Goal: Task Accomplishment & Management: Manage account settings

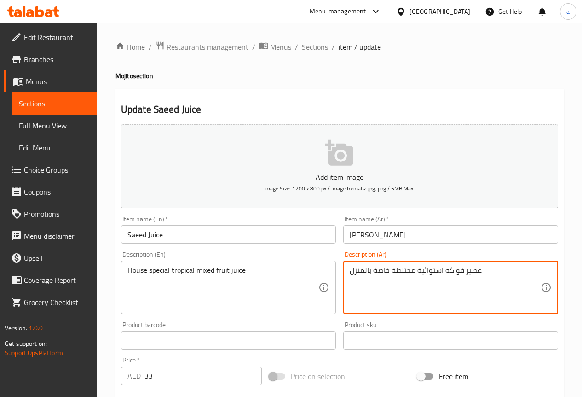
scroll to position [138, 0]
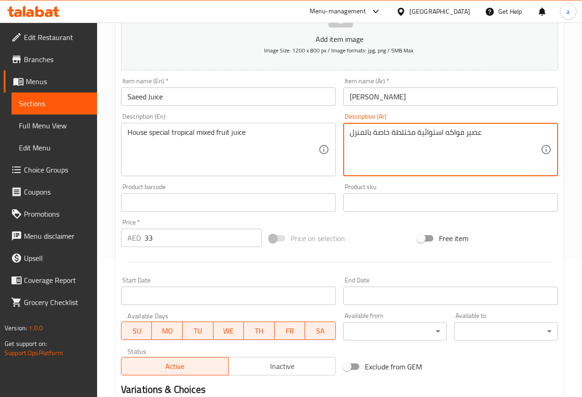
click at [362, 136] on textarea "عصير فواكه استوائية مختلطة خاصة بالمنزل" at bounding box center [445, 150] width 191 height 44
type textarea "عصير فواكه استوائية مختلطة خاصة منزلي طازجه"
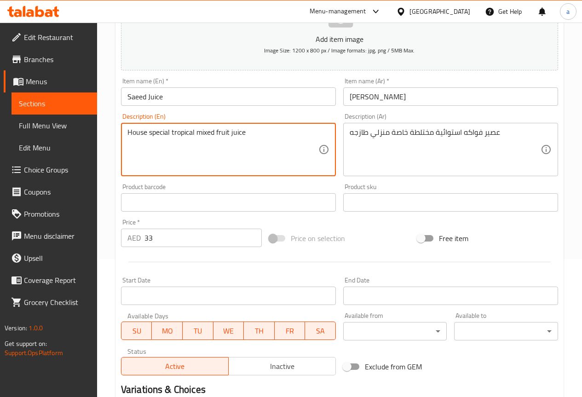
click at [229, 132] on textarea "House special tropical mixed fruit juice" at bounding box center [222, 150] width 191 height 44
click at [217, 134] on textarea "House special tropical mixed fruit juice" at bounding box center [222, 150] width 191 height 44
click at [270, 135] on textarea "House special tropical mixed fresh fruit juice" at bounding box center [222, 150] width 191 height 44
type textarea "House special tropical mixed fresh fruit juice"
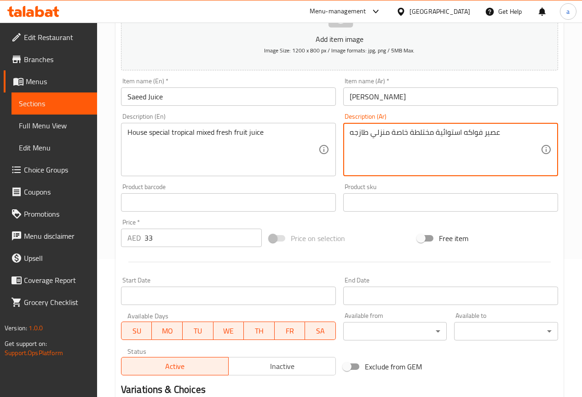
click at [355, 134] on textarea "عصير فواكه استوائية مختلطة خاصة منزلي طازجه" at bounding box center [445, 150] width 191 height 44
click at [351, 132] on textarea "عصير فواكه استوائية مختلطة خاصة منزلي طازجه" at bounding box center [445, 150] width 191 height 44
click at [359, 132] on textarea "عصير فواكه استوائية مختلطة خاصة منزلي طازجه" at bounding box center [445, 150] width 191 height 44
click at [354, 130] on textarea "عصير فواكه استوائية مختلطة خاصة منزلي طازجه" at bounding box center [445, 150] width 191 height 44
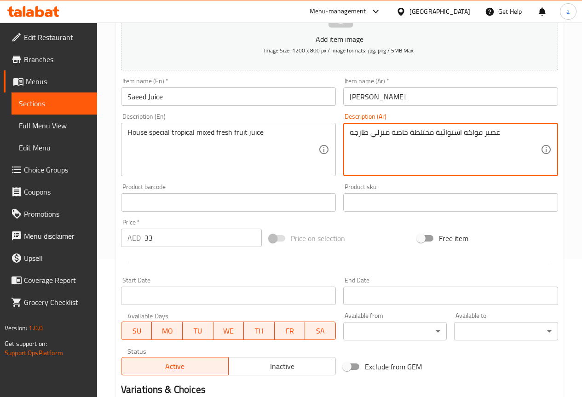
click at [352, 132] on textarea "عصير فواكه استوائية مختلطة خاصة منزلي طازجه" at bounding box center [445, 150] width 191 height 44
click at [356, 136] on textarea "عصير فواكه استوائية مختلطة خاصة منزلي طازجه" at bounding box center [445, 150] width 191 height 44
click at [351, 132] on textarea "عصير فواكه استوائية مختلطة خاصة منزلي طازجه" at bounding box center [445, 150] width 191 height 44
click at [512, 138] on textarea "عصير فواكه استوائية مختلطة خاصة منزلي طازجه" at bounding box center [445, 150] width 191 height 44
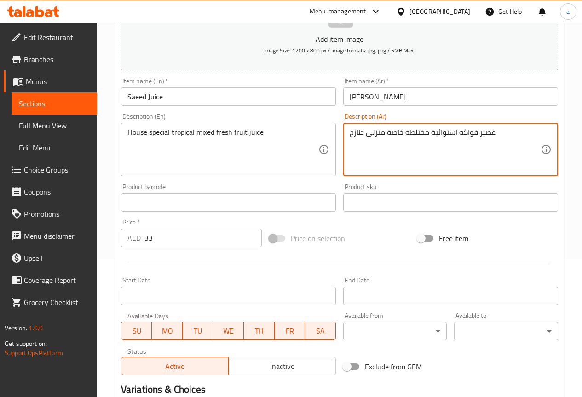
click at [448, 149] on textarea "عصير فواكه استوائية مختلطة خاصة منزلي طازج" at bounding box center [445, 150] width 191 height 44
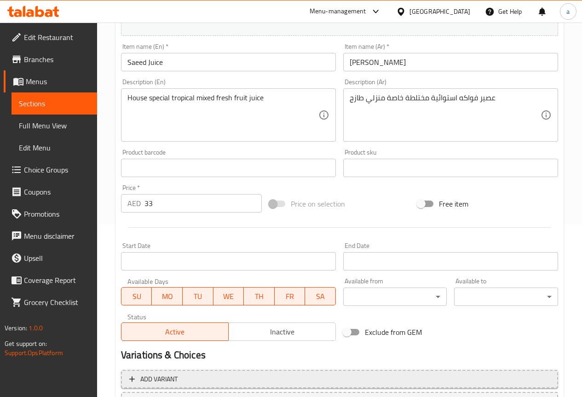
scroll to position [115, 0]
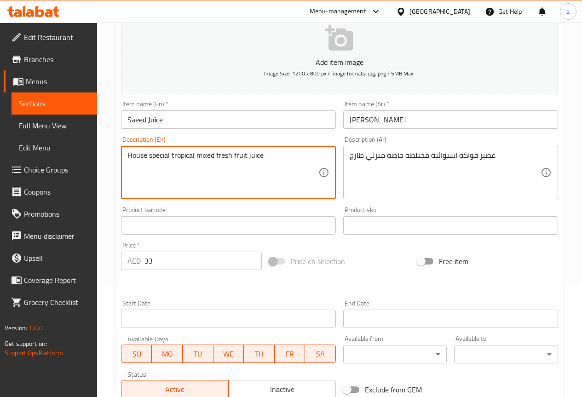
click at [208, 156] on textarea "House special tropical mixed fresh fruit juice" at bounding box center [222, 173] width 191 height 44
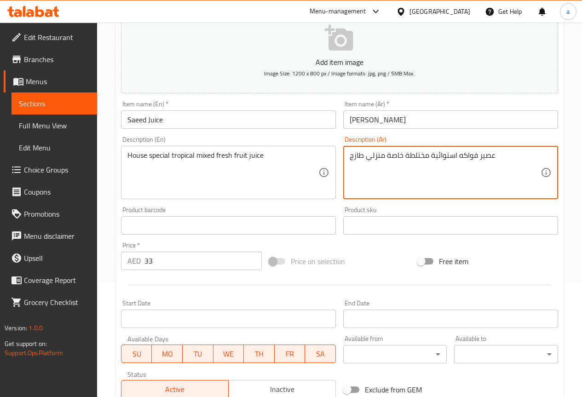
click at [415, 156] on textarea "عصير فواكه استوائية مختلطة خاصة منزلي طازج" at bounding box center [445, 173] width 191 height 44
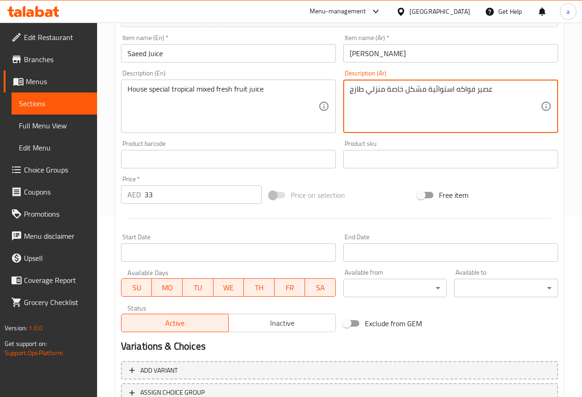
scroll to position [253, 0]
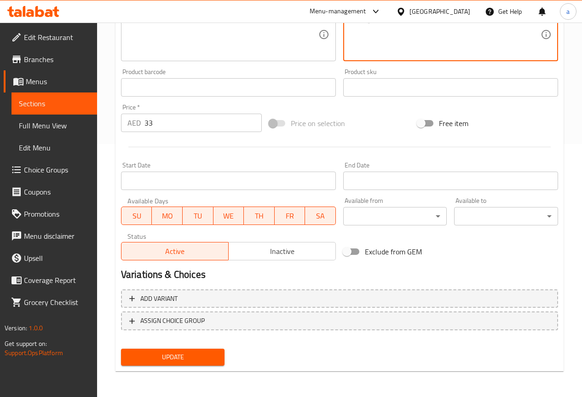
type textarea "عصير فواكه استوائية مشكل خاصة منزلي طازج"
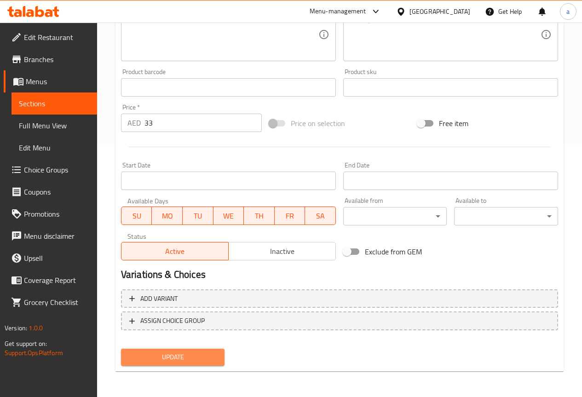
click at [183, 353] on span "Update" at bounding box center [172, 356] width 89 height 11
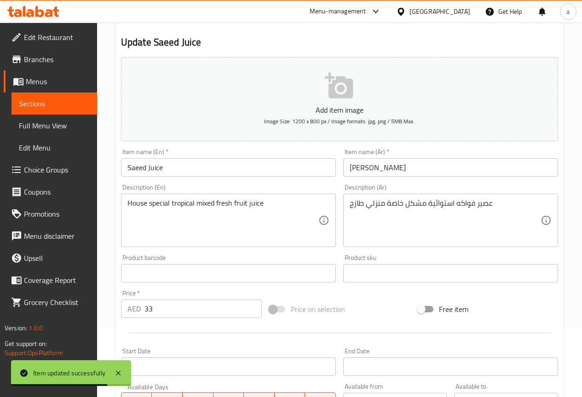
scroll to position [0, 0]
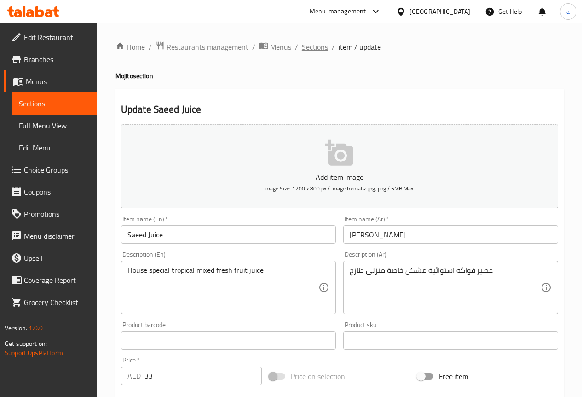
click at [307, 47] on span "Sections" at bounding box center [315, 46] width 26 height 11
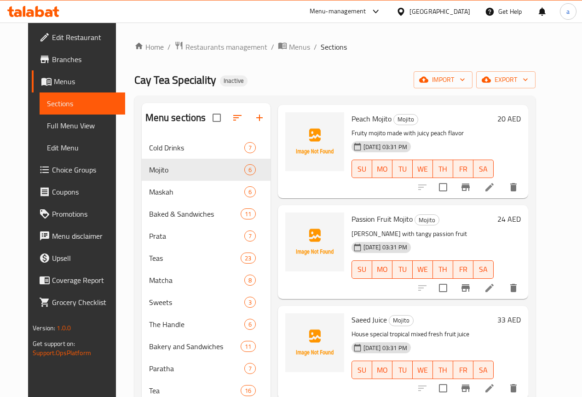
scroll to position [129, 0]
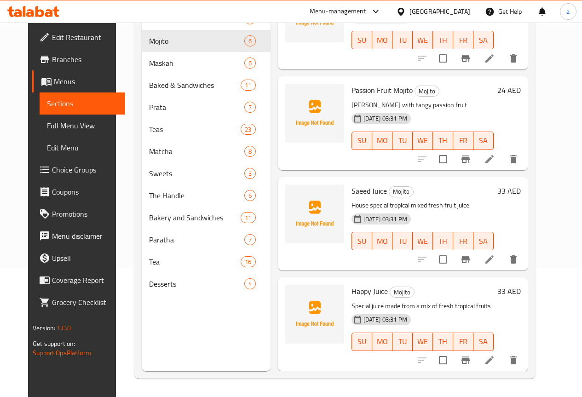
click at [519, 363] on icon "delete" at bounding box center [513, 360] width 11 height 11
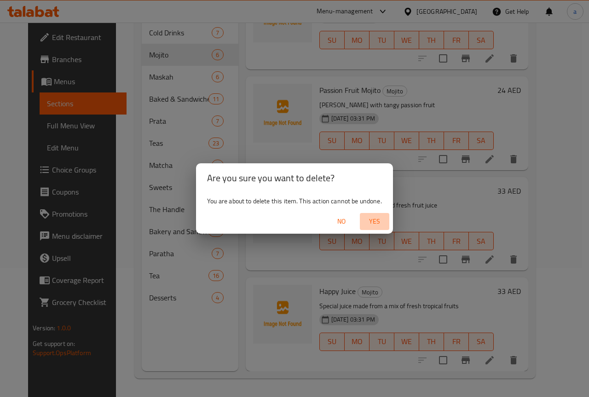
click at [388, 224] on button "Yes" at bounding box center [374, 221] width 29 height 17
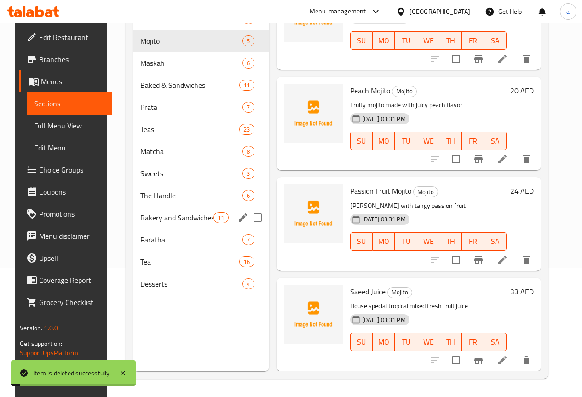
scroll to position [142, 0]
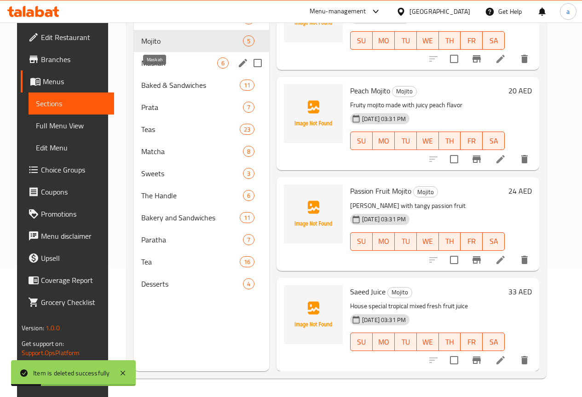
click at [143, 69] on span "Maskah" at bounding box center [179, 62] width 76 height 11
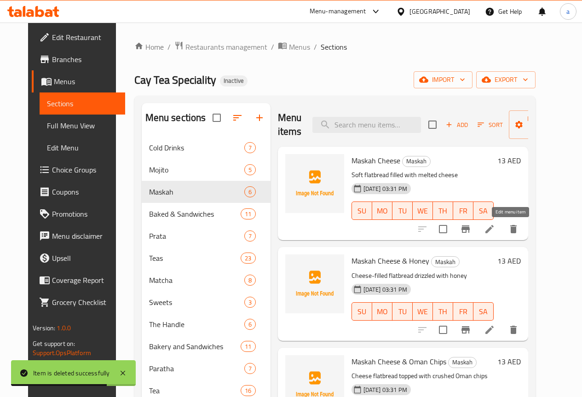
click at [495, 230] on icon at bounding box center [489, 229] width 11 height 11
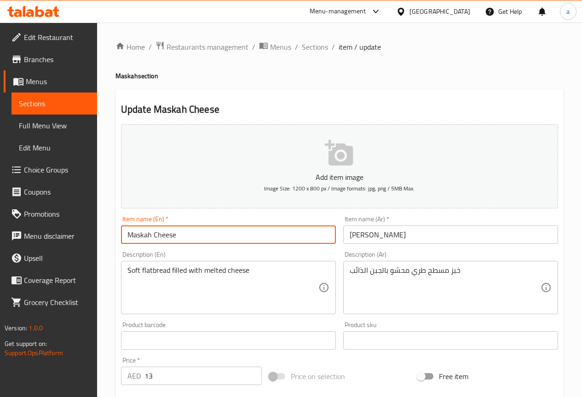
click at [142, 235] on input "Maskah Cheese" at bounding box center [228, 234] width 215 height 18
click at [362, 226] on input "جبن ماسكا" at bounding box center [450, 234] width 215 height 18
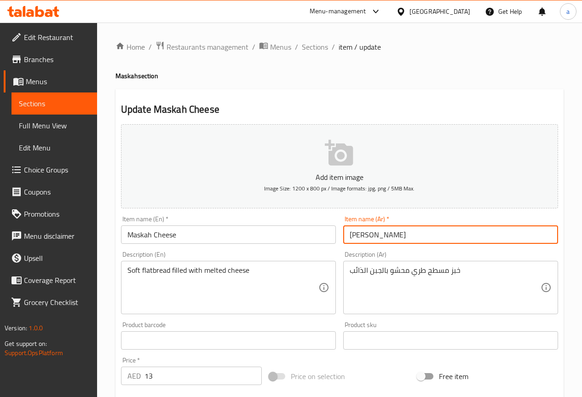
click at [362, 226] on input "جبن ماسكا" at bounding box center [450, 234] width 215 height 18
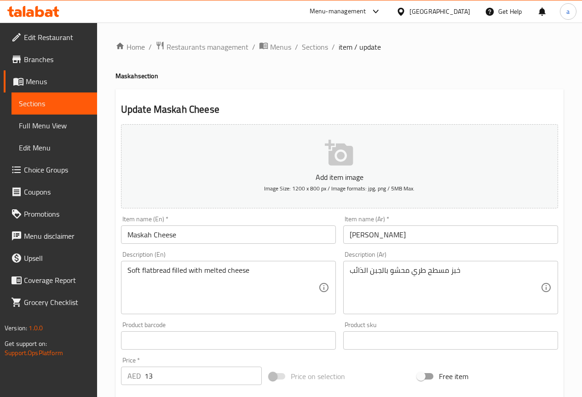
click at [358, 230] on input "جبن ماسكا" at bounding box center [450, 234] width 215 height 18
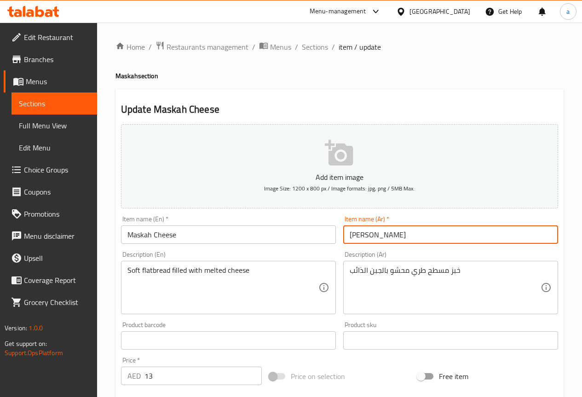
click at [358, 230] on input "جبن ماسكا" at bounding box center [450, 234] width 215 height 18
paste input "كة"
type input "جبن مسكة"
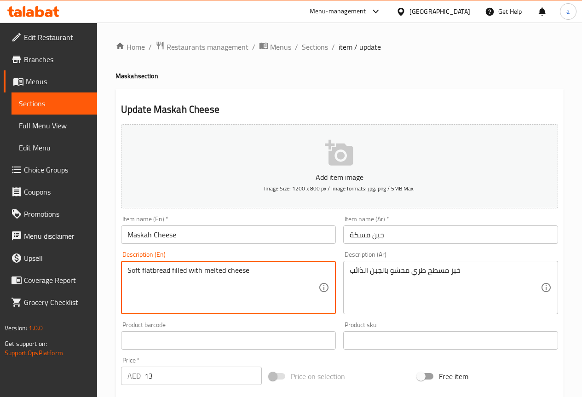
click at [216, 272] on textarea "Soft flatbread filled with melted cheese" at bounding box center [222, 288] width 191 height 44
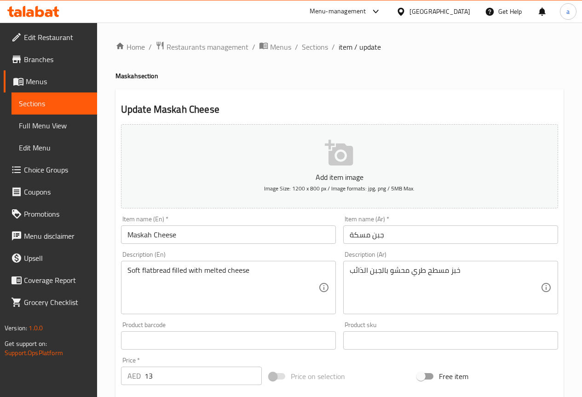
click at [155, 274] on textarea "Soft flatbread filled with melted cheese" at bounding box center [222, 288] width 191 height 44
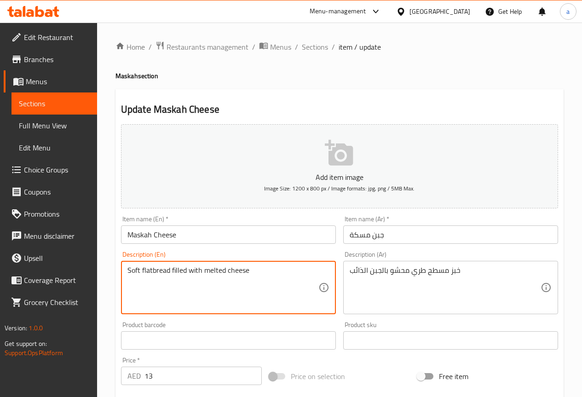
click at [160, 276] on textarea "Soft flatbread filled with melted cheese" at bounding box center [222, 288] width 191 height 44
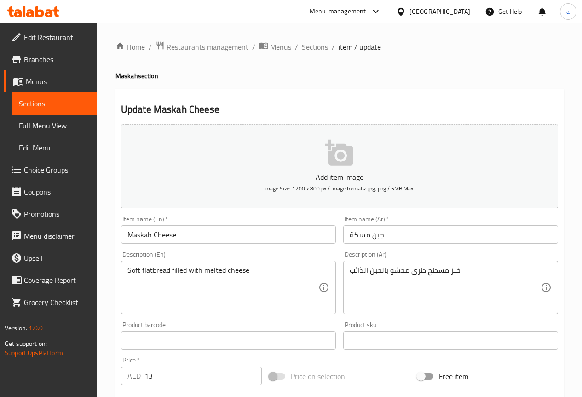
scroll to position [138, 0]
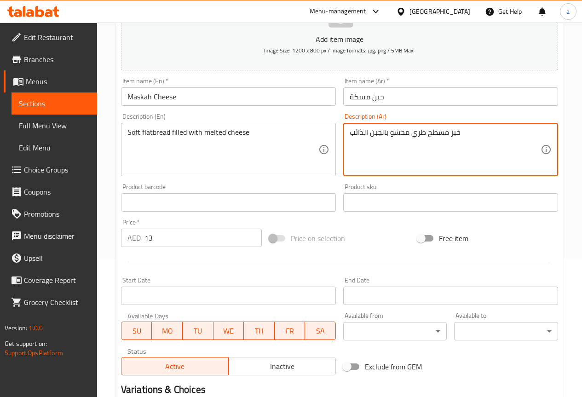
click at [420, 132] on textarea "خبز مسطح طري محشو بالجبن الذائب" at bounding box center [445, 150] width 191 height 44
click at [416, 128] on textarea "خبز مسطح ناعم محشو بالجبن الذائب" at bounding box center [445, 150] width 191 height 44
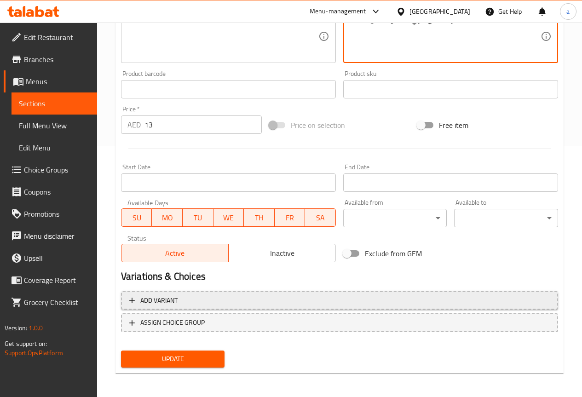
scroll to position [253, 0]
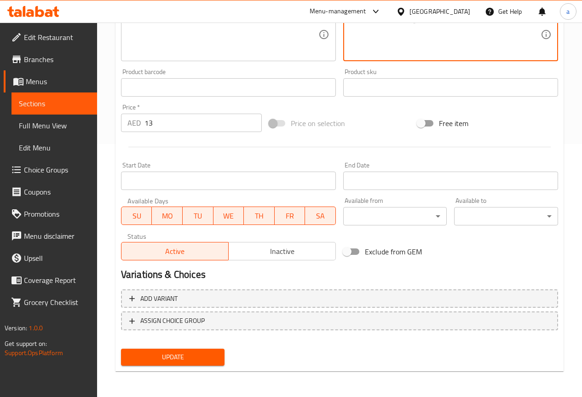
type textarea "خبز مسطح طري محشو بالجبن الذائب"
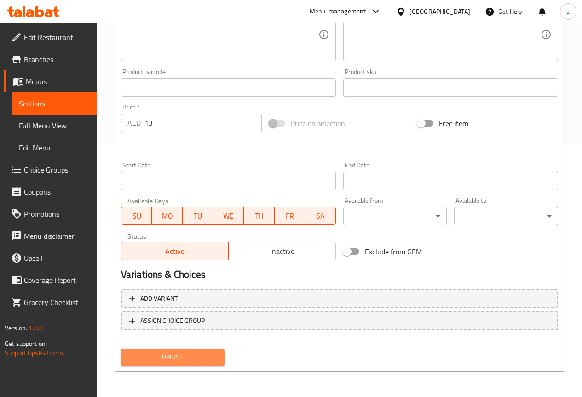
click at [202, 356] on span "Update" at bounding box center [172, 356] width 89 height 11
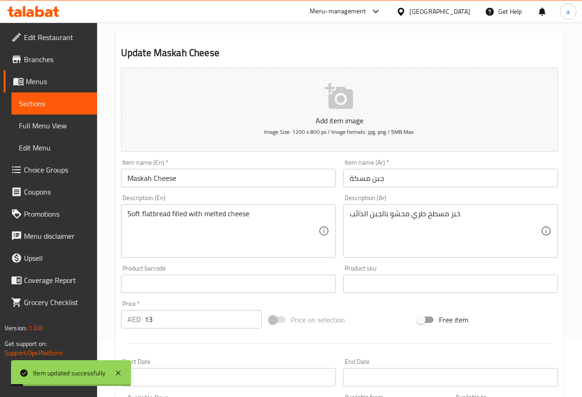
scroll to position [0, 0]
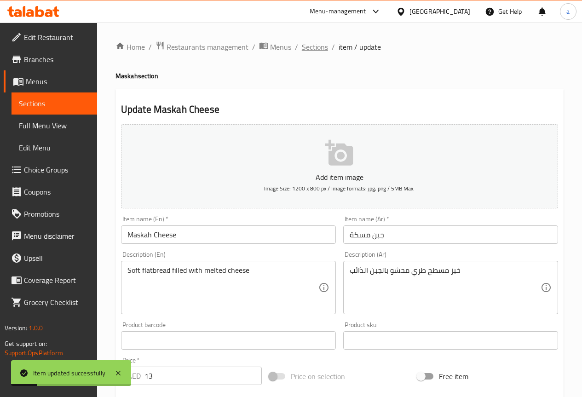
click at [310, 44] on span "Sections" at bounding box center [315, 46] width 26 height 11
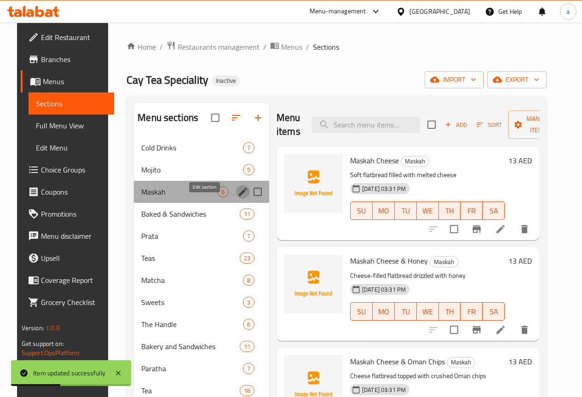
click at [237, 197] on icon "edit" at bounding box center [242, 191] width 11 height 11
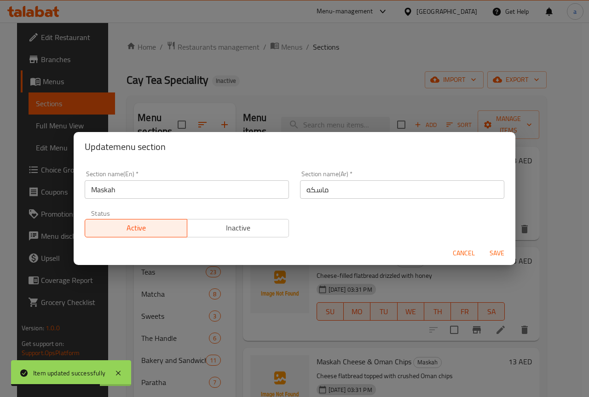
click at [391, 181] on input "ماسكه" at bounding box center [402, 189] width 204 height 18
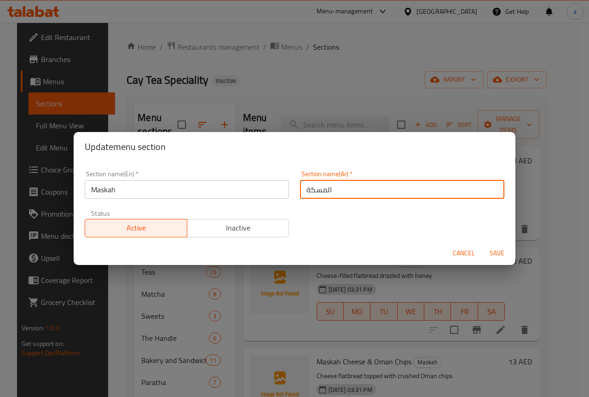
type input "المسكة"
click at [509, 250] on button "Save" at bounding box center [496, 253] width 29 height 17
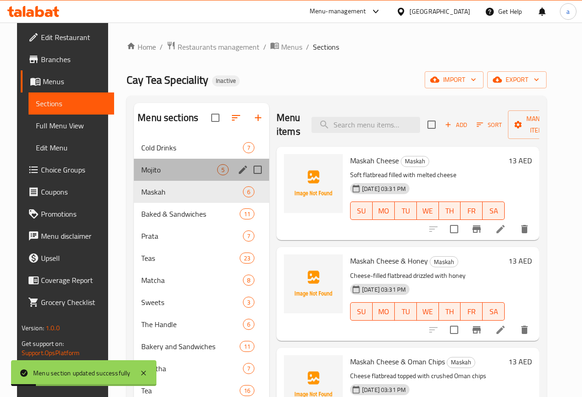
click at [196, 181] on div "Mojito 5" at bounding box center [201, 170] width 135 height 22
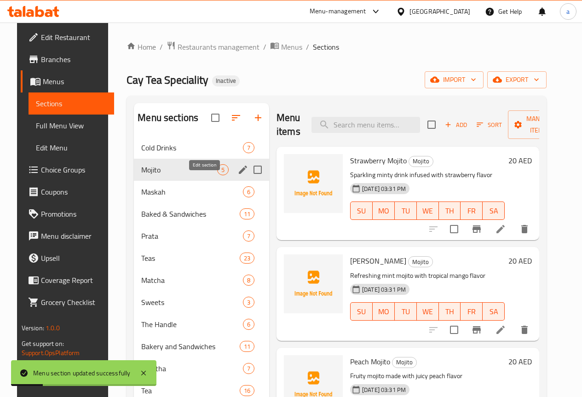
click at [237, 175] on icon "edit" at bounding box center [242, 169] width 11 height 11
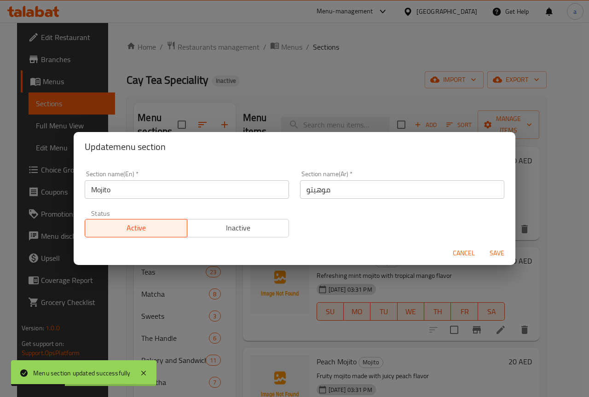
click at [477, 253] on button "Cancel" at bounding box center [463, 253] width 29 height 17
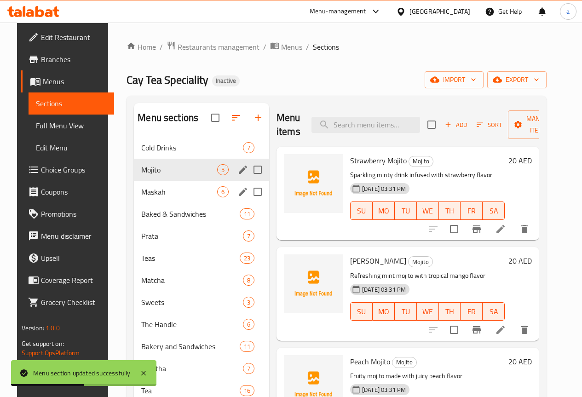
click at [138, 203] on div "Maskah 6" at bounding box center [201, 192] width 135 height 22
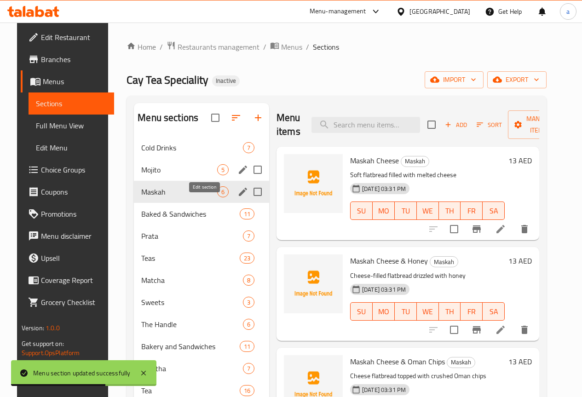
click at [237, 197] on icon "edit" at bounding box center [242, 191] width 11 height 11
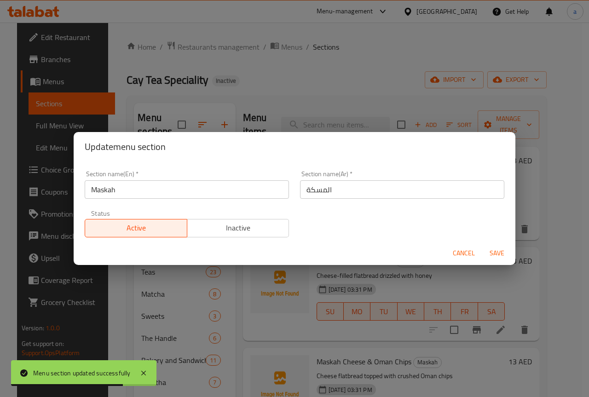
click at [326, 185] on input "المسكة" at bounding box center [402, 189] width 204 height 18
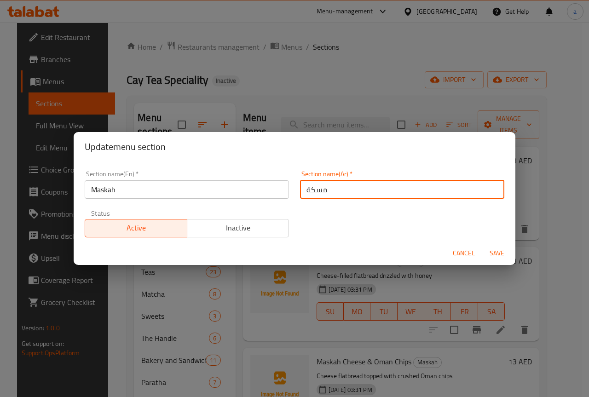
type input "مسكة"
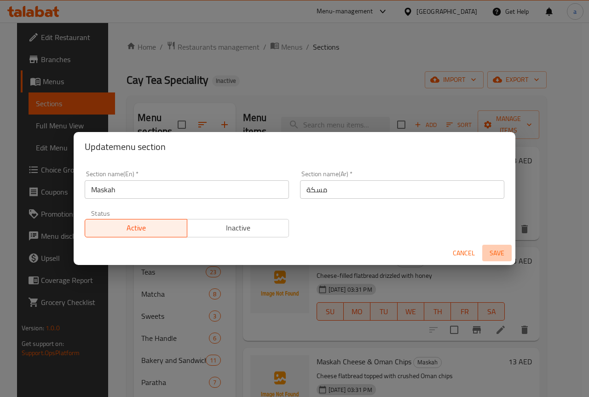
click at [498, 258] on span "Save" at bounding box center [497, 252] width 22 height 11
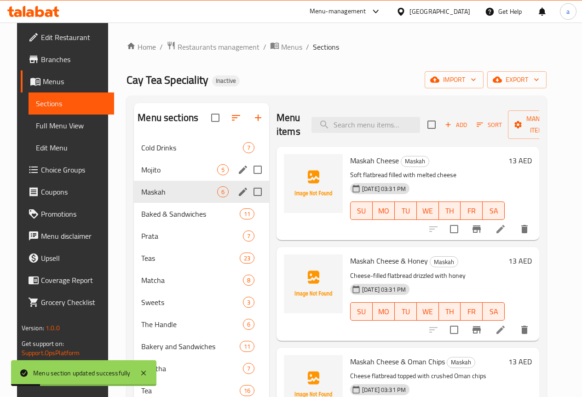
scroll to position [46, 0]
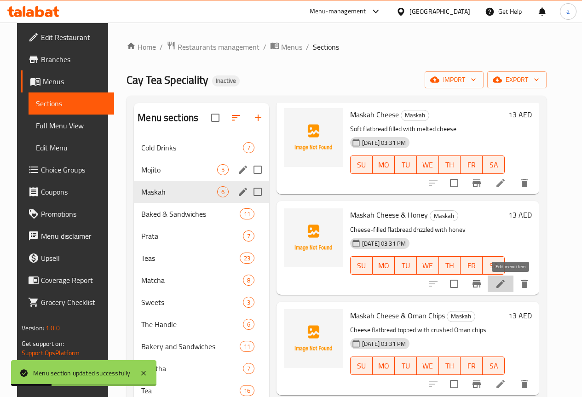
click at [506, 281] on icon at bounding box center [500, 283] width 11 height 11
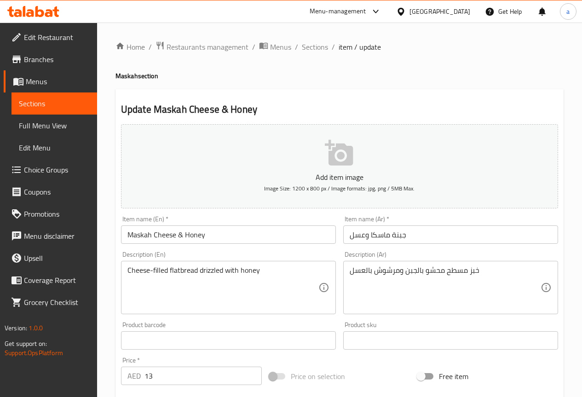
click at [372, 237] on input "جبنة ماسكا وعسل" at bounding box center [450, 234] width 215 height 18
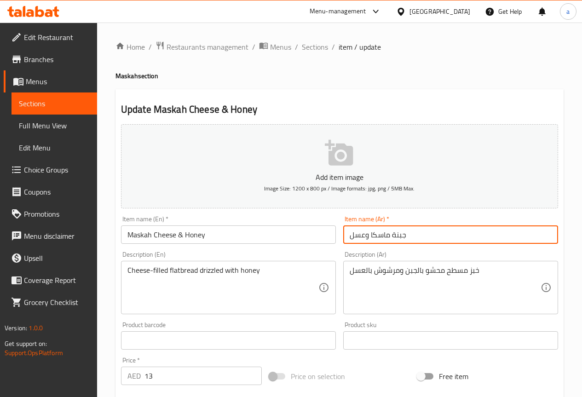
click at [372, 237] on input "جبنة ماسكا وعسل" at bounding box center [450, 234] width 215 height 18
click at [444, 233] on input "جبنة مكسة وعسل" at bounding box center [450, 234] width 215 height 18
click at [404, 239] on input "جبنة مكسة وعسل" at bounding box center [450, 234] width 215 height 18
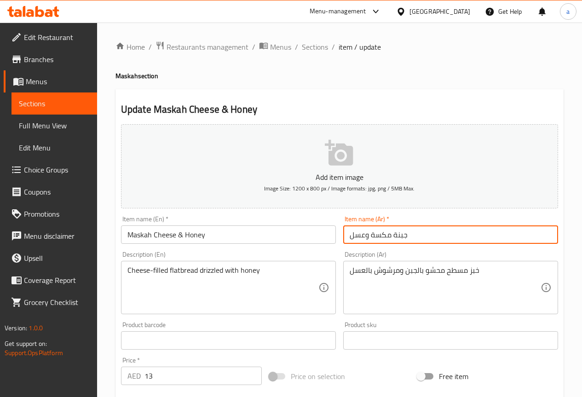
click at [404, 239] on input "جبنة مكسة وعسل" at bounding box center [450, 234] width 215 height 18
paste input "مسكة جبن"
type input "مسكة جبن وعسل"
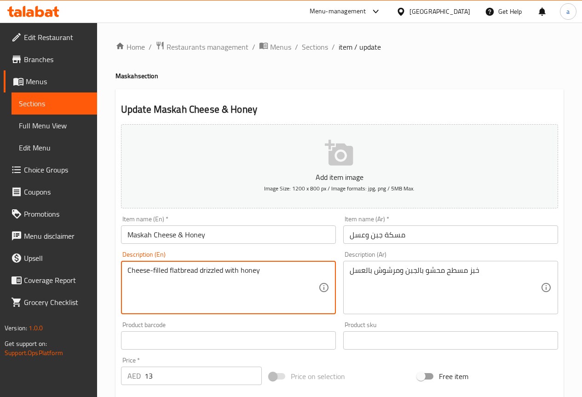
click at [216, 271] on textarea "Cheese-filled flatbread drizzled with honey" at bounding box center [222, 288] width 191 height 44
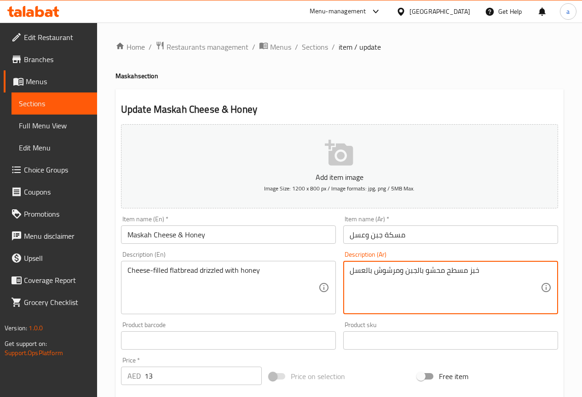
click at [381, 270] on textarea "خبز مسطح محشو بالجبن ومرشوش بالعسل" at bounding box center [445, 288] width 191 height 44
click at [388, 292] on textarea "خبز مسطح محشو بالجبن ودريزل بالعسل" at bounding box center [445, 288] width 191 height 44
type textarea "خبز مسطح محشو بالجبن ودريزل بالعسل"
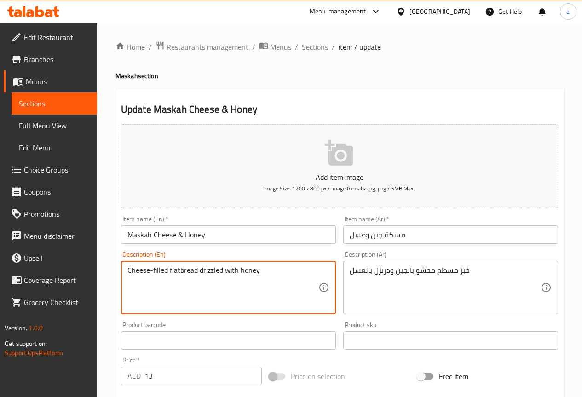
click at [259, 269] on textarea "Cheese-filled flatbread drizzled with honey" at bounding box center [222, 288] width 191 height 44
click at [172, 282] on textarea "Cheese-filled flatbread drizzled with honey" at bounding box center [222, 288] width 191 height 44
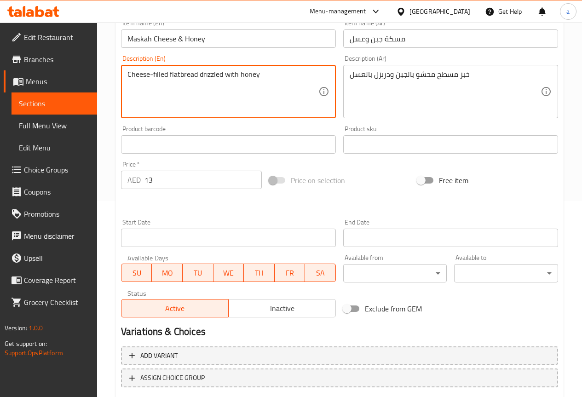
scroll to position [253, 0]
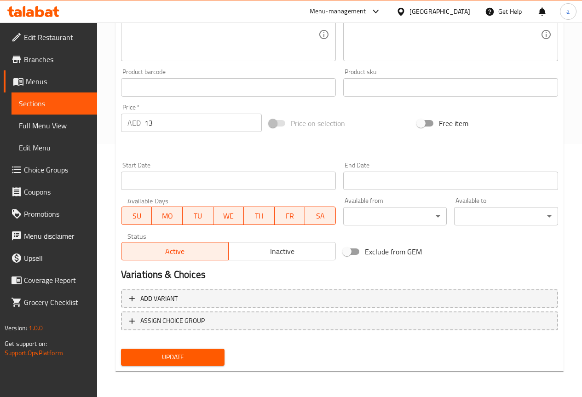
click at [188, 347] on div "Update" at bounding box center [172, 357] width 111 height 24
click at [189, 350] on button "Update" at bounding box center [173, 357] width 104 height 17
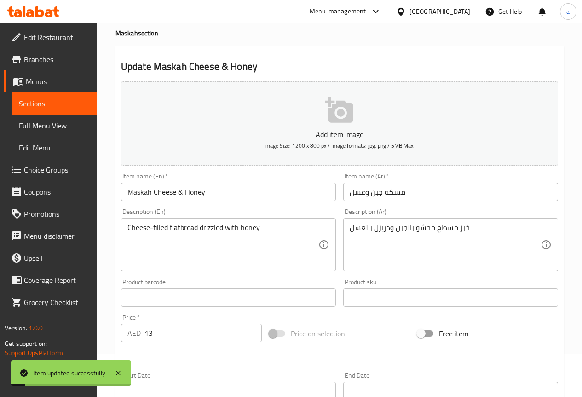
scroll to position [0, 0]
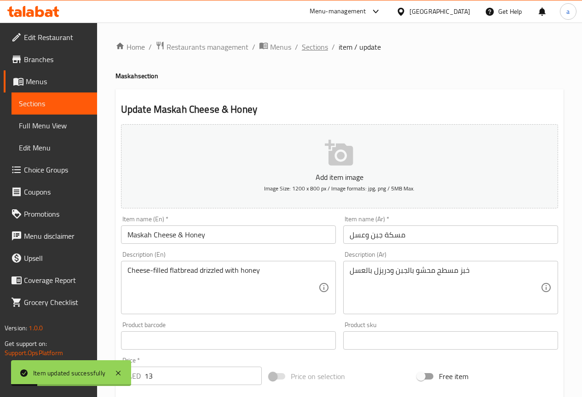
click at [304, 45] on span "Sections" at bounding box center [315, 46] width 26 height 11
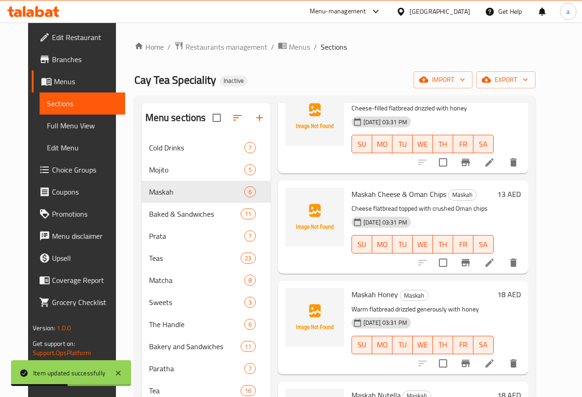
scroll to position [184, 0]
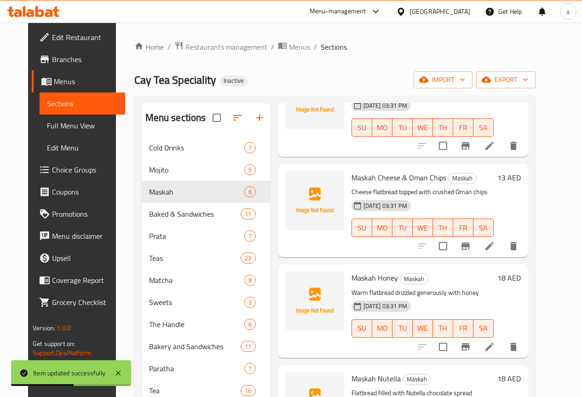
click at [502, 247] on li at bounding box center [490, 246] width 26 height 17
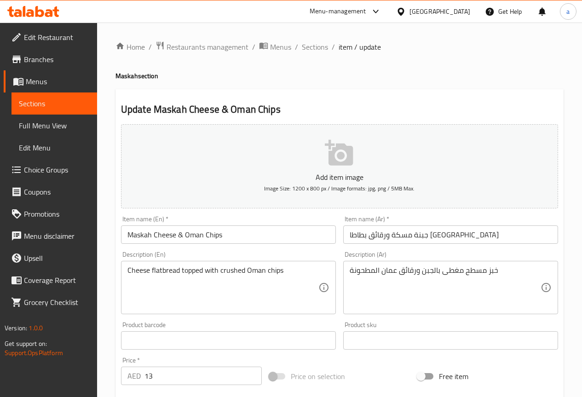
click at [373, 234] on input "جبنة مسكة ورقائق بطاطا عمان" at bounding box center [450, 234] width 215 height 18
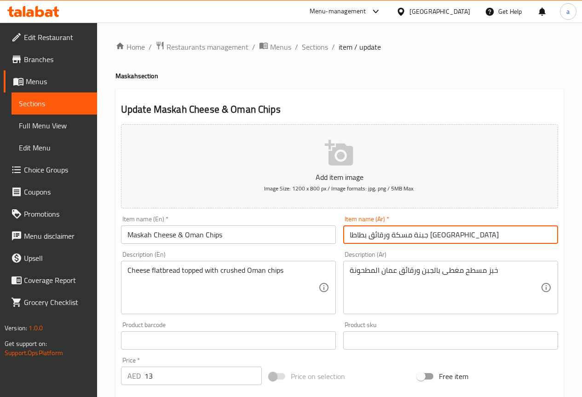
click at [373, 234] on input "جبنة مسكة ورقائق بطاطا عمان" at bounding box center [450, 234] width 215 height 18
paste input "مسكة جبن وشيبس"
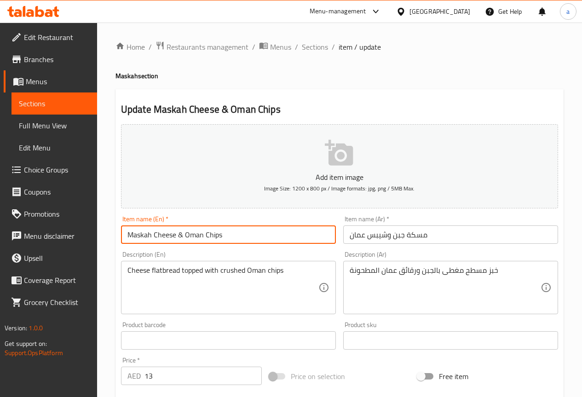
drag, startPoint x: 221, startPoint y: 234, endPoint x: 206, endPoint y: 237, distance: 15.0
click at [206, 237] on input "Maskah Cheese & Oman Chips" at bounding box center [228, 234] width 215 height 18
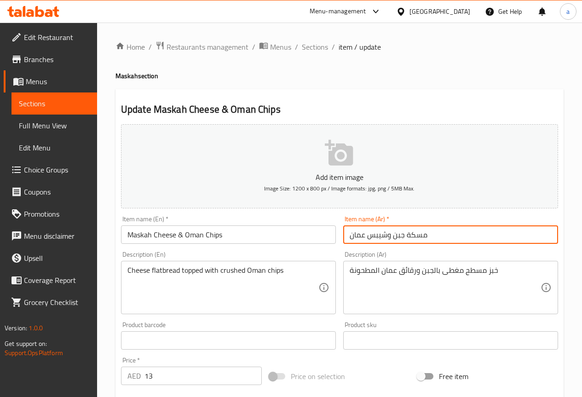
click at [379, 237] on input "مسكة جبن وشيبس عمان" at bounding box center [450, 234] width 215 height 18
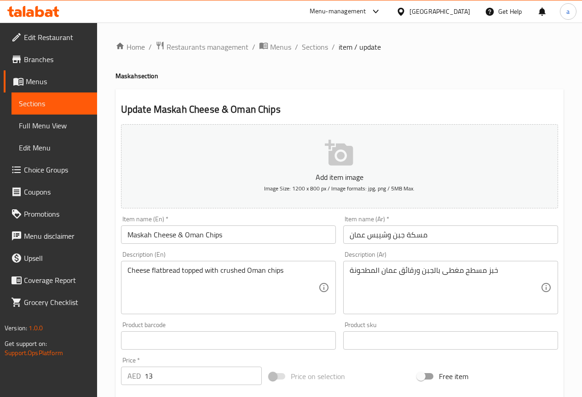
click at [382, 235] on input "مسكة جبن وشيبس عمان" at bounding box center [450, 234] width 215 height 18
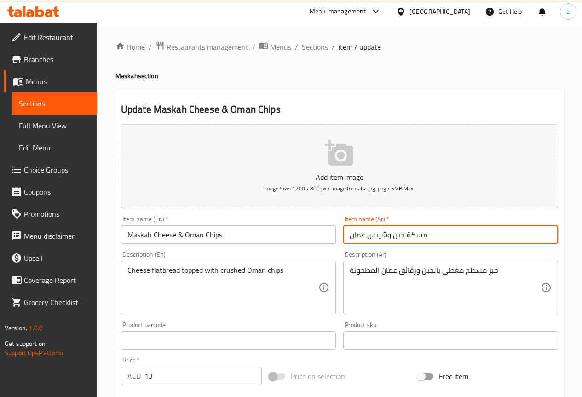
click at [382, 235] on input "مسكة جبن وشيبس عمان" at bounding box center [450, 234] width 215 height 18
paste input "رقائق بطاطا"
click at [407, 234] on input "مسكة جبن رقائق بطاطا عمان" at bounding box center [450, 234] width 215 height 18
type input "مسكة جبن و رقائق بطاطا عمان"
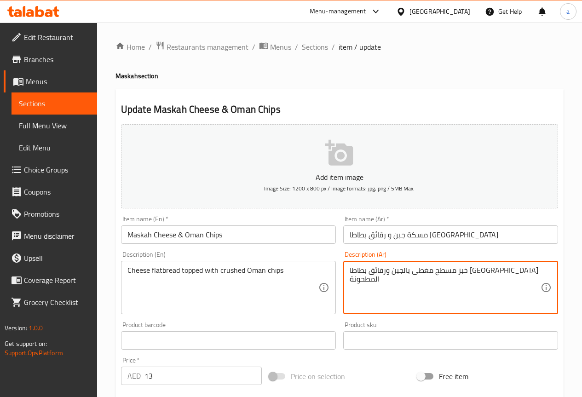
type textarea "خبز مسطح مغطى بالجبن ورقائق بطاطا عمان المطحونة"
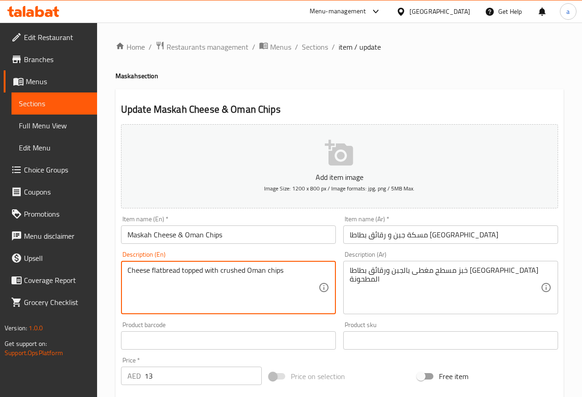
click at [230, 273] on textarea "Cheese flatbread topped with crushed Oman chips" at bounding box center [222, 288] width 191 height 44
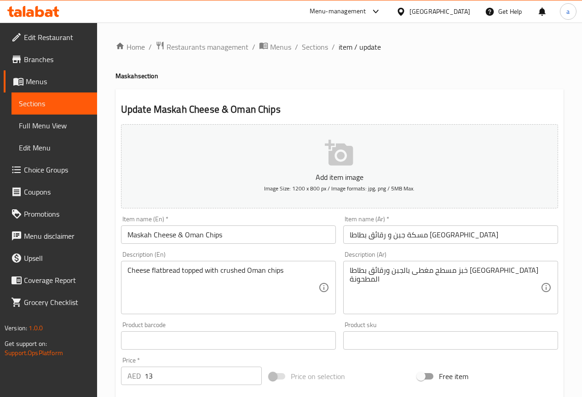
click at [348, 273] on div "خبز مسطح مغطى بالجبن ورقائق بطاطا عمان المطحونة Description (Ar)" at bounding box center [450, 287] width 215 height 53
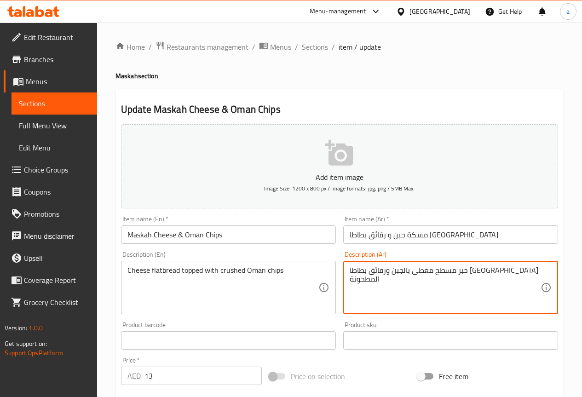
click at [350, 274] on textarea "خبز مسطح مغطى بالجبن ورقائق بطاطا عمان المطحونة" at bounding box center [445, 288] width 191 height 44
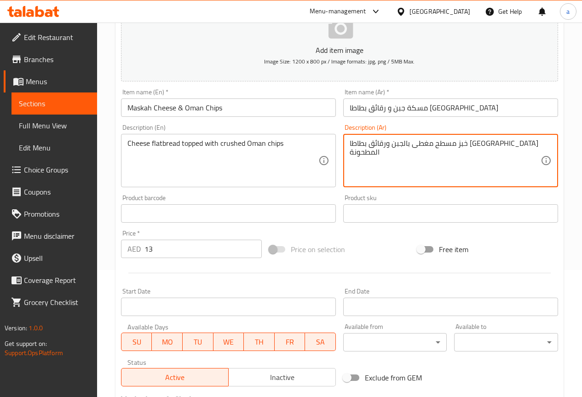
scroll to position [253, 0]
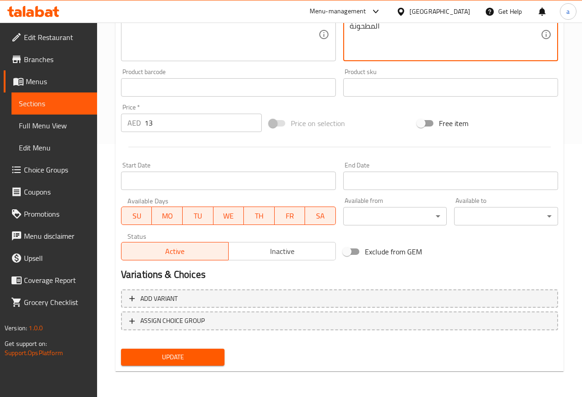
click at [176, 350] on button "Update" at bounding box center [173, 357] width 104 height 17
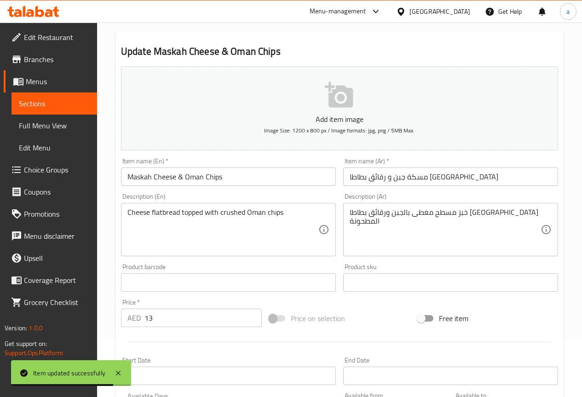
scroll to position [0, 0]
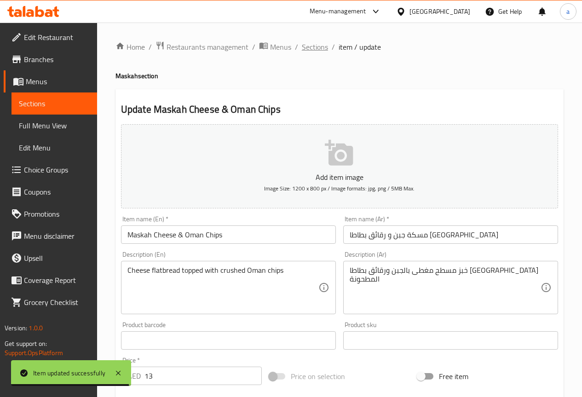
click at [309, 48] on span "Sections" at bounding box center [315, 46] width 26 height 11
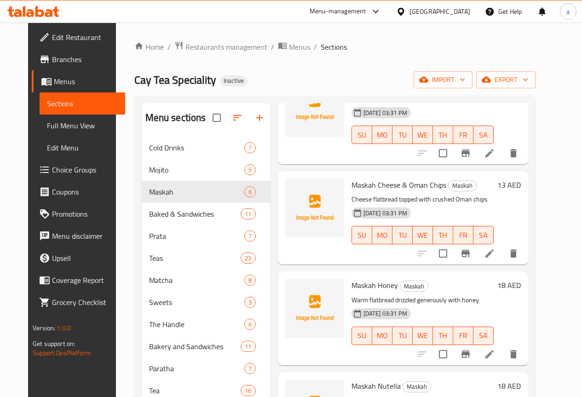
scroll to position [230, 0]
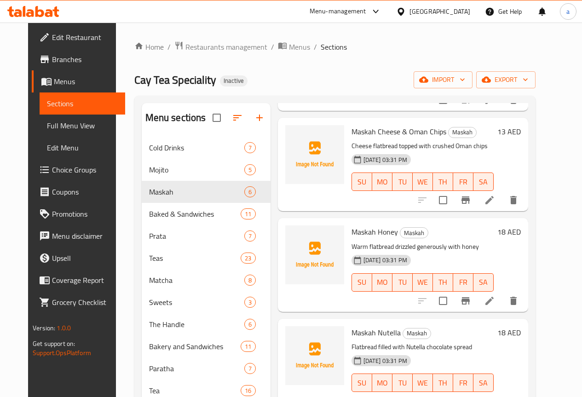
click at [502, 293] on li at bounding box center [490, 301] width 26 height 17
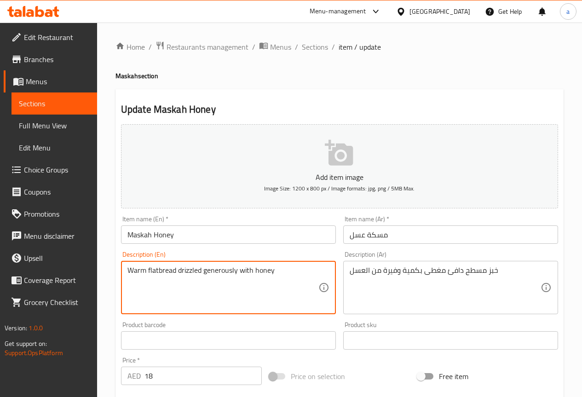
click at [137, 272] on textarea "Warm flatbread drizzled generously with honey" at bounding box center [222, 288] width 191 height 44
click at [215, 269] on textarea "Warm flatbread drizzled generously with honey" at bounding box center [222, 288] width 191 height 44
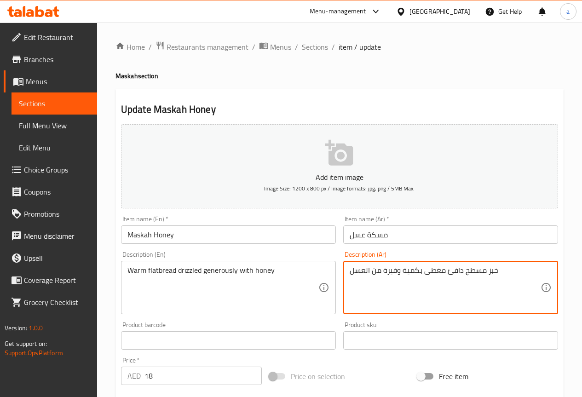
click at [398, 268] on textarea "خبز مسطح دافئ مغطى بكمية وفيرة من العسل" at bounding box center [445, 288] width 191 height 44
click at [431, 275] on textarea "خبز مسطح دافئ مغطى بكمية وفيرة من العسل" at bounding box center [445, 288] width 191 height 44
click at [391, 270] on textarea "خبز مسطح دافئ دريزل بكمية وفيرة من العسل" at bounding box center [445, 288] width 191 height 44
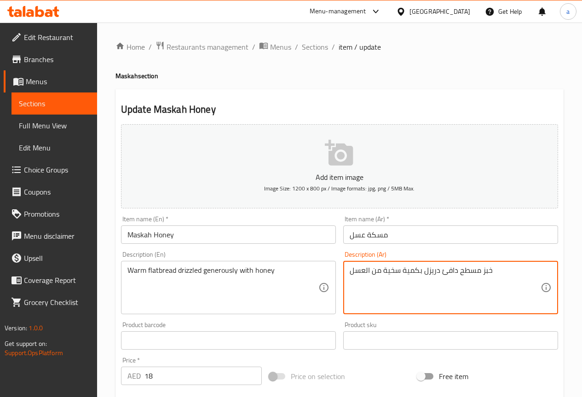
type textarea "خبز مسطح دافئ دريزل بكمية سخية من العسل"
click at [351, 272] on textarea "خبز مسطح دافئ دريزل بكمية سخية من العسل" at bounding box center [445, 288] width 191 height 44
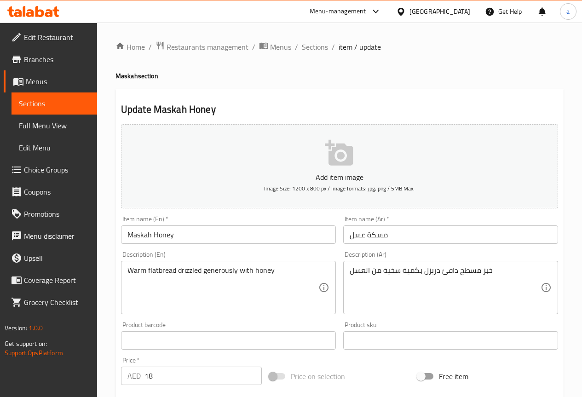
click at [297, 253] on div "Description (En) Warm flatbread drizzled generously with honey Description (En)" at bounding box center [228, 282] width 215 height 63
click at [297, 263] on div "Warm flatbread drizzled generously with honey Description (En)" at bounding box center [228, 287] width 215 height 53
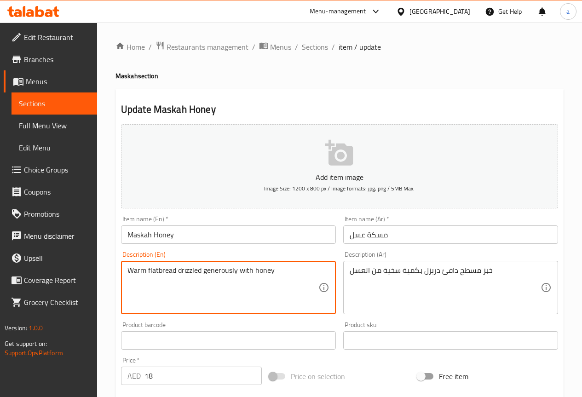
click at [297, 271] on textarea "Warm flatbread drizzled generously with honey" at bounding box center [222, 288] width 191 height 44
paste textarea "natural"
type textarea "Warm flatbread drizzled generously with natural honey"
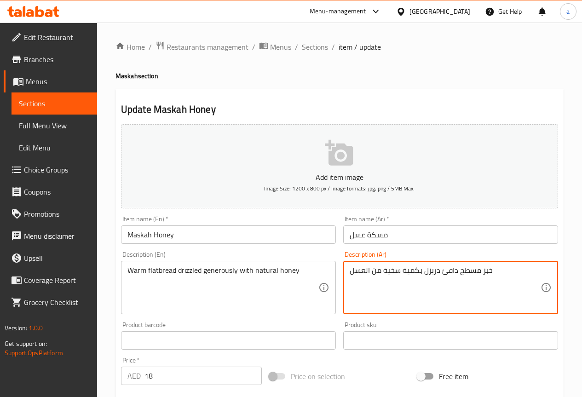
click at [514, 280] on textarea "خبز مسطح دافئ دريزل بكمية سخية من العسل" at bounding box center [445, 288] width 191 height 44
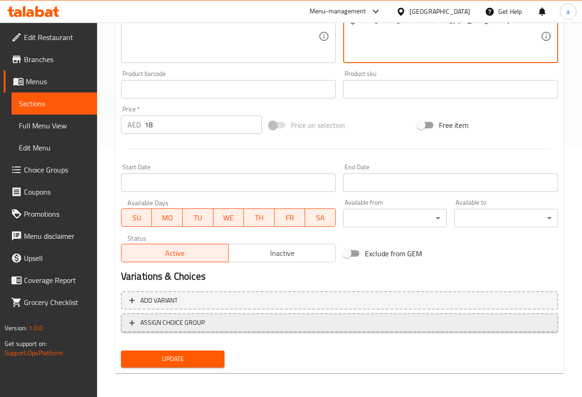
scroll to position [253, 0]
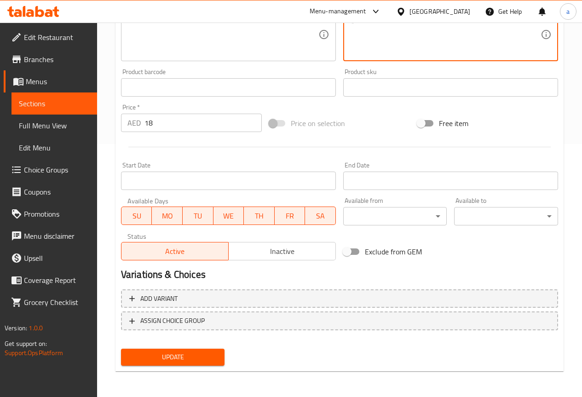
type textarea "خبز مسطح دافئ دريزل بكمية سخية من العسل طبيعي"
click at [202, 351] on button "Update" at bounding box center [173, 357] width 104 height 17
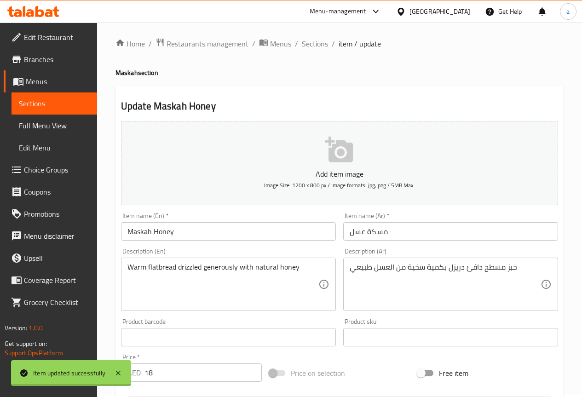
scroll to position [0, 0]
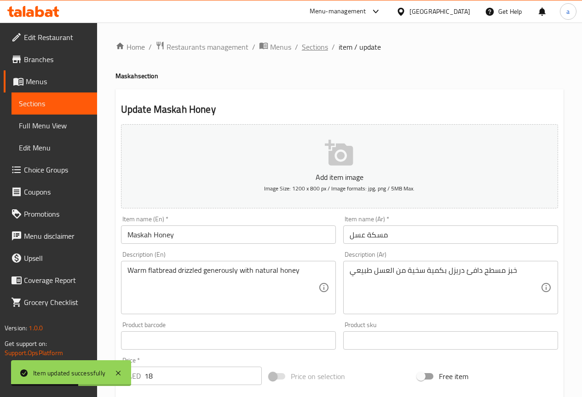
click at [323, 52] on span "Sections" at bounding box center [315, 46] width 26 height 11
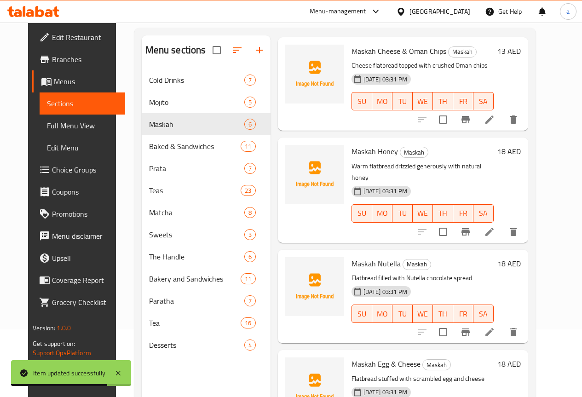
scroll to position [129, 0]
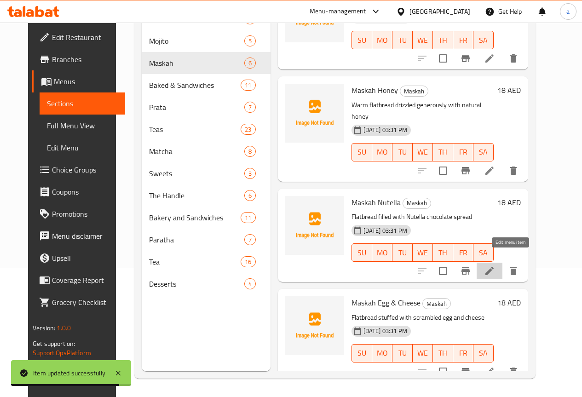
click at [495, 265] on icon at bounding box center [489, 270] width 11 height 11
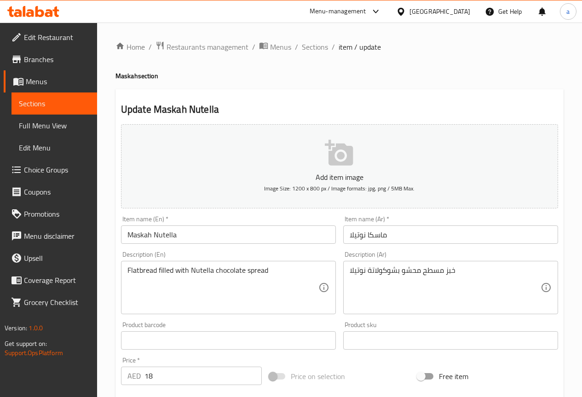
click at [345, 268] on div "خبز مسطح محشو بشوكولاتة نوتيلا Description (Ar)" at bounding box center [450, 287] width 215 height 53
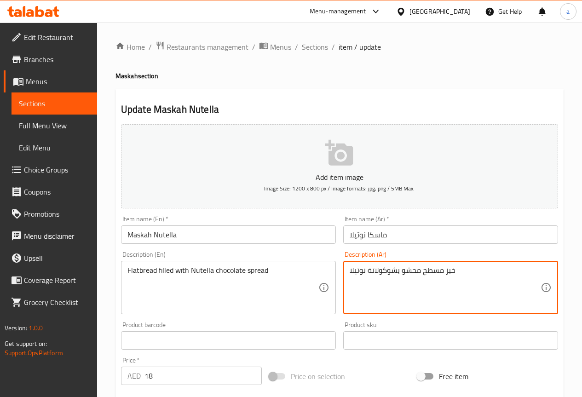
click at [481, 272] on textarea "خبز مسطح محشو بشوكولاتة نوتيلا" at bounding box center [445, 288] width 191 height 44
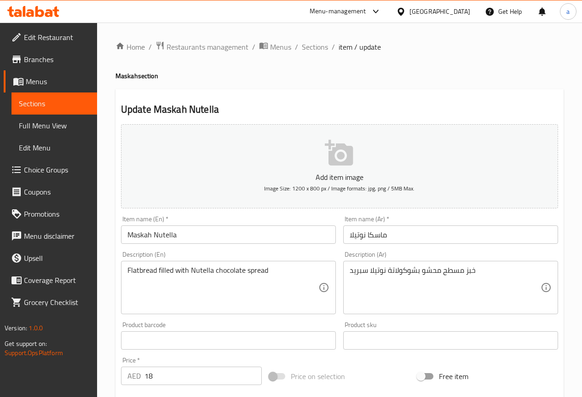
click at [369, 266] on textarea "خبز مسطح محشو بشوكولاتة نوتيلا سبريد" at bounding box center [445, 288] width 191 height 44
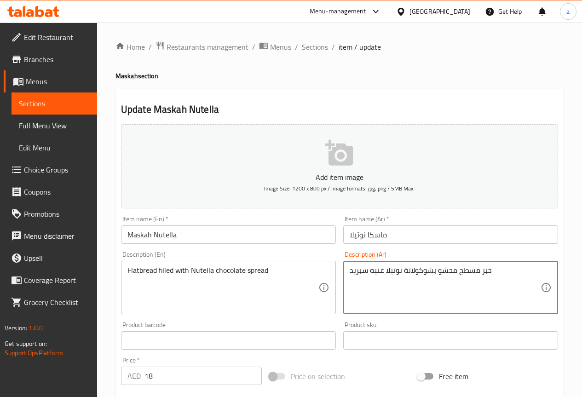
type textarea "خبز مسطح محشو بشوكولاتة نوتيلا غنيه سبريد"
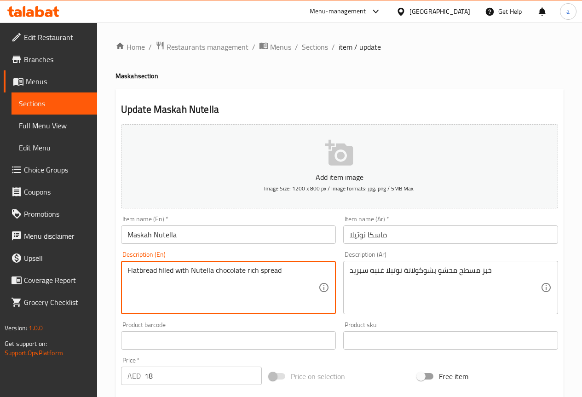
click at [287, 288] on textarea "Flatbread filled with Nutella chocolate rich spread" at bounding box center [222, 288] width 191 height 44
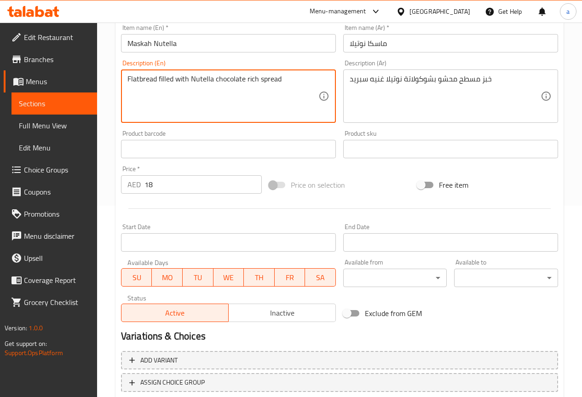
scroll to position [253, 0]
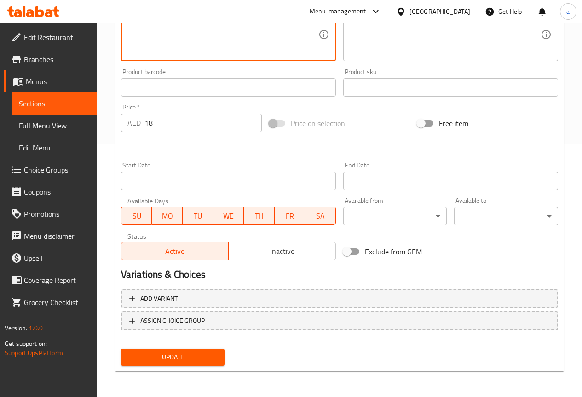
type textarea "Flatbread filled with Nutella chocolate rich spread"
click at [201, 350] on button "Update" at bounding box center [173, 357] width 104 height 17
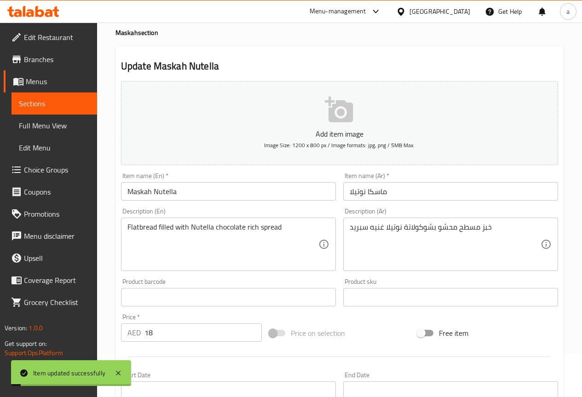
scroll to position [0, 0]
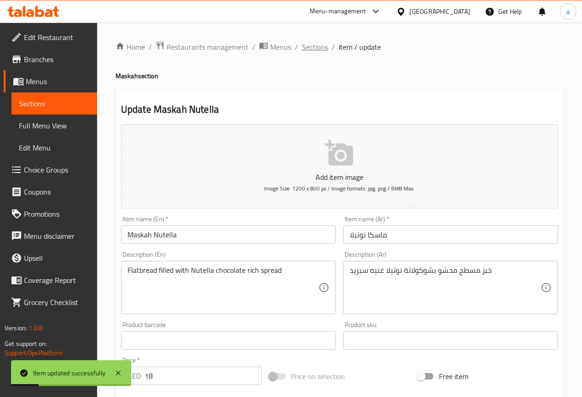
click at [318, 50] on span "Sections" at bounding box center [315, 46] width 26 height 11
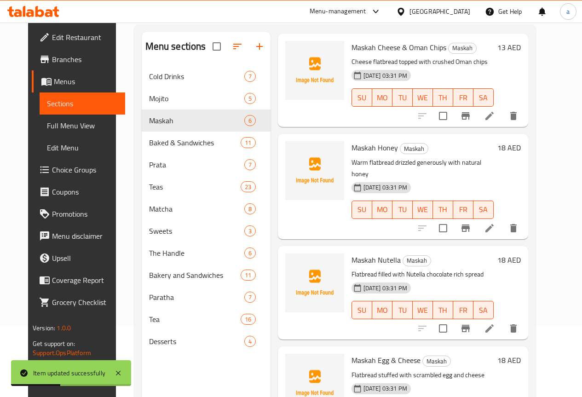
scroll to position [129, 0]
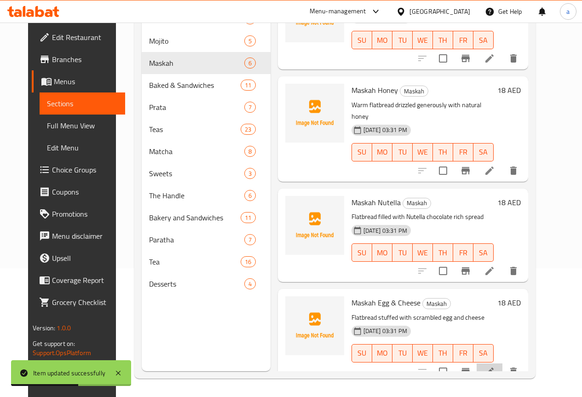
click at [502, 363] on li at bounding box center [490, 371] width 26 height 17
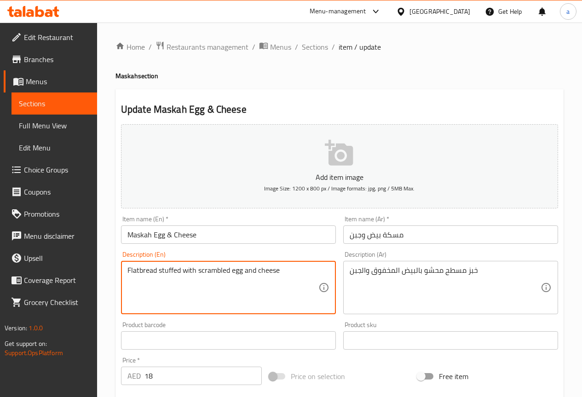
click at [221, 269] on textarea "Flatbread stuffed with scrambled egg and cheese" at bounding box center [222, 288] width 191 height 44
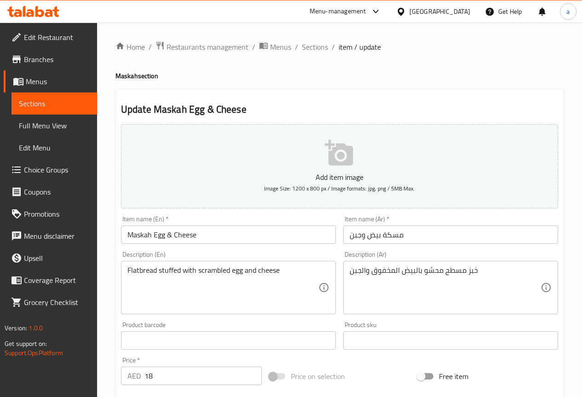
click at [285, 272] on textarea "Flatbread stuffed with scrambled egg and cheese" at bounding box center [222, 288] width 191 height 44
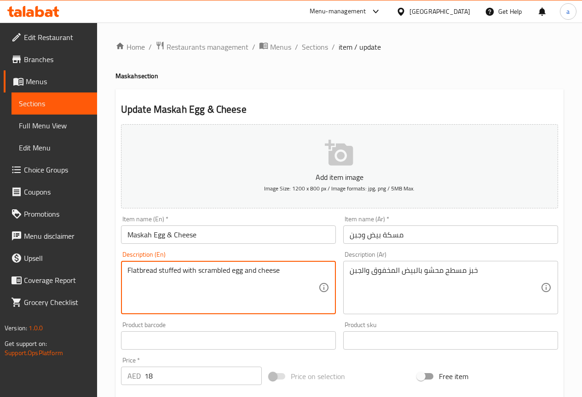
paste textarea "Melted"
click at [258, 270] on textarea "Flatbread stuffed with scrambled egg and cheese" at bounding box center [222, 288] width 191 height 44
paste textarea "Melted"
click at [265, 269] on textarea "Flatbread stuffed with scrambled egg and Melted cheese" at bounding box center [222, 288] width 191 height 44
type textarea "Flatbread stuffed with scrambled egg and melted cheese"
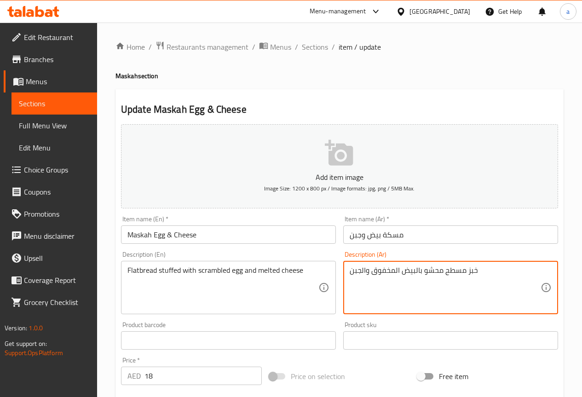
click at [350, 271] on textarea "خبز مسطح محشو بالبيض المخفوق والجبن" at bounding box center [445, 288] width 191 height 44
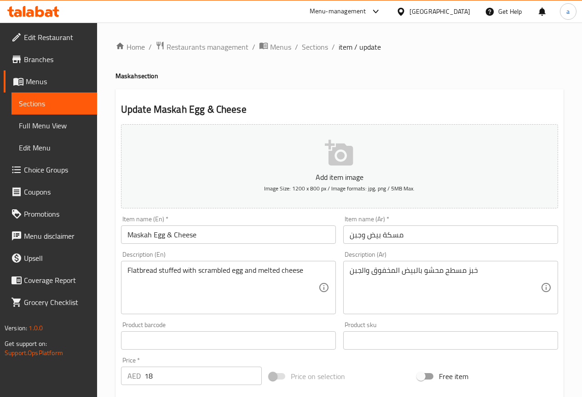
click at [351, 270] on textarea "خبز مسطح محشو بالبيض المخفوق والجبن" at bounding box center [445, 288] width 191 height 44
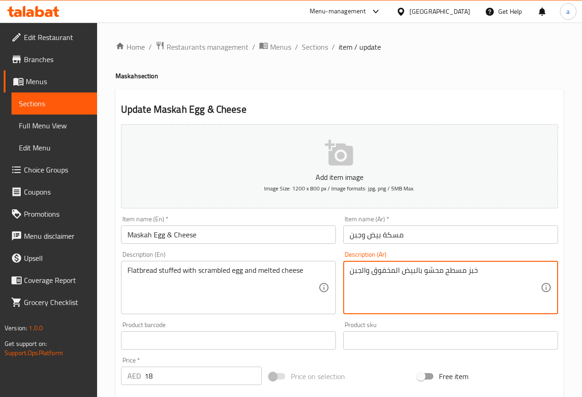
paste textarea "ذائب"
click at [484, 270] on textarea "خبز مسطح محشو بالبيض المخفوق والجبن" at bounding box center [445, 288] width 191 height 44
paste textarea "ذائب"
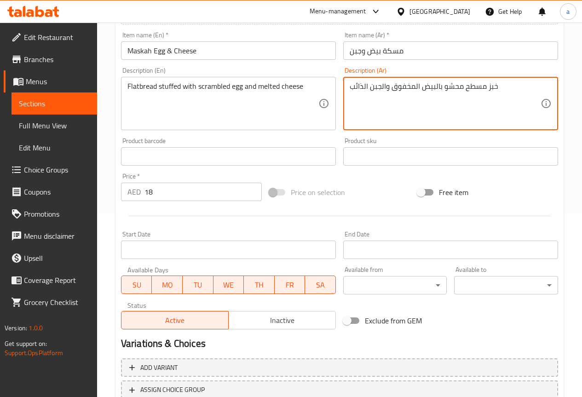
scroll to position [253, 0]
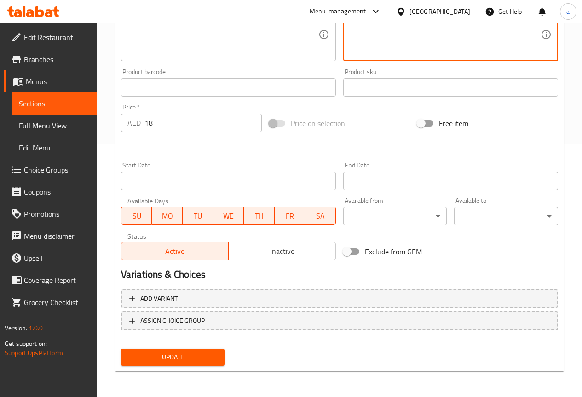
type textarea "خبز مسطح محشو بالبيض المخفوق والجبن الذائب"
click at [204, 350] on button "Update" at bounding box center [173, 357] width 104 height 17
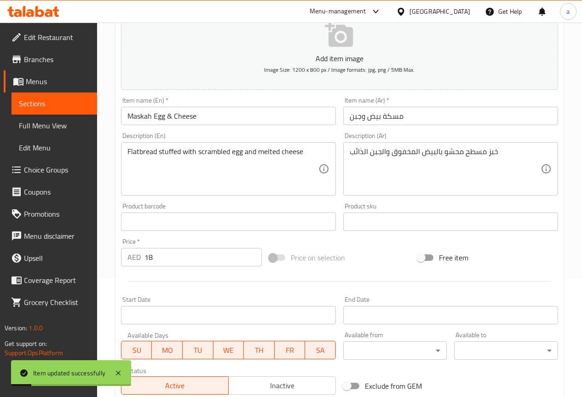
scroll to position [0, 0]
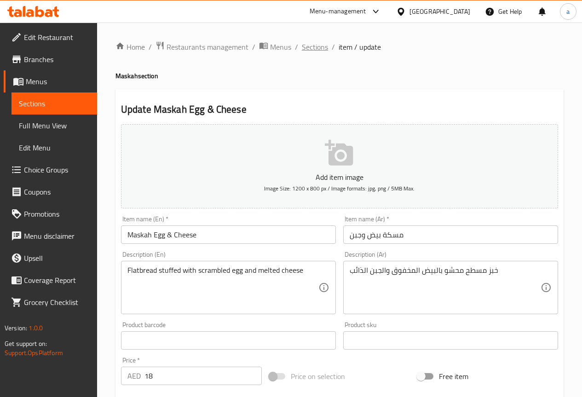
click at [314, 45] on span "Sections" at bounding box center [315, 46] width 26 height 11
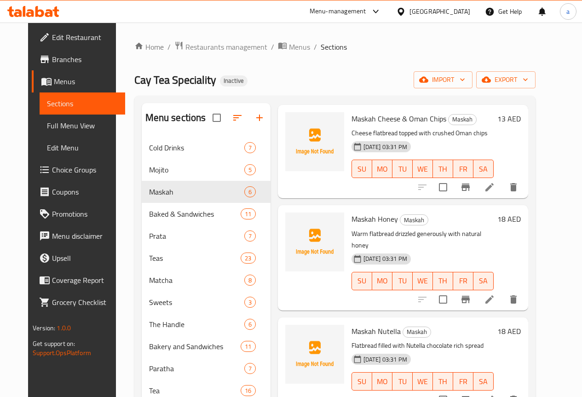
scroll to position [129, 0]
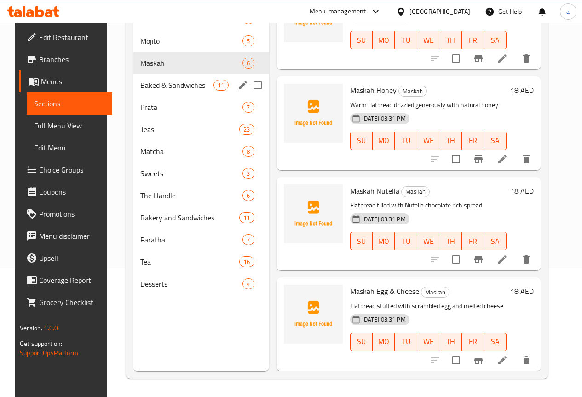
click at [149, 91] on span "Baked & Sandwiches" at bounding box center [176, 85] width 73 height 11
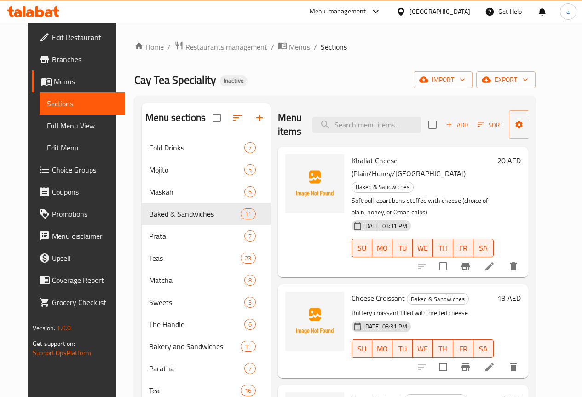
click at [502, 258] on li at bounding box center [490, 266] width 26 height 17
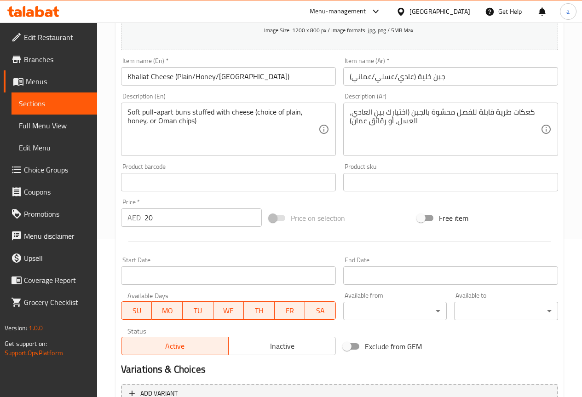
scroll to position [253, 0]
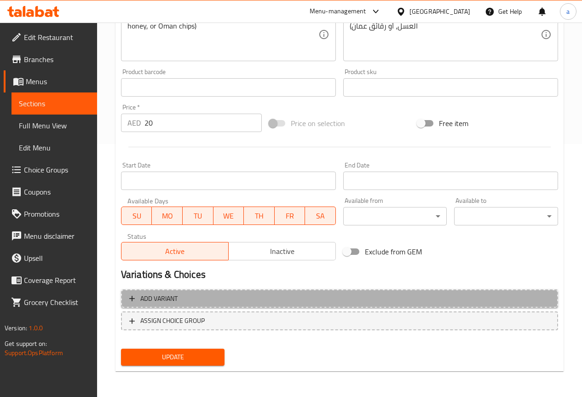
click at [176, 290] on button "Add variant" at bounding box center [339, 298] width 437 height 19
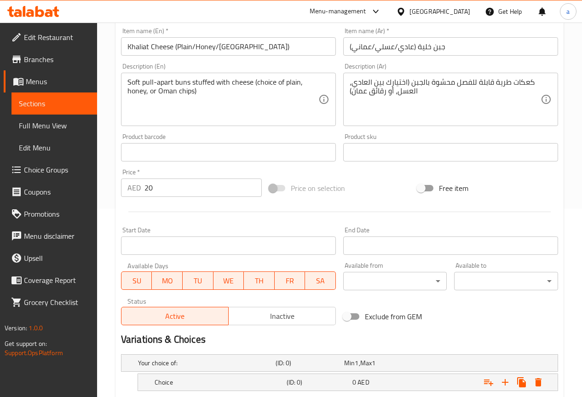
scroll to position [109, 0]
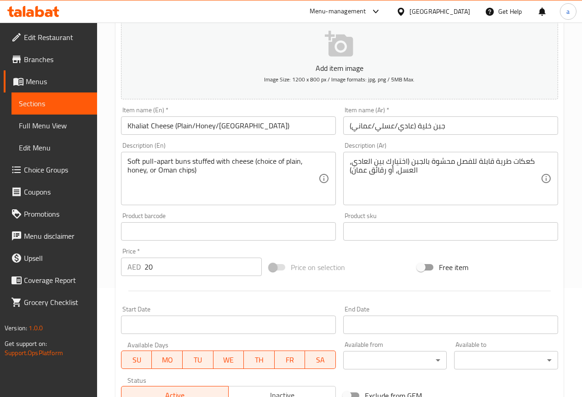
click at [144, 126] on input "Khaliat Cheese (Plain/Honey/[GEOGRAPHIC_DATA])" at bounding box center [228, 125] width 215 height 18
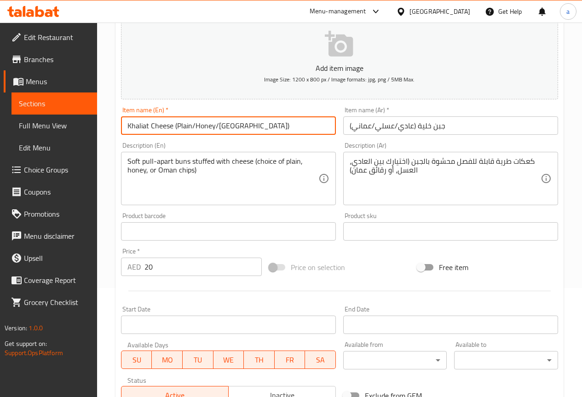
click at [144, 126] on input "Khaliat Cheese (Plain/Honey/[GEOGRAPHIC_DATA])" at bounding box center [228, 125] width 215 height 18
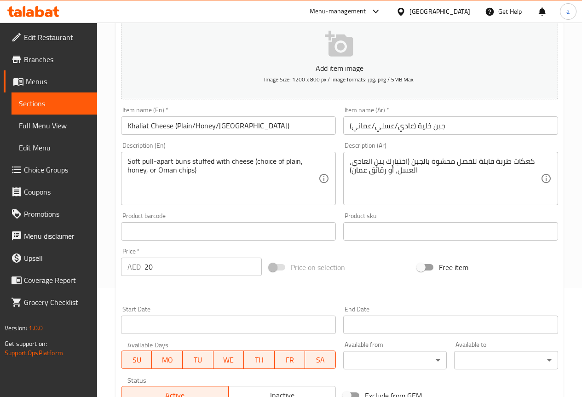
click at [435, 125] on input "جبن خلية (عادي/عسلي/عماني)" at bounding box center [450, 125] width 215 height 18
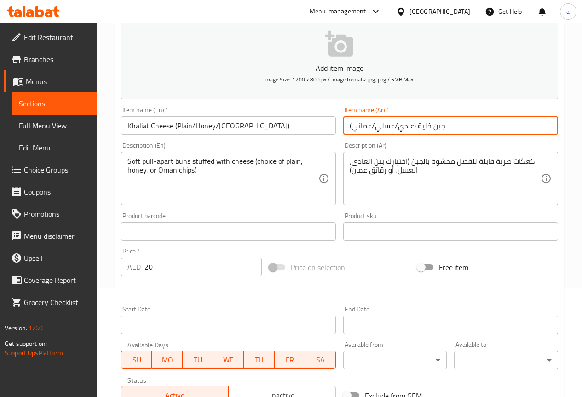
click at [435, 125] on input "جبن خلية (عادي/عسلي/عماني)" at bounding box center [450, 125] width 215 height 18
click at [433, 126] on input "خلية (عادي/عسلي/عماني)" at bounding box center [450, 125] width 215 height 18
click at [423, 121] on input "خلية (عادي/عسلي/عماني)" at bounding box center [450, 125] width 215 height 18
click at [418, 123] on input "خلية (عادي/عسلي/عماني)" at bounding box center [450, 125] width 215 height 18
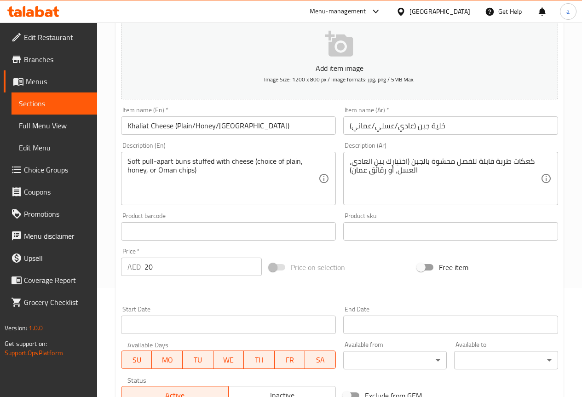
click at [190, 129] on input "Khaliat Cheese (Plain/Honey/[GEOGRAPHIC_DATA])" at bounding box center [228, 125] width 215 height 18
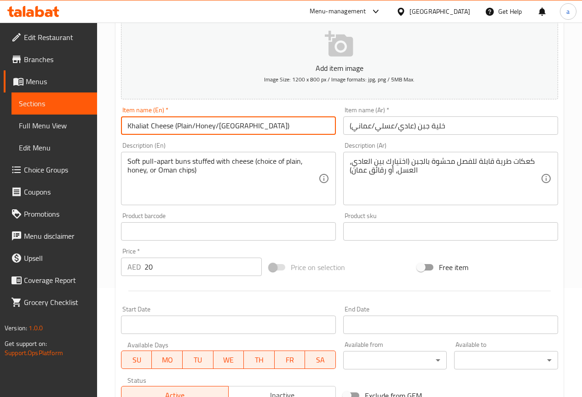
click at [190, 129] on input "Khaliat Cheese (Plain/Honey/[GEOGRAPHIC_DATA])" at bounding box center [228, 125] width 215 height 18
click at [182, 125] on input "Khaliat Cheese (Plain/Honey/[GEOGRAPHIC_DATA])" at bounding box center [228, 125] width 215 height 18
click at [188, 128] on input "Khaliat Cheese (Plain/Honey/[GEOGRAPHIC_DATA])" at bounding box center [228, 125] width 215 height 18
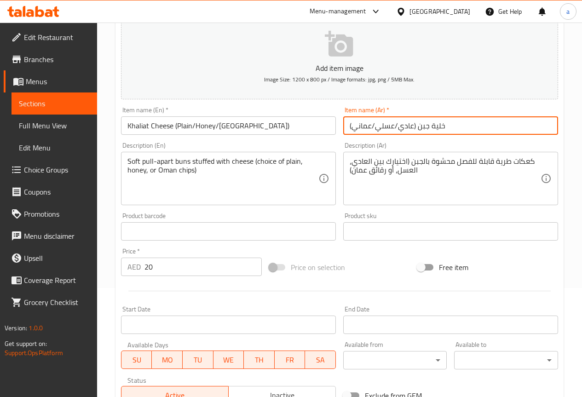
click at [405, 125] on input "خلية جبن (عادي/عسلي/عماني)" at bounding box center [450, 125] width 215 height 18
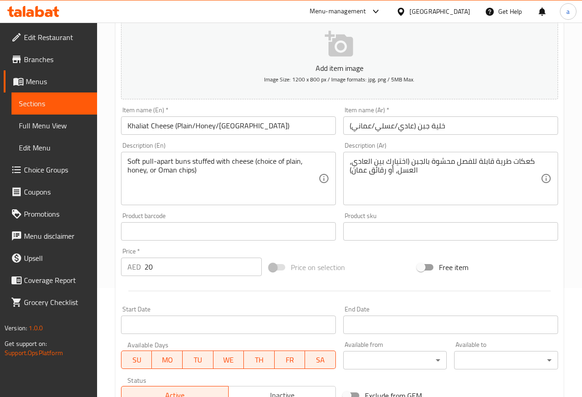
click at [365, 124] on input "خلية جبن (عادي/عسلي/عماني)" at bounding box center [450, 125] width 215 height 18
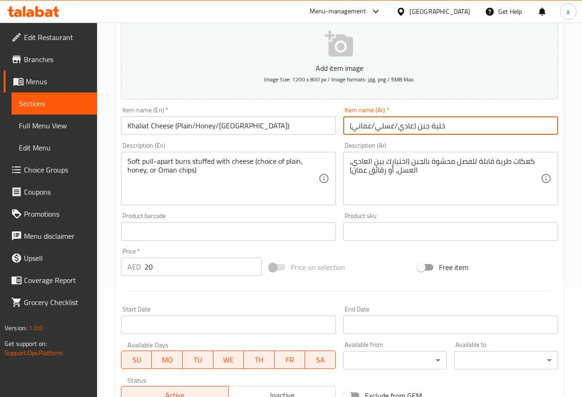
click at [365, 124] on input "خلية جبن (عادي/عسلي/عماني)" at bounding box center [450, 125] width 215 height 18
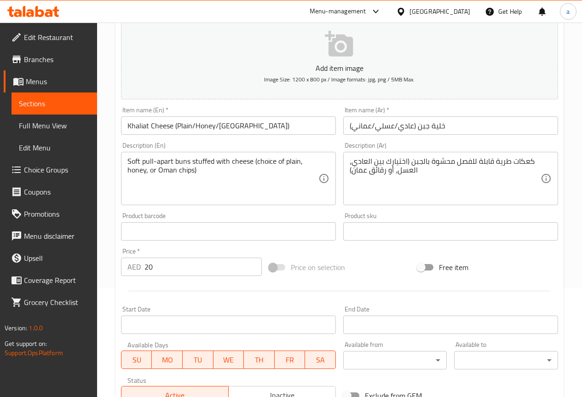
click at [411, 125] on input "خلية جبن (عادي/عسلي/عماني)" at bounding box center [450, 125] width 215 height 18
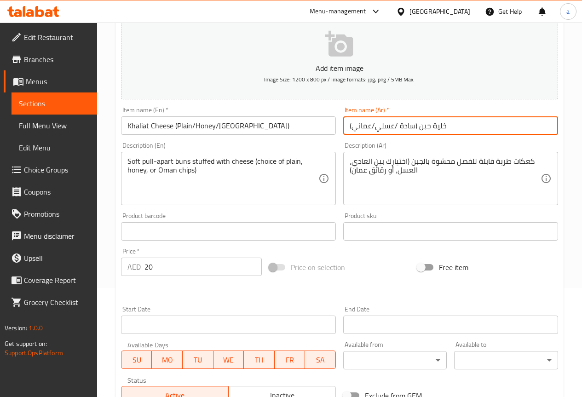
click at [462, 130] on input "خلية جبن (سادة /عسلي/عماني)" at bounding box center [450, 125] width 215 height 18
click at [401, 121] on input "خلية جبن (سادة /عسلي/عماني)" at bounding box center [450, 125] width 215 height 18
click at [396, 126] on input "خلية جبن (سادة /عسلي/عماني)" at bounding box center [450, 125] width 215 height 18
click at [397, 121] on input "خلية جبن (سادة /عسلي/عماني)" at bounding box center [450, 125] width 215 height 18
type input "خلية جبن (سادة/عسلي/عماني)"
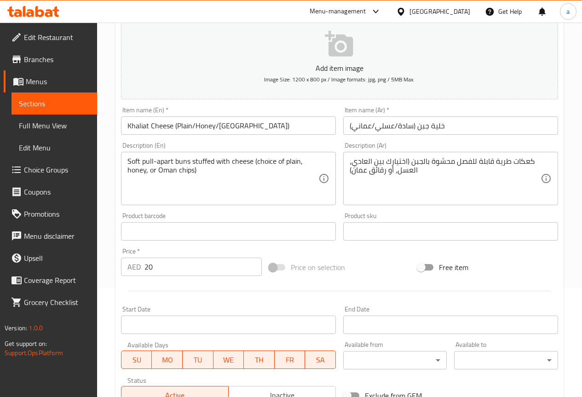
click at [230, 127] on input "Khaliat Cheese (Plain/Honey/[GEOGRAPHIC_DATA])" at bounding box center [228, 125] width 215 height 18
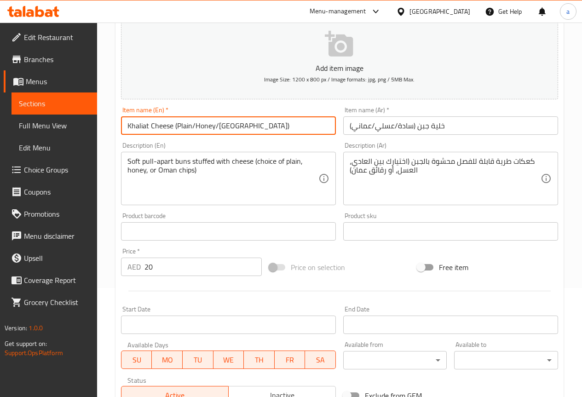
click at [230, 127] on input "Khaliat Cheese (Plain/Honey/[GEOGRAPHIC_DATA])" at bounding box center [228, 125] width 215 height 18
paste input "Chips"
type input "Khaliat Cheese (Plain/Honey/Oman Chips)"
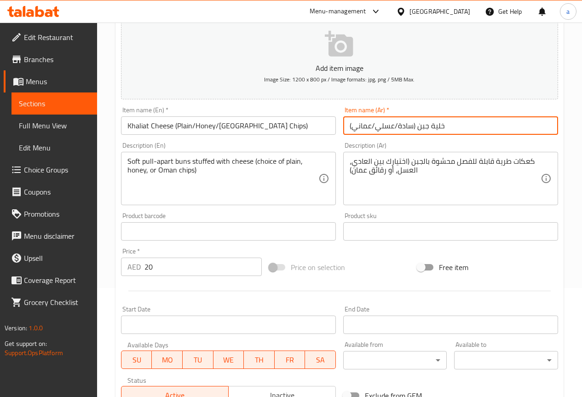
click at [363, 125] on input "خلية جبن (سادة/عسلي/عماني)" at bounding box center [450, 125] width 215 height 18
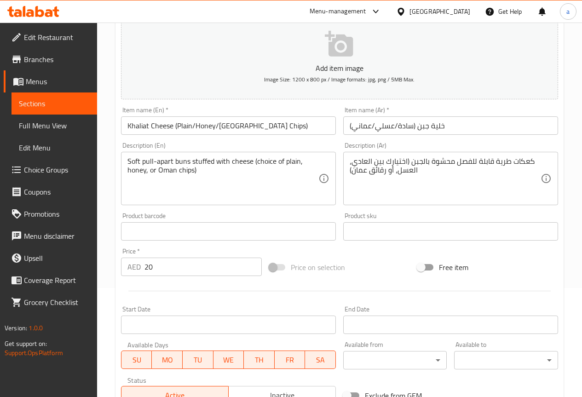
click at [365, 131] on input "خلية جبن (سادة/عسلي/عماني)" at bounding box center [450, 125] width 215 height 18
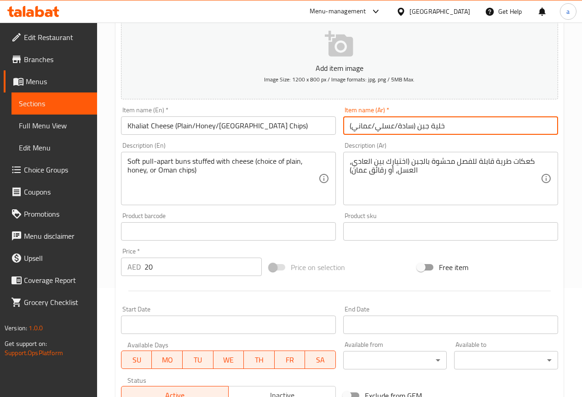
click at [365, 131] on input "خلية جبن (سادة/عسلي/عماني)" at bounding box center [450, 125] width 215 height 18
type input "خلية جبن (سادة/عسلي/رقائق بطاطا عمان)"
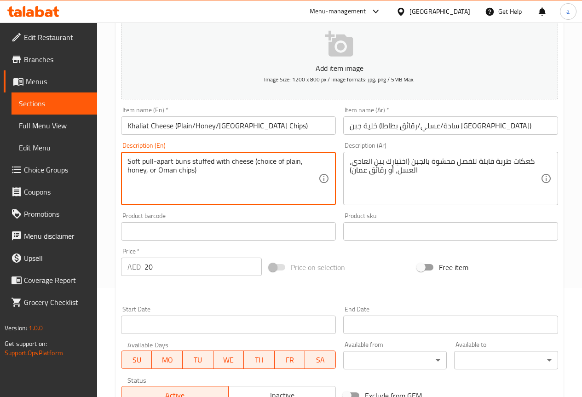
drag, startPoint x: 172, startPoint y: 161, endPoint x: 143, endPoint y: 163, distance: 29.5
click at [181, 161] on textarea "Soft pull-apart buns stuffed with cheese (choice of plain, honey, or Oman chips)" at bounding box center [222, 179] width 191 height 44
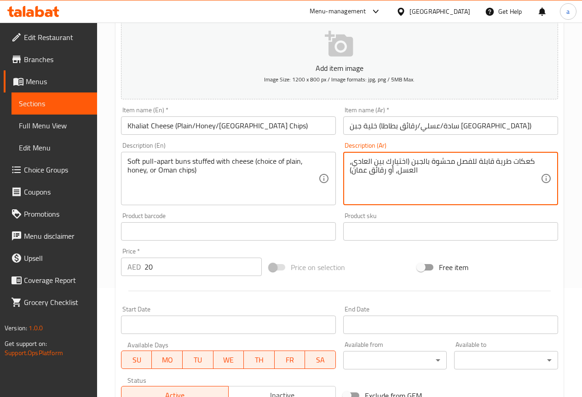
click at [523, 161] on textarea "كعكات طرية قابلة للفصل محشوة بالجبن (اختيارك بين العادي، العسل، أو رقائق عمان)" at bounding box center [445, 179] width 191 height 44
type textarea "كيزر طرية قابلة للفصل محشوة بالجبن (اختيارك بين العادي، العسل، أو رقائق عمان)"
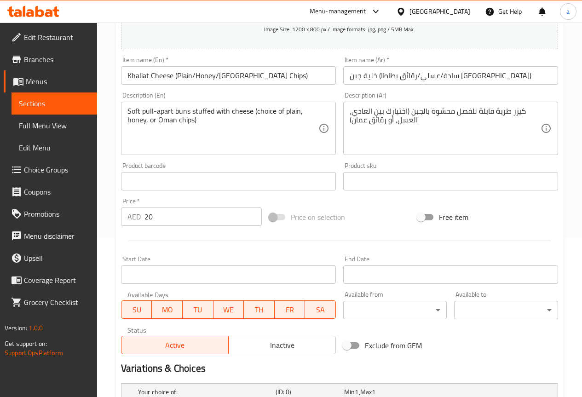
scroll to position [247, 0]
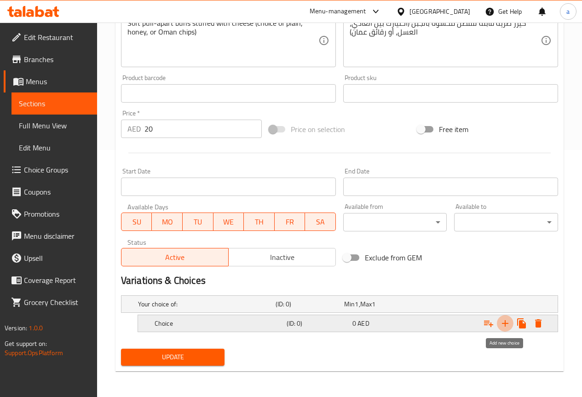
click at [500, 326] on icon "Expand" at bounding box center [505, 323] width 11 height 11
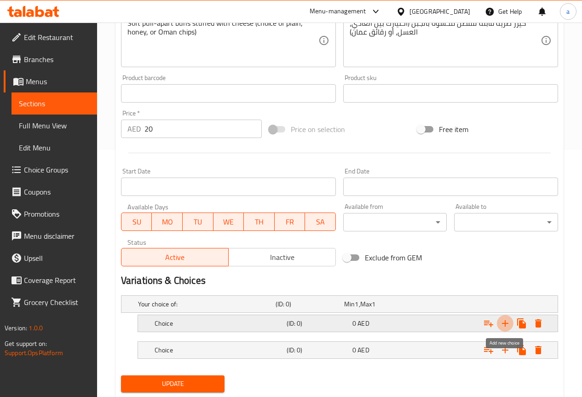
click at [500, 326] on icon "Expand" at bounding box center [505, 323] width 11 height 11
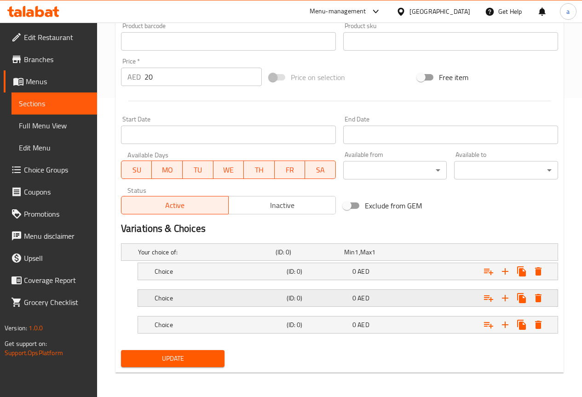
scroll to position [300, 0]
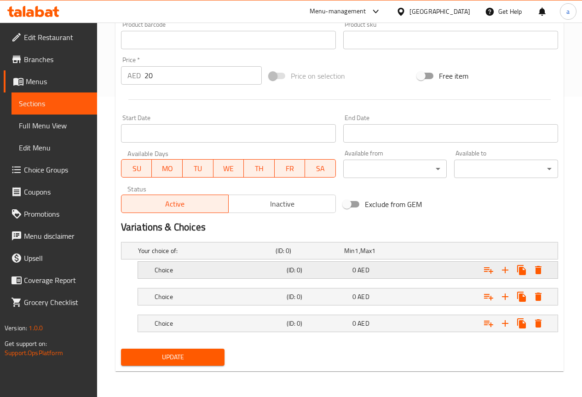
click at [201, 277] on div "Choice (ID: 0) 0 AED" at bounding box center [351, 270] width 396 height 20
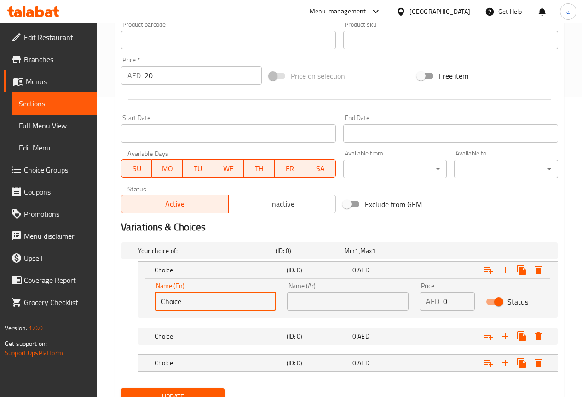
click at [198, 303] on input "Choice" at bounding box center [215, 301] width 121 height 18
type input "C"
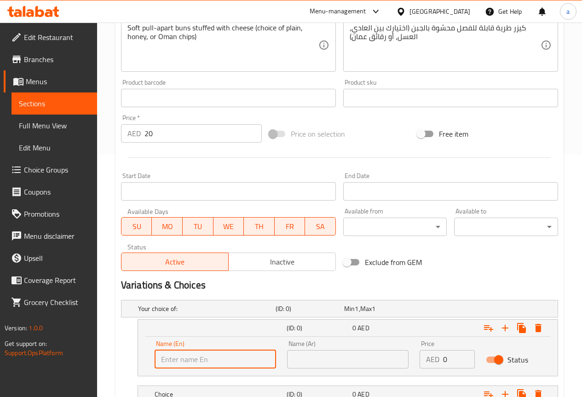
scroll to position [116, 0]
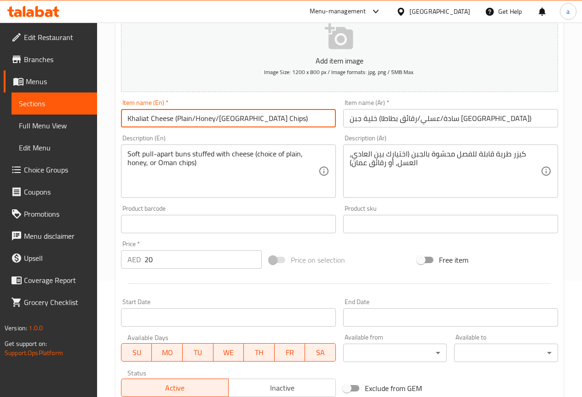
click at [183, 118] on input "Khaliat Cheese (Plain/Honey/Oman Chips)" at bounding box center [228, 118] width 215 height 18
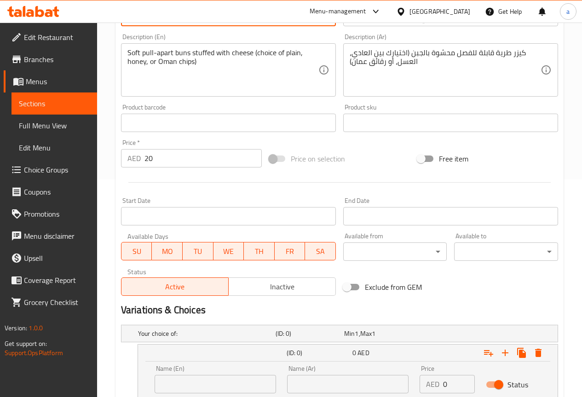
scroll to position [300, 0]
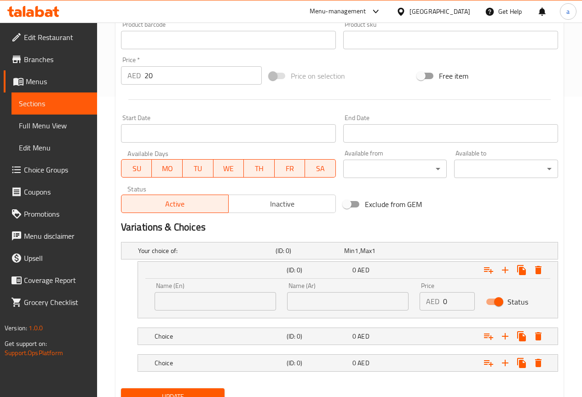
click at [193, 299] on input "text" at bounding box center [215, 301] width 121 height 18
paste input "Plain"
type input "Plain"
click at [345, 302] on input "text" at bounding box center [347, 301] width 121 height 18
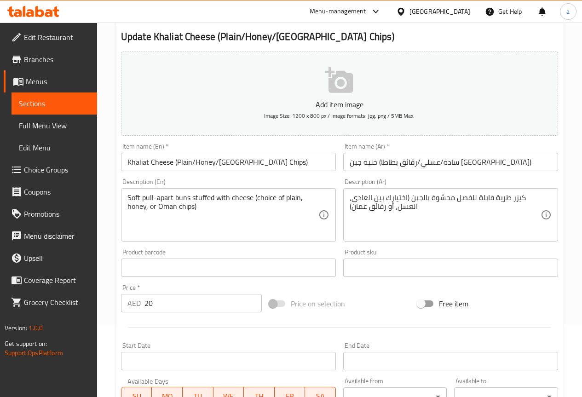
scroll to position [70, 0]
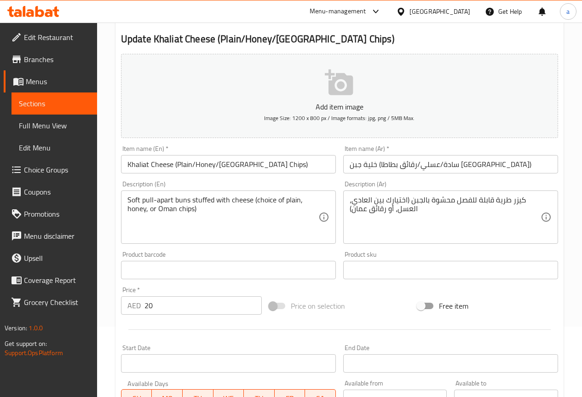
click at [439, 167] on input "خلية جبن (سادة/عسلي/رقائق بطاطا عمان)" at bounding box center [450, 164] width 215 height 18
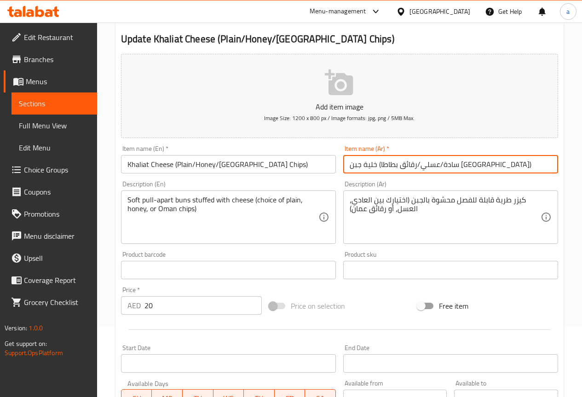
click at [439, 167] on input "خلية جبن (سادة/عسلي/رقائق بطاطا عمان)" at bounding box center [450, 164] width 215 height 18
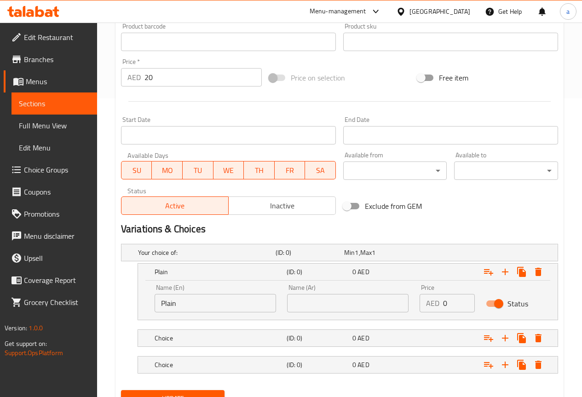
scroll to position [340, 0]
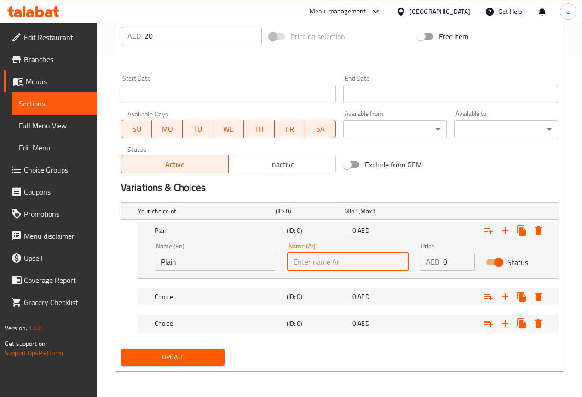
click at [357, 269] on input "text" at bounding box center [347, 262] width 121 height 18
paste input "سادة"
type input "سادة"
click at [406, 296] on div "0 AED" at bounding box center [383, 296] width 62 height 9
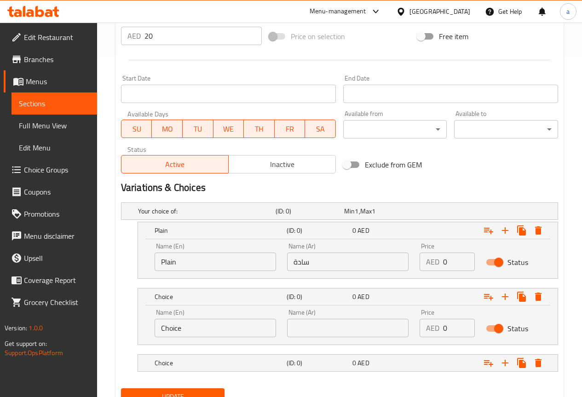
click at [196, 330] on input "Choice" at bounding box center [215, 328] width 121 height 18
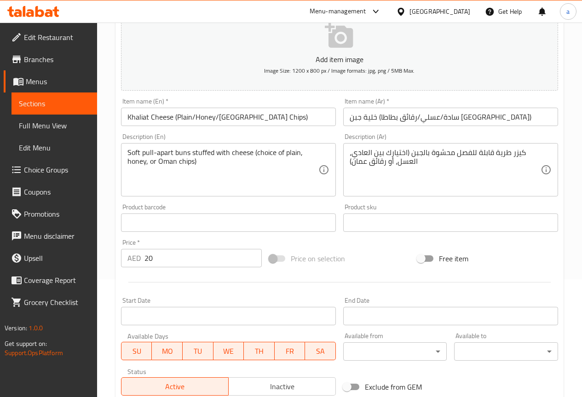
scroll to position [110, 0]
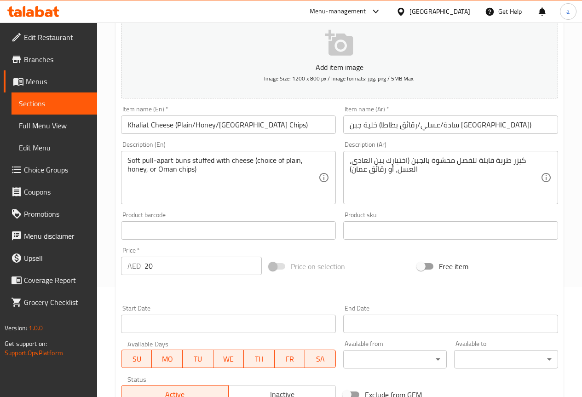
click at [208, 122] on input "Khaliat Cheese (Plain/Honey/Oman Chips)" at bounding box center [228, 124] width 215 height 18
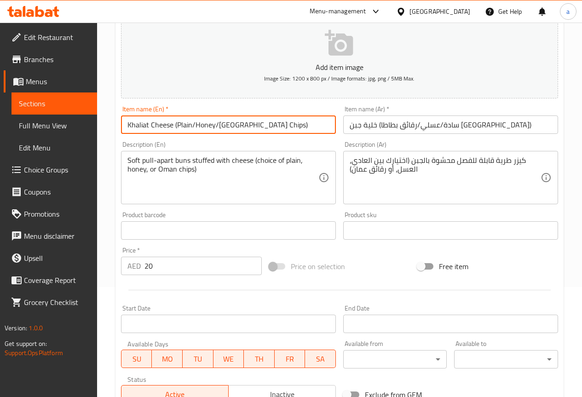
click at [208, 122] on input "Khaliat Cheese (Plain/Honey/Oman Chips)" at bounding box center [228, 124] width 215 height 18
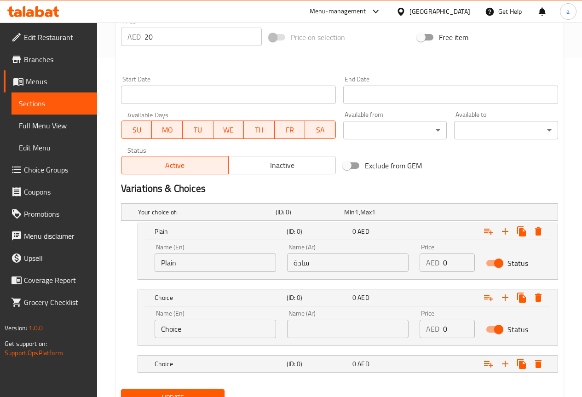
scroll to position [379, 0]
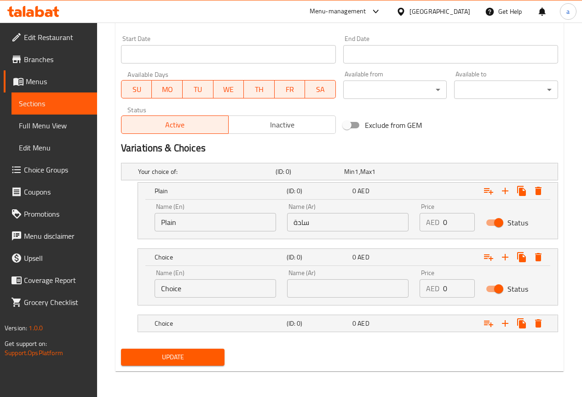
click at [218, 292] on input "Choice" at bounding box center [215, 288] width 121 height 18
click at [218, 293] on input "Choice" at bounding box center [215, 288] width 121 height 18
paste input "Honey"
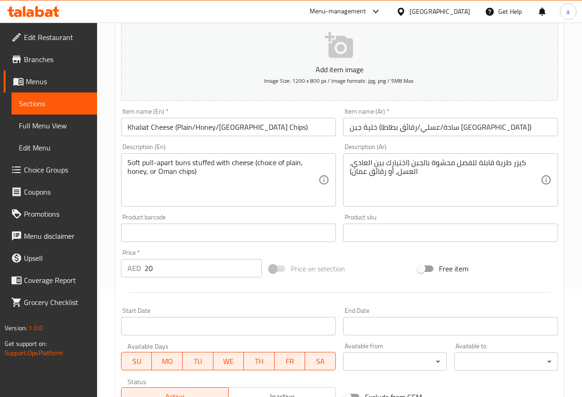
scroll to position [103, 0]
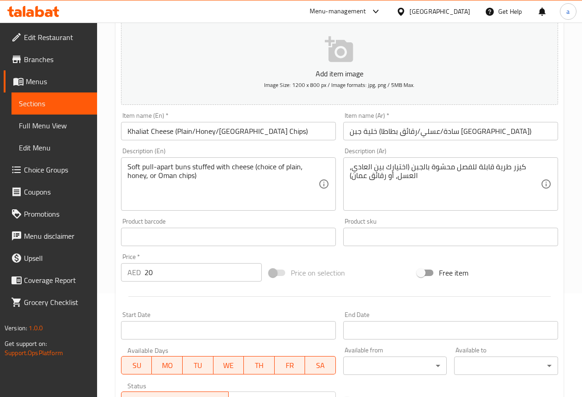
type input "Honey"
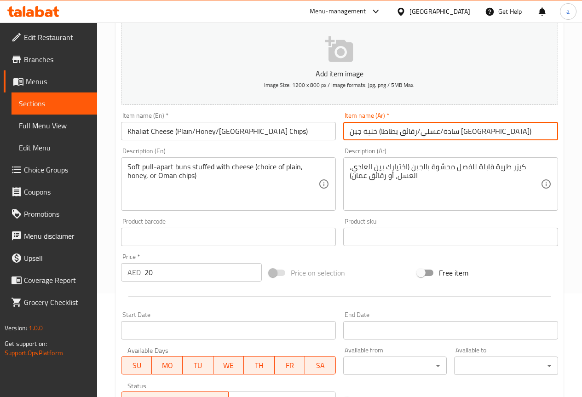
click at [424, 130] on input "خلية جبن (سادة/عسلي/رقائق بطاطا عمان)" at bounding box center [450, 131] width 215 height 18
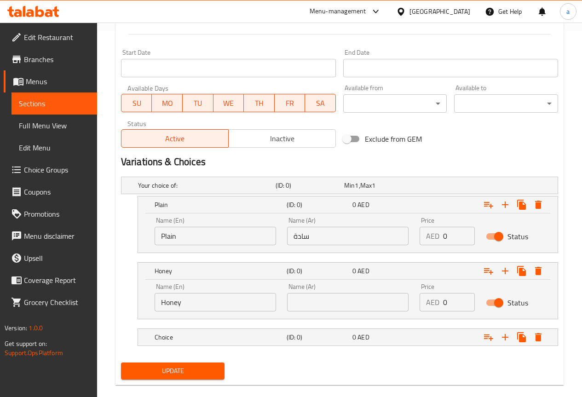
scroll to position [379, 0]
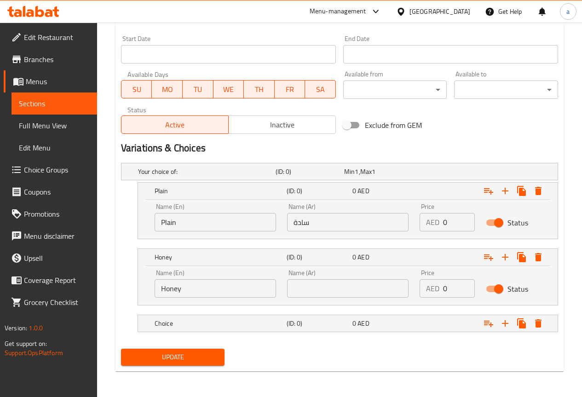
click at [337, 288] on input "text" at bounding box center [347, 288] width 121 height 18
paste input "عسلي"
type input "عسلي"
click at [423, 326] on div "Expand" at bounding box center [482, 323] width 132 height 20
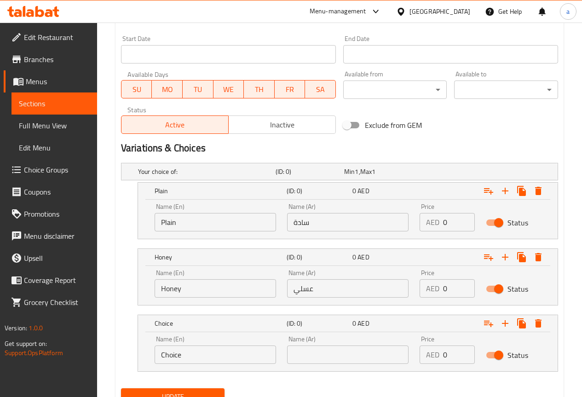
click at [238, 349] on input "Choice" at bounding box center [215, 354] width 121 height 18
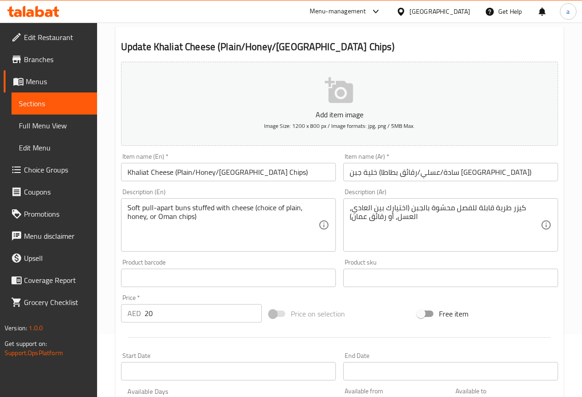
scroll to position [57, 0]
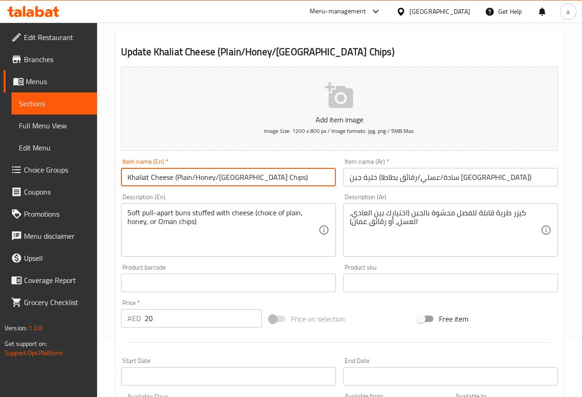
click at [240, 178] on input "Khaliat Cheese (Plain/Honey/Oman Chips)" at bounding box center [228, 177] width 215 height 18
click at [254, 176] on input "Khaliat Cheese (Plain/Honey/Oman Chips)" at bounding box center [228, 177] width 215 height 18
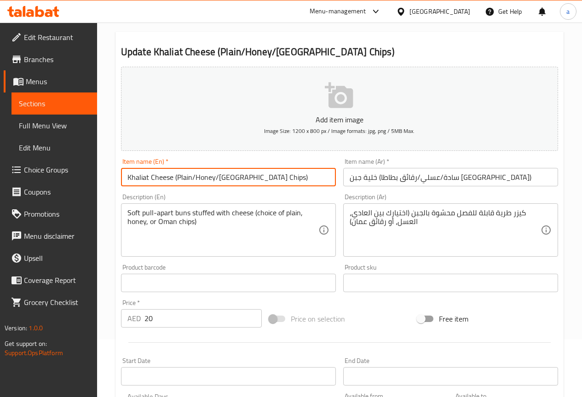
drag, startPoint x: 254, startPoint y: 176, endPoint x: 235, endPoint y: 179, distance: 19.7
click at [235, 179] on input "Khaliat Cheese (Plain/Honey/Oman Chips)" at bounding box center [228, 177] width 215 height 18
click at [256, 175] on input "Khaliat Cheese (Plain/Honey/Oman Chips)" at bounding box center [228, 177] width 215 height 18
drag, startPoint x: 253, startPoint y: 176, endPoint x: 218, endPoint y: 181, distance: 36.2
click at [218, 181] on input "Khaliat Cheese (Plain/Honey/Oman Chips)" at bounding box center [228, 177] width 215 height 18
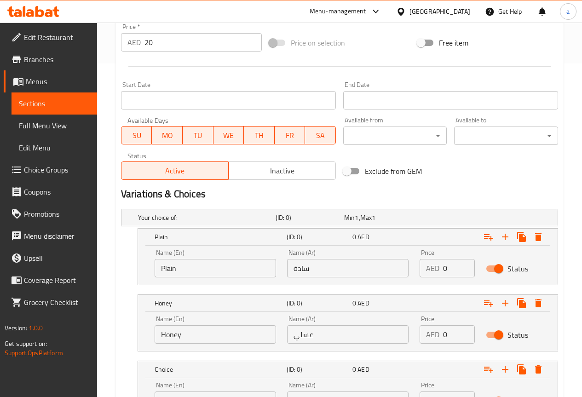
scroll to position [419, 0]
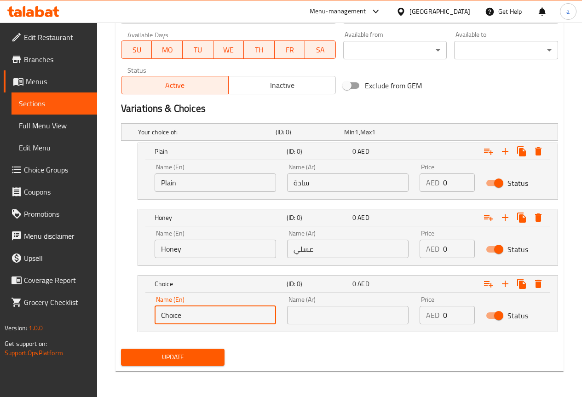
click at [238, 316] on input "Choice" at bounding box center [215, 315] width 121 height 18
paste input "Oman Chips"
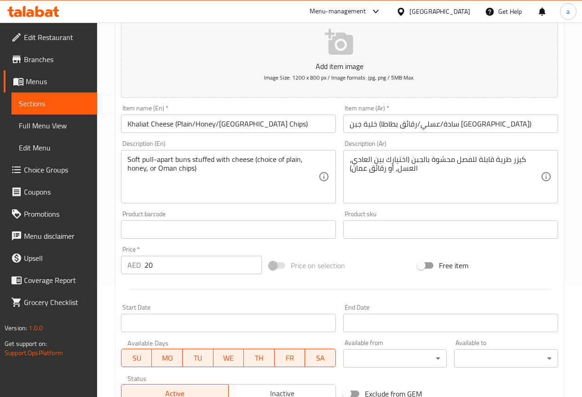
scroll to position [5, 0]
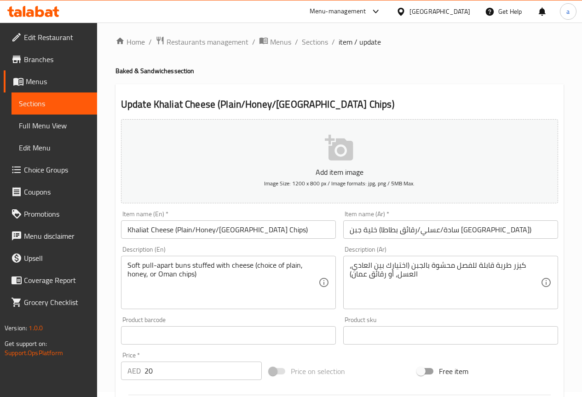
type input "Oman Chips"
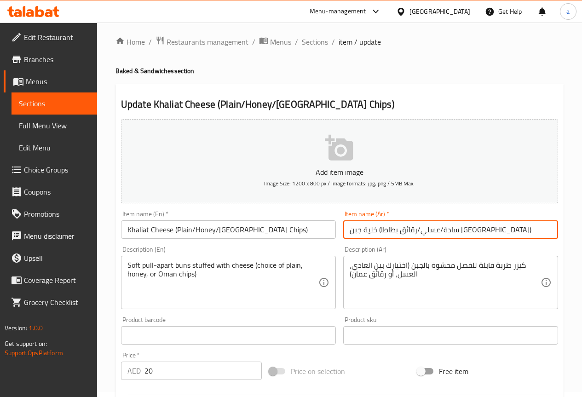
drag, startPoint x: 405, startPoint y: 226, endPoint x: 351, endPoint y: 232, distance: 54.6
click at [351, 232] on input "خلية جبن (سادة/عسلي/رقائق بطاطا عمان)" at bounding box center [450, 229] width 215 height 18
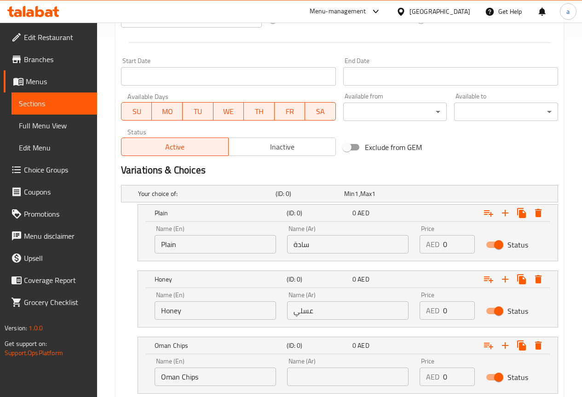
scroll to position [419, 0]
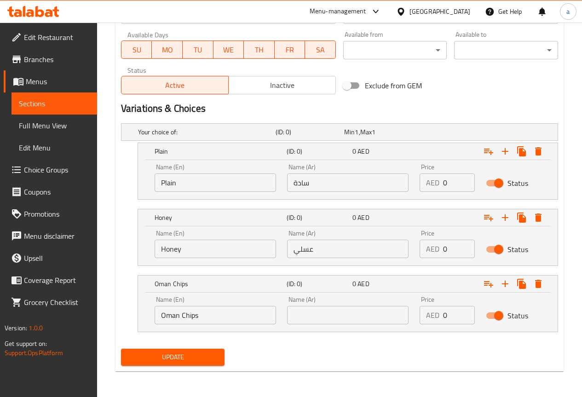
click at [356, 316] on input "text" at bounding box center [347, 315] width 121 height 18
paste input "رقائق بطاطا [GEOGRAPHIC_DATA]"
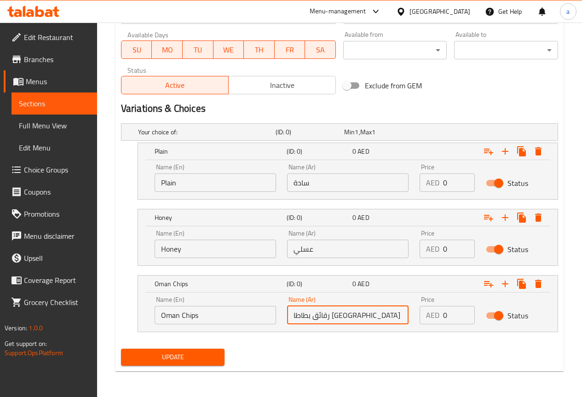
type input "رقائق بطاطا [GEOGRAPHIC_DATA]"
click at [202, 361] on span "Update" at bounding box center [172, 356] width 89 height 11
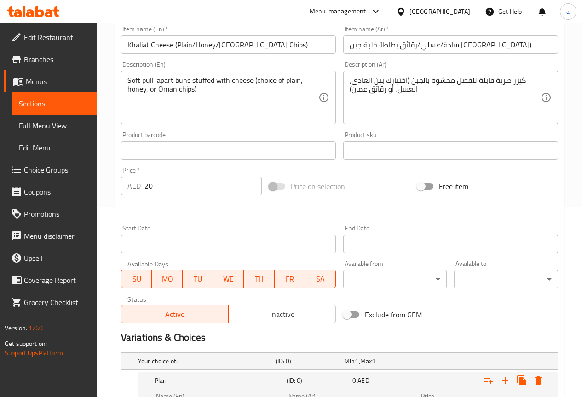
scroll to position [189, 0]
click at [222, 365] on h5 "Your choice of:" at bounding box center [205, 361] width 134 height 9
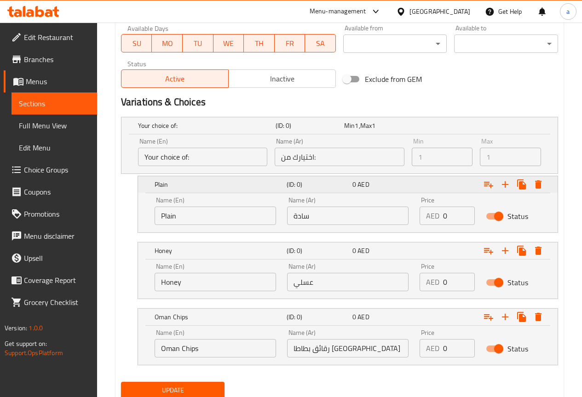
scroll to position [459, 0]
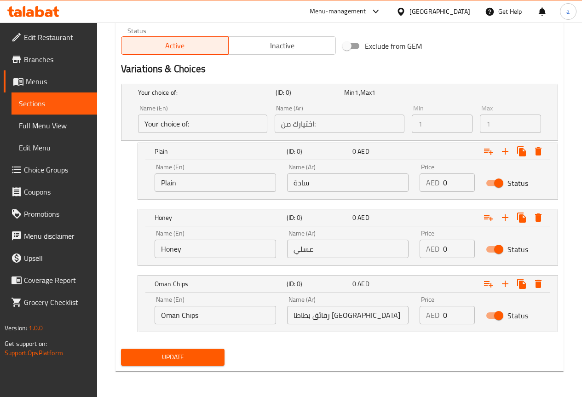
click at [197, 359] on span "Update" at bounding box center [172, 356] width 89 height 11
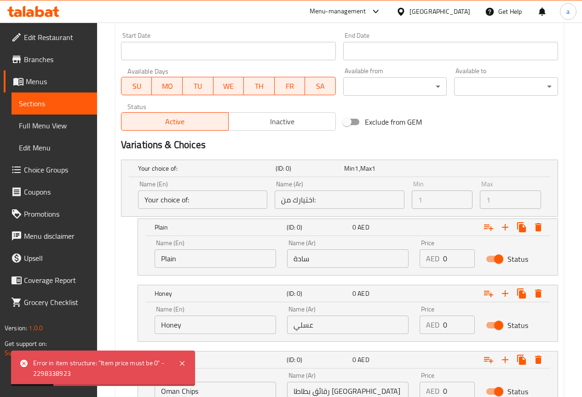
scroll to position [367, 0]
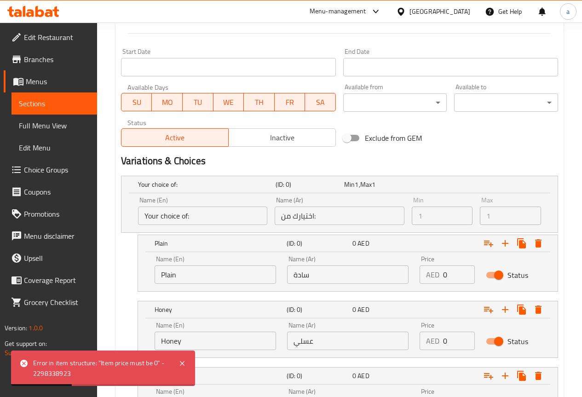
click at [63, 167] on span "Choice Groups" at bounding box center [57, 169] width 66 height 11
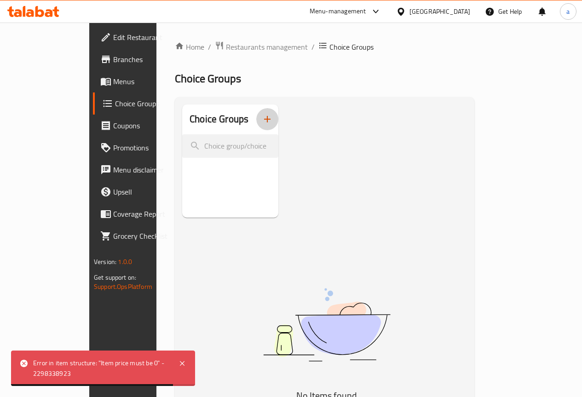
click at [262, 123] on icon "button" at bounding box center [267, 119] width 11 height 11
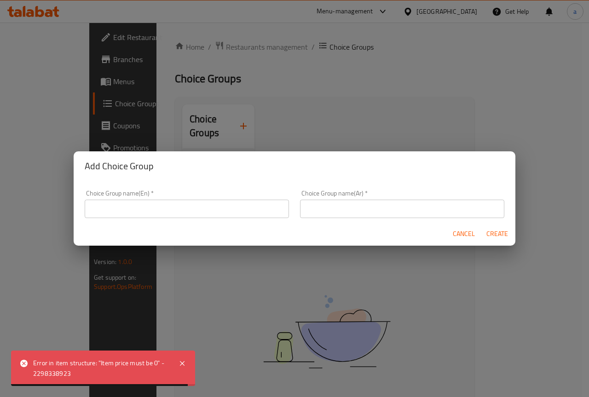
click at [216, 201] on input "text" at bounding box center [187, 209] width 204 height 18
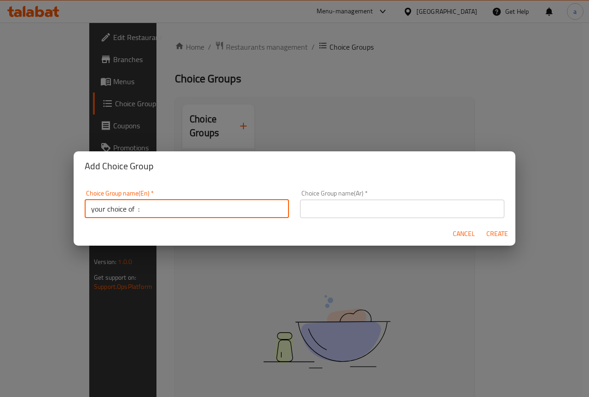
type input "your choice of :"
click at [329, 204] on input "text" at bounding box center [402, 209] width 204 height 18
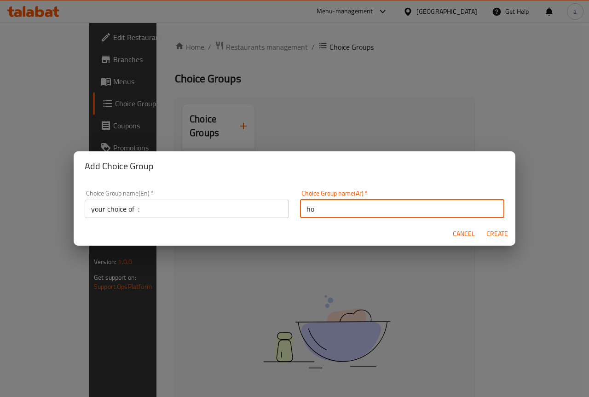
type input "h"
type input "اختيارك من :"
click at [508, 231] on button "Create" at bounding box center [496, 233] width 29 height 17
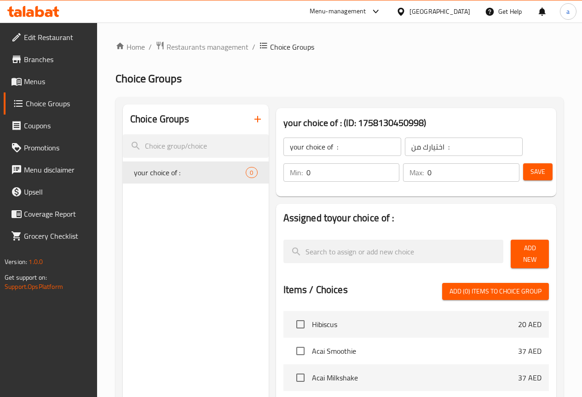
click at [345, 169] on input "0" at bounding box center [352, 172] width 93 height 18
click at [330, 181] on input "0" at bounding box center [352, 172] width 93 height 18
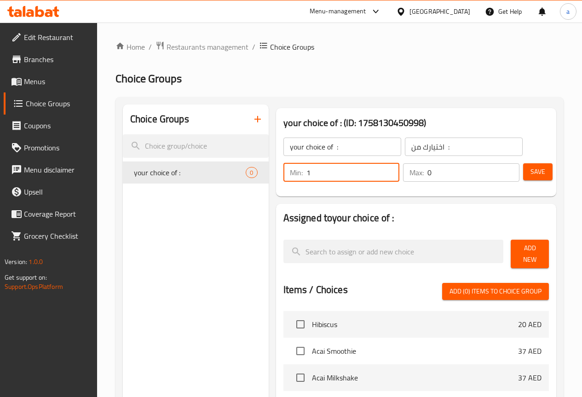
type input "1"
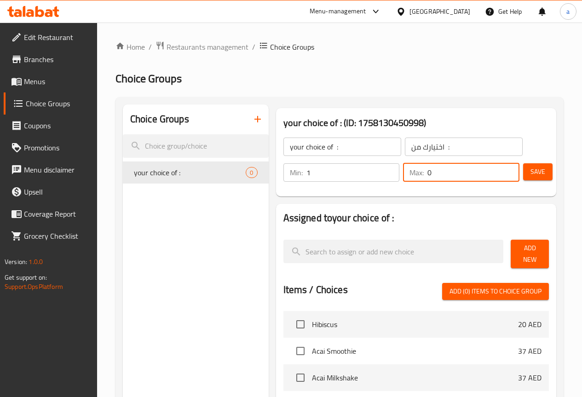
click at [427, 173] on input "0" at bounding box center [473, 172] width 92 height 18
type input "1"
click at [524, 167] on button "Save" at bounding box center [537, 171] width 29 height 17
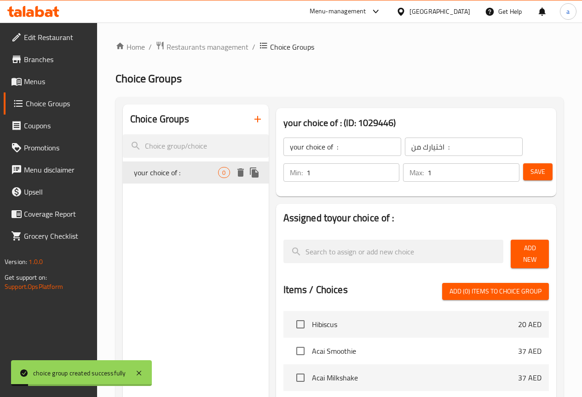
click at [191, 180] on div "your choice of : 0" at bounding box center [196, 172] width 146 height 22
click at [160, 179] on div "your choice of : 0" at bounding box center [196, 172] width 146 height 22
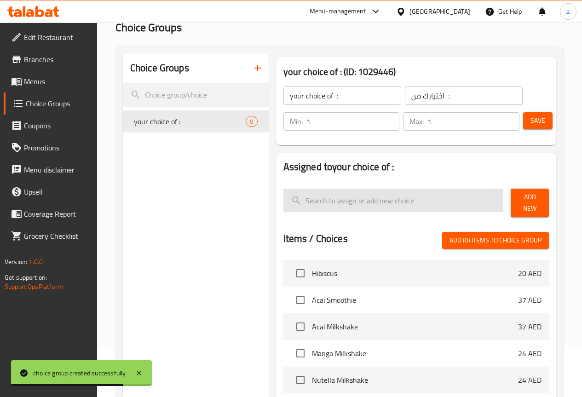
scroll to position [92, 0]
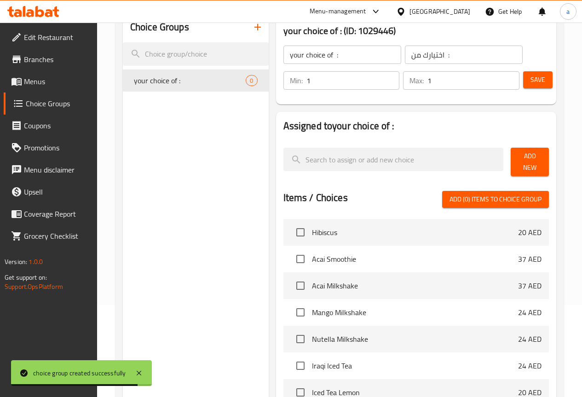
click at [520, 159] on span "Add New" at bounding box center [529, 161] width 23 height 23
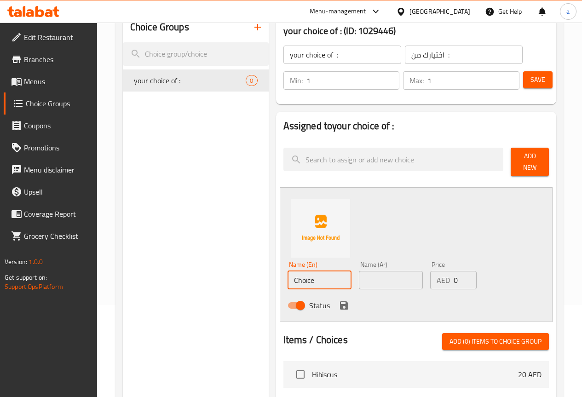
click at [287, 281] on input "Choice" at bounding box center [319, 280] width 64 height 18
click at [321, 281] on input "Choice" at bounding box center [319, 280] width 64 height 18
paste input "Plain"
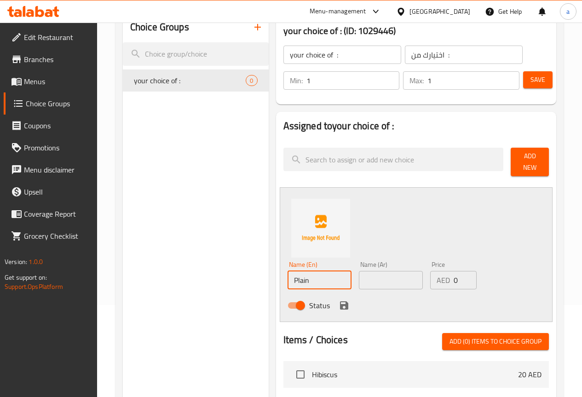
type input "Plain"
click at [362, 275] on input "text" at bounding box center [391, 280] width 64 height 18
click at [373, 276] on input "text" at bounding box center [391, 280] width 64 height 18
paste input "سادة"
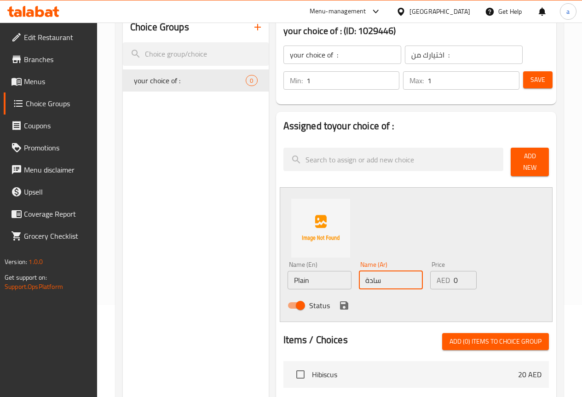
type input "سادة"
click at [340, 304] on icon "save" at bounding box center [344, 305] width 8 height 8
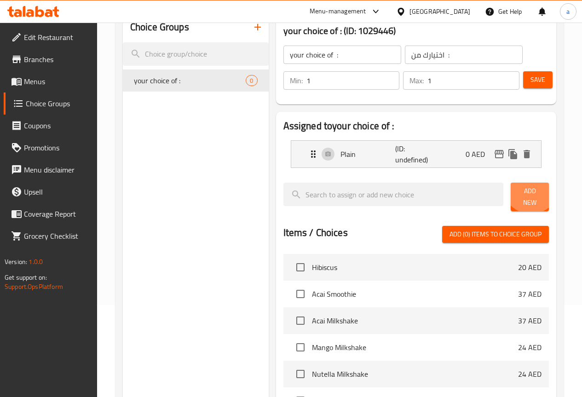
click at [525, 189] on span "Add New" at bounding box center [529, 196] width 23 height 23
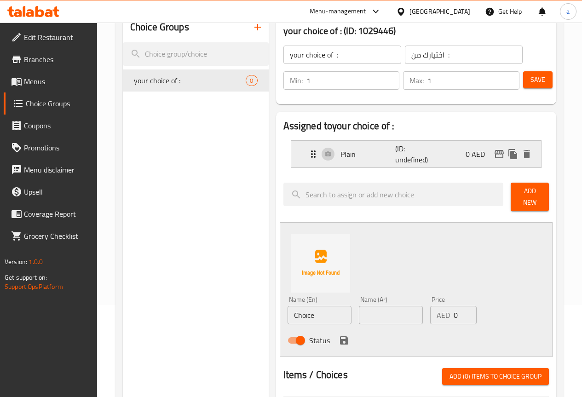
click at [395, 154] on p "(ID: undefined)" at bounding box center [413, 154] width 37 height 22
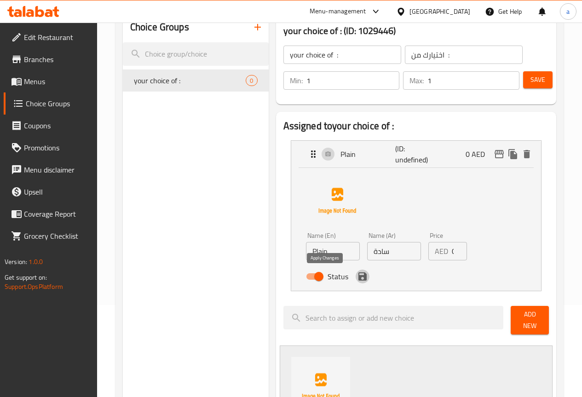
click at [358, 277] on icon "save" at bounding box center [362, 276] width 8 height 8
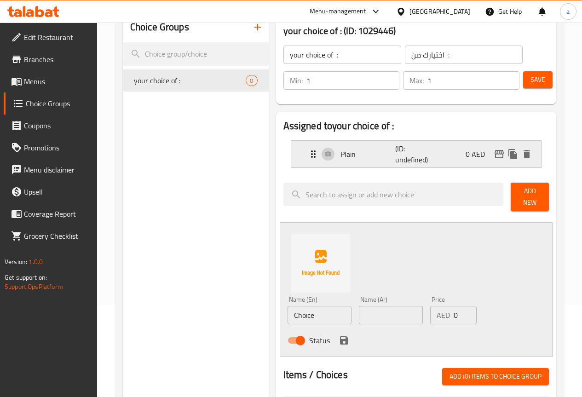
click at [308, 161] on div "Plain (ID: undefined) 0 AED" at bounding box center [419, 154] width 222 height 27
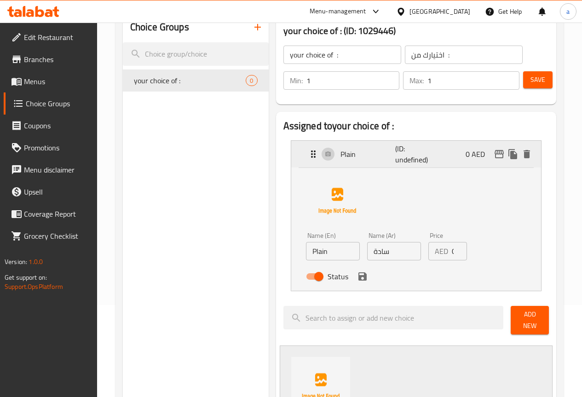
click at [402, 167] on div "Plain (ID: undefined) 0 AED" at bounding box center [419, 154] width 222 height 27
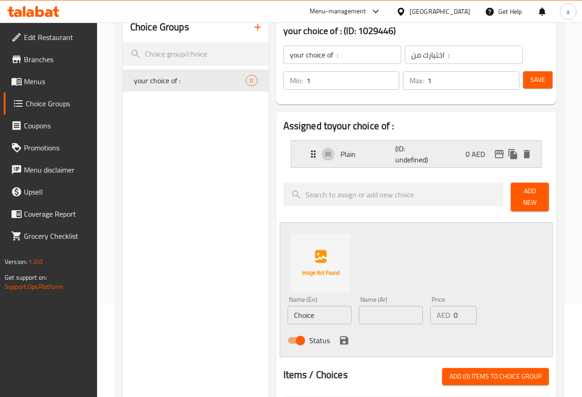
click at [414, 163] on div "Plain (ID: undefined) 0 AED" at bounding box center [419, 154] width 222 height 27
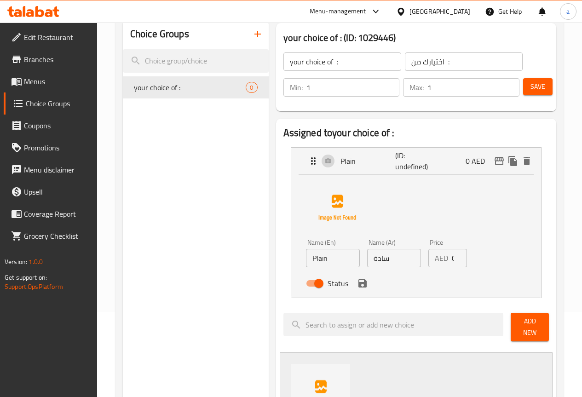
scroll to position [0, 0]
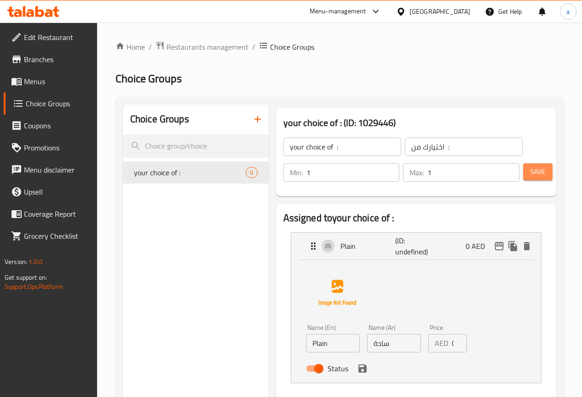
click at [539, 177] on span "Save" at bounding box center [537, 171] width 15 height 11
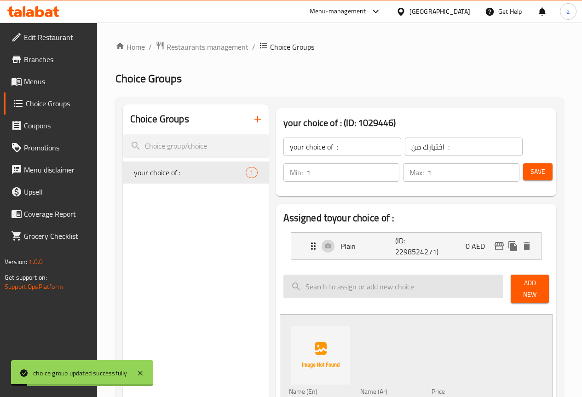
click at [472, 290] on input "search" at bounding box center [393, 286] width 220 height 23
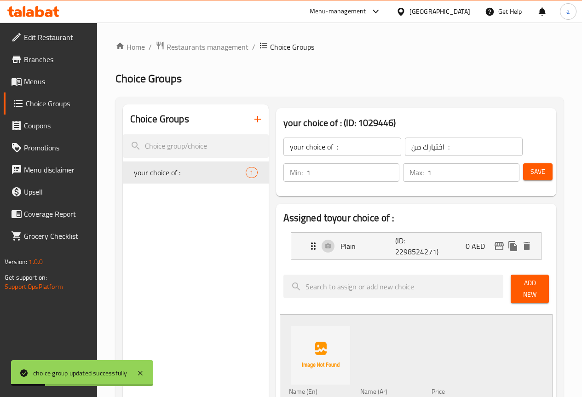
scroll to position [184, 0]
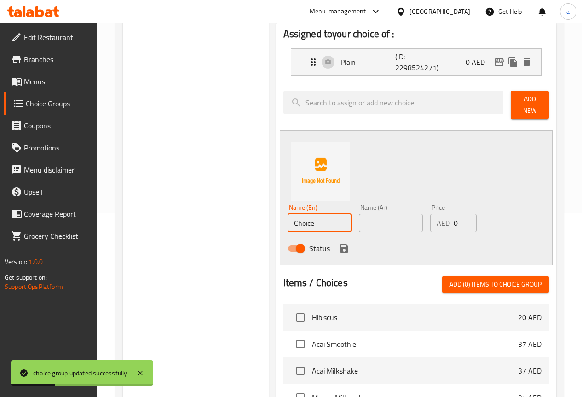
click at [299, 221] on input "Choice" at bounding box center [319, 223] width 64 height 18
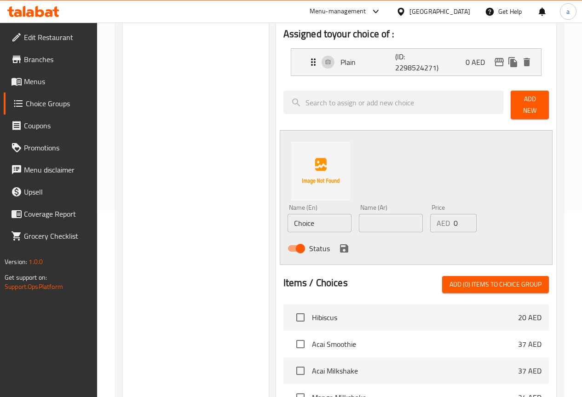
click at [301, 218] on input "Choice" at bounding box center [319, 223] width 64 height 18
paste input "Honey"
type input "Honey"
click at [359, 218] on input "text" at bounding box center [391, 223] width 64 height 18
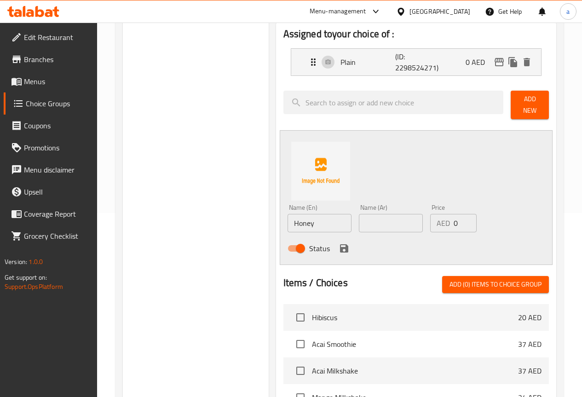
click at [379, 216] on input "text" at bounding box center [391, 223] width 64 height 18
paste input "عسل"
type input "عسل"
click at [340, 244] on icon "save" at bounding box center [344, 248] width 8 height 8
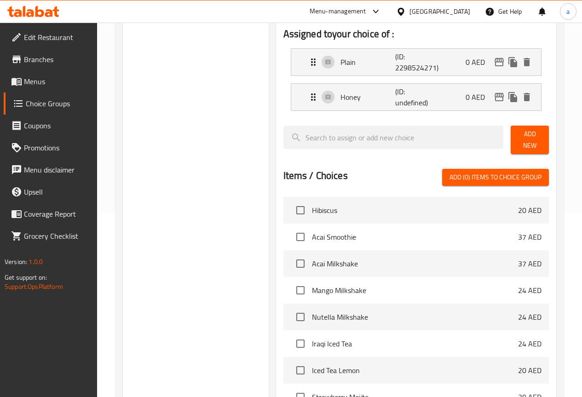
scroll to position [46, 0]
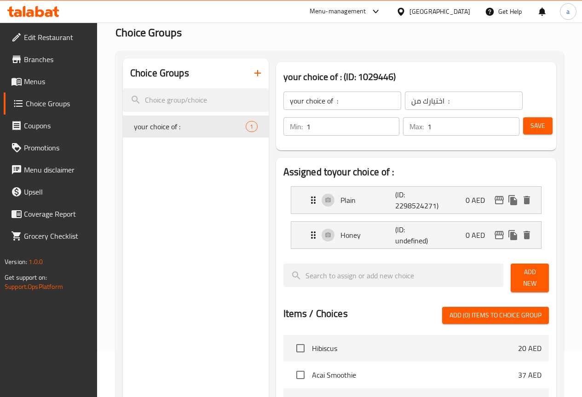
click at [528, 134] on button "Save" at bounding box center [537, 125] width 29 height 17
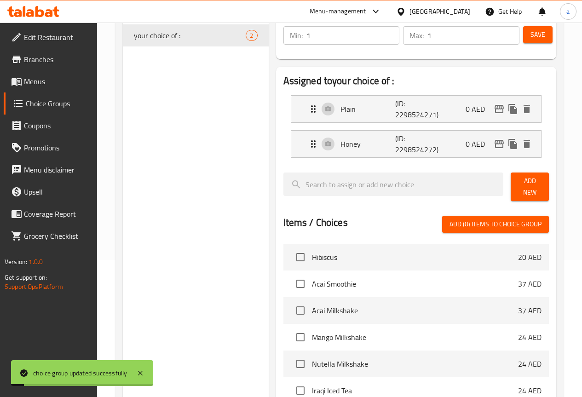
scroll to position [138, 0]
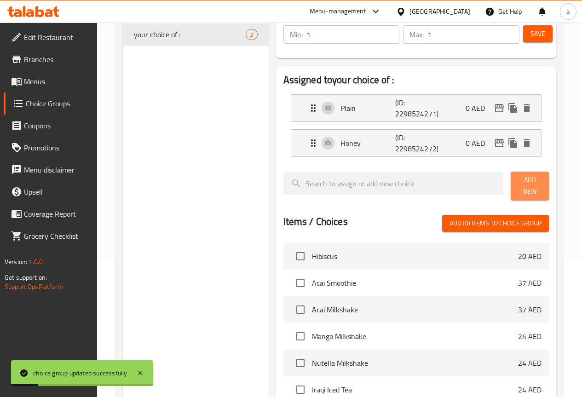
click at [518, 186] on span "Add New" at bounding box center [529, 185] width 23 height 23
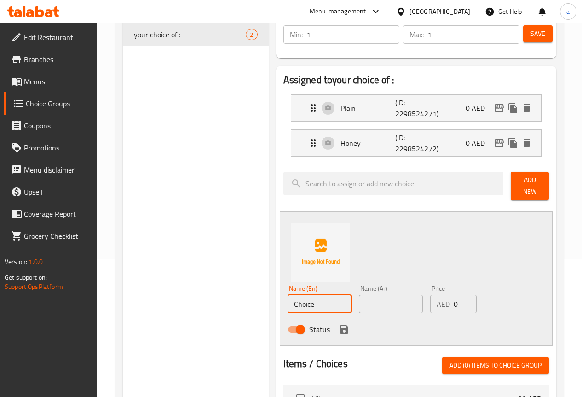
click at [305, 295] on input "Choice" at bounding box center [319, 304] width 64 height 18
click at [287, 300] on input "Choice" at bounding box center [319, 304] width 64 height 18
paste input "Oman Chips"
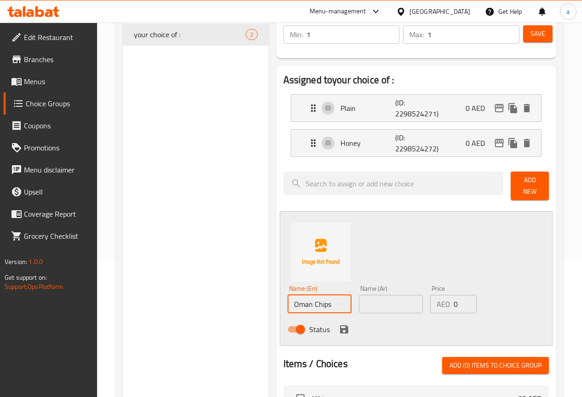
type input "Oman Chips"
click at [359, 295] on input "text" at bounding box center [391, 304] width 64 height 18
type input "v"
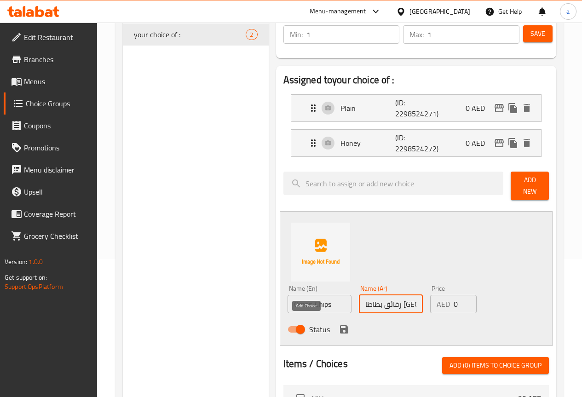
type input "رقائق بطاطا [GEOGRAPHIC_DATA]"
click at [340, 325] on icon "save" at bounding box center [344, 329] width 8 height 8
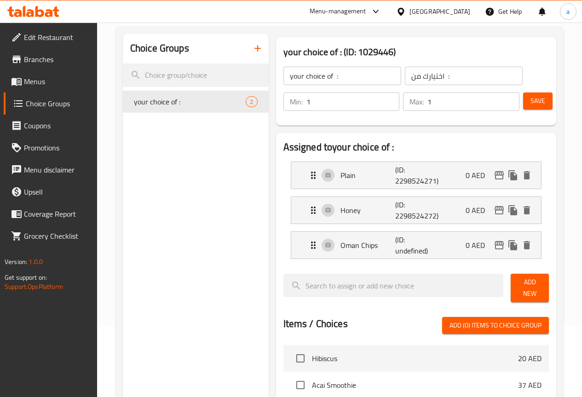
scroll to position [0, 0]
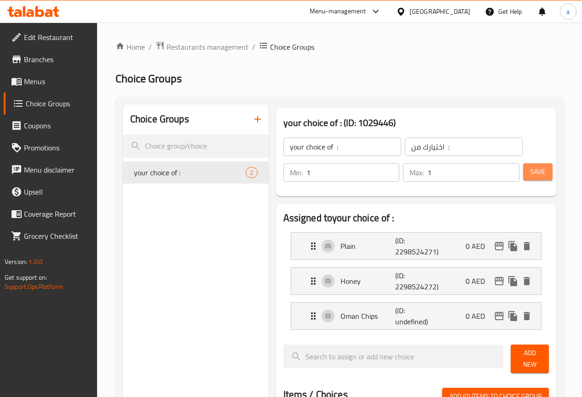
click at [535, 167] on span "Save" at bounding box center [537, 171] width 15 height 11
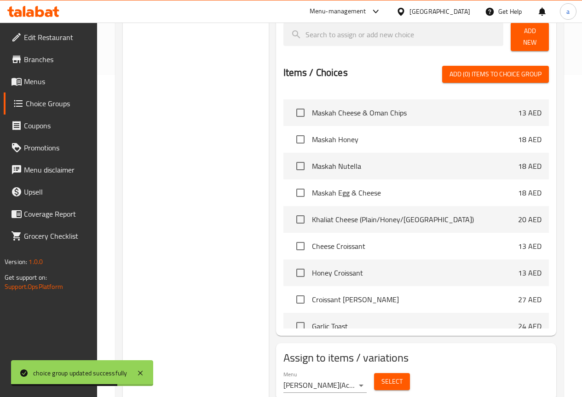
scroll to position [322, 0]
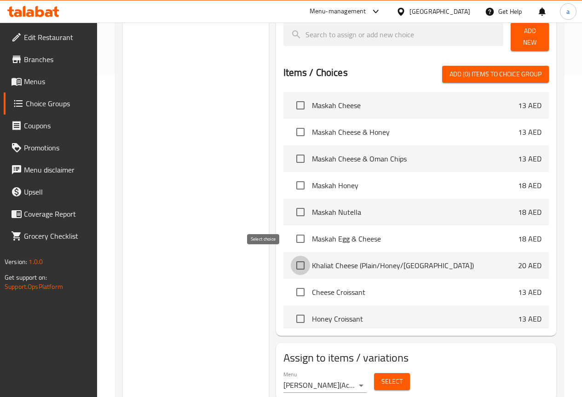
click at [291, 258] on input "checkbox" at bounding box center [300, 265] width 19 height 19
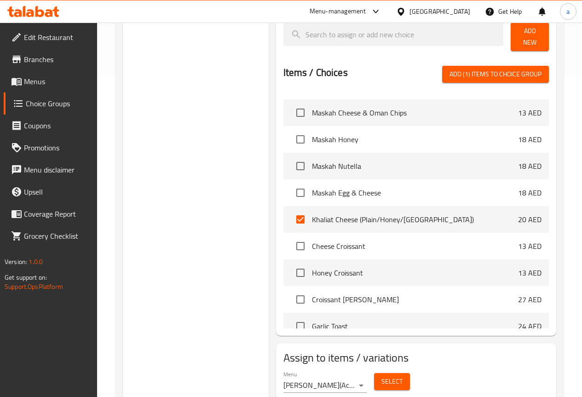
scroll to position [276, 0]
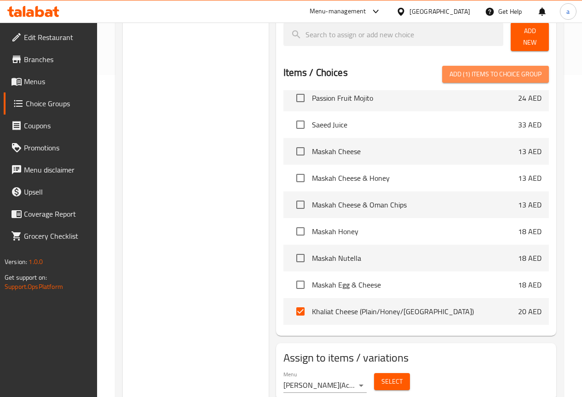
click at [508, 71] on span "Add (1) items to choice group" at bounding box center [495, 74] width 92 height 11
checkbox input "false"
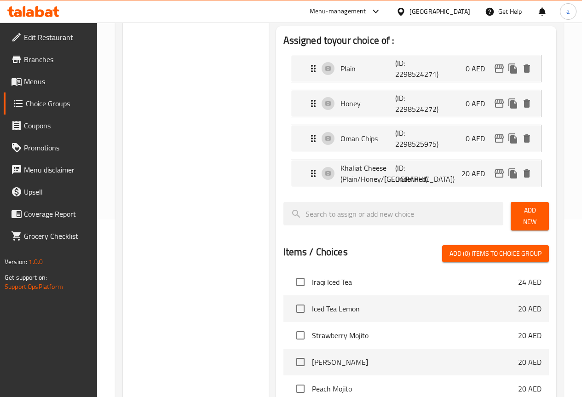
scroll to position [138, 0]
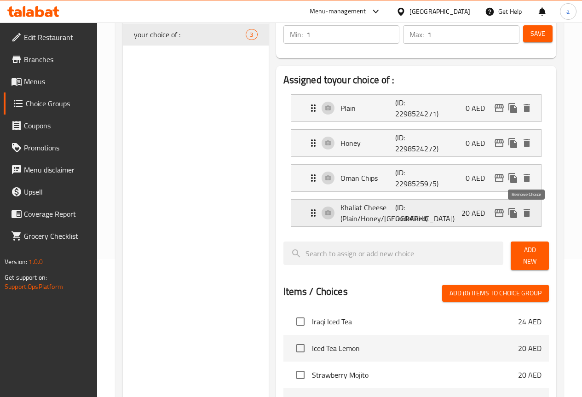
click at [531, 210] on icon "delete" at bounding box center [526, 212] width 11 height 11
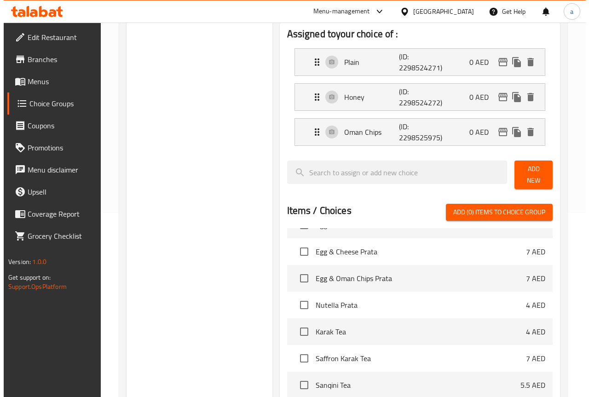
scroll to position [350, 0]
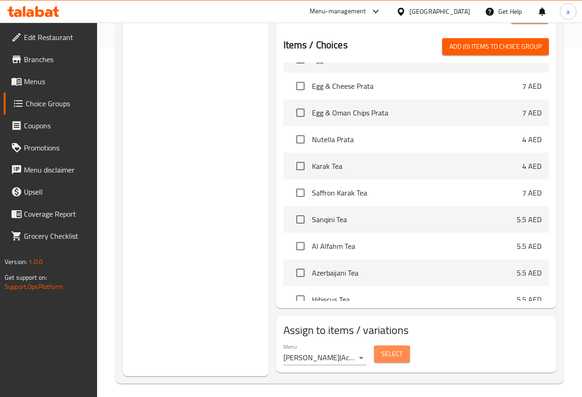
click at [381, 349] on span "Select" at bounding box center [391, 353] width 21 height 11
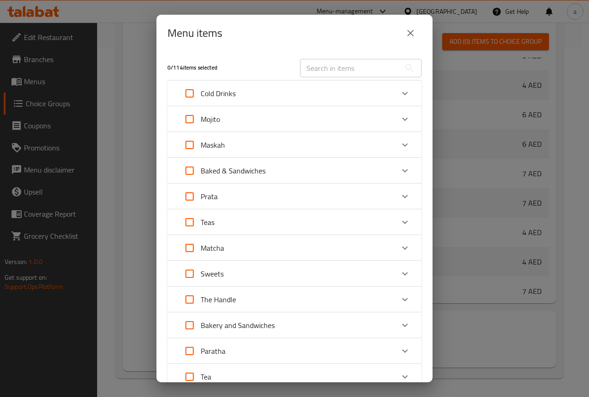
click at [355, 64] on input "text" at bounding box center [350, 68] width 100 height 18
click at [356, 149] on div "Maskah" at bounding box center [285, 145] width 215 height 22
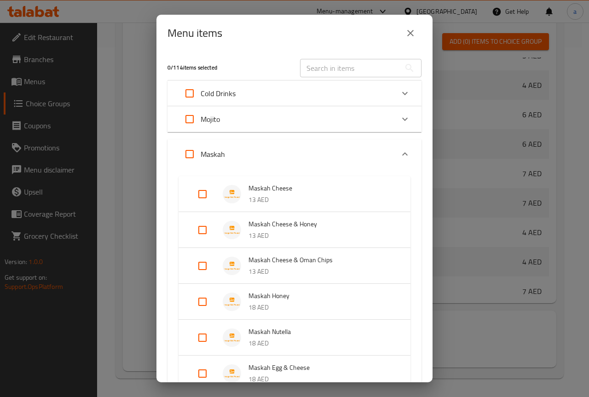
click at [356, 149] on div "Maskah" at bounding box center [285, 154] width 215 height 22
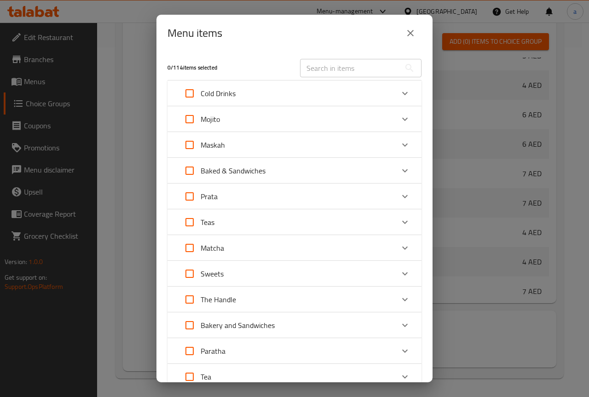
click at [298, 177] on div "Baked & Sandwiches" at bounding box center [285, 171] width 215 height 22
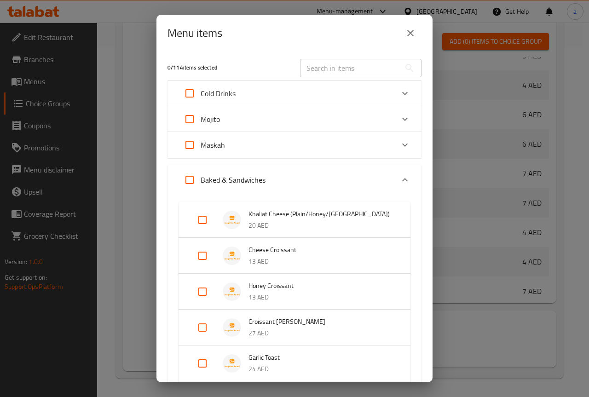
click at [205, 222] on input "Expand" at bounding box center [202, 220] width 22 height 22
checkbox input "true"
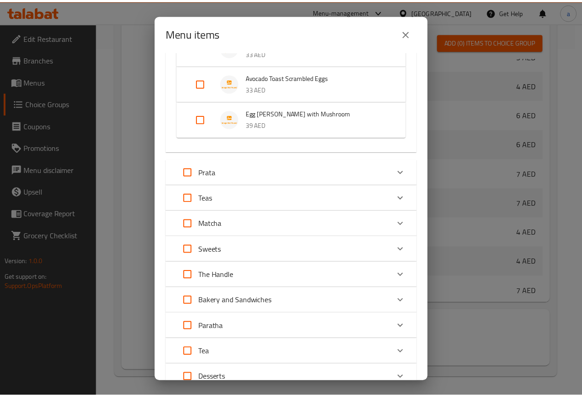
scroll to position [540, 0]
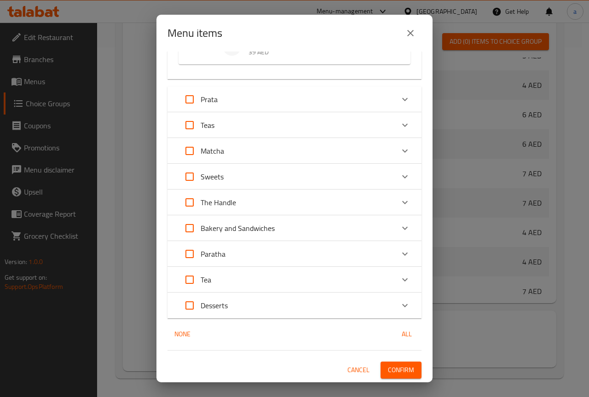
click at [402, 369] on span "Confirm" at bounding box center [401, 369] width 26 height 11
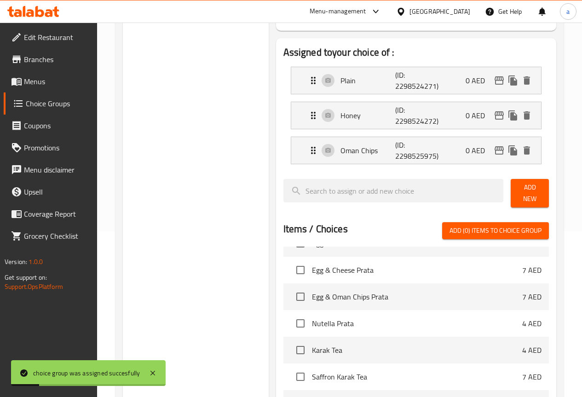
scroll to position [0, 0]
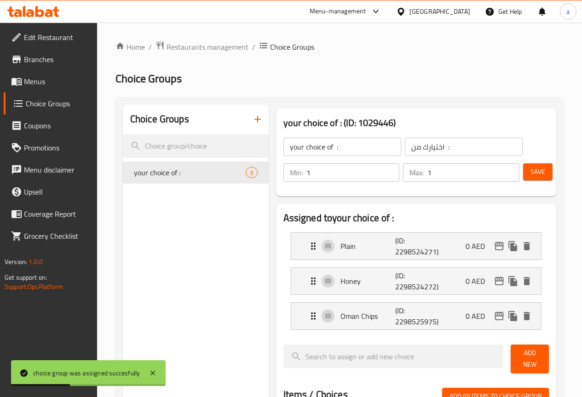
click at [45, 87] on span "Menus" at bounding box center [57, 81] width 66 height 11
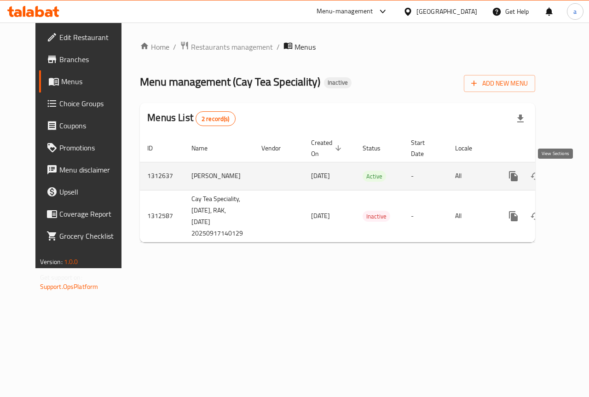
click at [574, 175] on icon "enhanced table" at bounding box center [579, 176] width 11 height 11
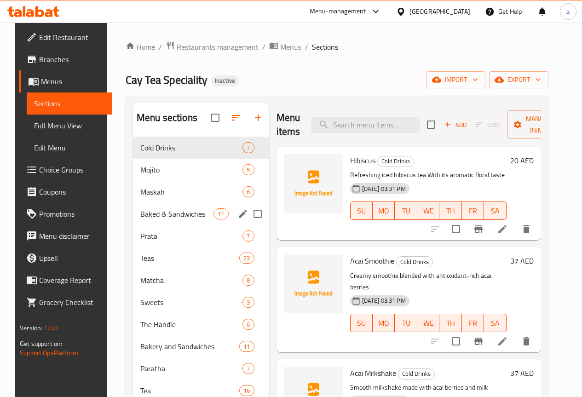
click at [154, 220] on div "Baked & Sandwiches 11" at bounding box center [201, 214] width 136 height 22
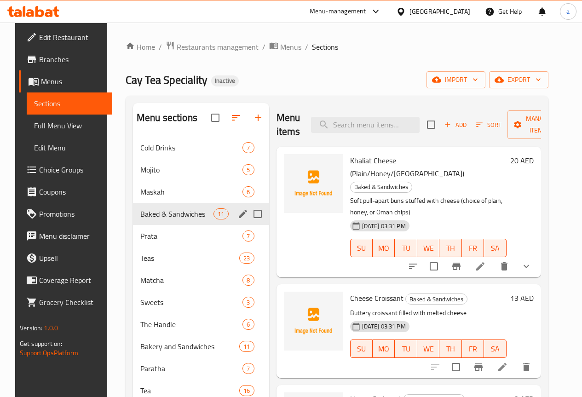
click at [237, 219] on icon "edit" at bounding box center [242, 213] width 11 height 11
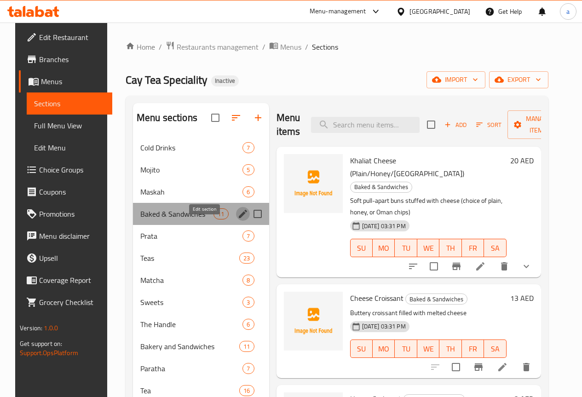
click at [237, 219] on icon "edit" at bounding box center [242, 213] width 11 height 11
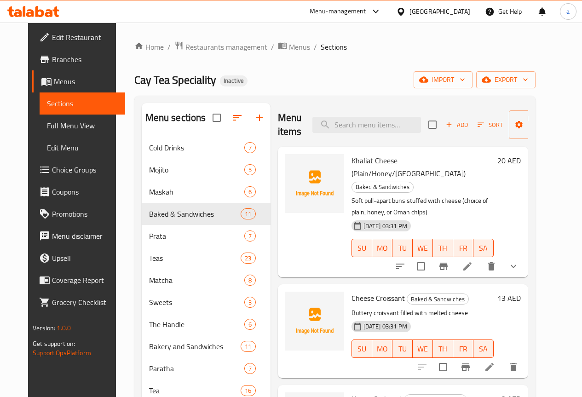
click at [480, 258] on li at bounding box center [467, 266] width 26 height 17
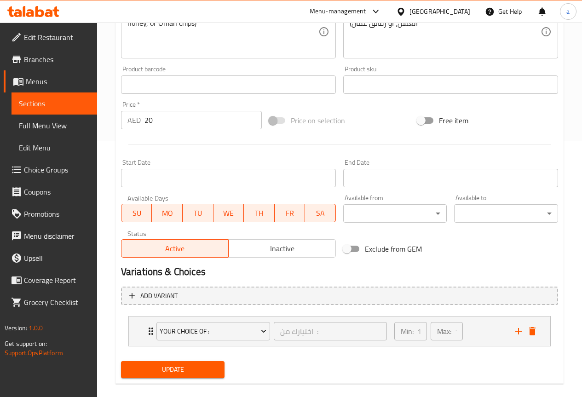
scroll to position [268, 0]
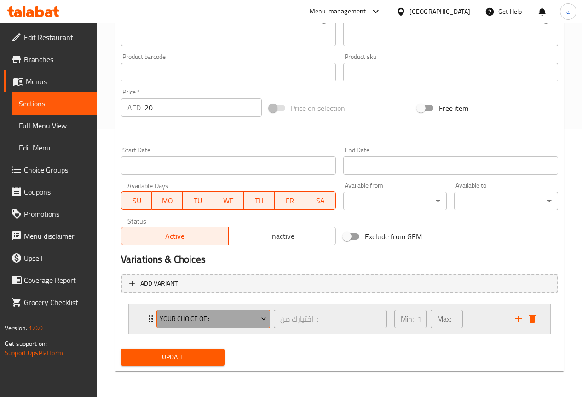
click at [259, 320] on icon "Expand" at bounding box center [263, 318] width 9 height 9
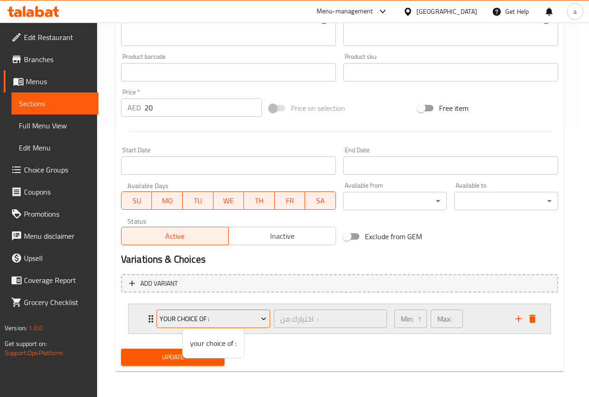
click at [259, 320] on div at bounding box center [294, 198] width 589 height 397
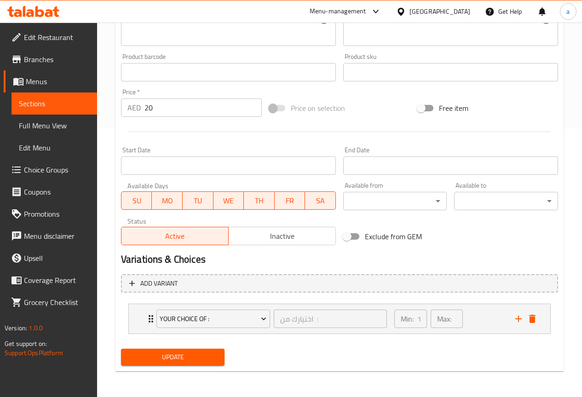
click at [499, 253] on h2 "Variations & Choices" at bounding box center [339, 260] width 437 height 14
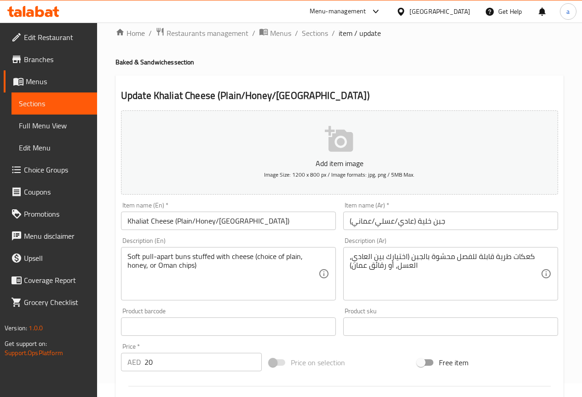
scroll to position [0, 0]
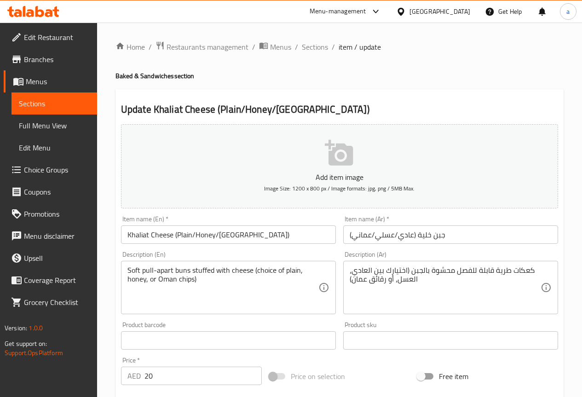
click at [36, 173] on span "Choice Groups" at bounding box center [57, 169] width 66 height 11
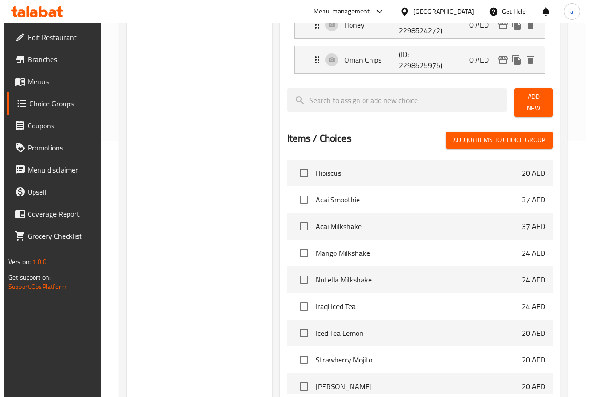
scroll to position [350, 0]
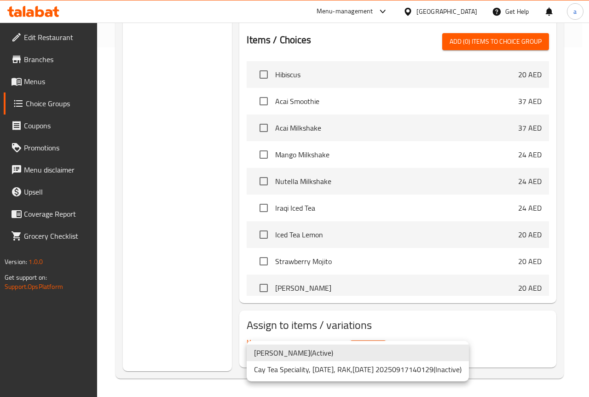
click at [428, 310] on div at bounding box center [294, 198] width 589 height 397
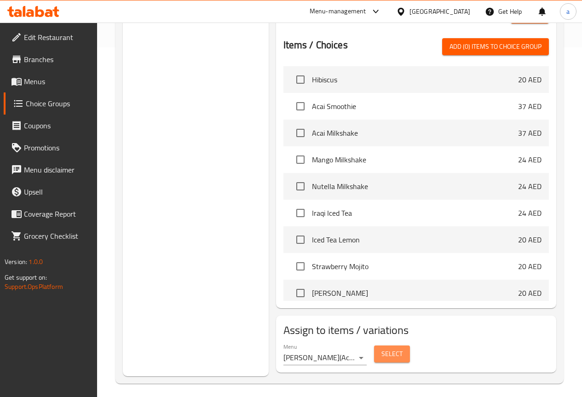
click at [374, 345] on button "Select" at bounding box center [392, 353] width 36 height 17
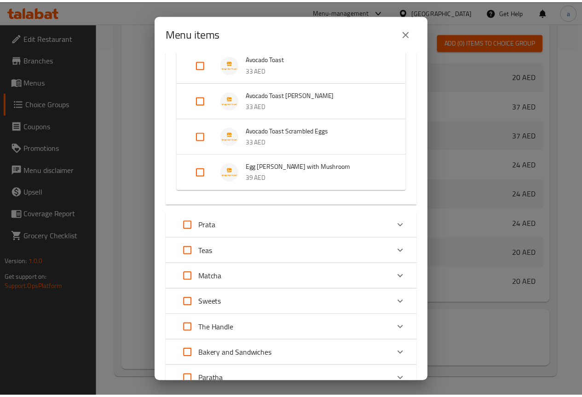
scroll to position [540, 0]
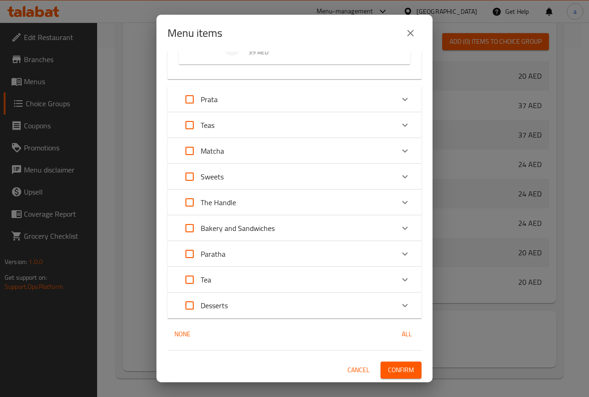
click at [388, 367] on span "Confirm" at bounding box center [401, 369] width 26 height 11
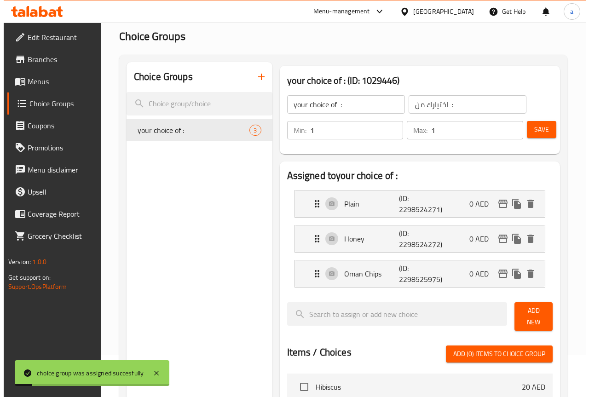
scroll to position [0, 0]
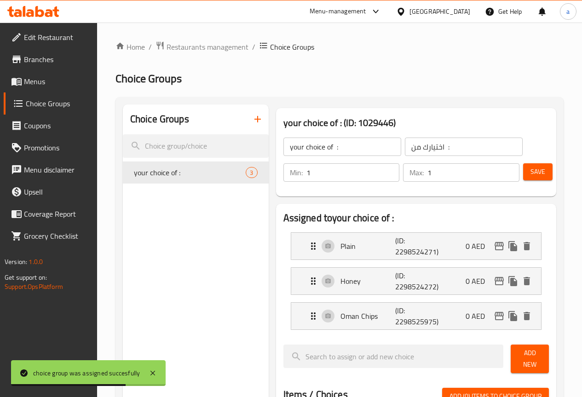
click at [536, 174] on span "Save" at bounding box center [537, 171] width 15 height 11
click at [50, 80] on span "Menus" at bounding box center [57, 81] width 66 height 11
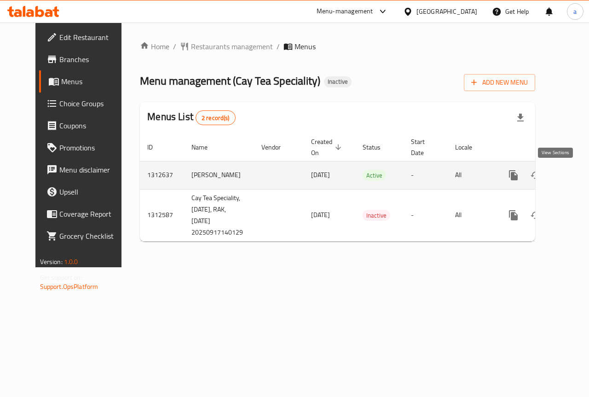
click at [569, 172] on link "enhanced table" at bounding box center [580, 175] width 22 height 22
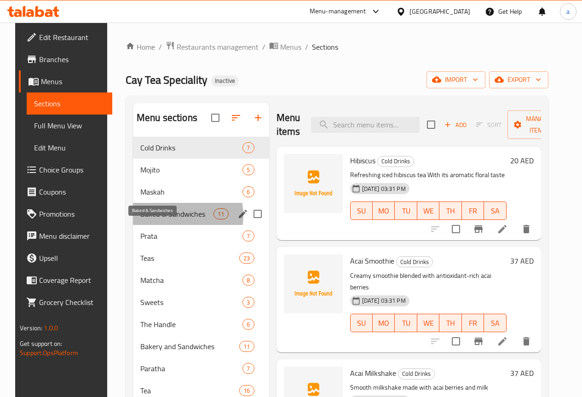
click at [163, 219] on span "Baked & Sandwiches" at bounding box center [176, 213] width 73 height 11
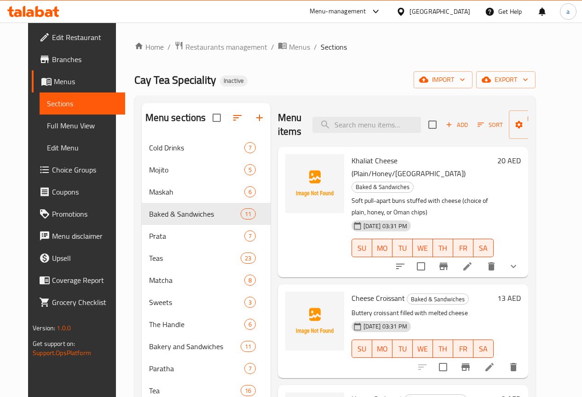
click at [480, 258] on li at bounding box center [467, 266] width 26 height 17
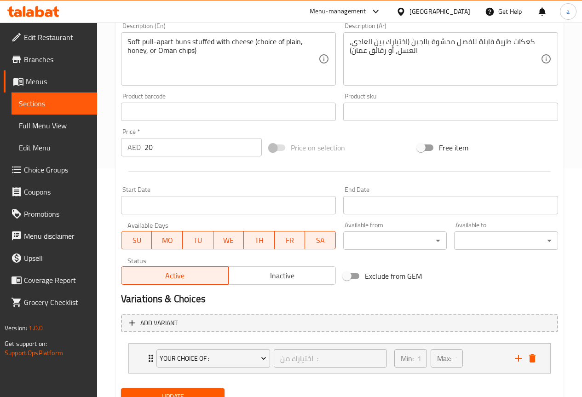
scroll to position [268, 0]
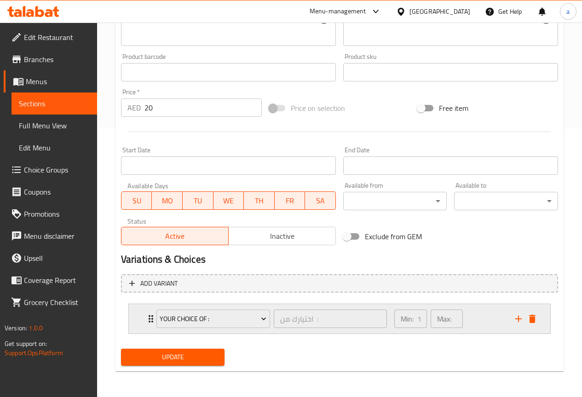
click at [148, 316] on icon "Expand" at bounding box center [150, 318] width 11 height 11
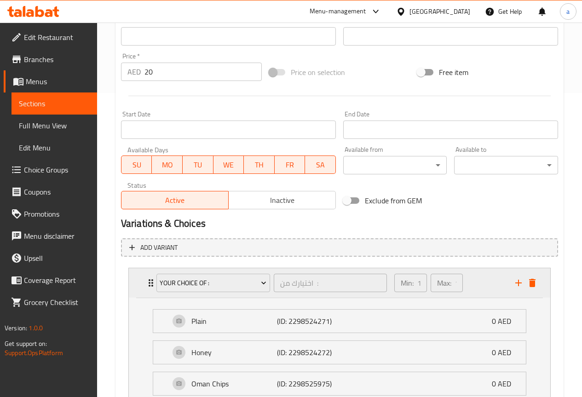
scroll to position [381, 0]
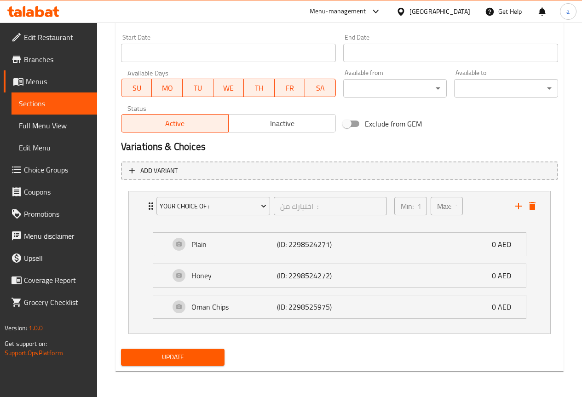
click at [192, 357] on span "Update" at bounding box center [172, 356] width 89 height 11
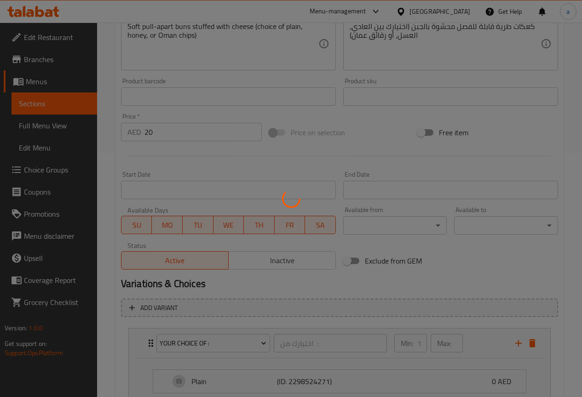
scroll to position [13, 0]
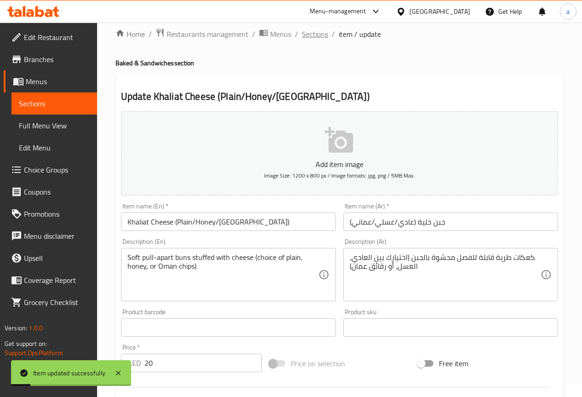
click at [321, 29] on span "Sections" at bounding box center [315, 34] width 26 height 11
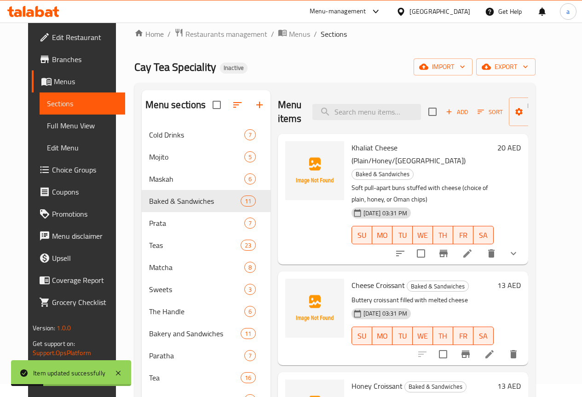
scroll to position [92, 0]
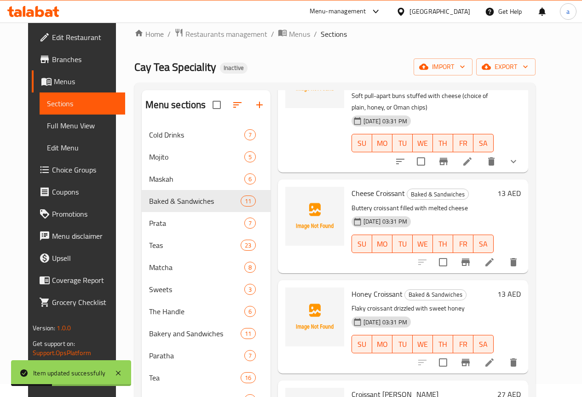
click at [495, 257] on icon at bounding box center [489, 262] width 11 height 11
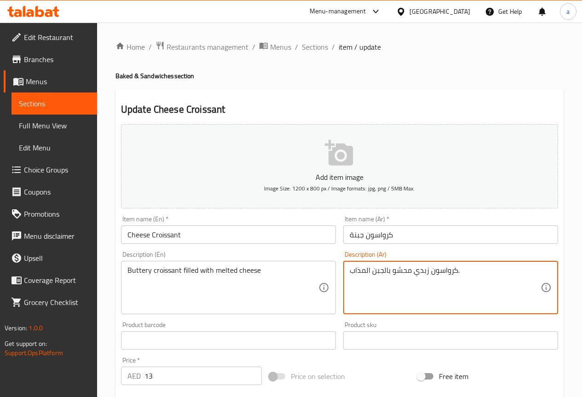
click at [358, 269] on textarea "كرواسون زبدي محشو بالجبن المذاب." at bounding box center [445, 288] width 191 height 44
type textarea "كرواسون زبدي محشو بالجبن الذلئب."
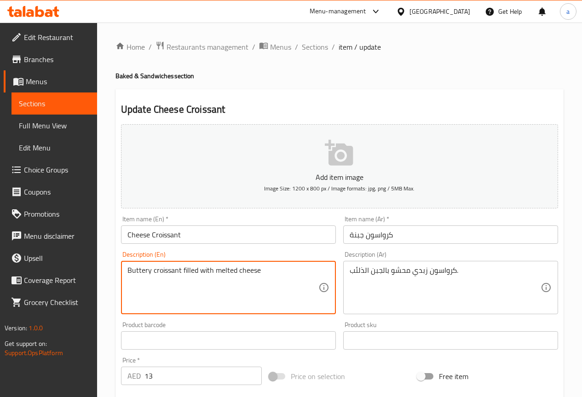
click at [144, 272] on textarea "Buttery croissant filled with melted cheese" at bounding box center [222, 288] width 191 height 44
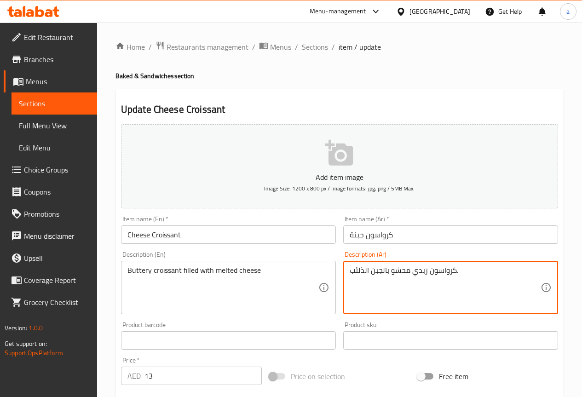
click at [419, 270] on textarea "كرواسون زبدي محشو بالجبن الذلئب." at bounding box center [445, 288] width 191 height 44
click at [430, 292] on textarea "كرواسون زبدي محشو بالجبن الذلئب." at bounding box center [445, 288] width 191 height 44
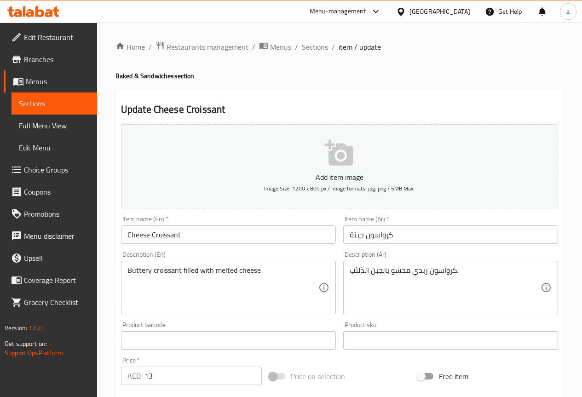
click at [179, 265] on div "Buttery croissant filled with melted cheese Description (En)" at bounding box center [228, 287] width 215 height 53
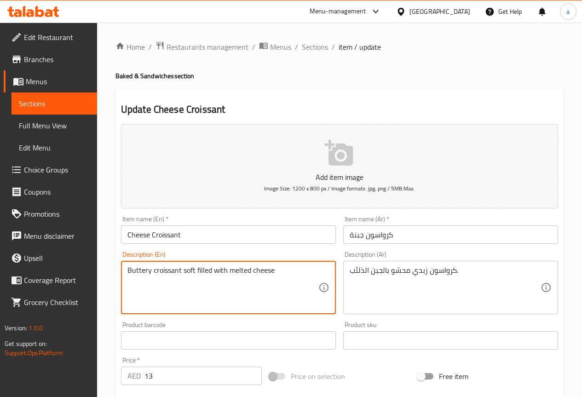
click at [223, 281] on textarea "Buttery croissant soft filled with melted cheese" at bounding box center [222, 288] width 191 height 44
type textarea "Buttery croissant soft filled with melted cheese"
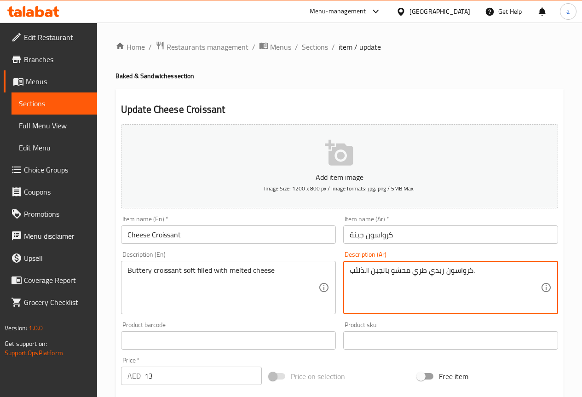
click at [420, 298] on textarea "كرواسون زبدي طري محشو بالجبن الذلئب." at bounding box center [445, 288] width 191 height 44
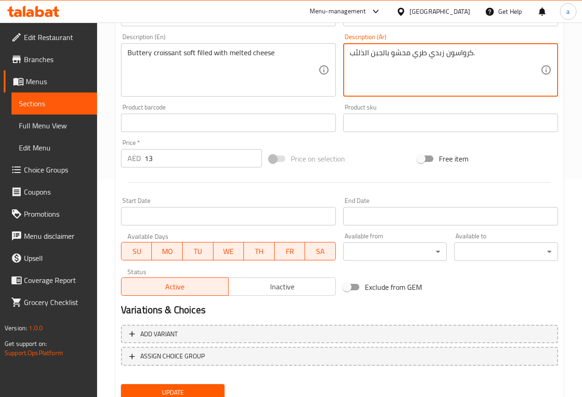
scroll to position [253, 0]
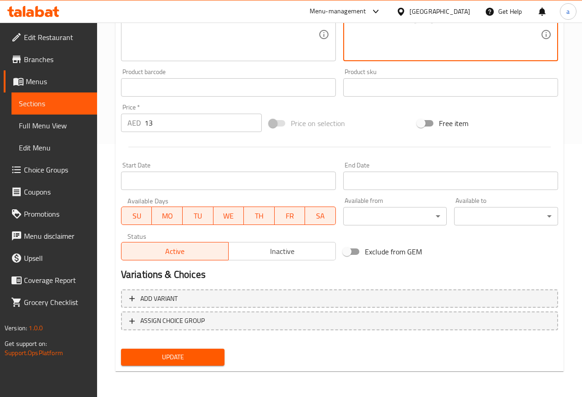
type textarea "كرواسون زبدي طري محشو بالجبن الذلئب."
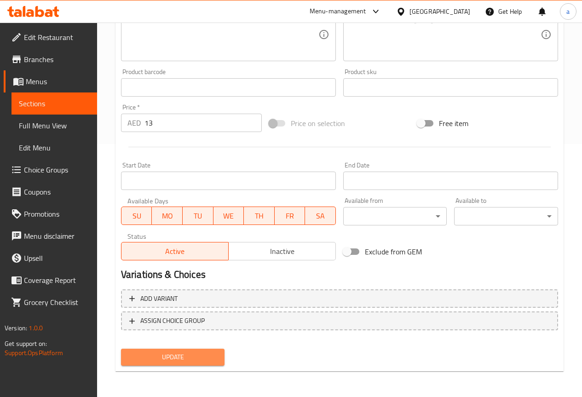
click at [204, 361] on span "Update" at bounding box center [172, 356] width 89 height 11
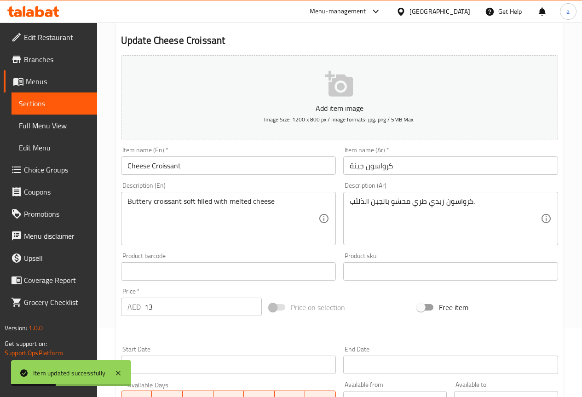
scroll to position [0, 0]
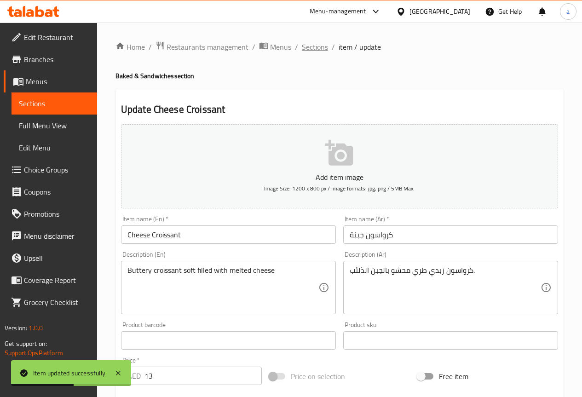
click at [316, 42] on span "Sections" at bounding box center [315, 46] width 26 height 11
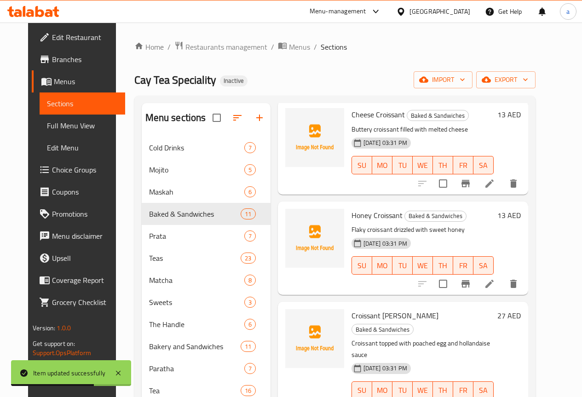
scroll to position [184, 0]
click at [502, 275] on li at bounding box center [490, 283] width 26 height 17
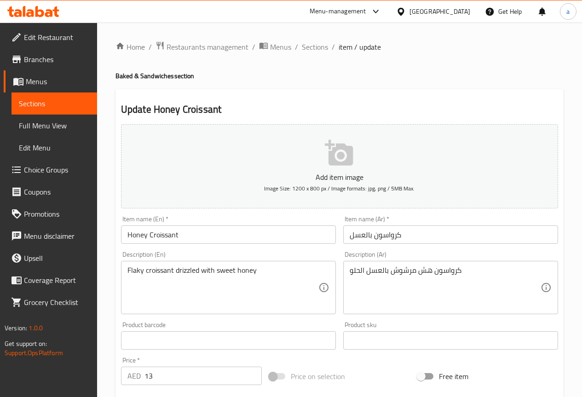
click at [371, 238] on input "كرواسون بالعسل" at bounding box center [450, 234] width 215 height 18
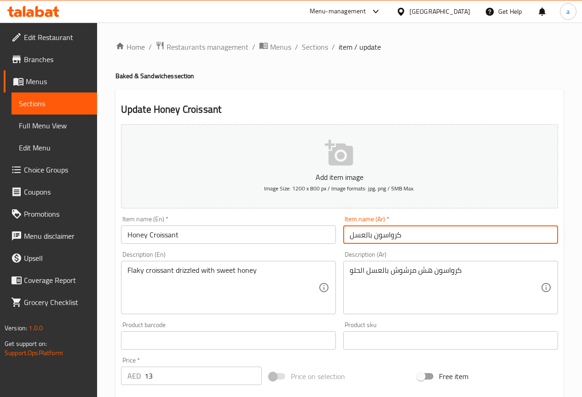
click at [371, 238] on input "كرواسون بالعسل" at bounding box center [450, 234] width 215 height 18
type input "كرواسون عسل"
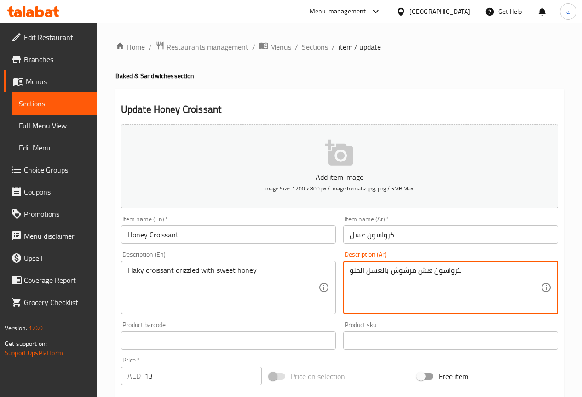
click at [408, 269] on textarea "كرواسون هش مرشوش بالعسل الحلو" at bounding box center [445, 288] width 191 height 44
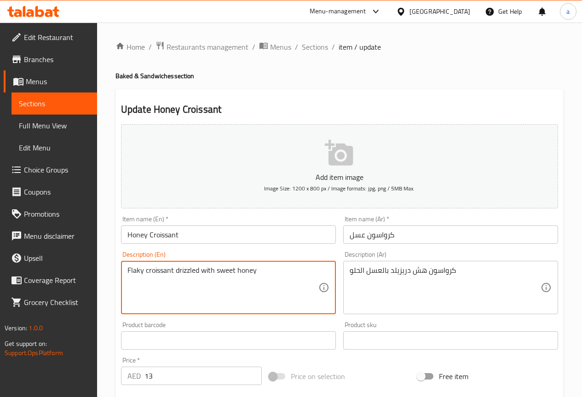
click at [138, 275] on textarea "Flaky croissant drizzled with sweet honey" at bounding box center [222, 288] width 191 height 44
click at [142, 287] on textarea "Flaky croissant drizzled with sweet honey" at bounding box center [222, 288] width 191 height 44
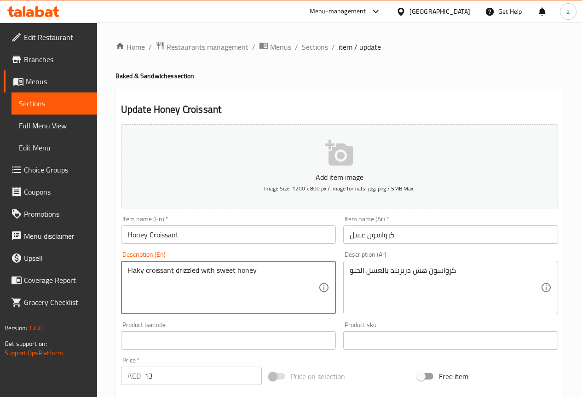
click at [141, 270] on textarea "Flaky croissant drizzled with sweet honey" at bounding box center [222, 288] width 191 height 44
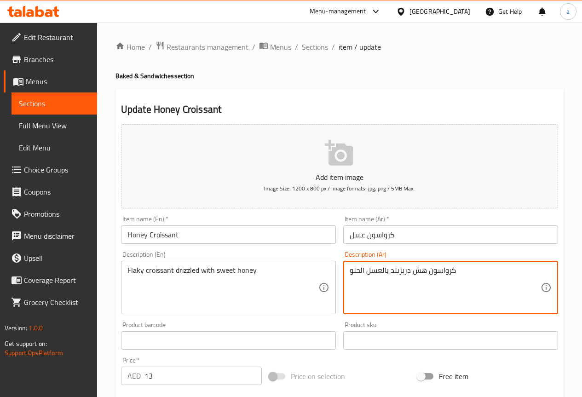
click at [417, 268] on textarea "كرواسون هش دريزيلد بالعسل الحلو" at bounding box center [445, 288] width 191 height 44
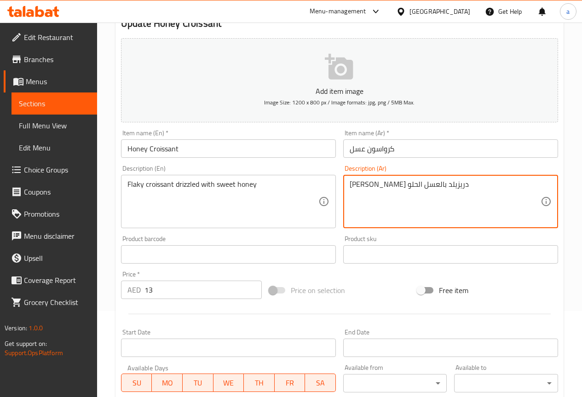
scroll to position [184, 0]
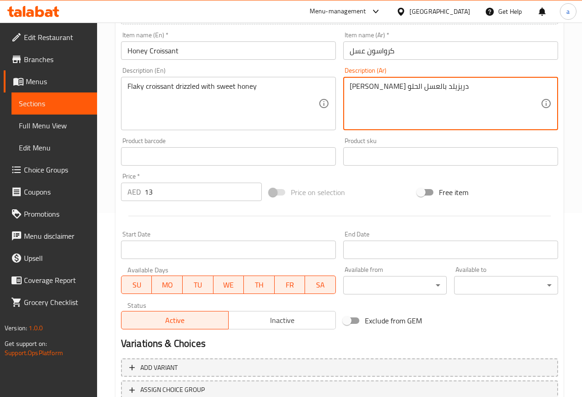
type textarea "[PERSON_NAME] دريزيلد بالعسل الحلو"
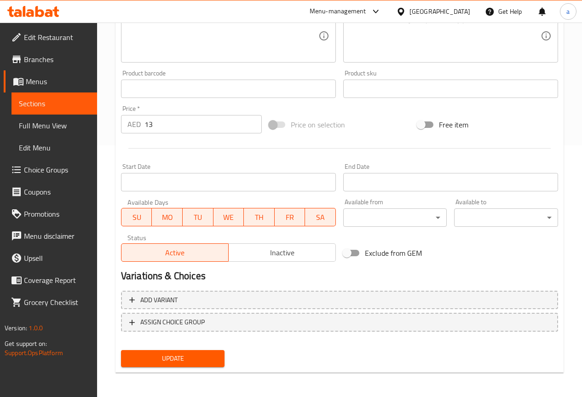
scroll to position [253, 0]
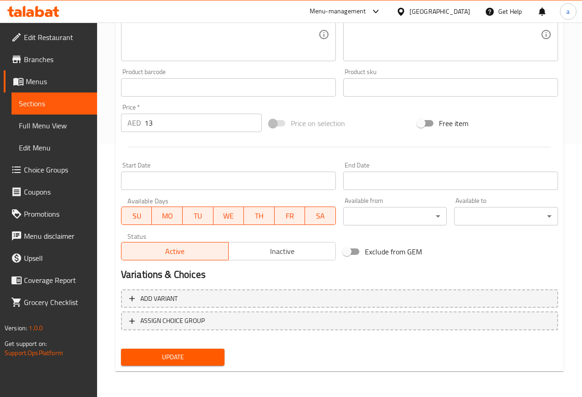
click at [208, 348] on div "Update" at bounding box center [172, 357] width 111 height 24
click at [206, 349] on button "Update" at bounding box center [173, 357] width 104 height 17
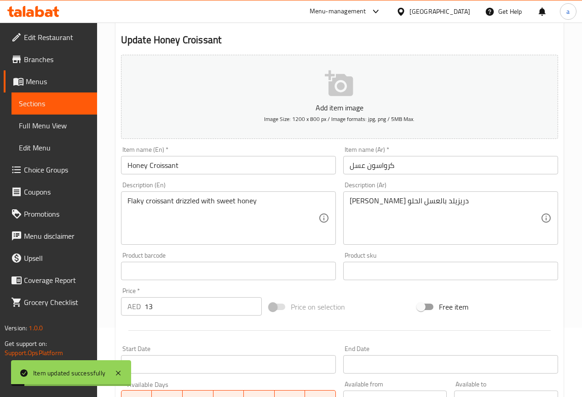
scroll to position [0, 0]
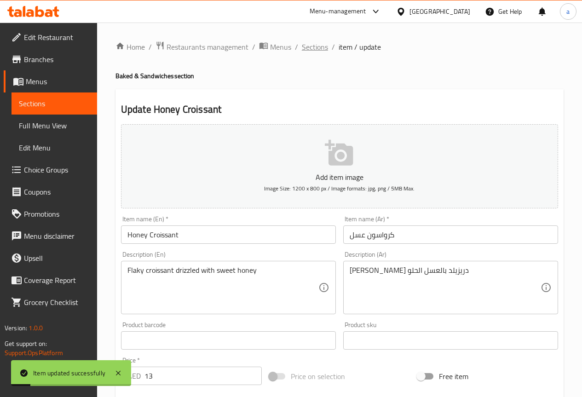
click at [302, 49] on span "Sections" at bounding box center [315, 46] width 26 height 11
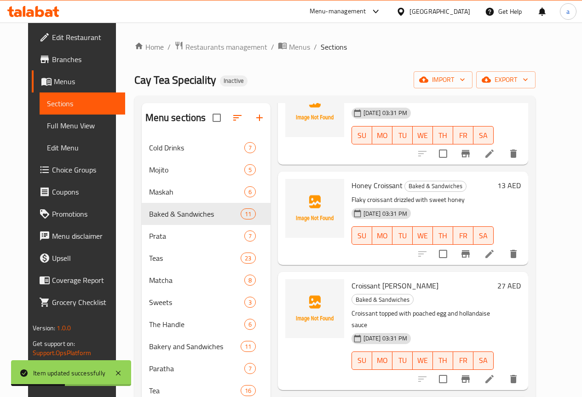
scroll to position [230, 0]
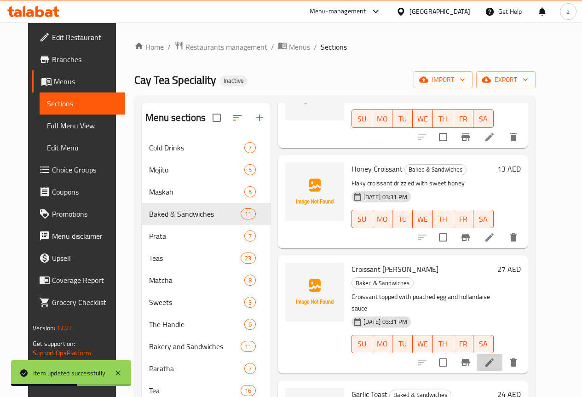
click at [502, 354] on li at bounding box center [490, 362] width 26 height 17
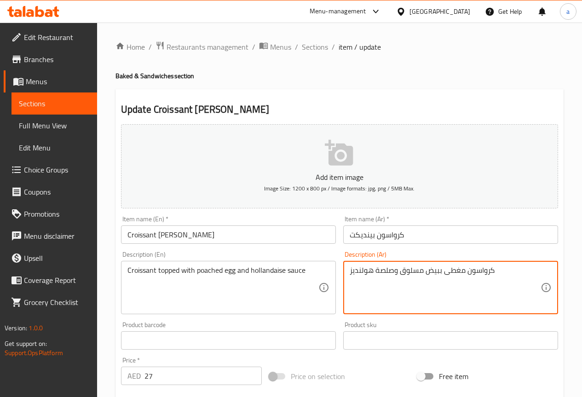
click at [382, 271] on textarea "كرواسون مغطى ببيض مسلوق وصلصة هولنديز" at bounding box center [445, 288] width 191 height 44
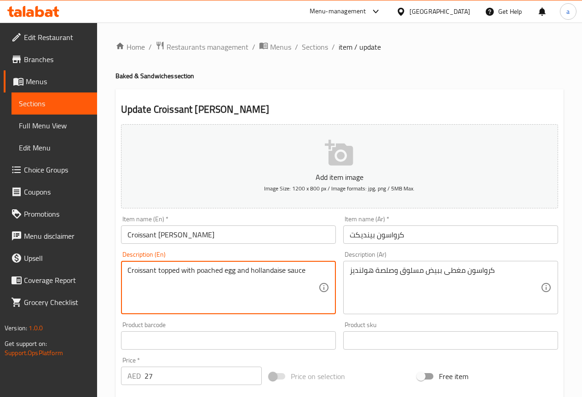
drag, startPoint x: 234, startPoint y: 269, endPoint x: 225, endPoint y: 272, distance: 9.2
click at [215, 271] on textarea "Croissant topped with poached egg and hollandaise sauce" at bounding box center [222, 288] width 191 height 44
drag, startPoint x: 220, startPoint y: 269, endPoint x: 201, endPoint y: 272, distance: 19.2
click at [201, 272] on textarea "Croissant topped with poached egg and hollandaise sauce" at bounding box center [222, 288] width 191 height 44
click at [225, 270] on textarea "Croissant topped with poached egg and hollandaise sauce" at bounding box center [222, 288] width 191 height 44
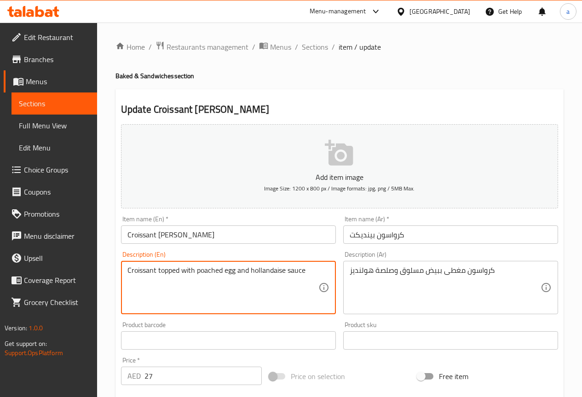
drag, startPoint x: 223, startPoint y: 269, endPoint x: 198, endPoint y: 279, distance: 26.8
click at [198, 279] on textarea "Croissant topped with poached egg and hollandaise sauce" at bounding box center [222, 288] width 191 height 44
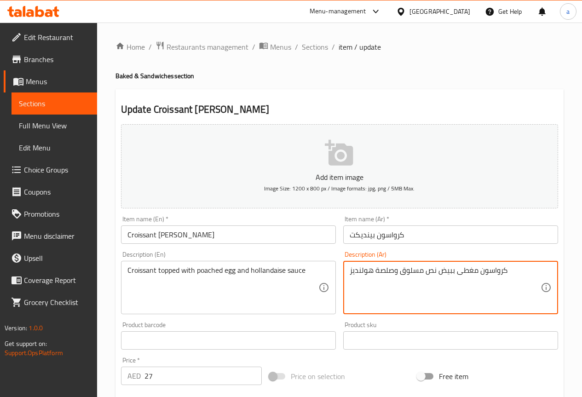
click at [385, 267] on textarea "كرواسون مغطى ببيض نص مسلوق وصلصة هولنديز" at bounding box center [445, 288] width 191 height 44
click at [385, 269] on textarea "كرواسون مغطى ببيض نص مسلوق وصلصة هولنديز" at bounding box center [445, 288] width 191 height 44
click at [387, 272] on textarea "كرواسون مغطى ببيض نص مسلوق وصلصة هولنديز" at bounding box center [445, 288] width 191 height 44
click at [393, 273] on textarea "كرواسون مغطى ببيض نص مسلوق وصلصة هولنديز" at bounding box center [445, 288] width 191 height 44
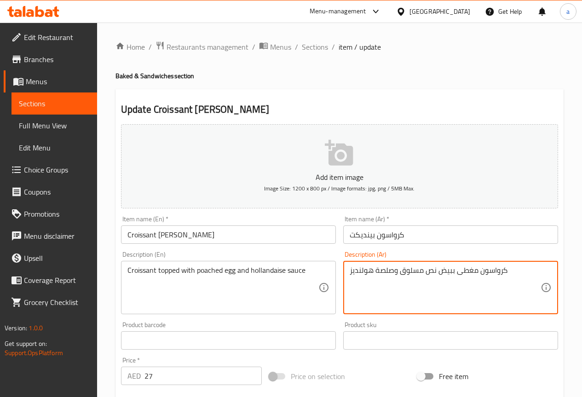
click at [389, 271] on textarea "كرواسون مغطى ببيض نص مسلوق وصلصة هولنديز" at bounding box center [445, 288] width 191 height 44
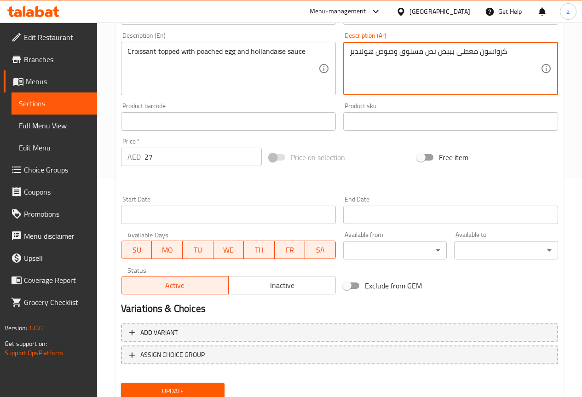
scroll to position [253, 0]
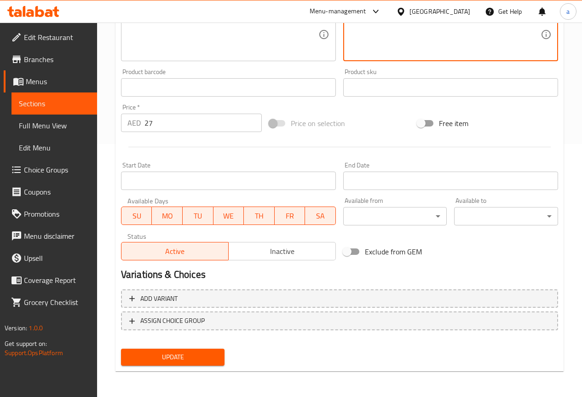
type textarea "كرواسون مغطى ببيض نص مسلوق وصوص هولنديز"
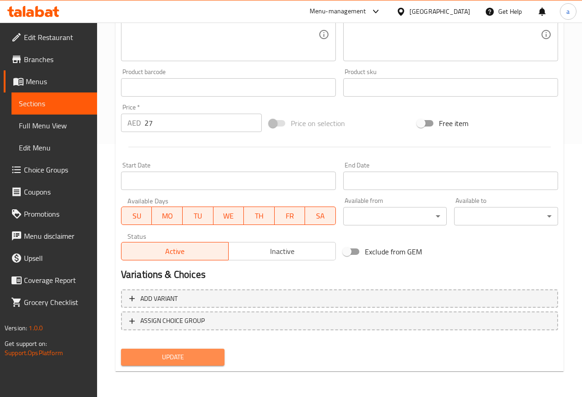
click at [205, 362] on span "Update" at bounding box center [172, 356] width 89 height 11
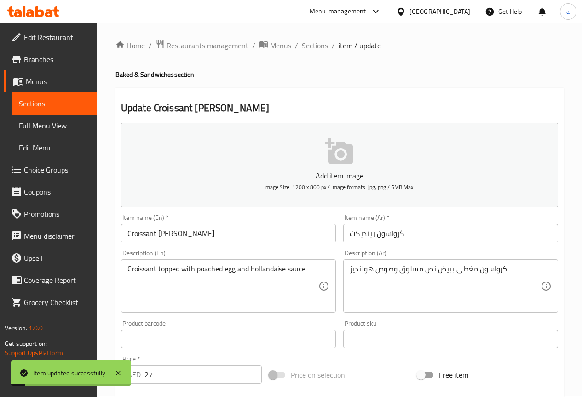
scroll to position [0, 0]
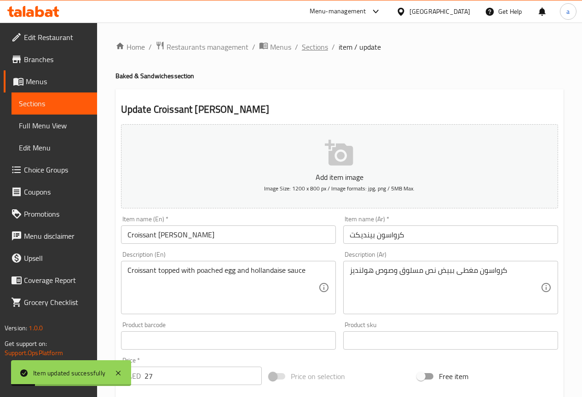
click at [307, 50] on span "Sections" at bounding box center [315, 46] width 26 height 11
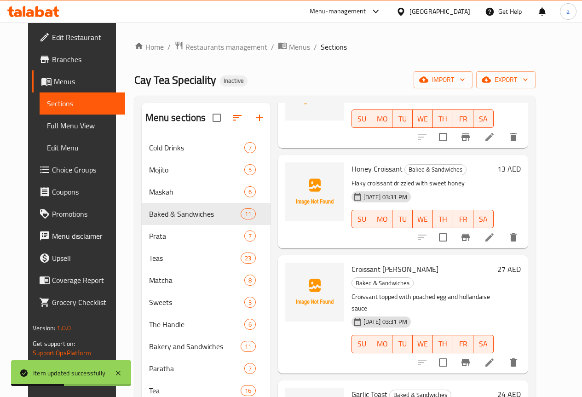
scroll to position [322, 0]
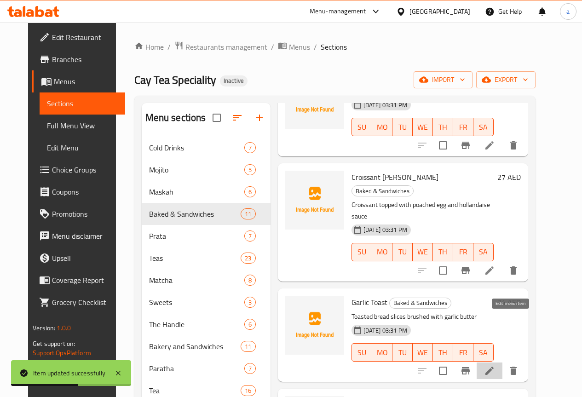
click at [495, 365] on icon at bounding box center [489, 370] width 11 height 11
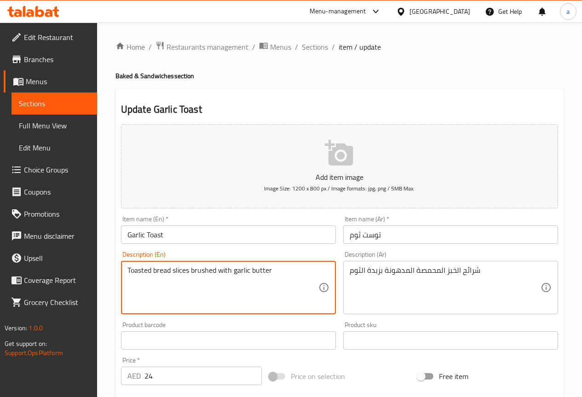
click at [202, 272] on textarea "Toasted bread slices brushed with garlic butter" at bounding box center [222, 288] width 191 height 44
click at [298, 299] on textarea "Toasted bread slices brushed with garlic butter" at bounding box center [222, 288] width 191 height 44
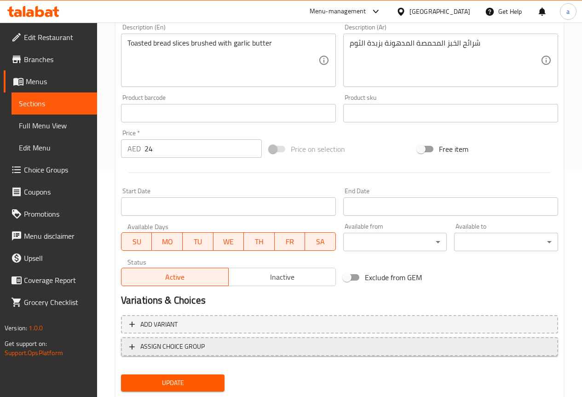
scroll to position [253, 0]
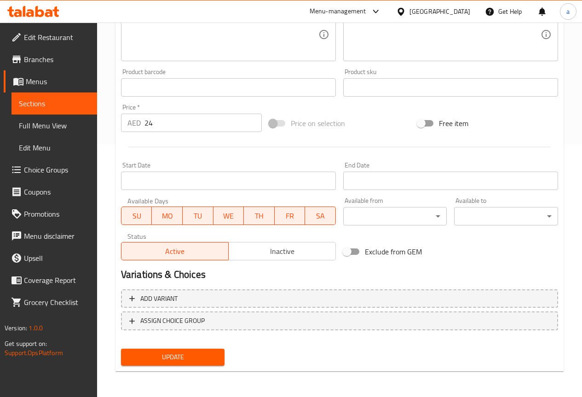
click at [211, 355] on span "Update" at bounding box center [172, 356] width 89 height 11
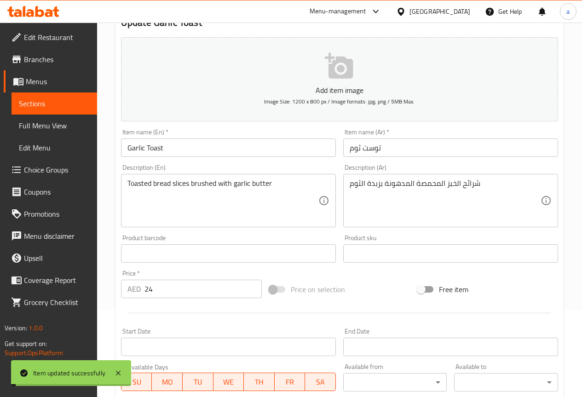
scroll to position [0, 0]
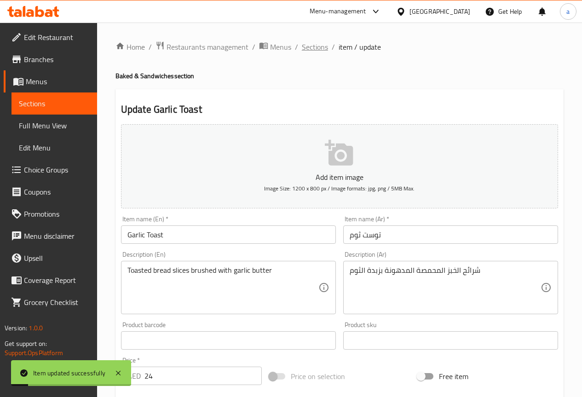
click at [324, 47] on span "Sections" at bounding box center [315, 46] width 26 height 11
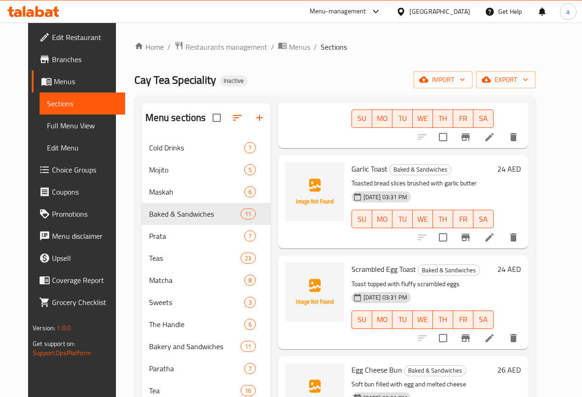
scroll to position [460, 0]
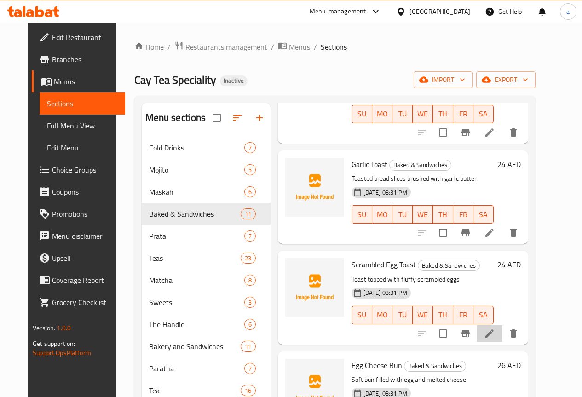
click at [502, 325] on li at bounding box center [490, 333] width 26 height 17
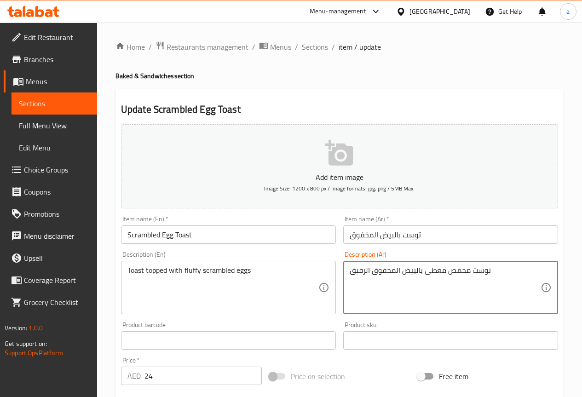
type textarea "توست محمص مغطى بالبيض المخفوق الرقيق"
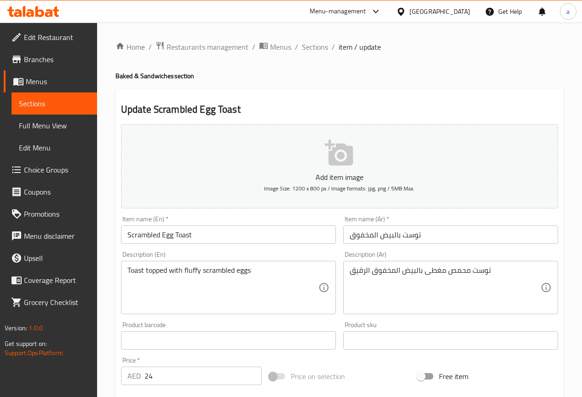
click at [132, 270] on textarea "Toast topped with fluffy scrambled eggs" at bounding box center [222, 288] width 191 height 44
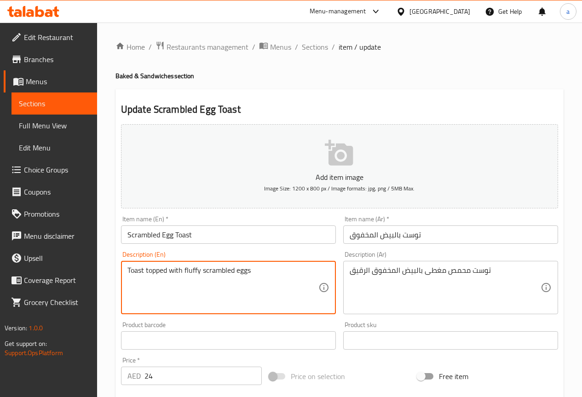
click at [132, 270] on textarea "Toast topped with fluffy scrambled eggs" at bounding box center [222, 288] width 191 height 44
paste textarea "ed Bread"
click at [195, 298] on textarea "Toasted Bread topped with fluffy scrambled eggs" at bounding box center [222, 288] width 191 height 44
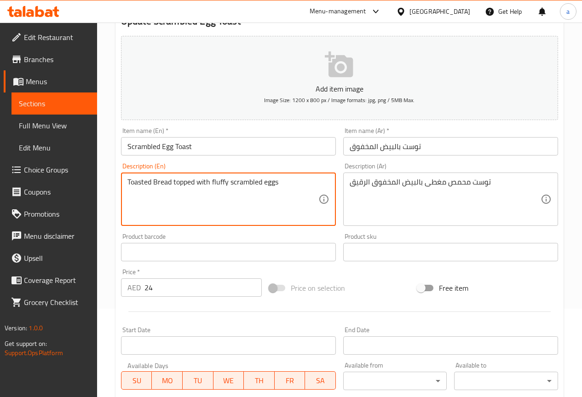
scroll to position [92, 0]
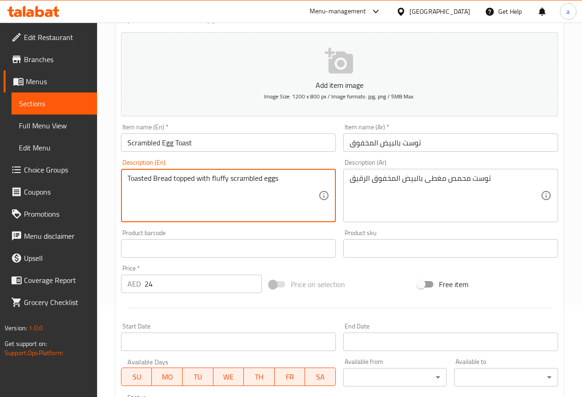
click at [237, 194] on textarea "Toasted Bread topped with fluffy scrambled eggs" at bounding box center [222, 196] width 191 height 44
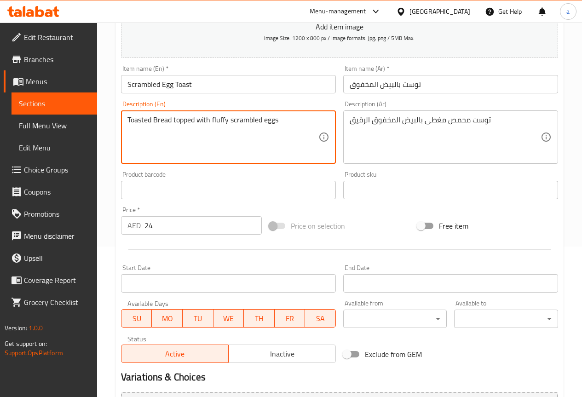
scroll to position [253, 0]
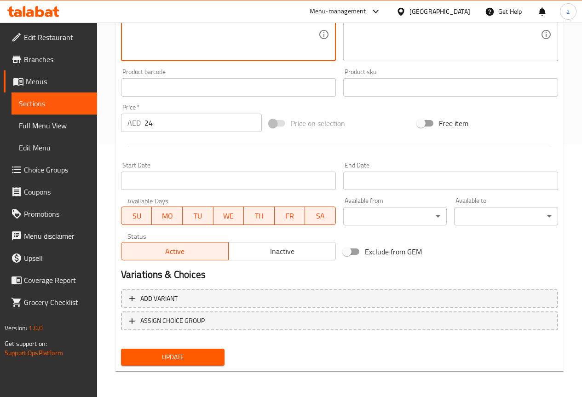
type textarea "Toasted Bread topped with fluffy scrambled eggs"
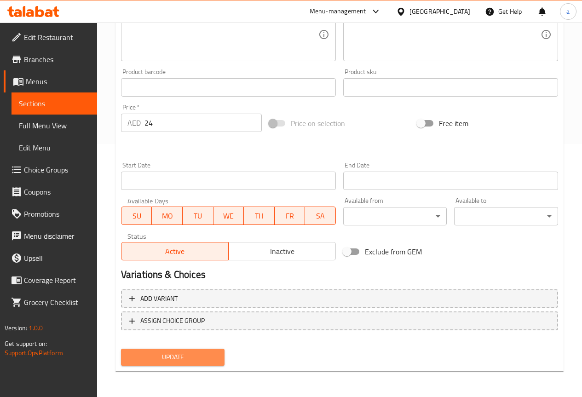
click at [213, 358] on span "Update" at bounding box center [172, 356] width 89 height 11
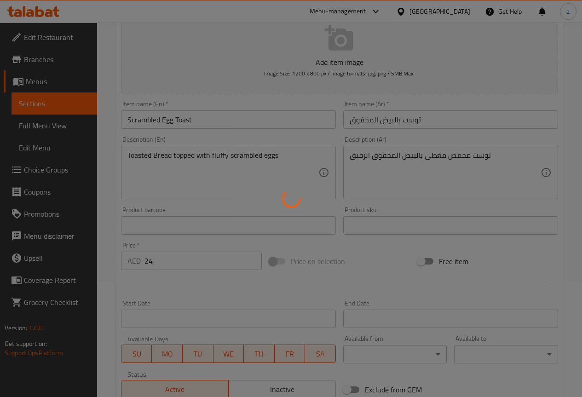
scroll to position [0, 0]
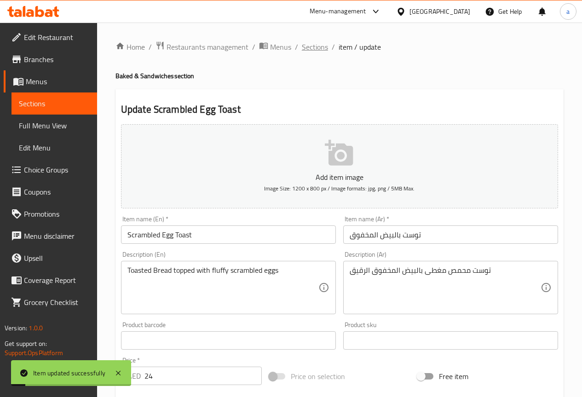
click at [311, 46] on span "Sections" at bounding box center [315, 46] width 26 height 11
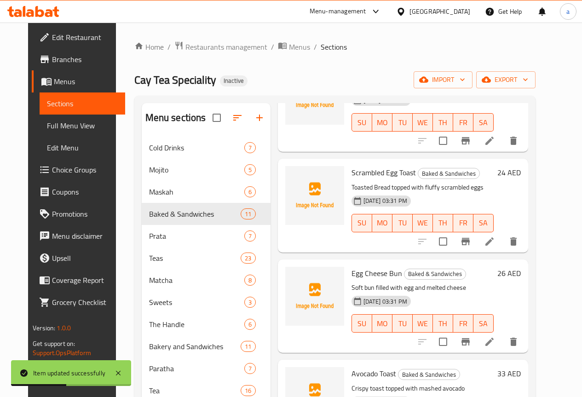
scroll to position [506, 0]
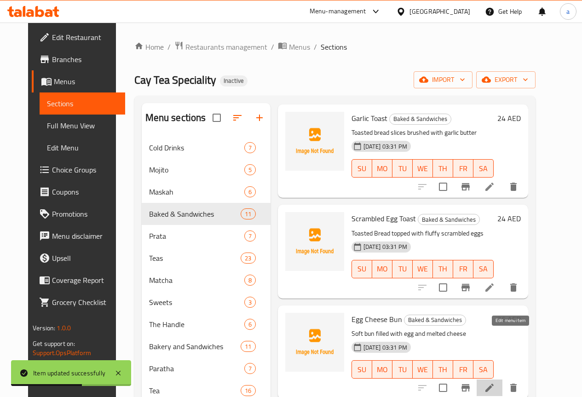
click at [495, 382] on icon at bounding box center [489, 387] width 11 height 11
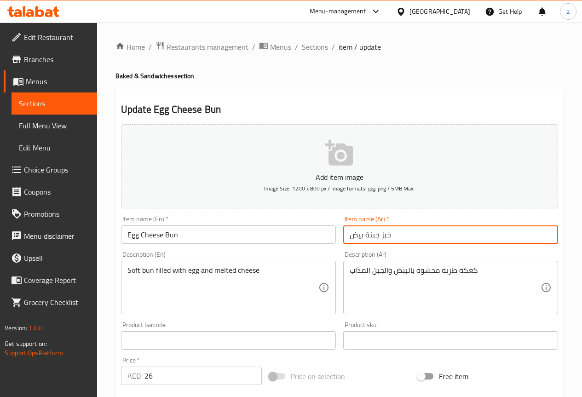
click at [425, 239] on input "خبز جبنة بيض" at bounding box center [450, 234] width 215 height 18
paste input "يض وجبن"
type input "خبز بيض وجبن"
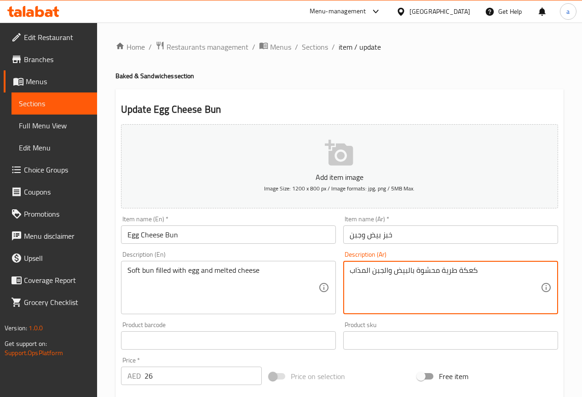
click at [471, 284] on textarea "كعكة طرية محشوة بالبيض والجبن المذاب" at bounding box center [445, 288] width 191 height 44
paste textarea "خبز طري محشو بالبيض والجبن"
click at [350, 271] on textarea "خبز طري محشو بالبيض والجبن" at bounding box center [445, 288] width 191 height 44
click at [438, 278] on textarea "خبز طري محشو بالبيض والجبن" at bounding box center [445, 288] width 191 height 44
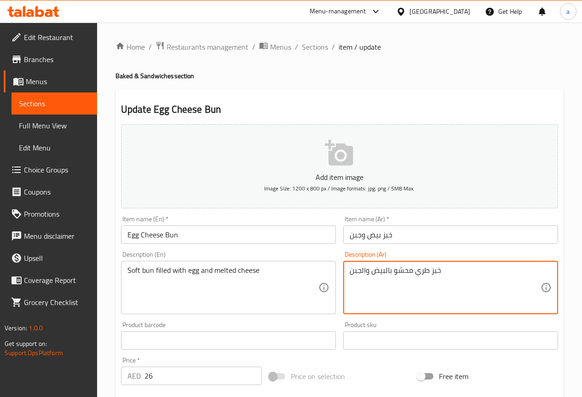
click at [448, 275] on textarea "خبز طري محشو بالبيض والجبن" at bounding box center [445, 288] width 191 height 44
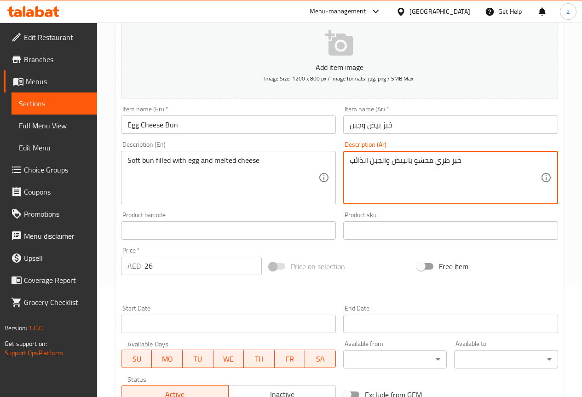
scroll to position [138, 0]
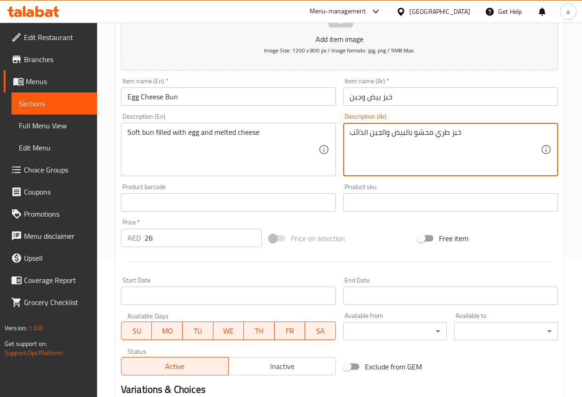
type textarea "خبز طري محشو بالبيض والجبن الذائب"
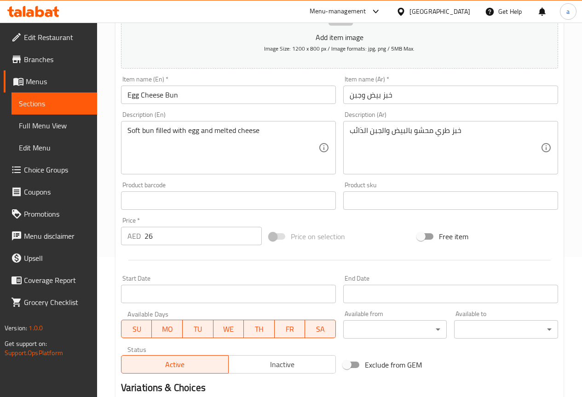
scroll to position [253, 0]
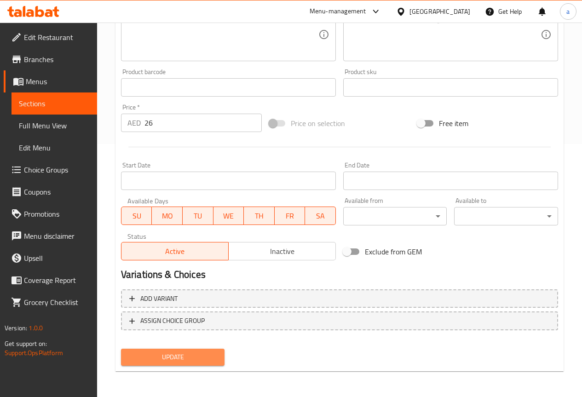
click at [210, 352] on span "Update" at bounding box center [172, 356] width 89 height 11
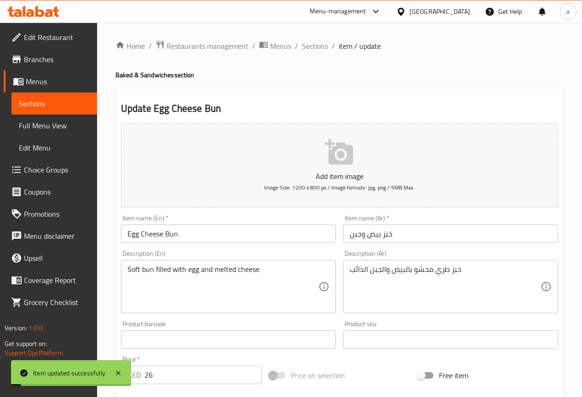
scroll to position [0, 0]
click at [314, 42] on span "Sections" at bounding box center [315, 46] width 26 height 11
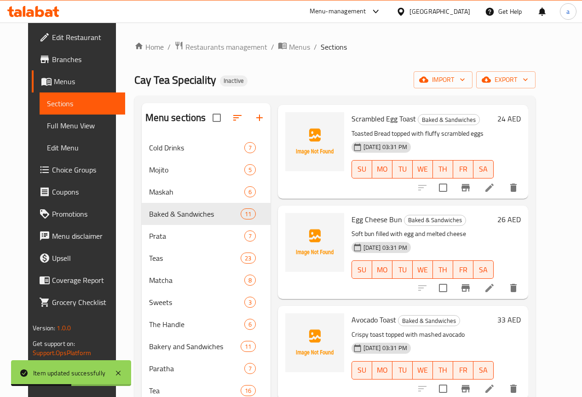
scroll to position [605, 0]
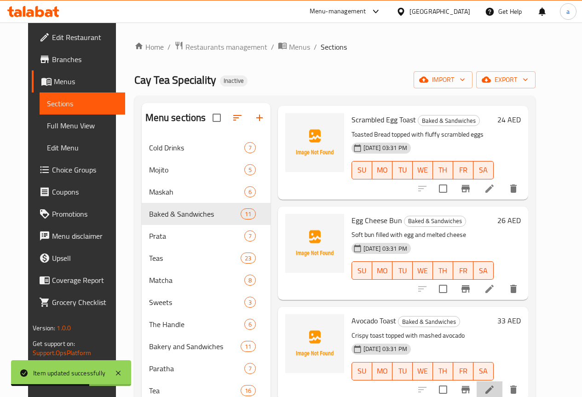
click at [501, 381] on li at bounding box center [490, 389] width 26 height 17
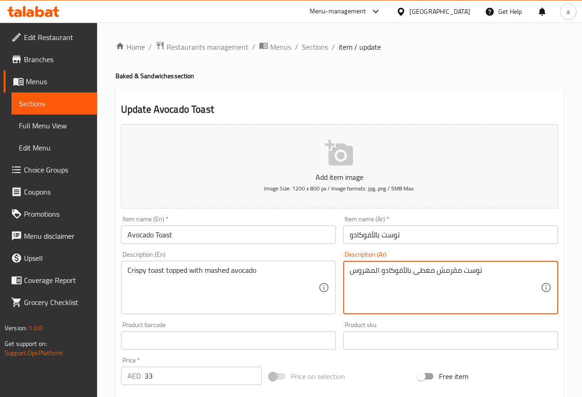
click at [393, 270] on textarea "توست مقرمش مغطى بالأفوكادو المهروس" at bounding box center [445, 288] width 191 height 44
paste textarea "بز طري محشو بالبيض والجبن"
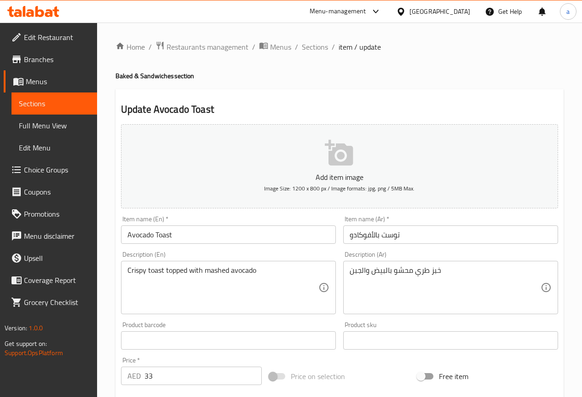
click at [485, 283] on textarea "خبز طري محشو بالبيض والجبن" at bounding box center [445, 288] width 191 height 44
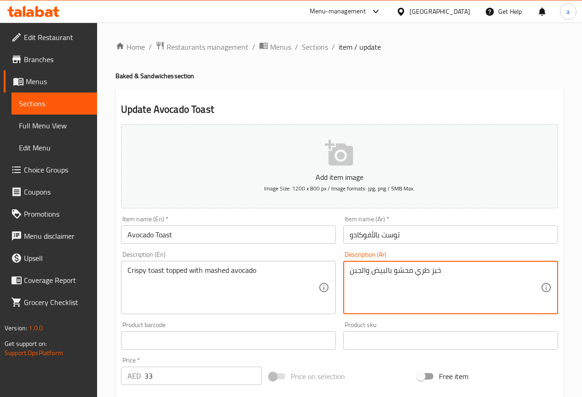
click at [485, 283] on textarea "خبز طري محشو بالبيض والجبن" at bounding box center [445, 288] width 191 height 44
paste textarea "وست مقرمش مغطى بمهروس الأفوكادو الطازج"
type textarea "توست مقرمش مغطى بمهروس الأفوكادو الطازج"
click at [290, 264] on div "Crispy toast topped with mashed avocado Description (En)" at bounding box center [228, 287] width 215 height 53
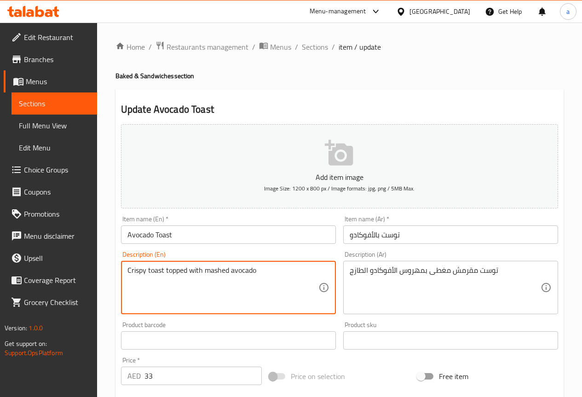
click at [280, 268] on textarea "Crispy toast topped with mashed avocado" at bounding box center [222, 288] width 191 height 44
click at [206, 267] on textarea "Crispy toast topped with mashed avocado" at bounding box center [222, 288] width 191 height 44
click at [232, 272] on textarea "Crispy toast topped with fresh mashed avocado" at bounding box center [222, 288] width 191 height 44
type textarea "Crispy toast topped with fresh mashed avocado"
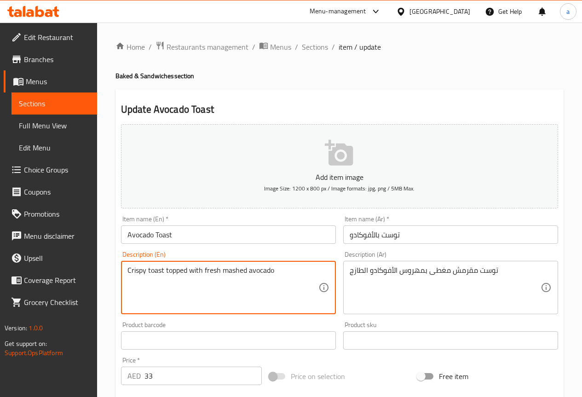
click at [284, 309] on textarea "Crispy toast topped with fresh mashed avocado" at bounding box center [222, 288] width 191 height 44
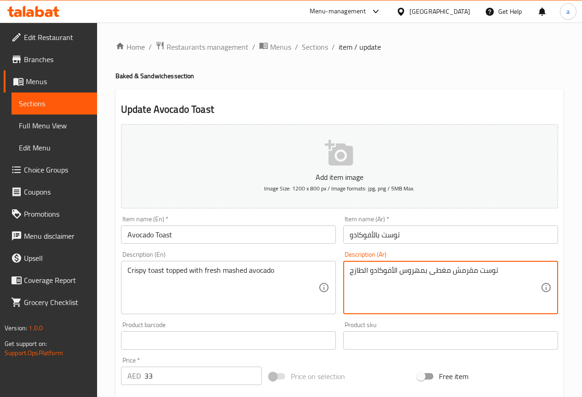
click at [413, 271] on textarea "توست مقرمش مغطى بمهروس الأفوكادو الطازج" at bounding box center [445, 288] width 191 height 44
click at [370, 268] on textarea "توست مقرمش مغطى بالأفوكادو الطازج" at bounding box center [445, 288] width 191 height 44
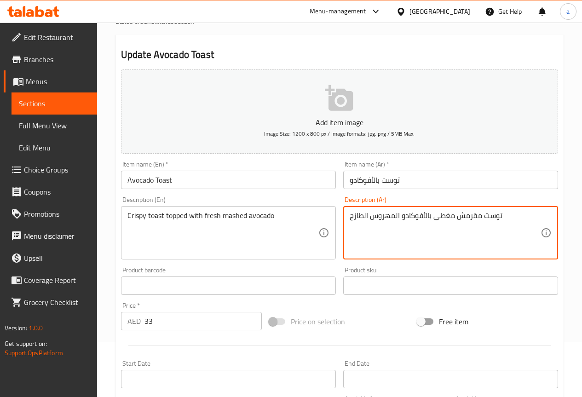
scroll to position [138, 0]
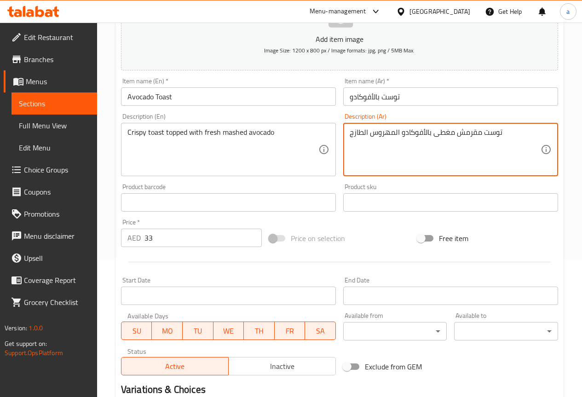
click at [432, 155] on textarea "توست مقرمش مغطى بالأفوكادو المهروس الطازج" at bounding box center [445, 150] width 191 height 44
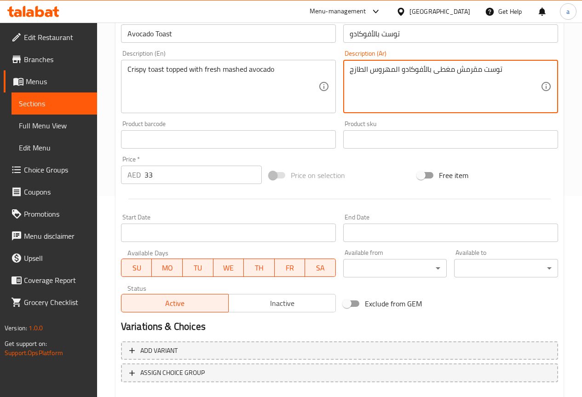
scroll to position [253, 0]
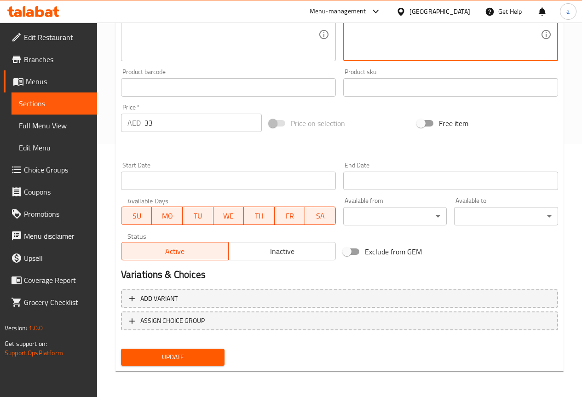
type textarea "توست مقرمش مغطى بالأفوكادو المهروس الطازج"
click at [210, 355] on span "Update" at bounding box center [172, 356] width 89 height 11
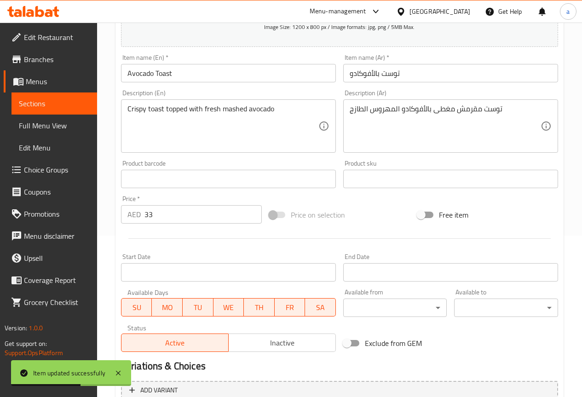
scroll to position [0, 0]
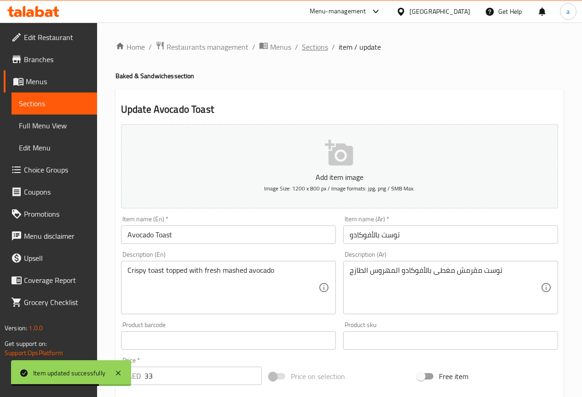
click at [309, 49] on span "Sections" at bounding box center [315, 46] width 26 height 11
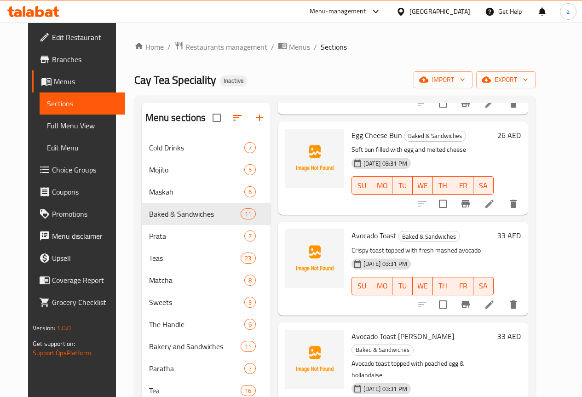
scroll to position [598, 0]
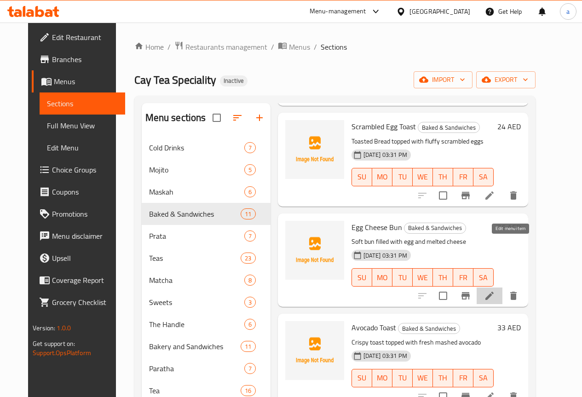
click at [495, 290] on icon at bounding box center [489, 295] width 11 height 11
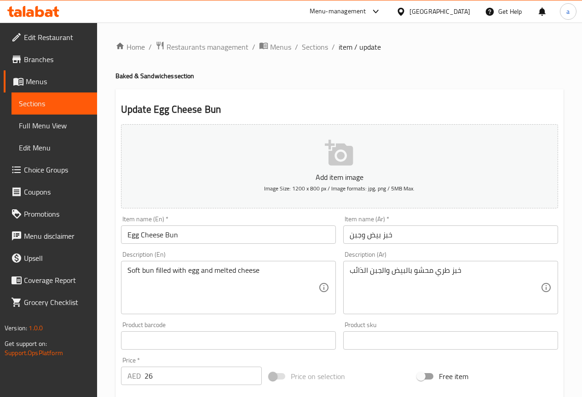
click at [393, 233] on input "خبز بيض وجبن" at bounding box center [450, 234] width 215 height 18
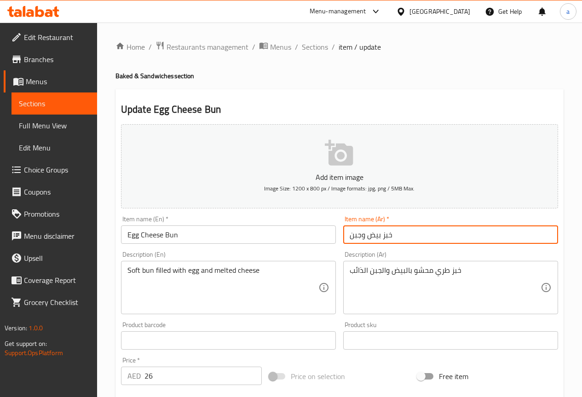
click at [390, 237] on input "خبز بيض وجبن" at bounding box center [450, 234] width 215 height 18
click at [402, 233] on input "خبز بيض وجبن" at bounding box center [450, 234] width 215 height 18
click at [389, 235] on input "خبز بيض وجبن" at bounding box center [450, 234] width 215 height 18
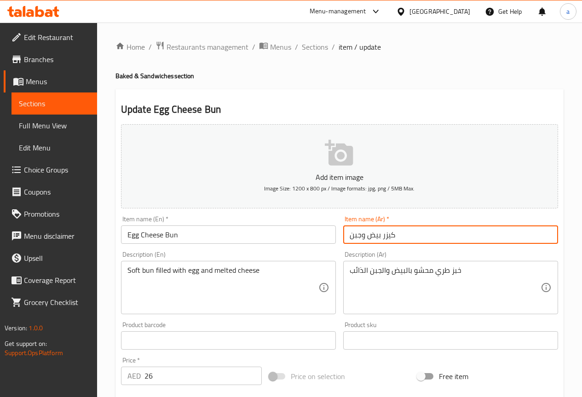
type input "كيزر بيض وجبن"
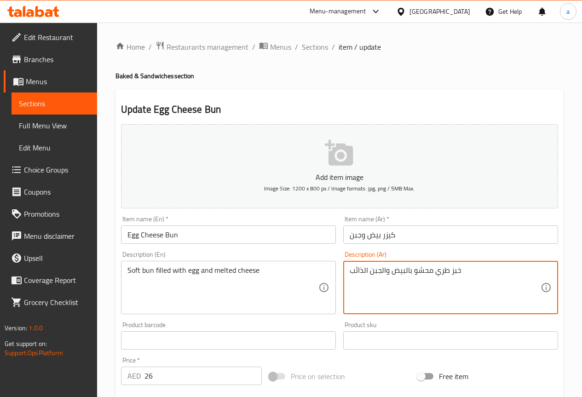
click at [463, 270] on textarea "خبز طري محشو بالبيض والجبن الذائب" at bounding box center [445, 288] width 191 height 44
click at [457, 270] on textarea "خبز طري محشو بالبيض والجبن الذائب" at bounding box center [445, 288] width 191 height 44
click at [455, 270] on textarea "خبز طري محشو بالبيض والجبن الذائب" at bounding box center [445, 288] width 191 height 44
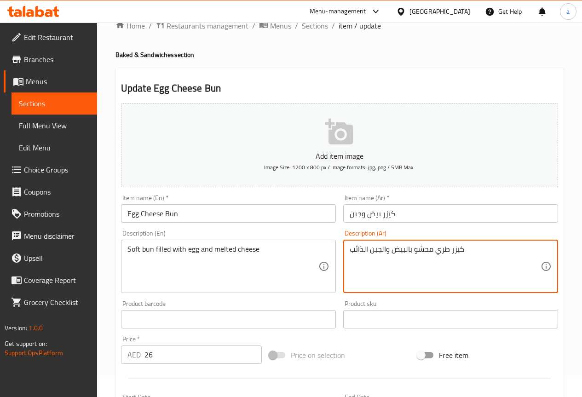
scroll to position [230, 0]
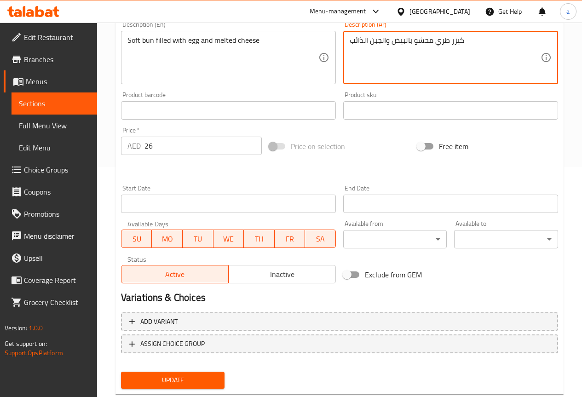
type textarea "كيزر طري محشو بالبيض والجبن الذائب"
click at [224, 384] on button "Update" at bounding box center [173, 380] width 104 height 17
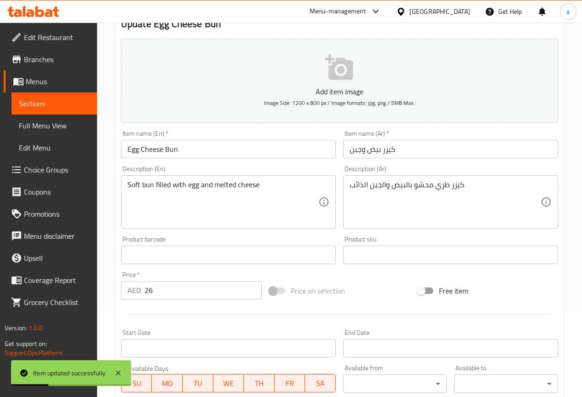
scroll to position [0, 0]
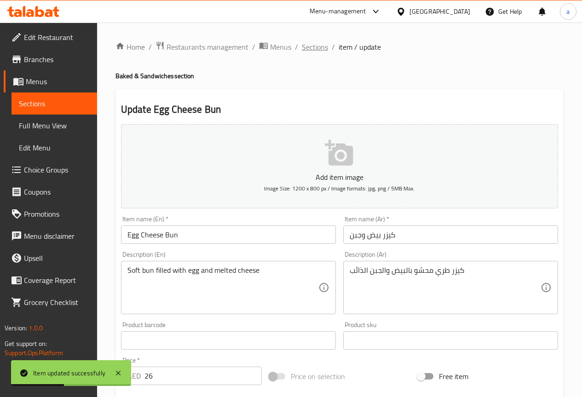
click at [322, 46] on span "Sections" at bounding box center [315, 46] width 26 height 11
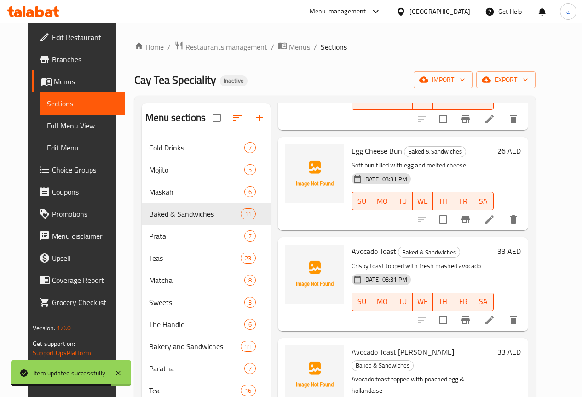
scroll to position [736, 0]
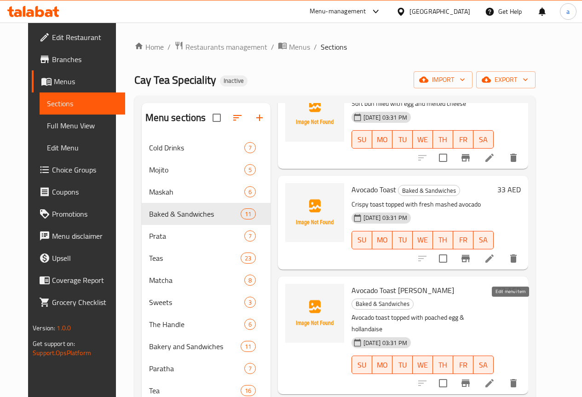
click at [495, 378] on icon at bounding box center [489, 383] width 11 height 11
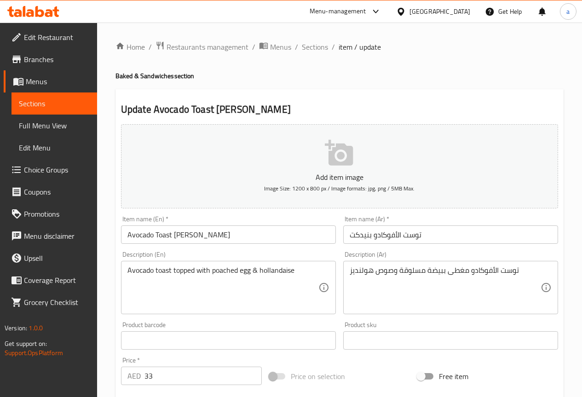
scroll to position [46, 0]
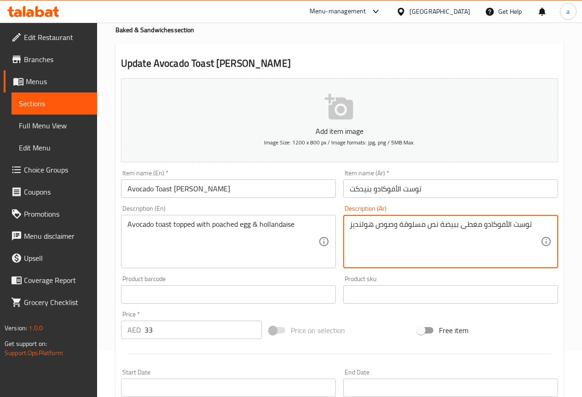
type textarea "توست الأفوكادو مغطى ببيضة نص مسلوقة وصوص هولنديز"
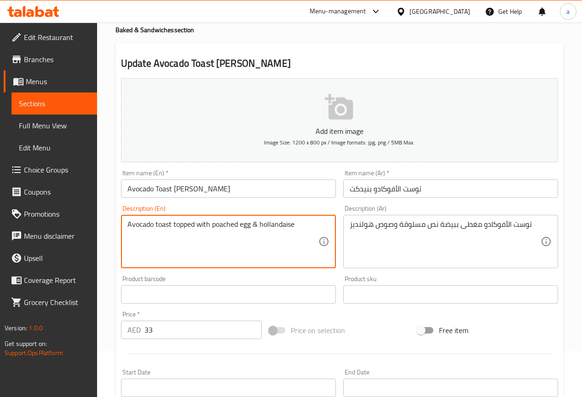
paste textarea "sauce"
click at [290, 239] on textarea "Avocado toast topped with poached egg & sauce hollandaise" at bounding box center [222, 242] width 191 height 44
click at [250, 238] on textarea "Avocado toast topped with poached egg & sauce hollandaise" at bounding box center [222, 242] width 191 height 44
type textarea "Avocado toast topped with poached egg & sauce hollandaise"
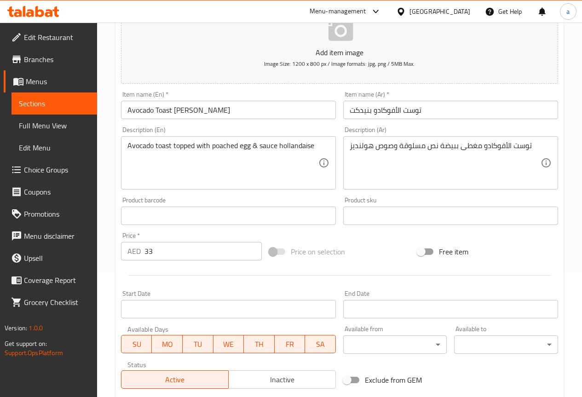
scroll to position [253, 0]
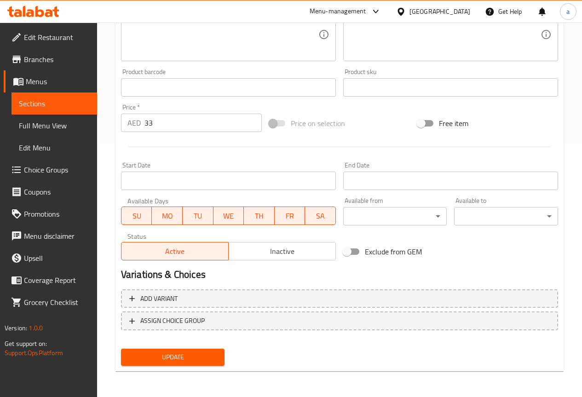
click at [212, 352] on span "Update" at bounding box center [172, 356] width 89 height 11
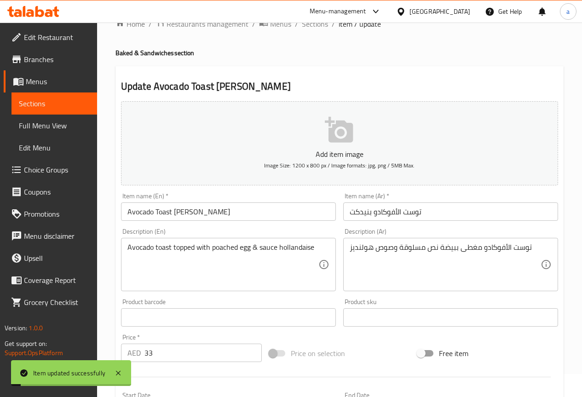
scroll to position [0, 0]
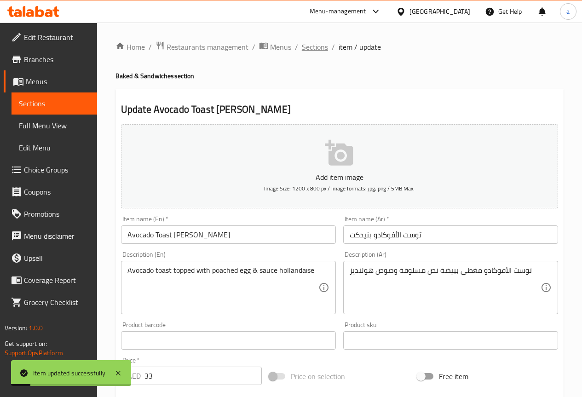
click at [325, 50] on span "Sections" at bounding box center [315, 46] width 26 height 11
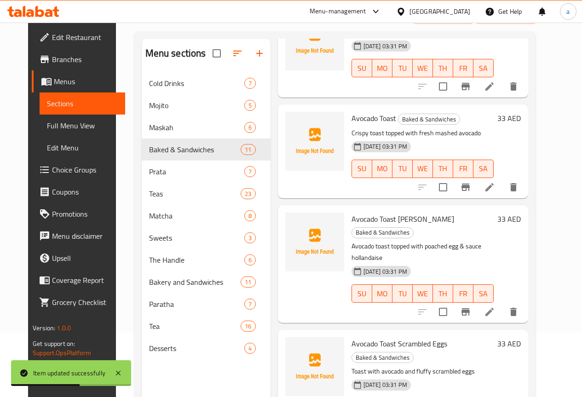
scroll to position [129, 0]
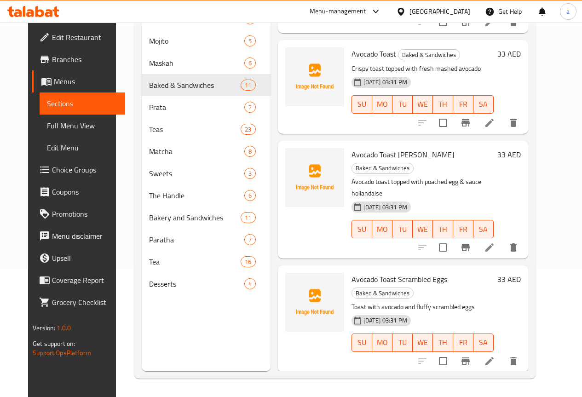
click at [502, 353] on li at bounding box center [490, 361] width 26 height 17
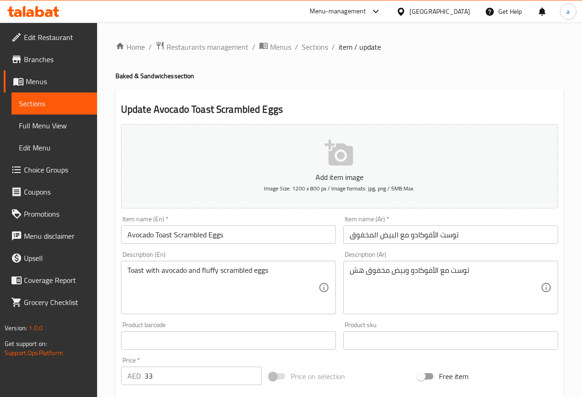
scroll to position [253, 0]
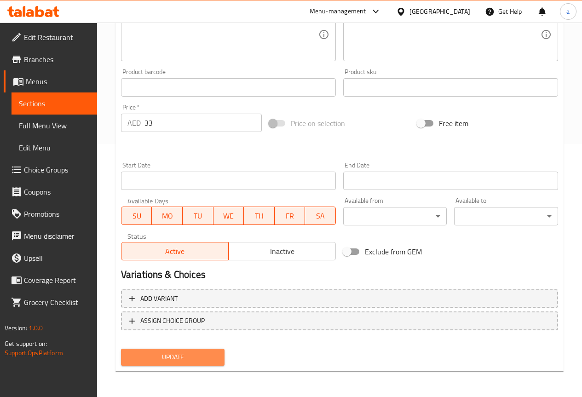
click at [201, 355] on span "Update" at bounding box center [172, 356] width 89 height 11
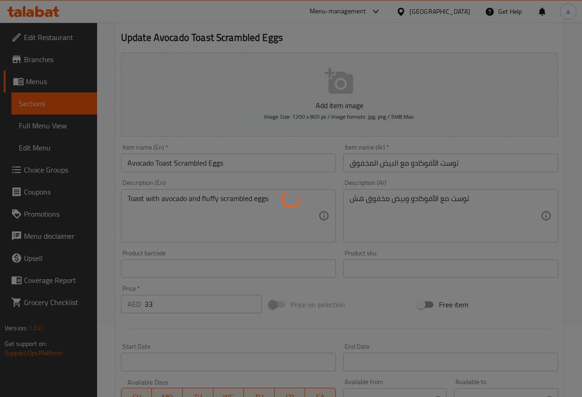
scroll to position [69, 0]
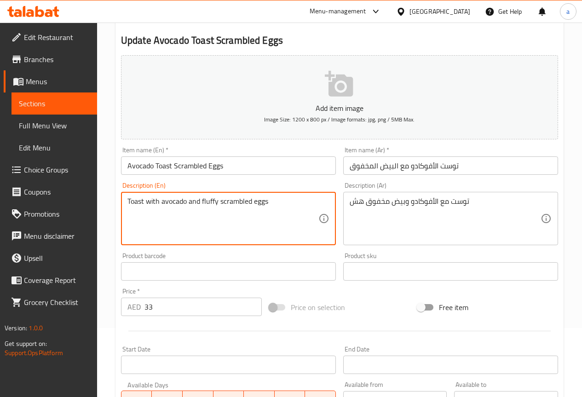
click at [213, 207] on textarea "Toast with avocado and fluffy scrambled eggs" at bounding box center [222, 219] width 191 height 44
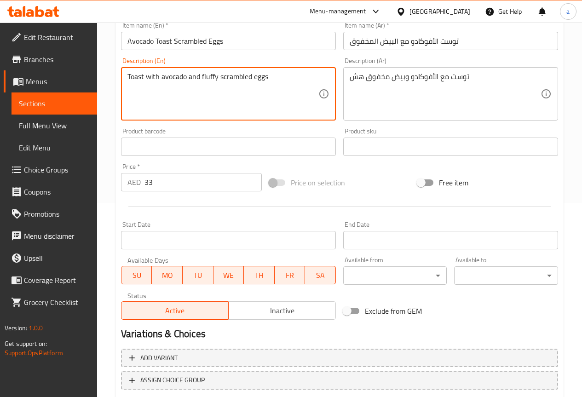
scroll to position [253, 0]
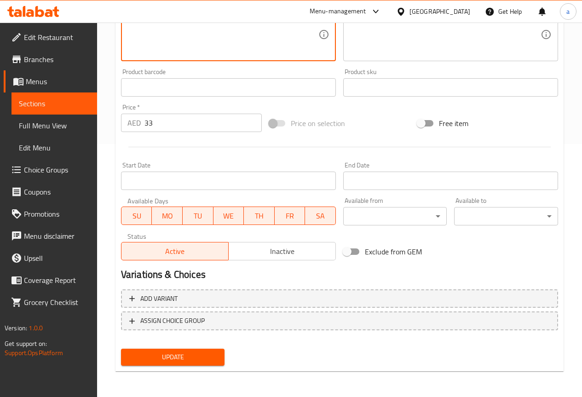
click at [200, 363] on button "Update" at bounding box center [173, 357] width 104 height 17
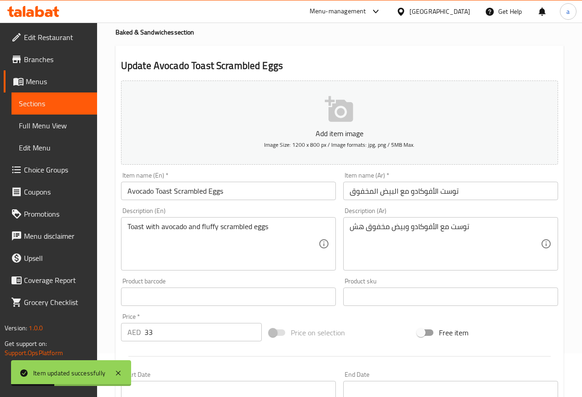
scroll to position [0, 0]
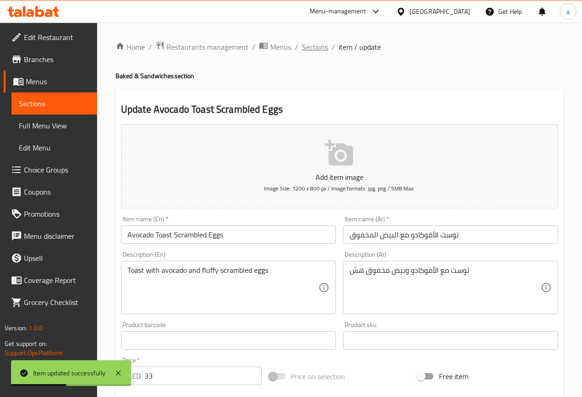
click at [314, 52] on span "Sections" at bounding box center [315, 46] width 26 height 11
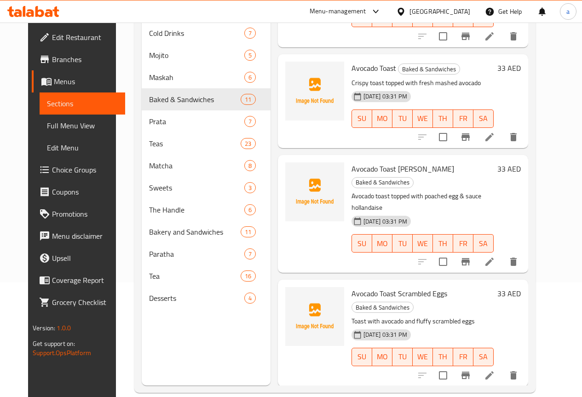
scroll to position [129, 0]
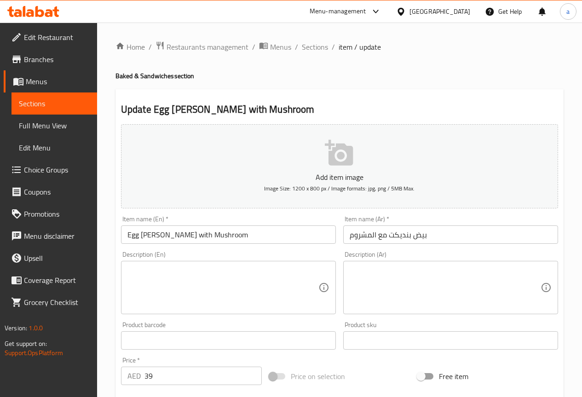
click at [252, 297] on textarea at bounding box center [222, 288] width 191 height 44
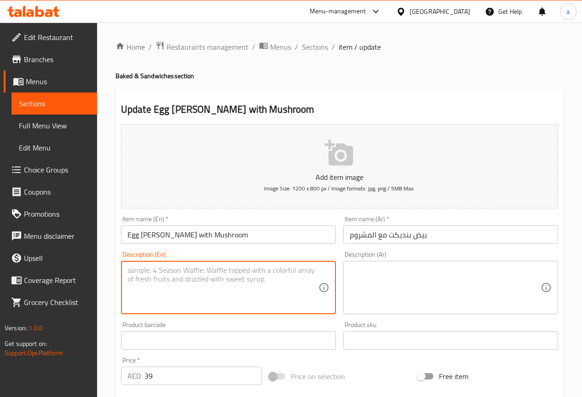
paste textarea "Classic egg benedict served with sautéed mushrooms"
type textarea "Classic egg benedict served with sautéed mushrooms"
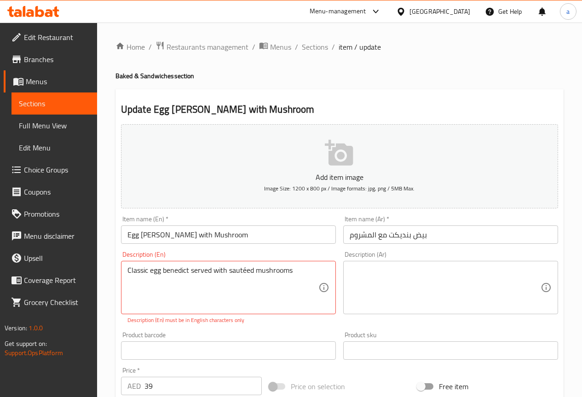
click at [513, 270] on textarea at bounding box center [445, 288] width 191 height 44
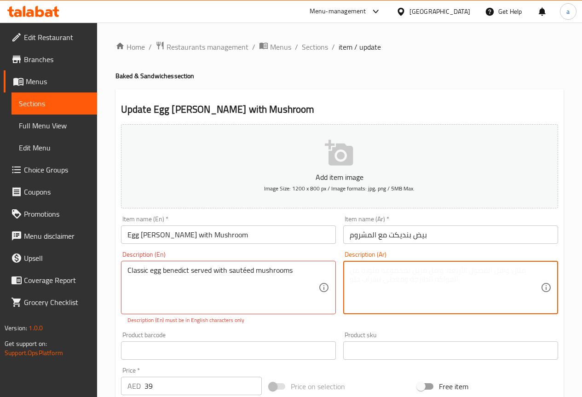
paste textarea "طبق بنديكت كلاسيكي مغطى بالفطر السوتيه"
type textarea "طبق بنديكت كلاسيكي مغطى بالفطر السوتيه"
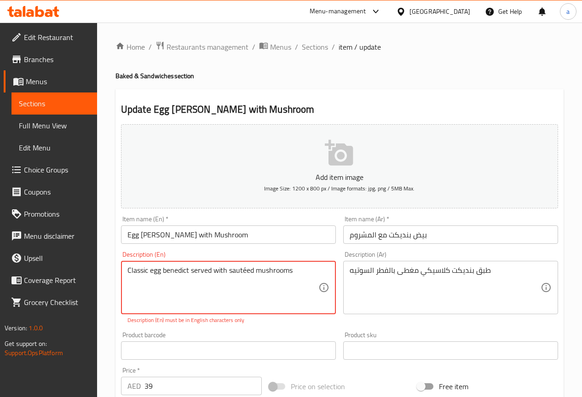
click at [241, 269] on textarea "Classic egg benedict served with sautéed mushrooms" at bounding box center [222, 288] width 191 height 44
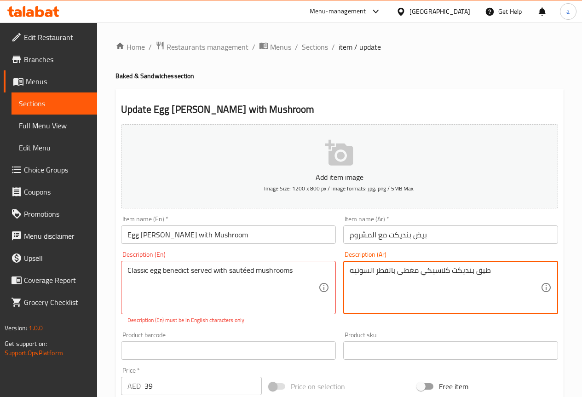
click at [359, 274] on textarea "طبق بنديكت كلاسيكي مغطى بالفطر السوتيه" at bounding box center [445, 288] width 191 height 44
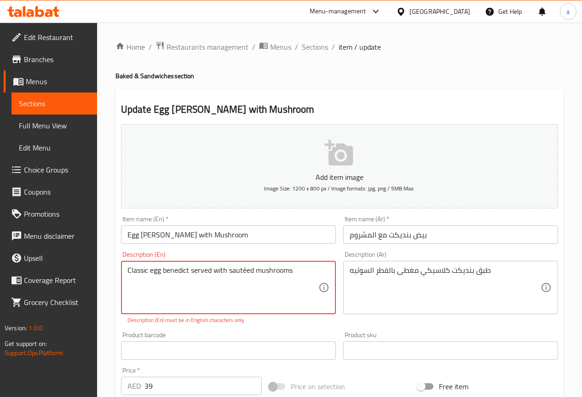
click at [244, 266] on textarea "Classic egg benedict served with sautéed mushrooms" at bounding box center [222, 288] width 191 height 44
paste textarea "Sauteed"
click at [270, 299] on textarea "Classic egg benedict served with Sauteed mushrooms" at bounding box center [222, 288] width 191 height 44
type textarea "Classic egg benedict served with Sauteed mushrooms"
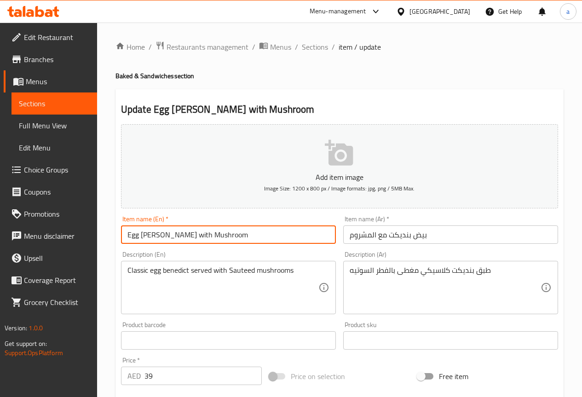
click at [213, 235] on input "Egg [PERSON_NAME] with Mushroom" at bounding box center [228, 234] width 215 height 18
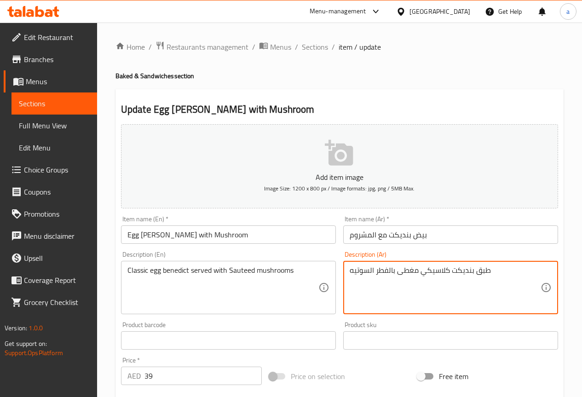
click at [387, 273] on textarea "طبق بنديكت كلاسيكي مغطى بالفطر السوتيه" at bounding box center [445, 288] width 191 height 44
click at [374, 271] on textarea "طبق بنديكت كلاسيكي مغطى السوتيه" at bounding box center [445, 288] width 191 height 44
type textarea "طبق بنديكت كلاسيكي مغطى بالمشروم السوتيه"
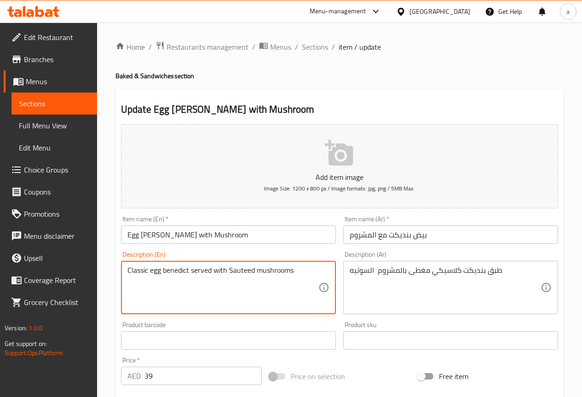
click at [242, 275] on textarea "Classic egg benedict served with Sauteed mushrooms" at bounding box center [222, 288] width 191 height 44
drag, startPoint x: 242, startPoint y: 275, endPoint x: 256, endPoint y: 296, distance: 25.3
click at [256, 296] on textarea "Classic egg benedict served with Sauteed mushrooms" at bounding box center [222, 288] width 191 height 44
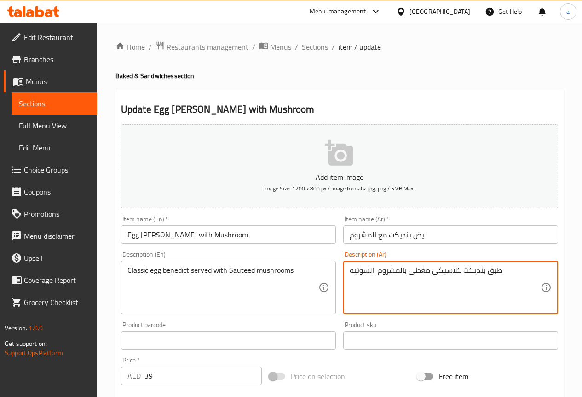
click at [364, 273] on textarea "طبق بنديكت كلاسيكي مغطى بالمشروم السوتيه" at bounding box center [445, 288] width 191 height 44
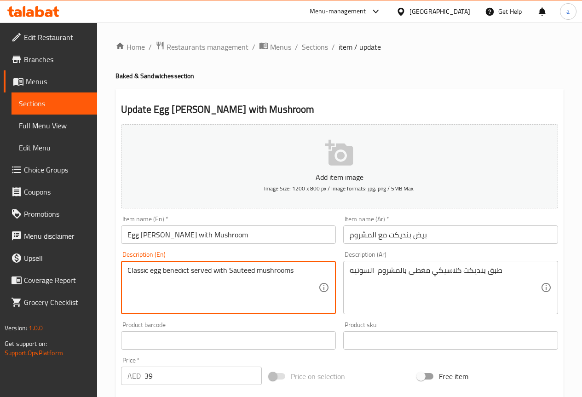
click at [246, 270] on textarea "Classic egg benedict served with Sauteed mushrooms" at bounding box center [222, 288] width 191 height 44
click at [242, 280] on textarea "Classic egg benedict served with Sautee mushrooms" at bounding box center [222, 288] width 191 height 44
click at [255, 282] on textarea "Classic egg benedict served with Sautee mushrooms" at bounding box center [222, 288] width 191 height 44
type textarea "Classic egg benedict served with Sautee mushrooms"
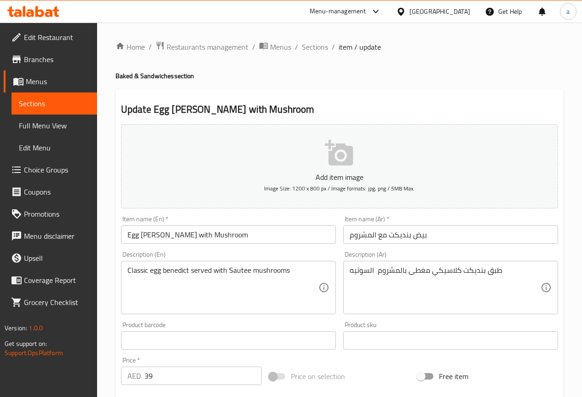
drag, startPoint x: 186, startPoint y: 178, endPoint x: 196, endPoint y: 247, distance: 68.8
drag, startPoint x: 196, startPoint y: 247, endPoint x: 487, endPoint y: 258, distance: 290.9
click at [487, 258] on div "Description (Ar) طبق بنديكت كلاسيكي مغطى بالمشروم السوتيه Description (Ar)" at bounding box center [450, 282] width 215 height 63
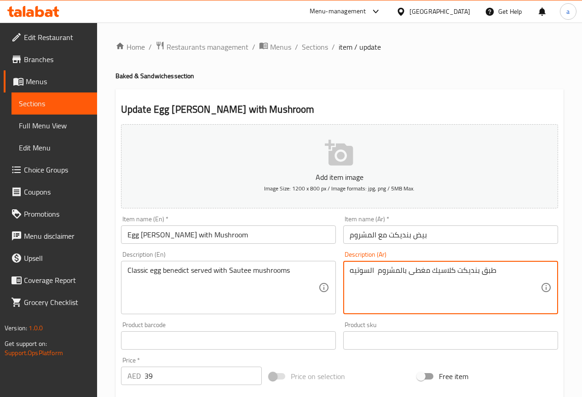
click at [449, 285] on textarea "طبق بنديكت كلاسيك مغطى بالمشروم السوتيه" at bounding box center [445, 288] width 191 height 44
type textarea "طبق بنديكت كلاسيك مغطى بالمشروم السوتيه"
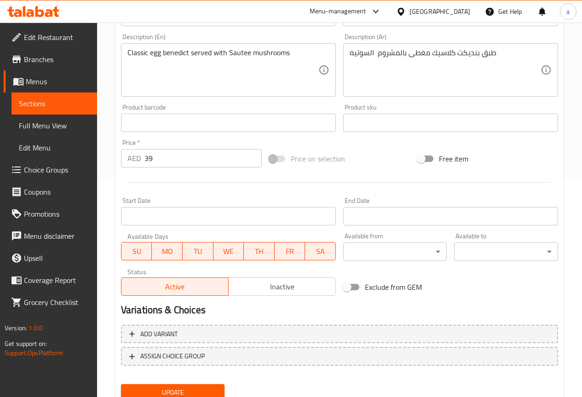
scroll to position [253, 0]
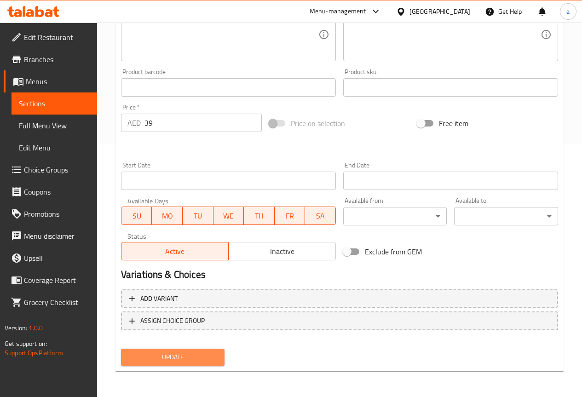
click at [182, 350] on button "Update" at bounding box center [173, 357] width 104 height 17
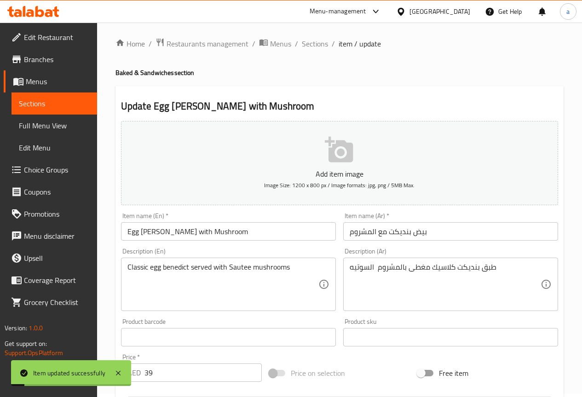
scroll to position [0, 0]
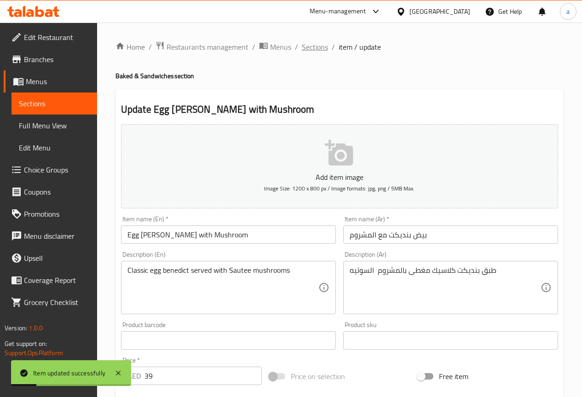
click at [317, 52] on span "Sections" at bounding box center [315, 46] width 26 height 11
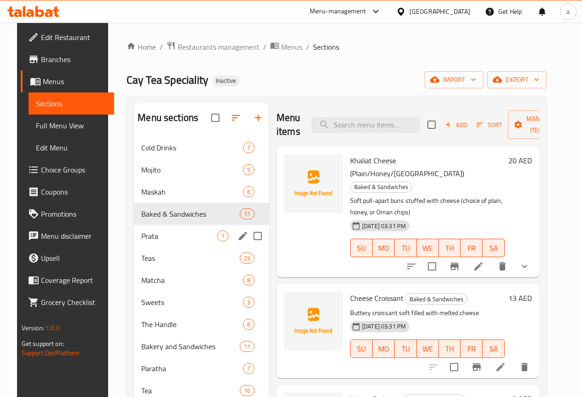
click at [163, 247] on div "Prata 7" at bounding box center [201, 236] width 135 height 22
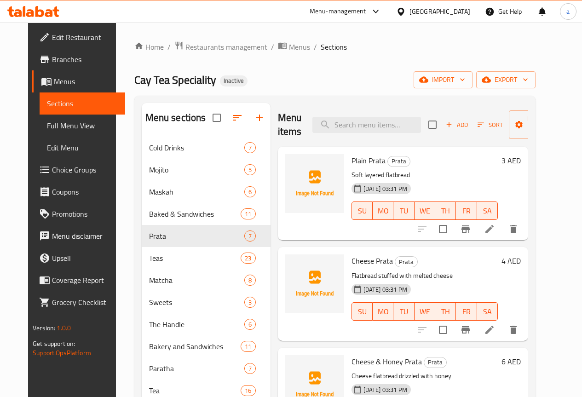
click at [502, 231] on li at bounding box center [490, 229] width 26 height 17
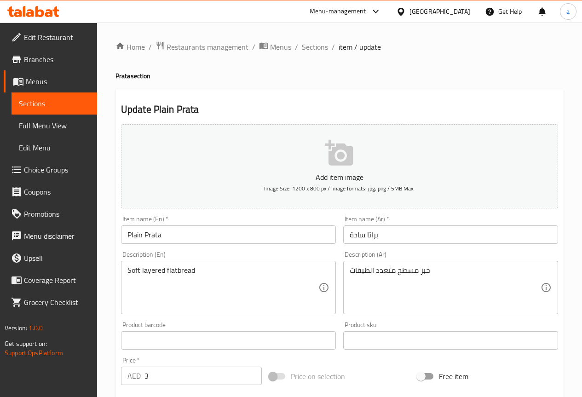
click at [502, 285] on textarea "خبز مسطح متعدد الطبقات" at bounding box center [445, 288] width 191 height 44
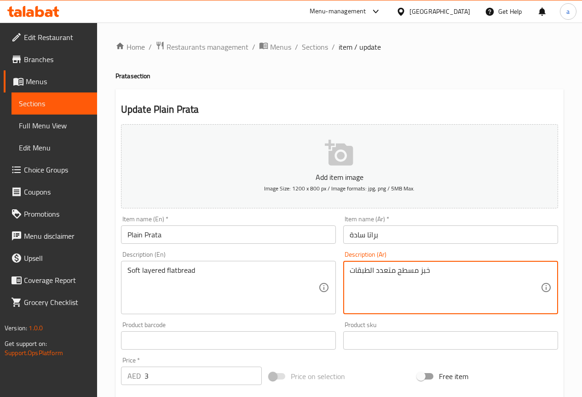
click at [502, 285] on textarea "خبز مسطح متعدد الطبقات" at bounding box center [445, 288] width 191 height 44
paste textarea "براتا هندي طري"
click at [445, 268] on textarea "خبز براتا هندي طري متعدد الطبقات" at bounding box center [445, 288] width 191 height 44
drag, startPoint x: 430, startPoint y: 270, endPoint x: 398, endPoint y: 278, distance: 32.9
click at [398, 278] on textarea "خبز مسطح براتا هندي طري متعدد الطبقات" at bounding box center [445, 288] width 191 height 44
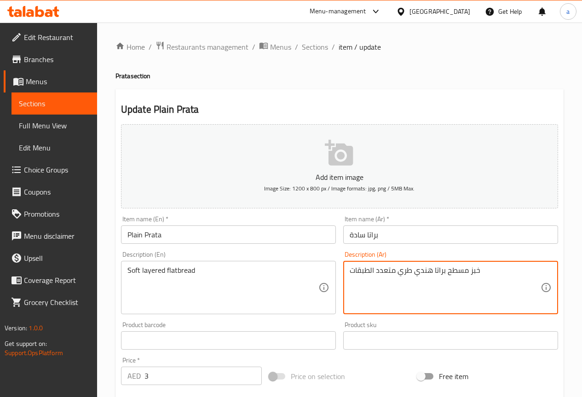
type textarea "خبز مسطح براتا هندي طري متعدد الطبقات"
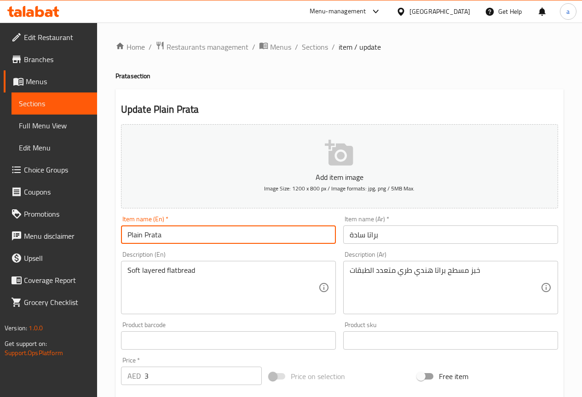
click at [159, 235] on input "Plain Prata" at bounding box center [228, 234] width 215 height 18
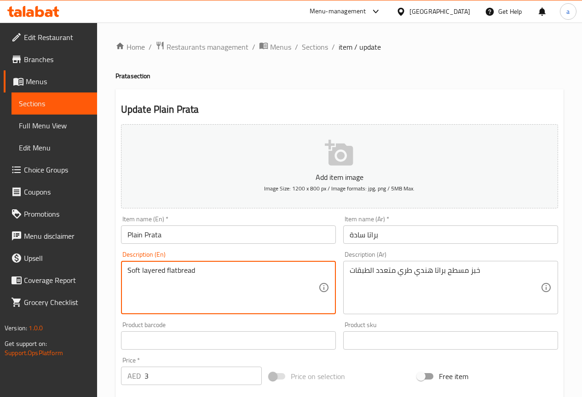
paste textarea "Indian soft"
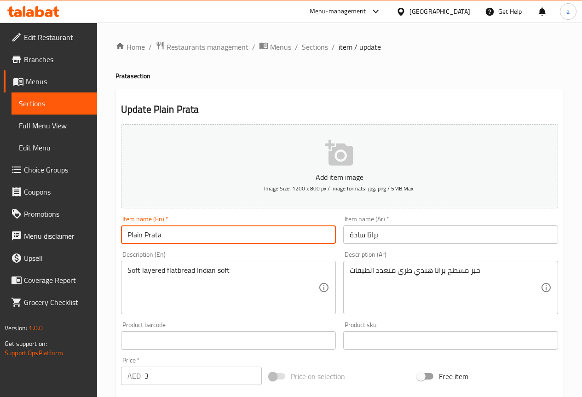
click at [160, 234] on input "Plain Prata" at bounding box center [228, 234] width 215 height 18
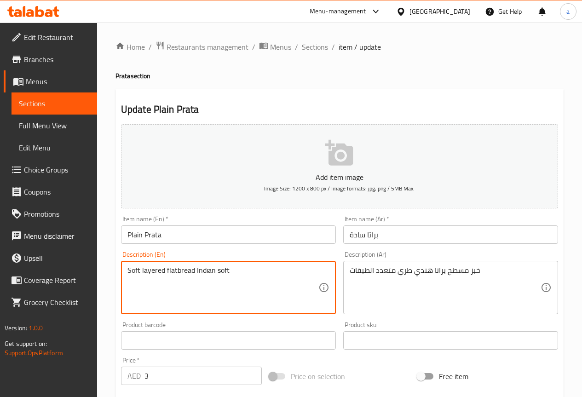
paste textarea "Prata"
click at [142, 266] on textarea "SoftPrata layered flatbread Indian soft" at bounding box center [222, 288] width 191 height 44
click at [241, 270] on textarea "Soft Prata layered flatbread Indian soft" at bounding box center [222, 288] width 191 height 44
click at [246, 271] on textarea "Soft Prata layered flatbread Indian soft" at bounding box center [222, 288] width 191 height 44
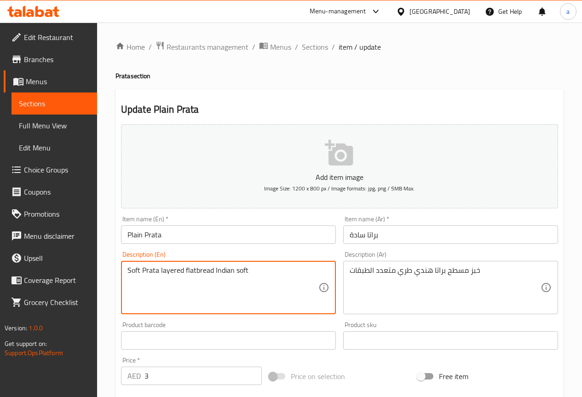
drag, startPoint x: 252, startPoint y: 269, endPoint x: 214, endPoint y: 270, distance: 37.7
click at [214, 270] on textarea "Soft Prata layered flatbread Indian soft" at bounding box center [222, 288] width 191 height 44
click at [159, 266] on textarea "Soft Prata layered flatbread Indian soft" at bounding box center [222, 288] width 191 height 44
paste textarea "Indian soft"
click at [199, 300] on textarea "Soft Prata Indian soft layered flatbread Indian soft" at bounding box center [222, 288] width 191 height 44
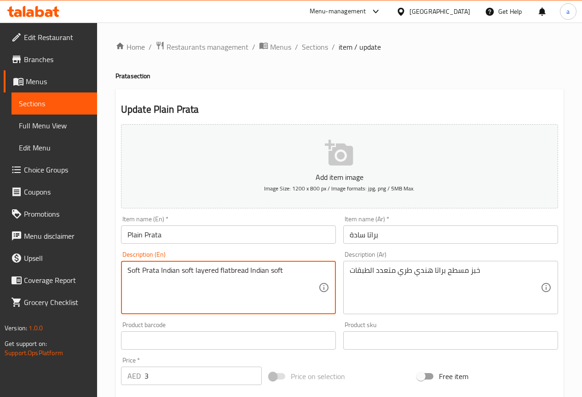
click at [199, 300] on textarea "Soft Prata Indian soft layered flatbread Indian soft" at bounding box center [222, 288] width 191 height 44
click at [293, 273] on textarea "Soft Prata Indian soft layered flatbread Indian soft" at bounding box center [222, 288] width 191 height 44
click at [230, 291] on textarea "Soft Prata Indian soft layered flatbread" at bounding box center [222, 288] width 191 height 44
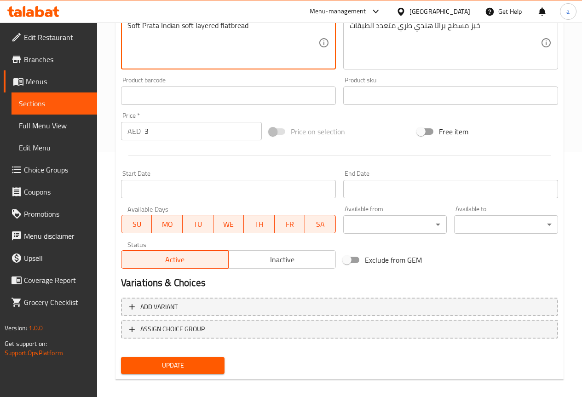
scroll to position [253, 0]
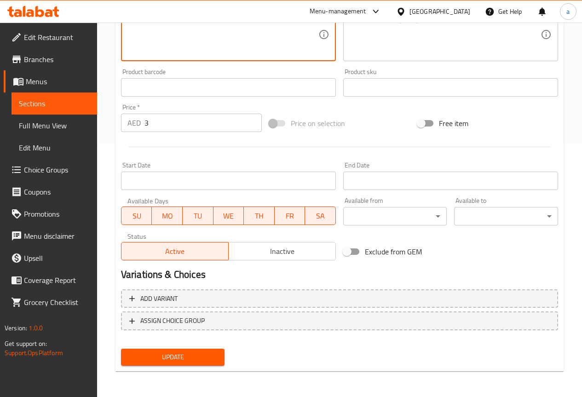
type textarea "Soft Prata Indian soft layered flatbread"
click at [193, 350] on button "Update" at bounding box center [173, 357] width 104 height 17
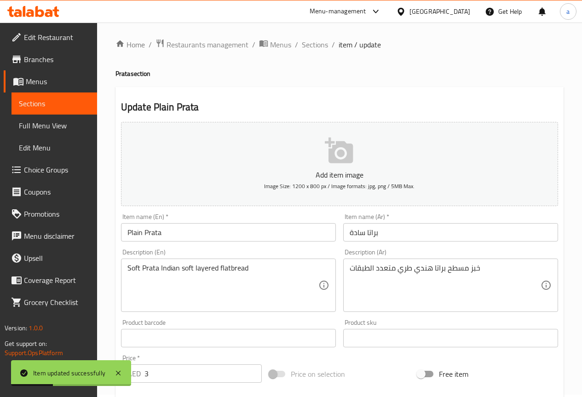
scroll to position [0, 0]
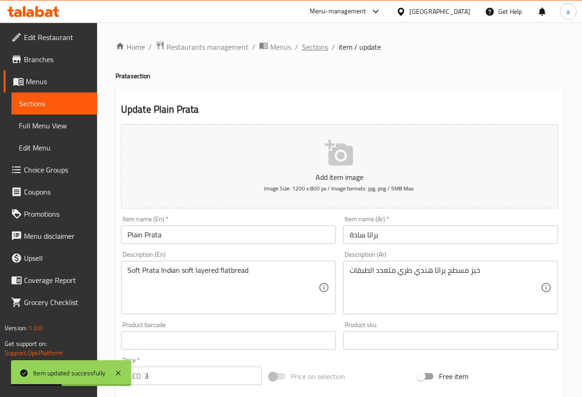
click at [314, 50] on span "Sections" at bounding box center [315, 46] width 26 height 11
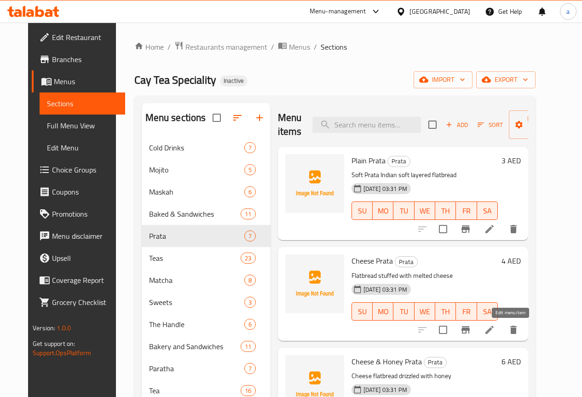
click at [495, 325] on icon at bounding box center [489, 329] width 11 height 11
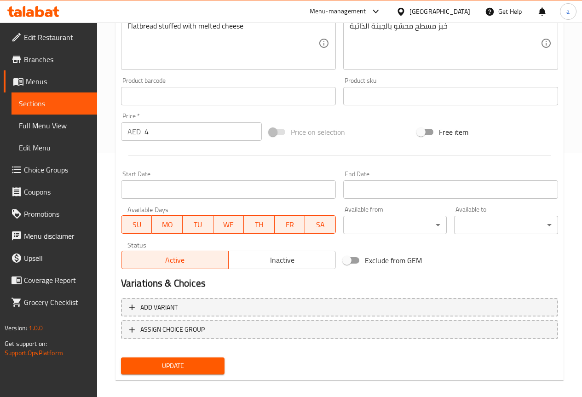
scroll to position [253, 0]
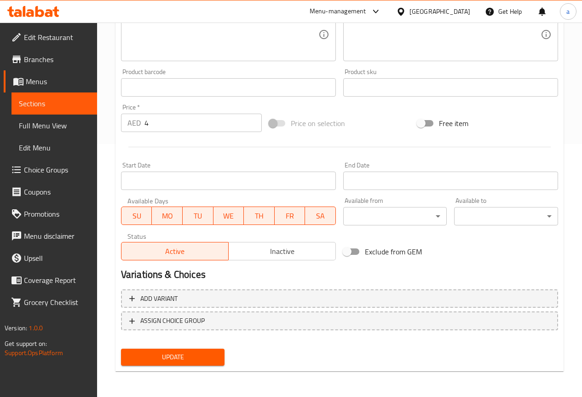
click at [186, 355] on span "Update" at bounding box center [172, 356] width 89 height 11
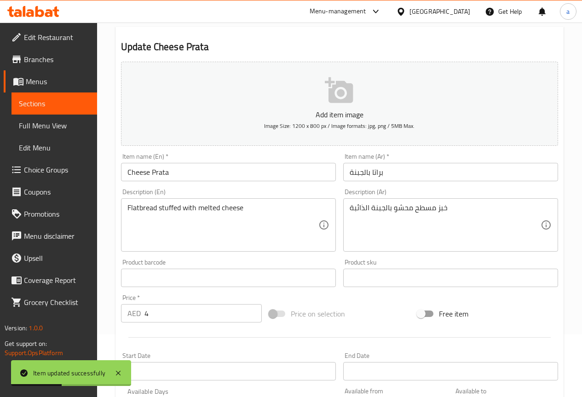
scroll to position [0, 0]
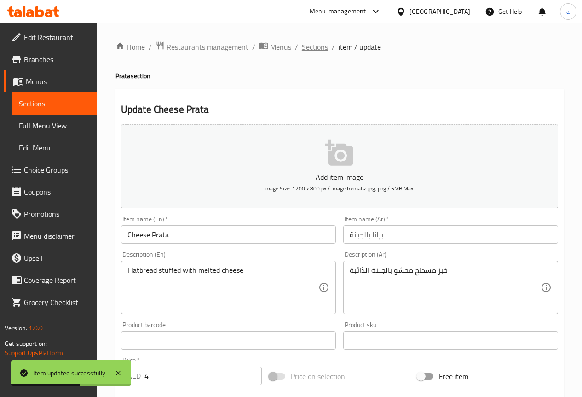
click at [323, 52] on span "Sections" at bounding box center [315, 46] width 26 height 11
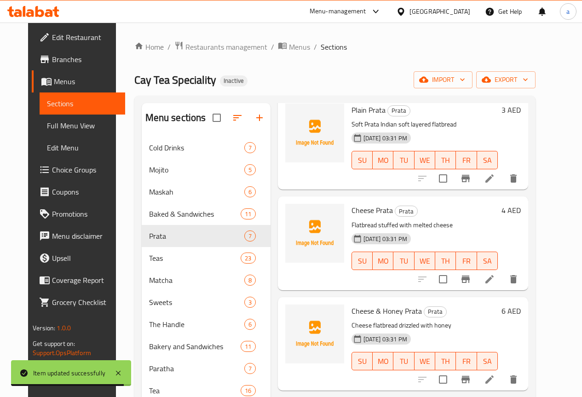
scroll to position [67, 0]
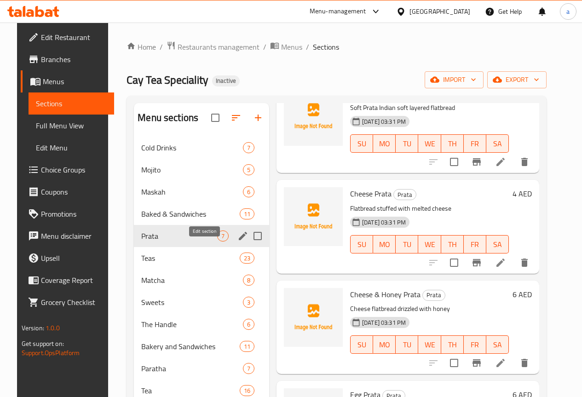
click at [237, 241] on icon "edit" at bounding box center [242, 235] width 11 height 11
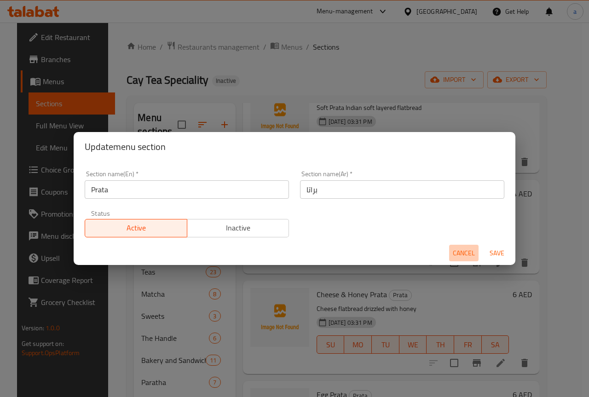
click at [458, 252] on span "Cancel" at bounding box center [464, 252] width 22 height 11
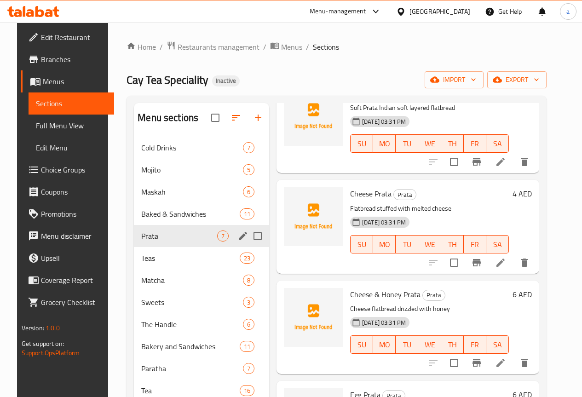
click at [506, 259] on icon at bounding box center [500, 262] width 11 height 11
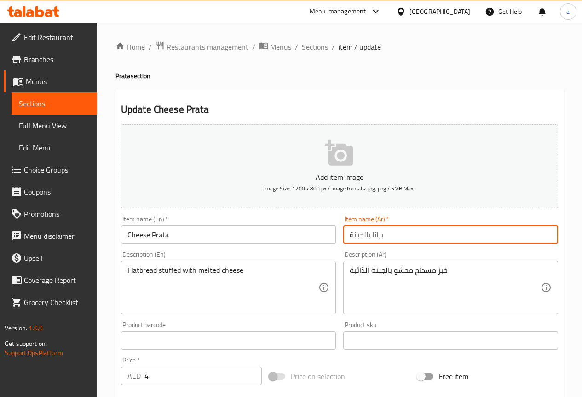
click at [405, 230] on input "براتا بالجبنة" at bounding box center [450, 234] width 215 height 18
paste input "بن"
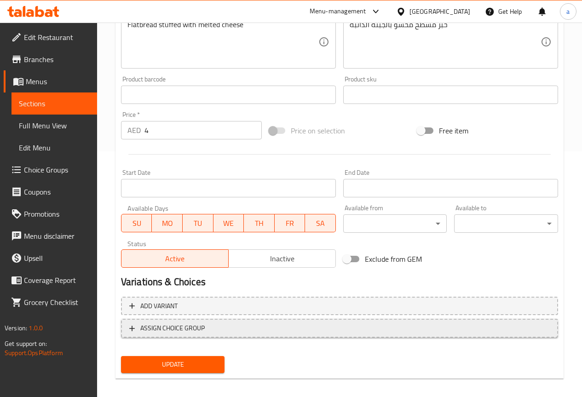
scroll to position [253, 0]
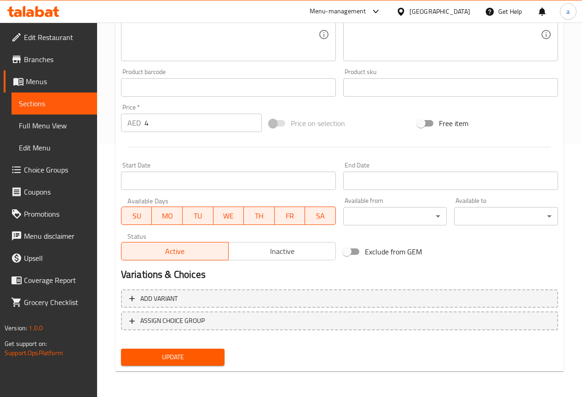
type input "[PERSON_NAME]"
click at [205, 350] on button "Update" at bounding box center [173, 357] width 104 height 17
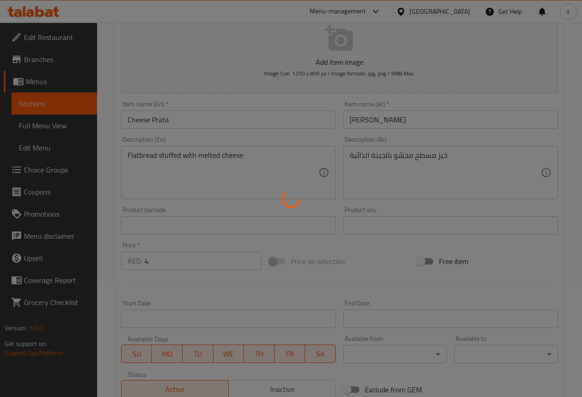
scroll to position [0, 0]
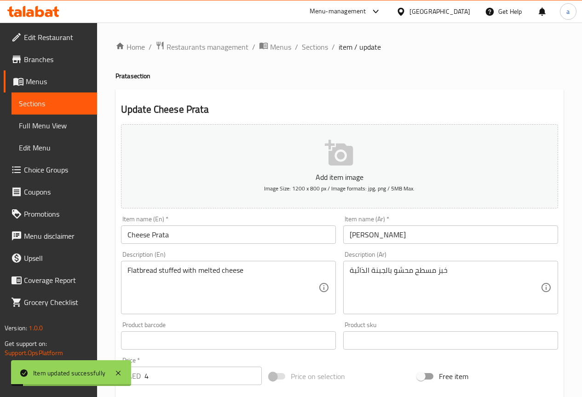
click at [320, 55] on div "Home / Restaurants management / Menus / Sections / item / update Prata section …" at bounding box center [339, 336] width 448 height 591
click at [318, 48] on span "Sections" at bounding box center [315, 46] width 26 height 11
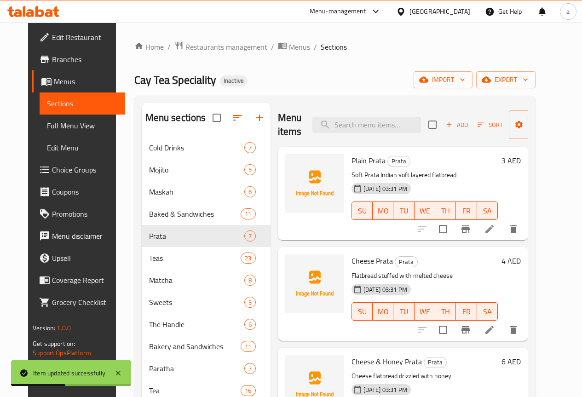
scroll to position [92, 0]
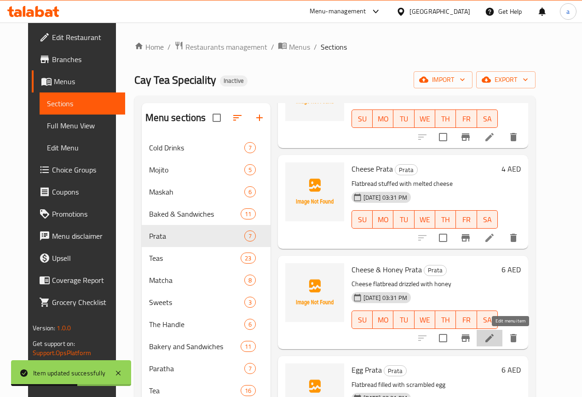
click at [495, 336] on icon at bounding box center [489, 338] width 11 height 11
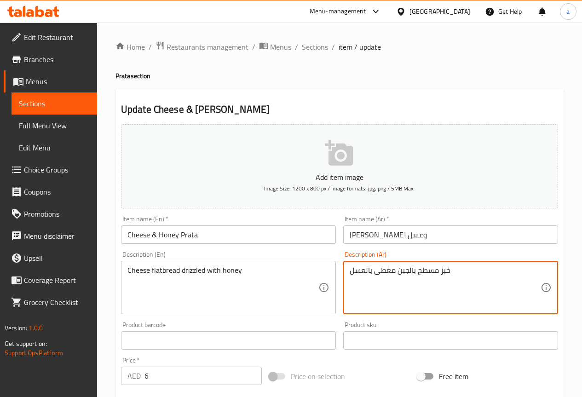
click at [409, 291] on textarea "خبز مسطح بالجبن مغطى بالعسل" at bounding box center [445, 288] width 191 height 44
click at [386, 275] on textarea "خبز مسطح بالجبن مغطى بالعسل" at bounding box center [445, 288] width 191 height 44
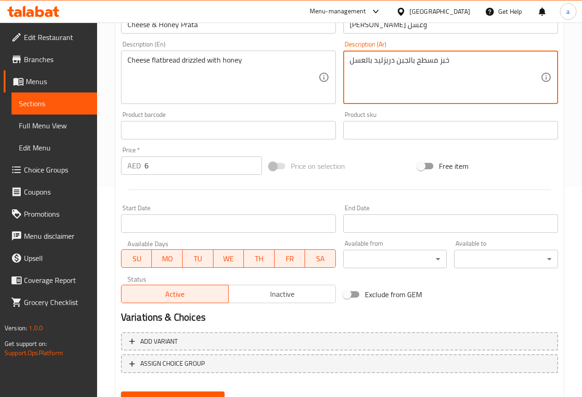
scroll to position [253, 0]
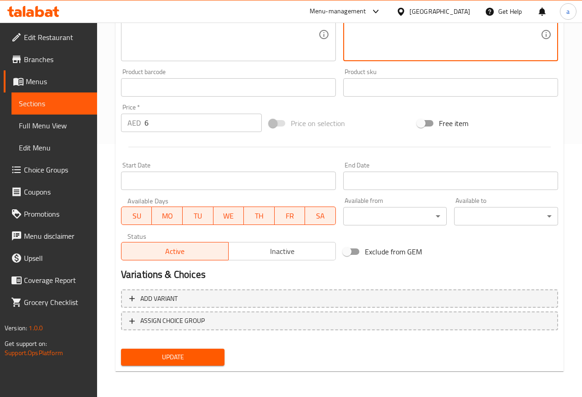
type textarea "خبز مسطح بالجبن دريزليد بالعسل"
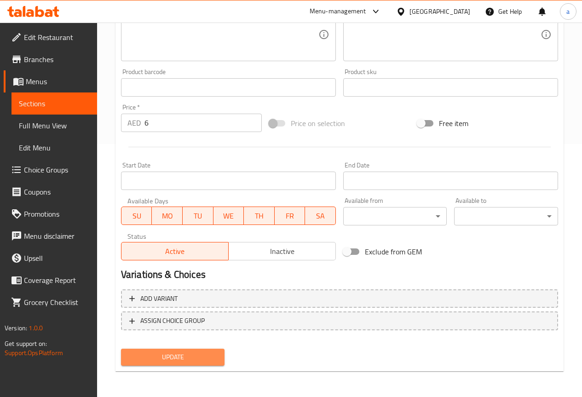
click at [202, 355] on span "Update" at bounding box center [172, 356] width 89 height 11
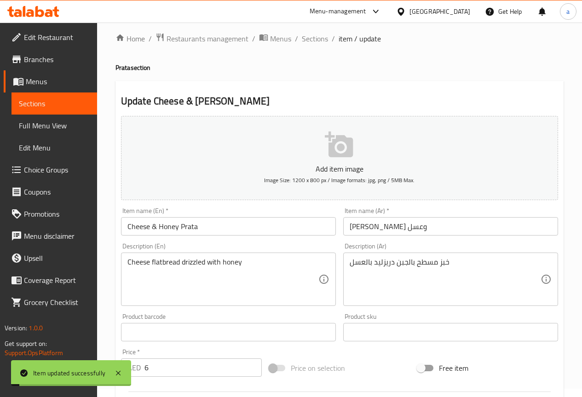
scroll to position [0, 0]
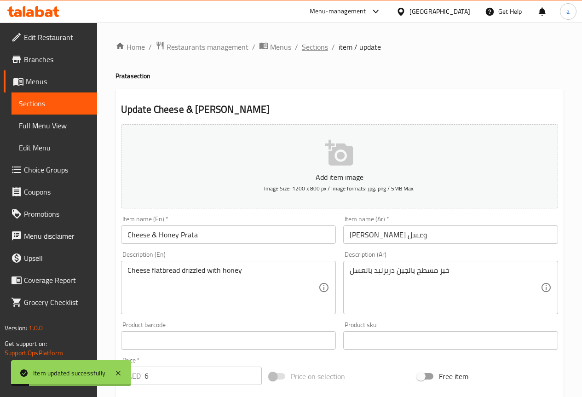
click at [316, 52] on span "Sections" at bounding box center [315, 46] width 26 height 11
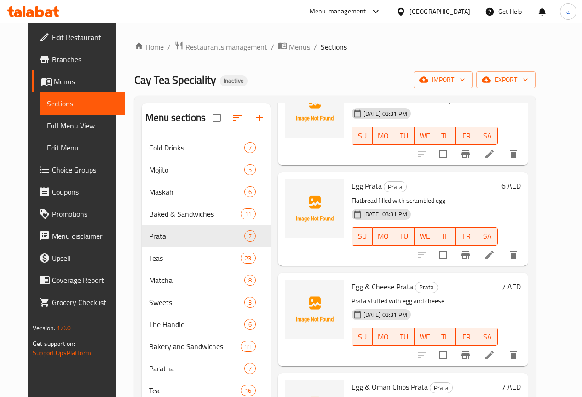
scroll to position [184, 0]
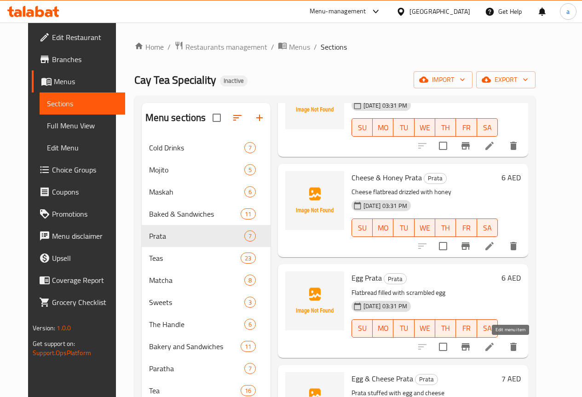
click at [495, 347] on icon at bounding box center [489, 346] width 11 height 11
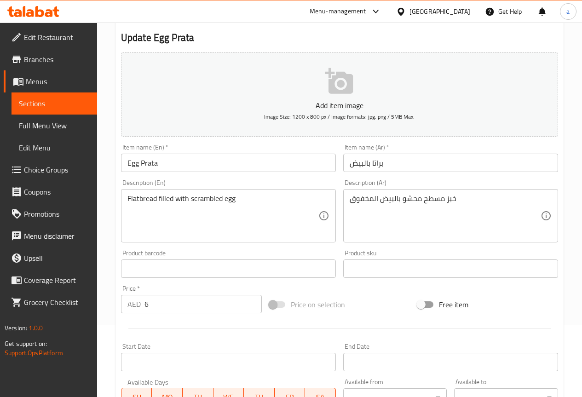
scroll to position [69, 0]
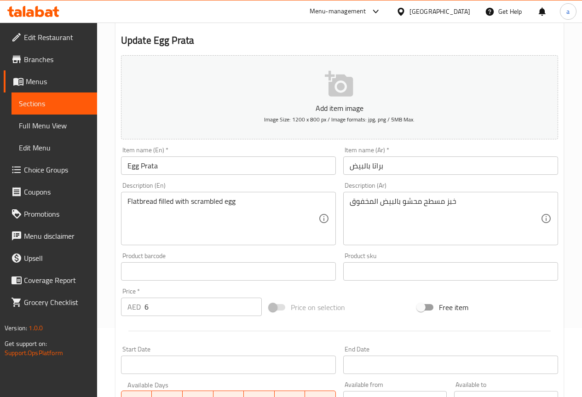
click at [396, 169] on input "براتا بالبيض" at bounding box center [450, 165] width 215 height 18
paste input "text"
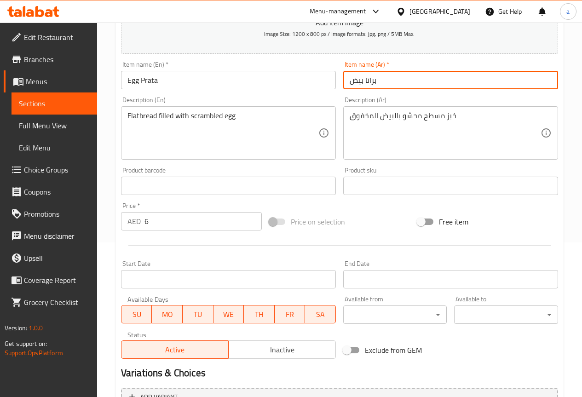
scroll to position [253, 0]
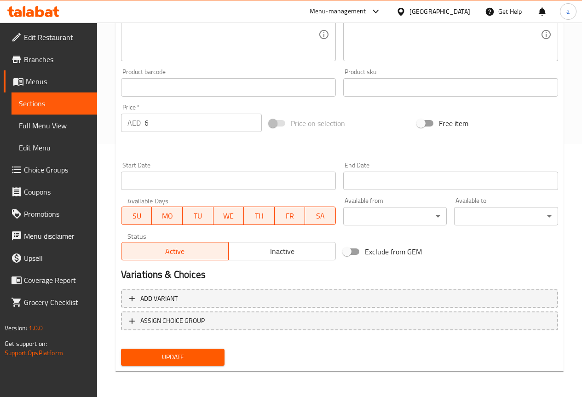
type input "براتا بيض"
click at [212, 359] on span "Update" at bounding box center [172, 356] width 89 height 11
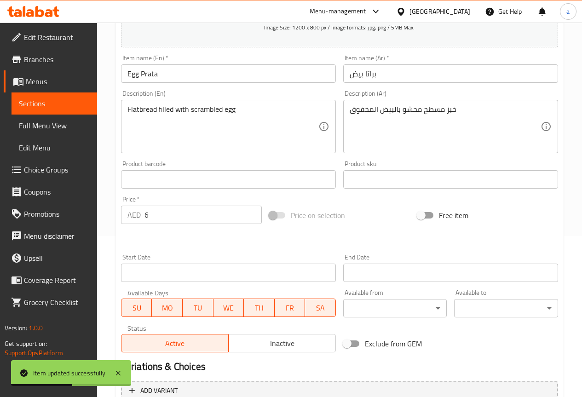
scroll to position [0, 0]
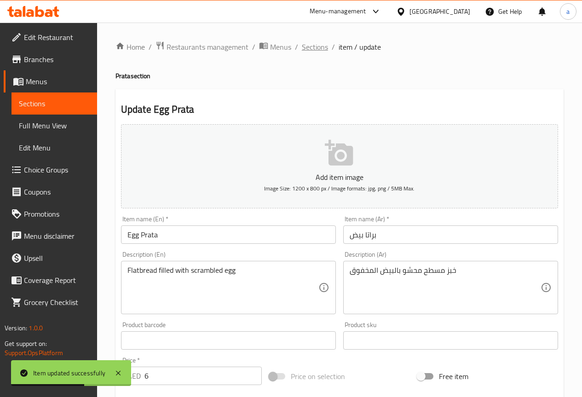
click at [313, 49] on span "Sections" at bounding box center [315, 46] width 26 height 11
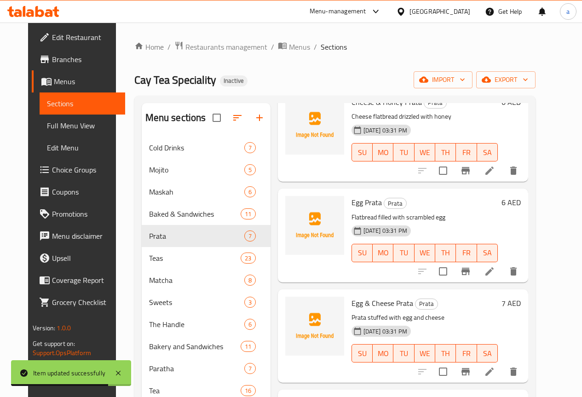
scroll to position [276, 0]
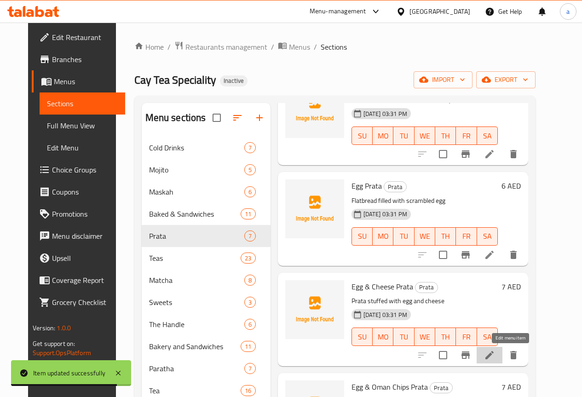
click at [495, 360] on icon at bounding box center [489, 355] width 11 height 11
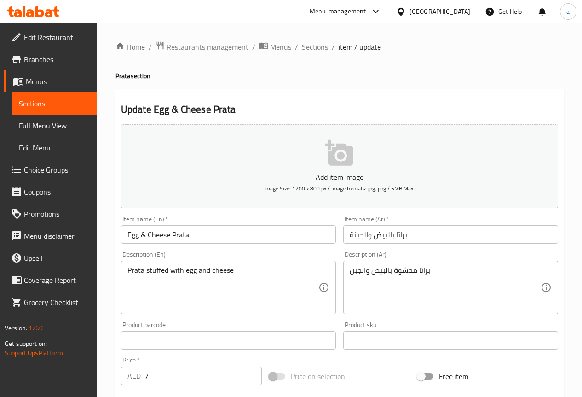
click at [439, 238] on input "براتا بالبيض والجبنة" at bounding box center [450, 234] width 215 height 18
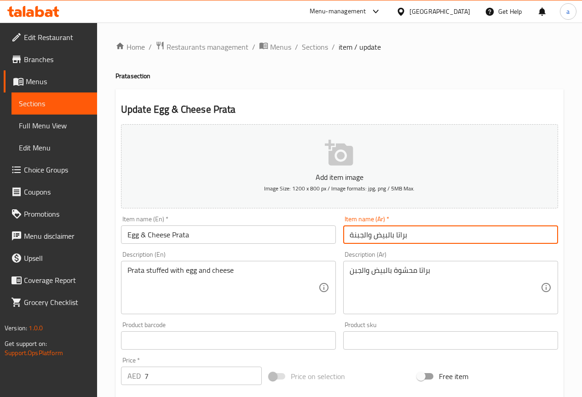
click at [439, 238] on input "براتا بالبيض والجبنة" at bounding box center [450, 234] width 215 height 18
paste input "يض"
type input "براتا بيض"
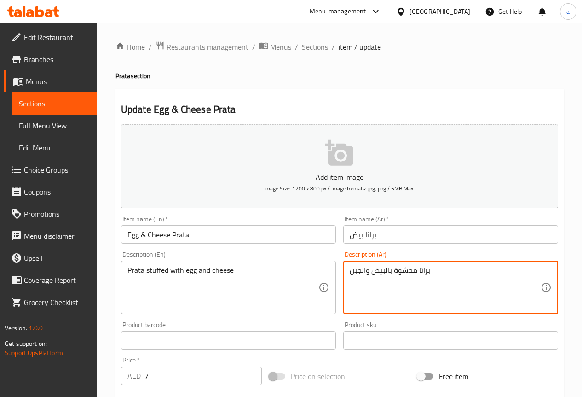
paste textarea "لذائب"
click at [449, 271] on textarea "براتا محشوة بالبيض والجبن" at bounding box center [445, 288] width 191 height 44
paste textarea "الذائب"
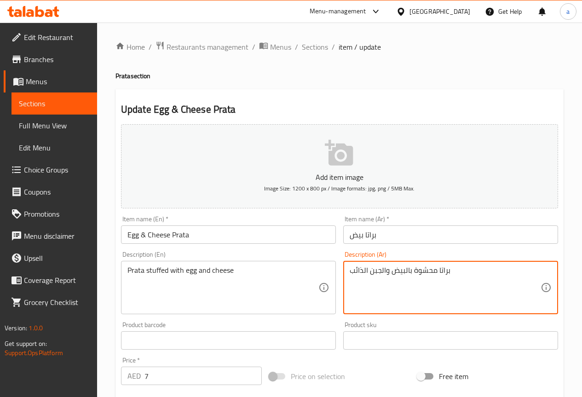
type textarea "براتا محشوة بالبيض والجبن الذائب"
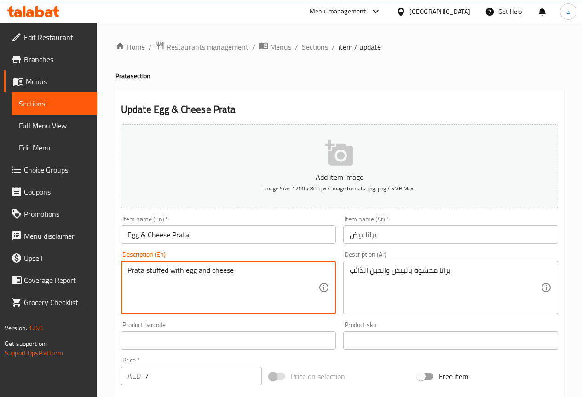
paste textarea "melted"
click at [254, 282] on textarea "Prata stuffed with egg and cheese melted" at bounding box center [222, 288] width 191 height 44
click at [135, 273] on textarea "Prata stuffed with egg and cheese melted" at bounding box center [222, 288] width 191 height 44
type textarea "Prata stuffed with egg and cheese melted"
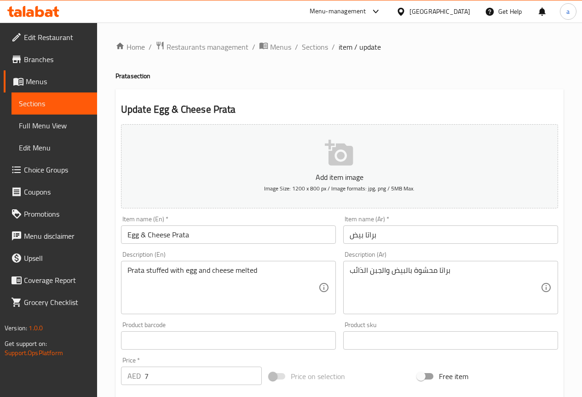
click at [292, 304] on textarea "Prata stuffed with egg and cheese melted" at bounding box center [222, 288] width 191 height 44
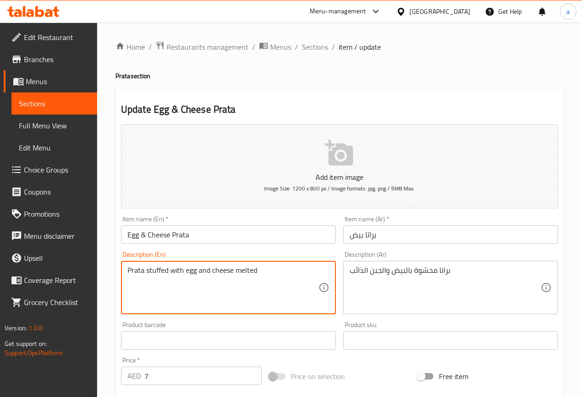
click at [287, 329] on div "Product barcode Product barcode" at bounding box center [228, 336] width 215 height 28
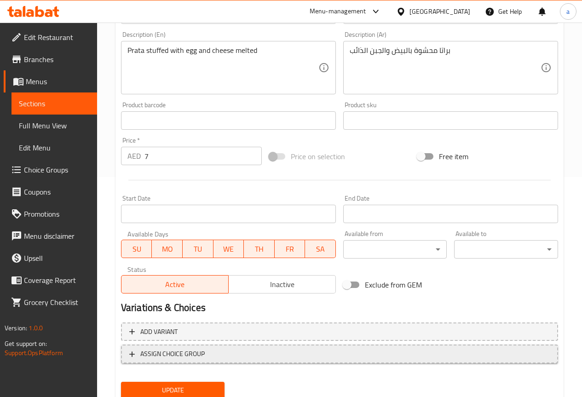
scroll to position [230, 0]
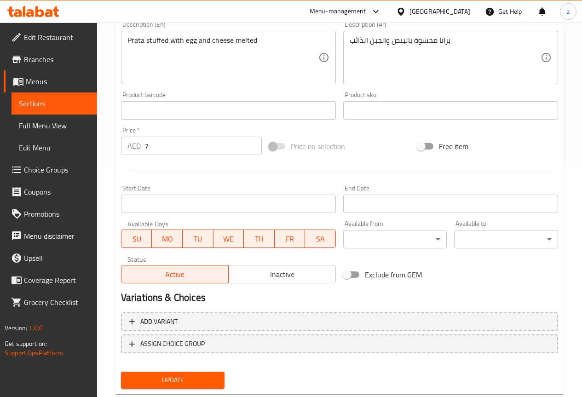
click at [189, 377] on span "Update" at bounding box center [172, 379] width 89 height 11
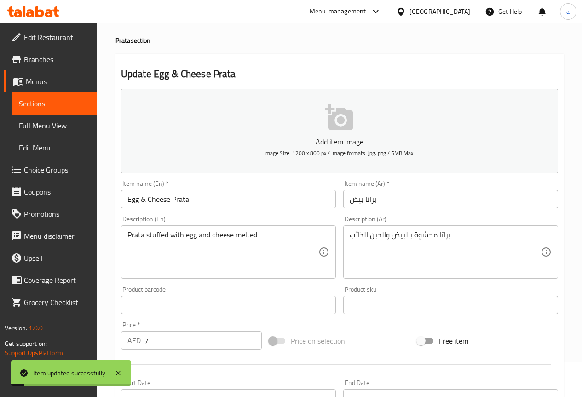
scroll to position [0, 0]
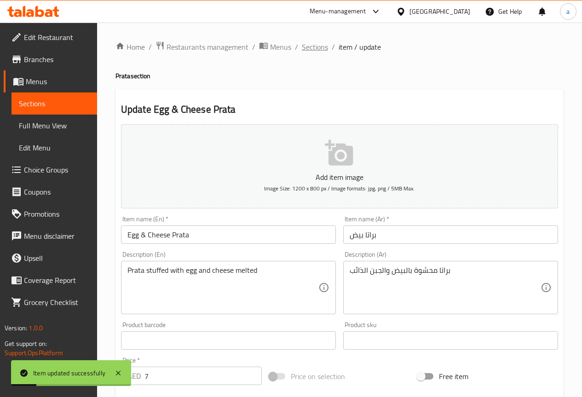
click at [311, 47] on span "Sections" at bounding box center [315, 46] width 26 height 11
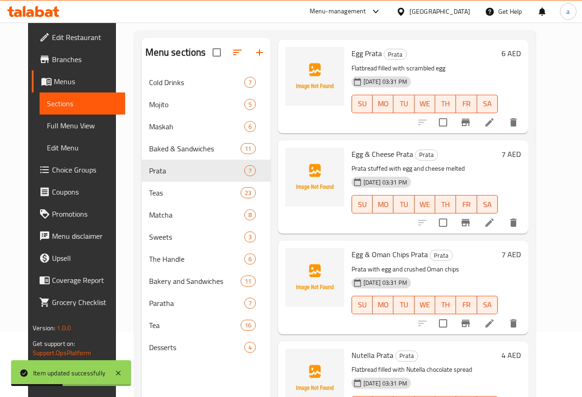
scroll to position [129, 0]
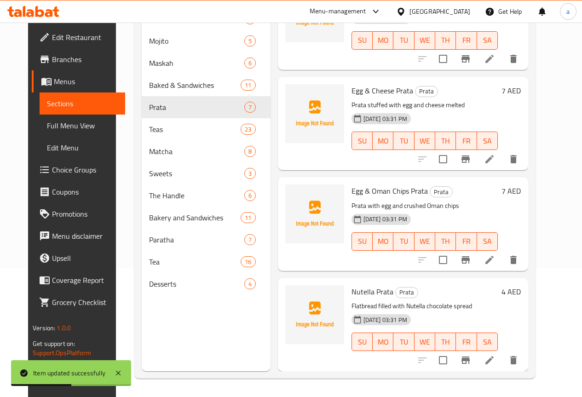
click at [495, 258] on icon at bounding box center [489, 259] width 11 height 11
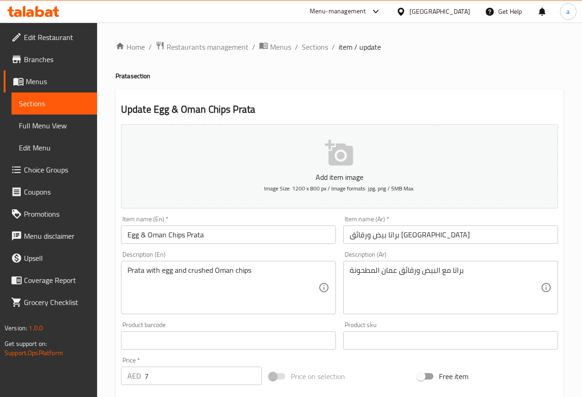
click at [368, 235] on input "براتا بيض ورقائق [GEOGRAPHIC_DATA]" at bounding box center [450, 234] width 215 height 18
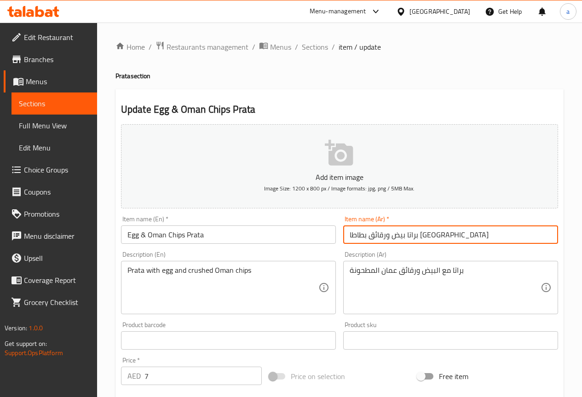
type input "براتا بيض ورقائق بطاطا [GEOGRAPHIC_DATA]"
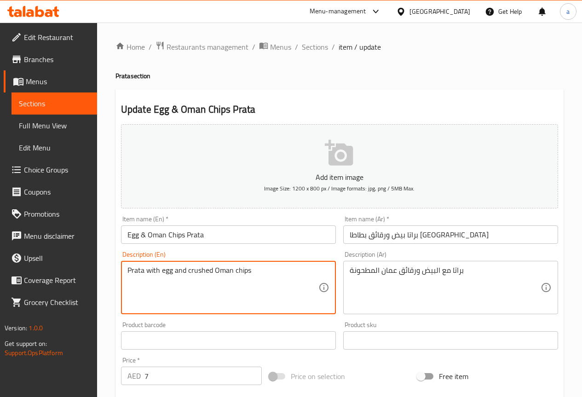
click at [261, 270] on textarea "Prata with egg and crushed Oman chips" at bounding box center [222, 288] width 191 height 44
paste textarea "aratha stuffed with eggs and sprinkled with"
drag, startPoint x: 150, startPoint y: 269, endPoint x: 157, endPoint y: 280, distance: 13.3
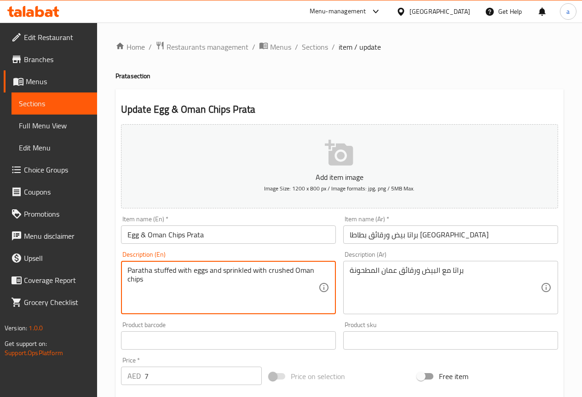
click at [153, 270] on textarea "Paratha stuffed with eggs and sprinkled with crushed Oman chips" at bounding box center [222, 288] width 191 height 44
click at [233, 284] on textarea "Prata stuffed with eggs and sprinkled with crushed Oman chips" at bounding box center [222, 288] width 191 height 44
click at [225, 271] on textarea "Prata stuffed with eggs and sprinkled with crushed Oman chips" at bounding box center [222, 288] width 191 height 44
click at [229, 269] on textarea "Prata stuffed with eggs and drizzeld with crushed Oman chips" at bounding box center [222, 288] width 191 height 44
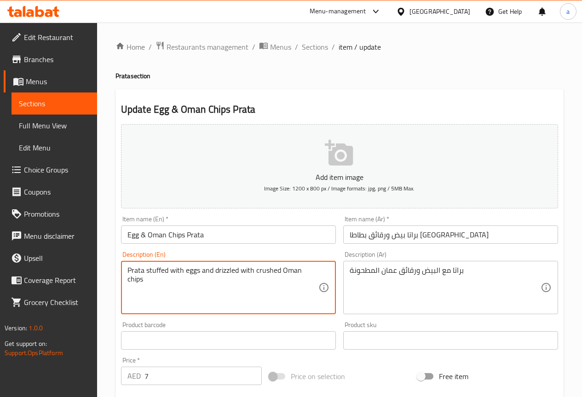
click at [244, 301] on textarea "Prata stuffed with eggs and drizzled with crushed Oman chips" at bounding box center [222, 288] width 191 height 44
click at [257, 284] on textarea "Prata stuffed with eggs and sprinkled with crushed Oman chips" at bounding box center [222, 288] width 191 height 44
type textarea "Prata stuffed with eggs and sprinkled with crushed Oman chips"
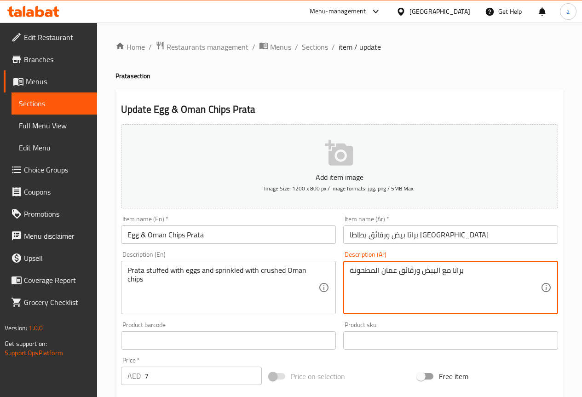
click at [407, 282] on textarea "براتا مع البيض ورقائق عمان المطحونة" at bounding box center [445, 288] width 191 height 44
paste textarea "شوة بالبيض ومرشوشة بشيبس عمان المطحون"
click at [412, 275] on textarea "براتا محشوة بالبيض ومرشوشة بشيبس عمان المطحون" at bounding box center [445, 288] width 191 height 44
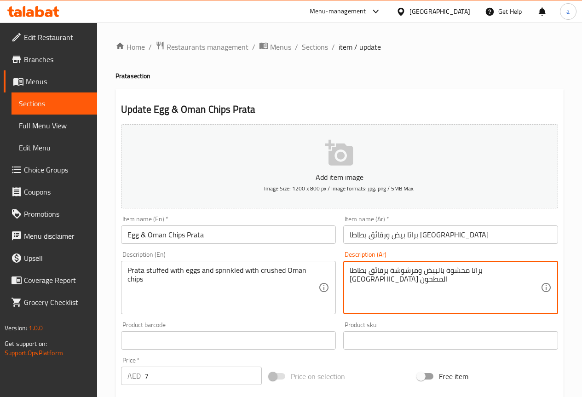
click at [408, 276] on textarea "براتا محشوة بالبيض ومرشوشة برقائق بطاطا [GEOGRAPHIC_DATA] المطحون" at bounding box center [445, 288] width 191 height 44
click at [414, 304] on textarea "براتا محشوة بالبيض ومرشوشة برقائق بطاطا [GEOGRAPHIC_DATA] المطحون" at bounding box center [445, 288] width 191 height 44
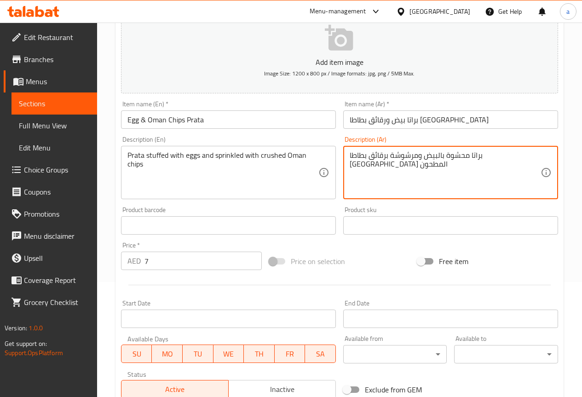
scroll to position [253, 0]
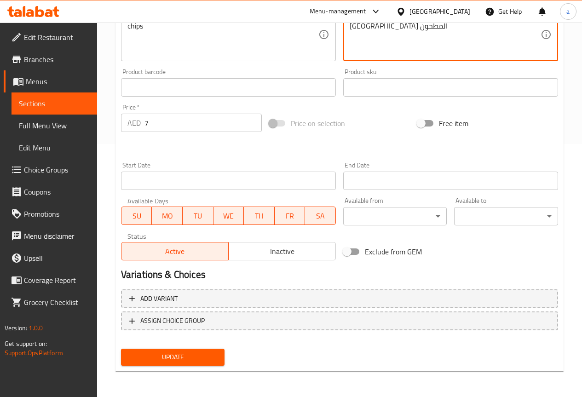
type textarea "براتا محشوة بالبيض ومرشوشة برقائق بطاطا [GEOGRAPHIC_DATA] المطحون"
click at [178, 353] on span "Update" at bounding box center [172, 356] width 89 height 11
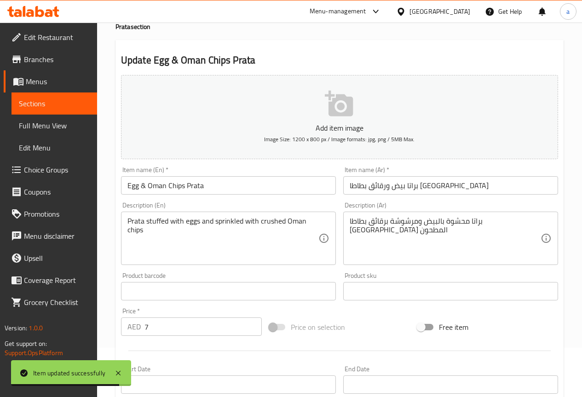
scroll to position [0, 0]
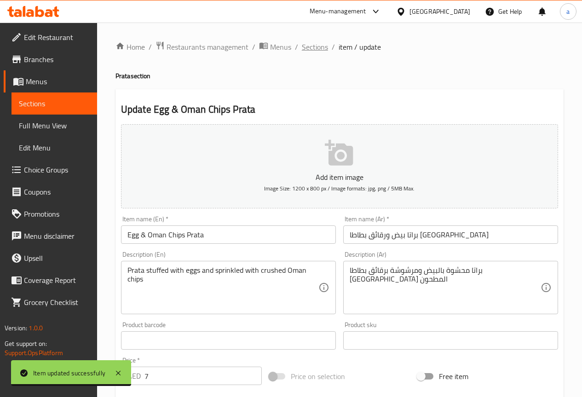
click at [319, 50] on span "Sections" at bounding box center [315, 46] width 26 height 11
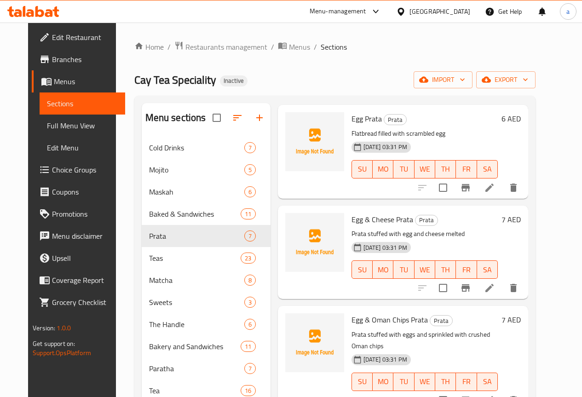
scroll to position [129, 0]
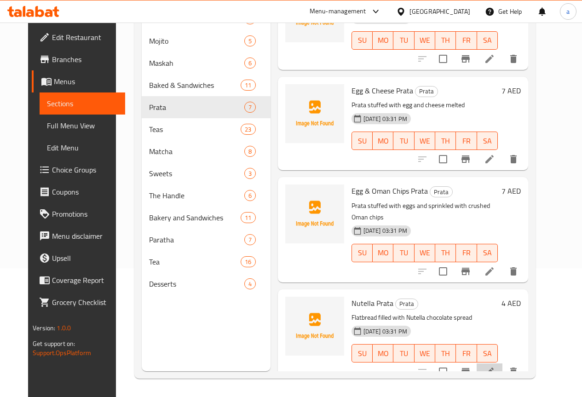
click at [500, 363] on li at bounding box center [490, 371] width 26 height 17
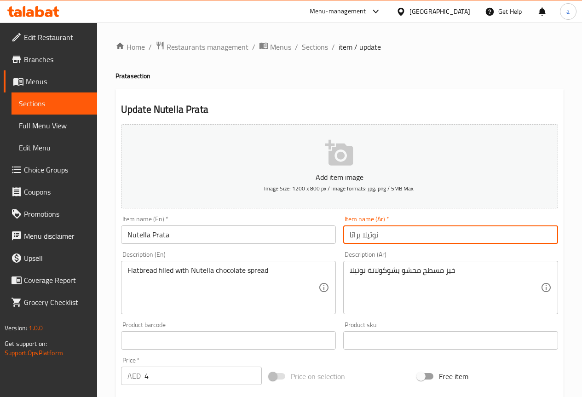
click at [394, 228] on input "نوتيلا براتا" at bounding box center [450, 234] width 215 height 18
paste input "براتا نوتيل"
type input "براتا نوتيلا"
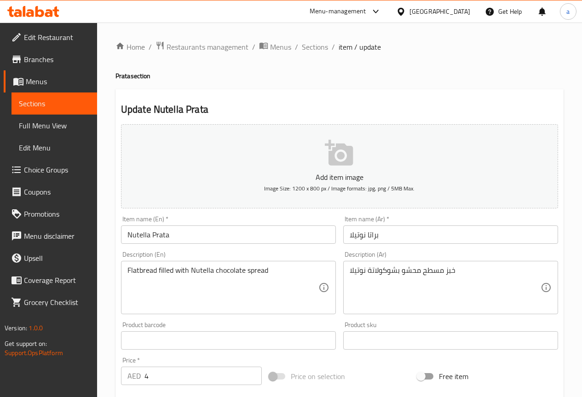
click at [345, 270] on div "خبز مسطح محشو بشوكولاتة نوتيلا Description (Ar)" at bounding box center [450, 287] width 215 height 53
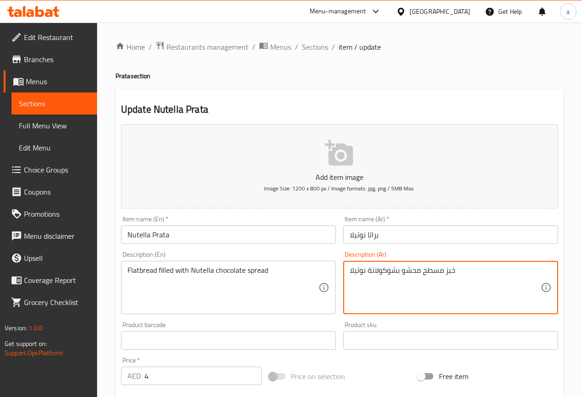
click at [469, 281] on textarea "خبز مسطح محشو بشوكولاتة نوتيلا" at bounding box center [445, 288] width 191 height 44
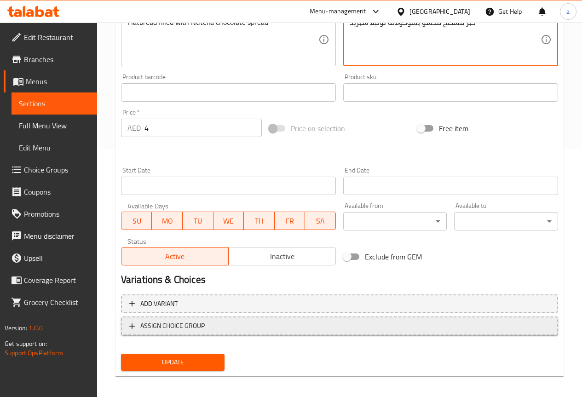
scroll to position [253, 0]
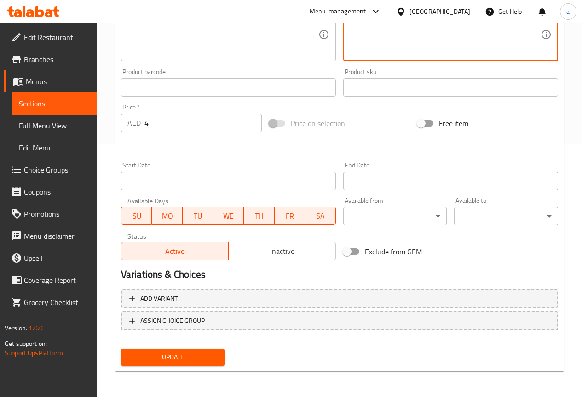
type textarea "خبز مسطح محشو بشوكولاتة نوتيلا سبريد"
click at [187, 351] on button "Update" at bounding box center [173, 357] width 104 height 17
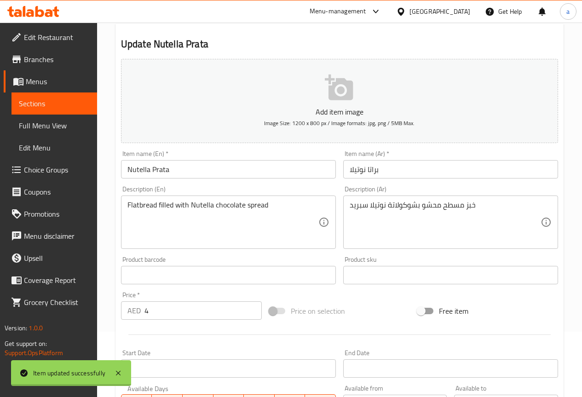
scroll to position [0, 0]
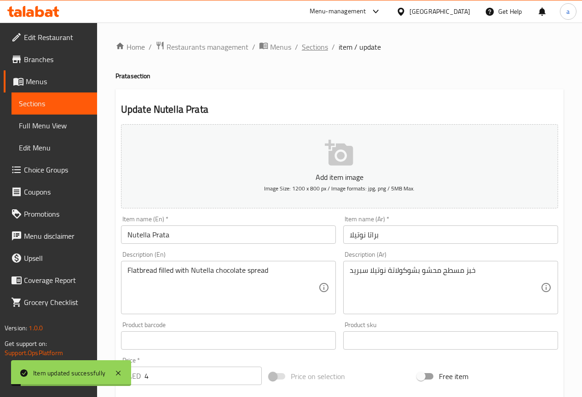
click at [324, 47] on span "Sections" at bounding box center [315, 46] width 26 height 11
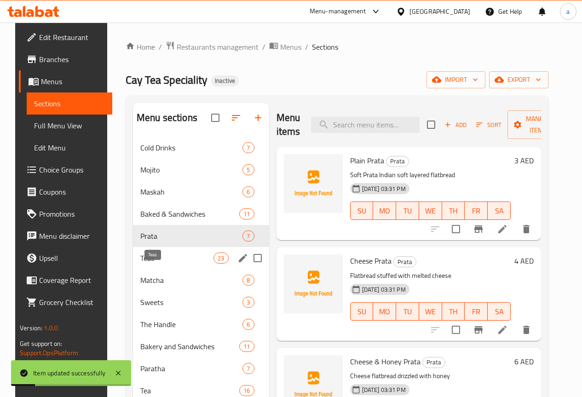
click at [172, 264] on span "Teas" at bounding box center [176, 258] width 73 height 11
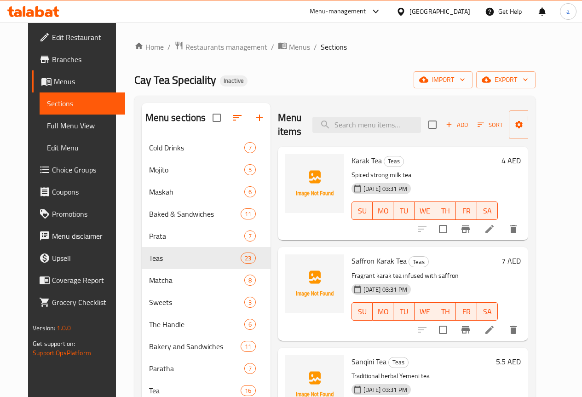
click at [502, 226] on li at bounding box center [490, 229] width 26 height 17
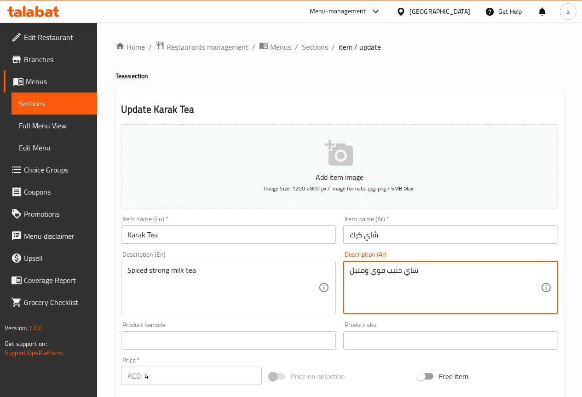
click at [433, 270] on textarea "شاي حليب قوي ومتبل" at bounding box center [445, 288] width 191 height 44
paste textarea "الحليب والتوابل قوي النكهة"
click at [385, 290] on textarea "شاي بالحليب والتوابل قوي النكهة" at bounding box center [445, 288] width 191 height 44
click at [381, 274] on textarea "شاي بالحليب والتوابل قوي النكهة" at bounding box center [445, 288] width 191 height 44
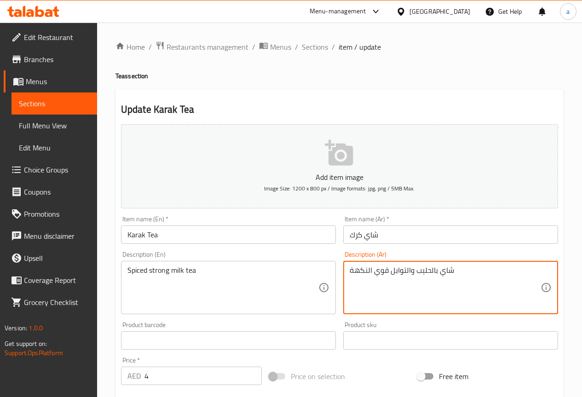
click at [381, 274] on textarea "شاي بالحليب والتوابل قوي النكهة" at bounding box center [445, 288] width 191 height 44
type textarea "شاي بالحليب والتوابل قوي النكهة"
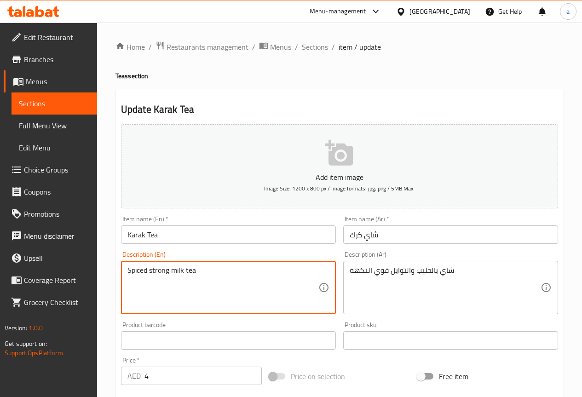
click at [216, 282] on textarea "Spiced strong milk tea" at bounding box center [222, 288] width 191 height 44
click at [221, 281] on textarea "Spiced strong milk tea" at bounding box center [222, 288] width 191 height 44
click at [215, 277] on textarea "Spiced strong milk tea" at bounding box center [222, 288] width 191 height 44
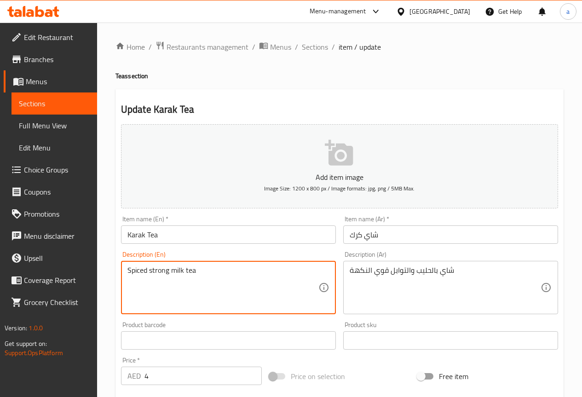
click at [215, 277] on textarea "Spiced strong milk tea" at bounding box center [222, 288] width 191 height 44
paste textarea "trong flavored milk tea with spices"
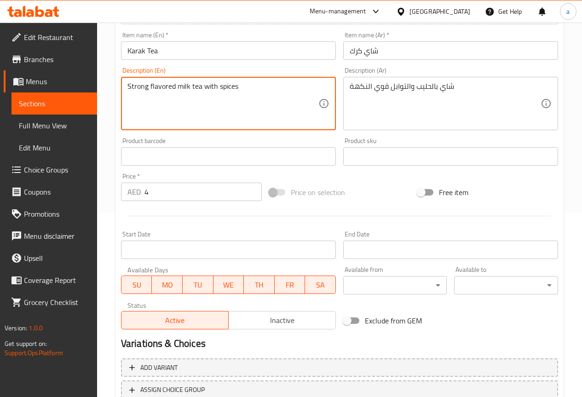
type textarea "Strong flavored milk tea with spices"
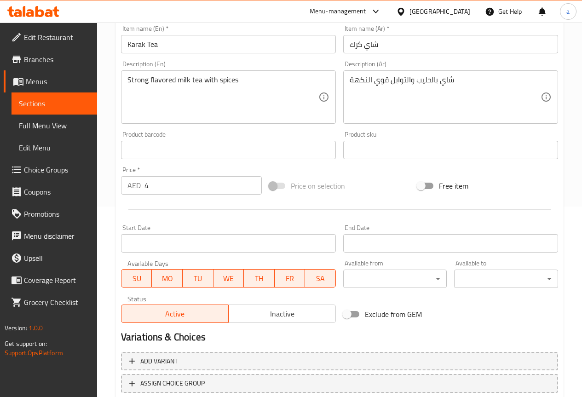
scroll to position [253, 0]
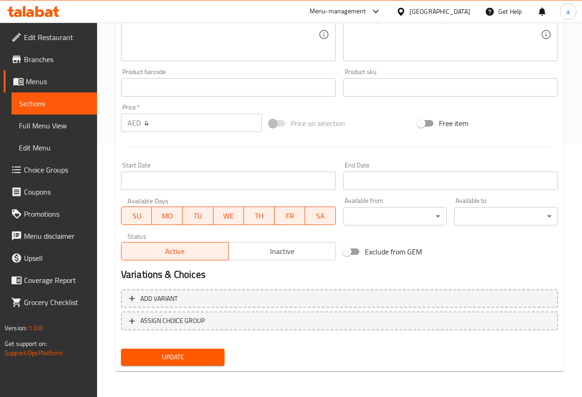
click at [141, 359] on span "Update" at bounding box center [172, 356] width 89 height 11
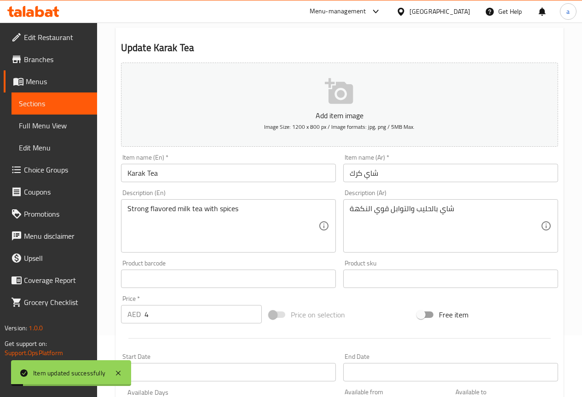
scroll to position [0, 0]
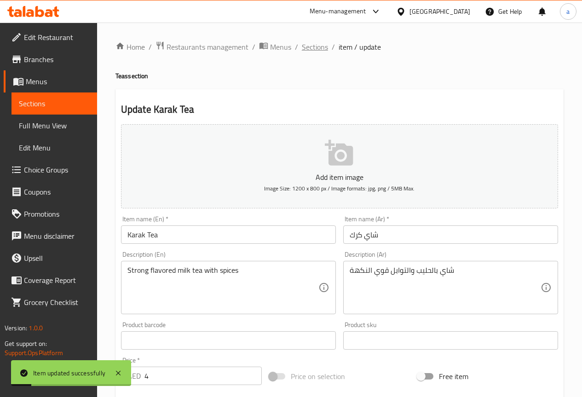
click at [319, 51] on span "Sections" at bounding box center [315, 46] width 26 height 11
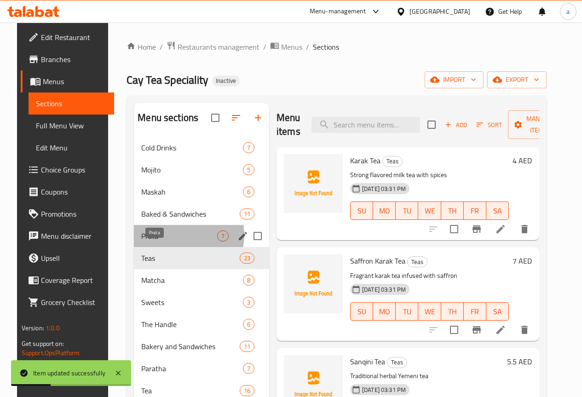
click at [167, 241] on span "Prata" at bounding box center [179, 235] width 76 height 11
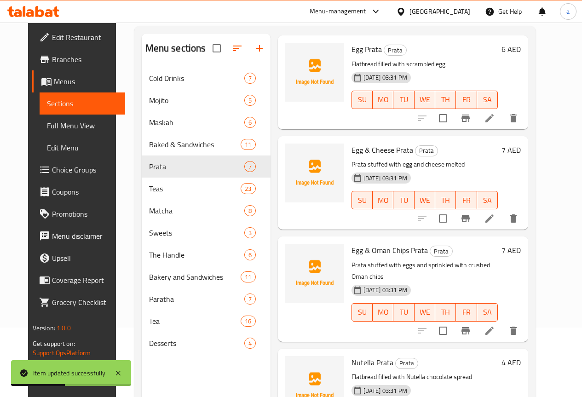
scroll to position [129, 0]
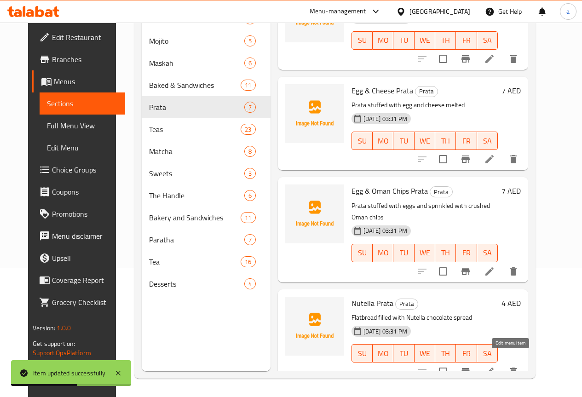
click at [495, 366] on icon at bounding box center [489, 371] width 11 height 11
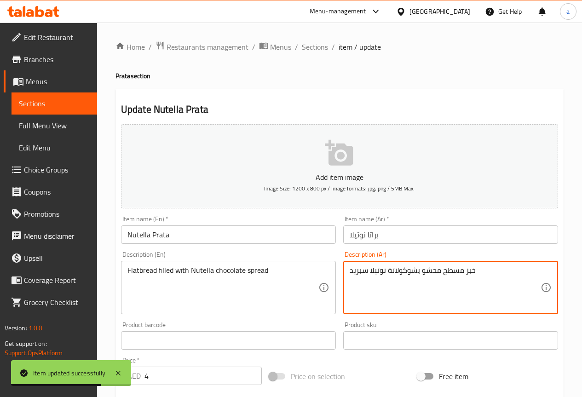
click at [369, 271] on textarea "خبز مسطح محشو بشوكولاتة نوتيلا سبريد" at bounding box center [445, 288] width 191 height 44
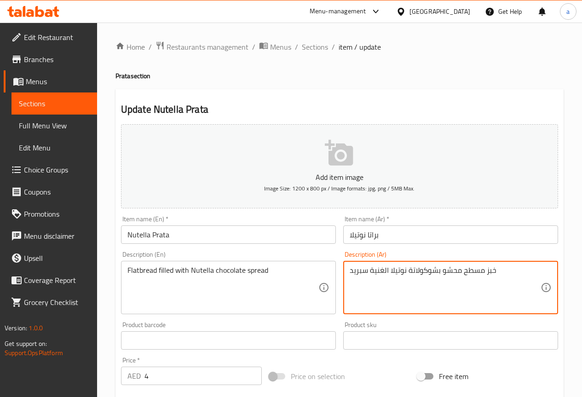
type textarea "خبز مسطح محشو بشوكولاتة نوتيلا الغنية سبريد"
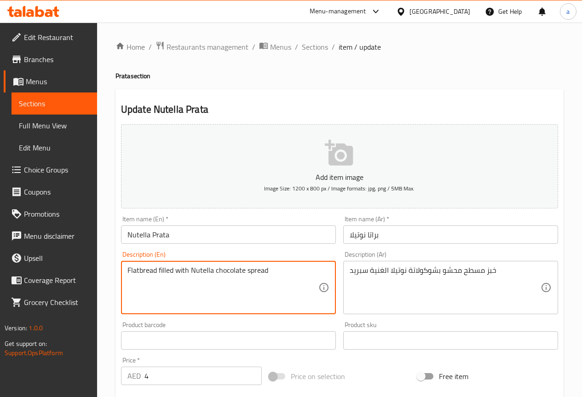
click at [244, 270] on textarea "Flatbread filled with Nutella chocolate spread" at bounding box center [222, 288] width 191 height 44
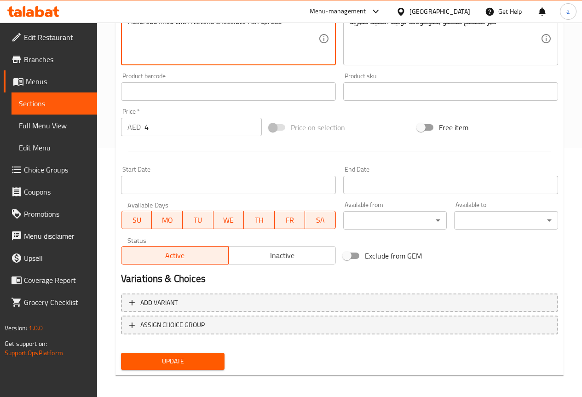
scroll to position [253, 0]
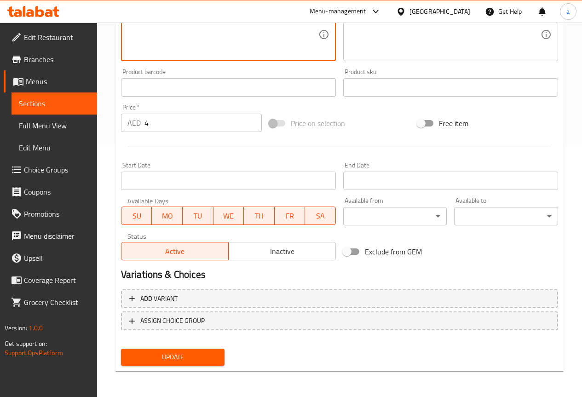
type textarea "Flatbread filled with Nutella chocolate rich spread"
click at [188, 352] on span "Update" at bounding box center [172, 356] width 89 height 11
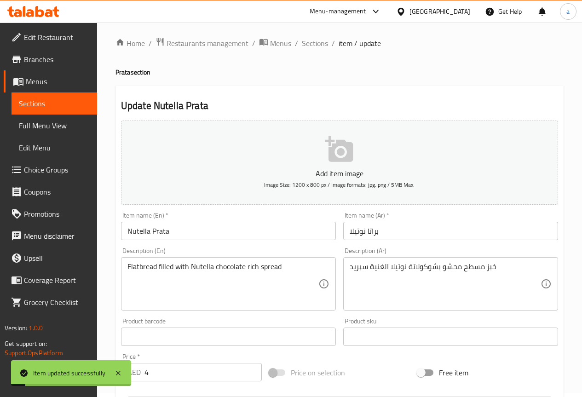
scroll to position [0, 0]
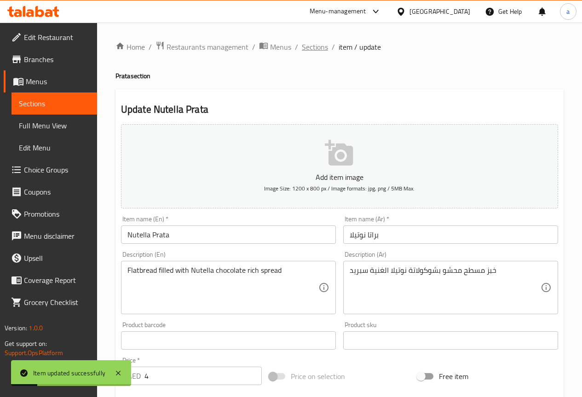
click at [308, 49] on span "Sections" at bounding box center [315, 46] width 26 height 11
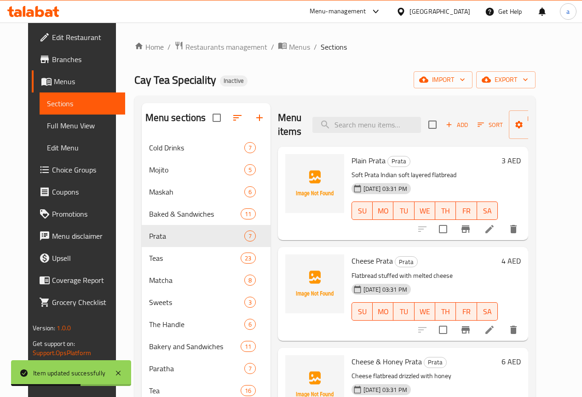
scroll to position [184, 0]
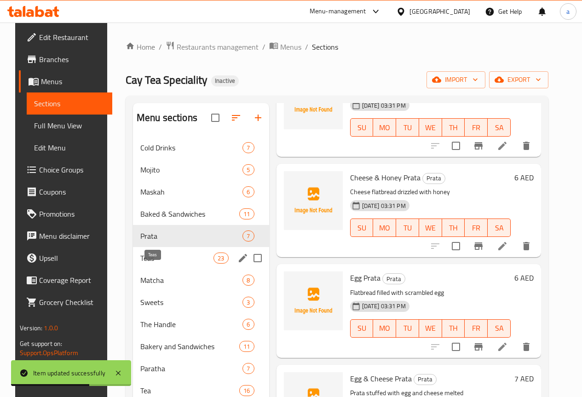
click at [140, 264] on span "Teas" at bounding box center [176, 258] width 73 height 11
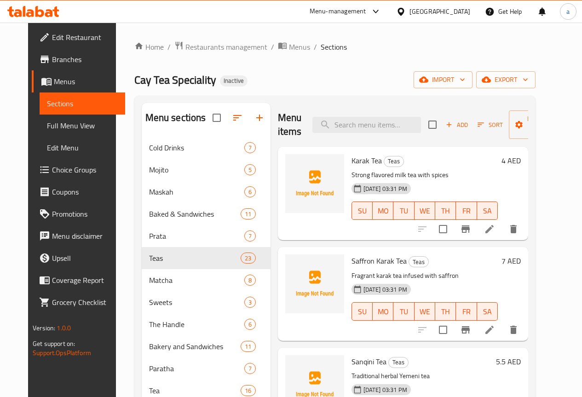
click at [494, 332] on icon at bounding box center [489, 330] width 8 height 8
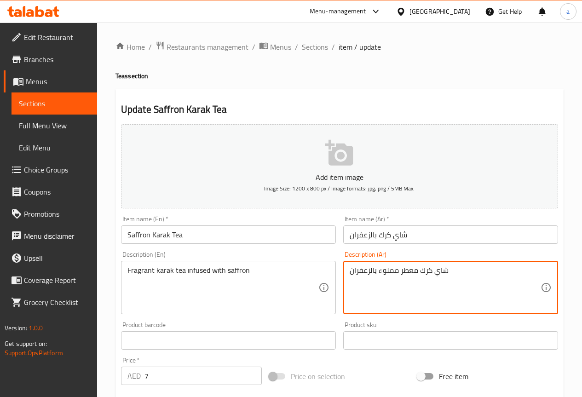
click at [456, 283] on textarea "شاي كرك معطر مملوء بالزعفران" at bounding box center [445, 288] width 191 height 44
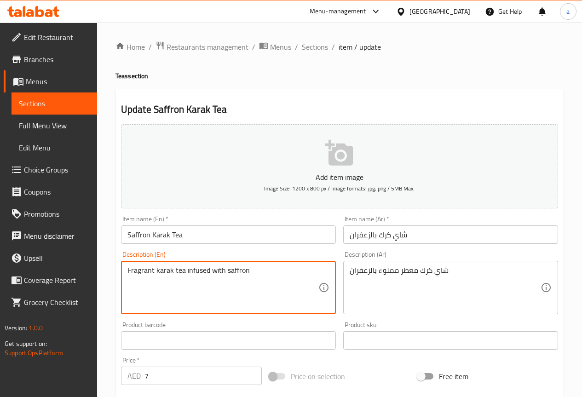
click at [144, 275] on textarea "Fragrant karak tea infused with saffron" at bounding box center [222, 288] width 191 height 44
click at [152, 293] on textarea "Fragrant karak tea infused with saffron" at bounding box center [222, 288] width 191 height 44
click at [169, 269] on textarea "Fragrant karak tea infused with saffron" at bounding box center [222, 288] width 191 height 44
click at [189, 285] on textarea "Fragrant karak tea infused with saffron" at bounding box center [222, 288] width 191 height 44
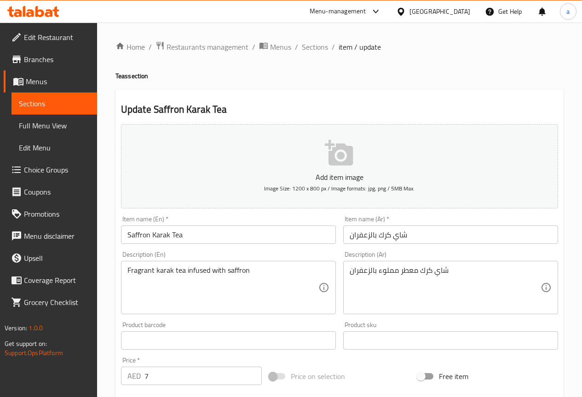
click at [443, 279] on textarea "شاي كرك معطر مملوء بالزعفران" at bounding box center [445, 288] width 191 height 44
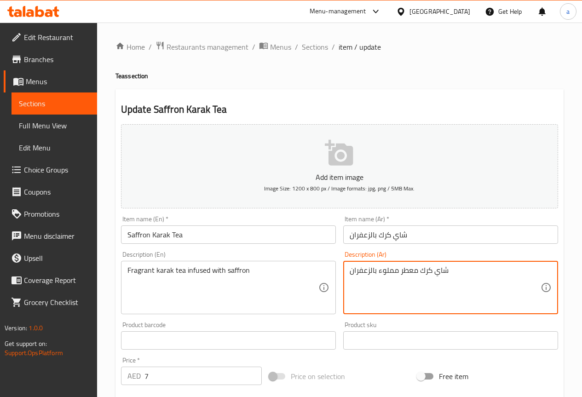
click at [443, 279] on textarea "شاي كرك معطر مملوء بالزعفران" at bounding box center [445, 288] width 191 height 44
paste textarea "غني مضاف إليه الزعفران العطري"
type textarea "شاي كرك غني مضاف إليه الزعفران العطري"
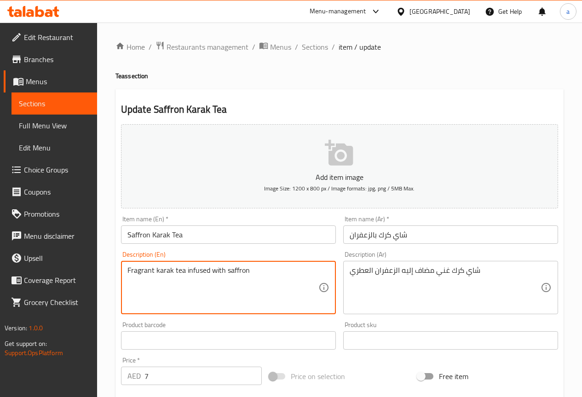
click at [258, 271] on textarea "Fragrant karak tea infused with saffron" at bounding box center [222, 288] width 191 height 44
paste textarea "Rich Karak tea infused with aromatic saffron."
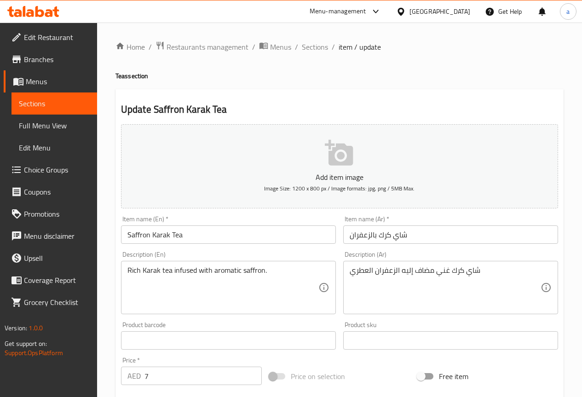
click at [285, 285] on textarea "Rich Karak tea infused with aromatic saffron." at bounding box center [222, 288] width 191 height 44
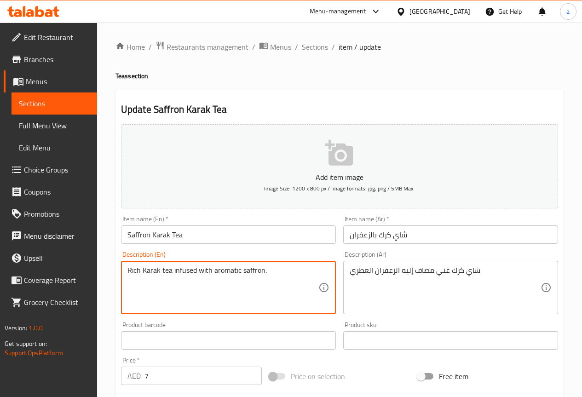
click at [285, 285] on textarea "Rich Karak tea infused with aromatic saffron." at bounding box center [222, 288] width 191 height 44
paste textarea "Fragrant karak tea infused with saffron"
type textarea "Fragrant karak tea infused with saffron"
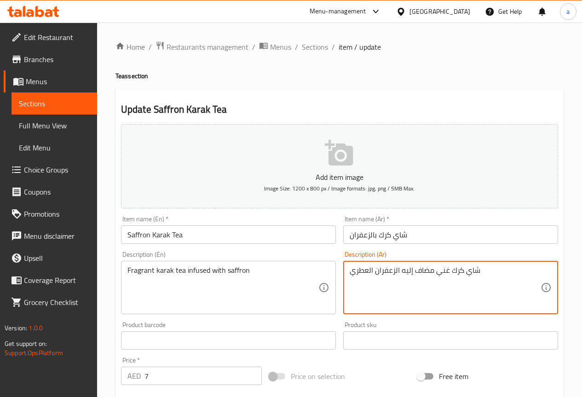
click at [409, 295] on textarea "شاي كرك غني مضاف إليه الزعفران العطري" at bounding box center [445, 288] width 191 height 44
paste textarea "معطر بنكهة الزعفران"
click at [411, 292] on textarea "شاي كرك معطر بنكهة الزعفران" at bounding box center [445, 288] width 191 height 44
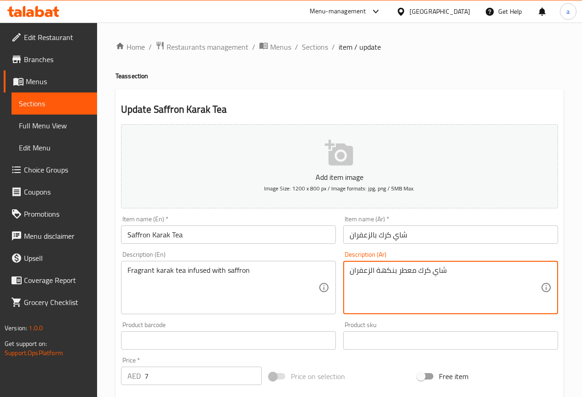
click at [411, 292] on textarea "شاي كرك معطر بنكهة الزعفران" at bounding box center [445, 288] width 191 height 44
type textarea "شاي كرك غني مضاف إليه الزعفران العطري"
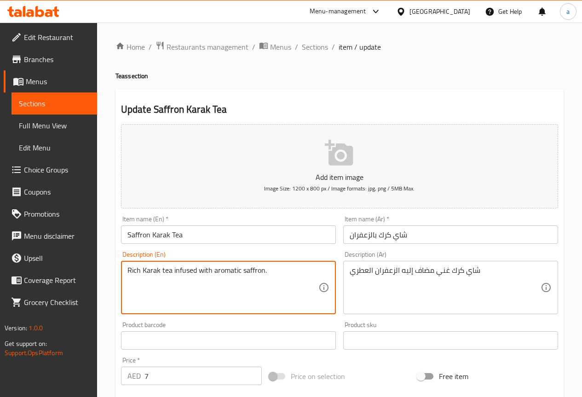
type textarea "Fragrant karak tea infused with saffron"
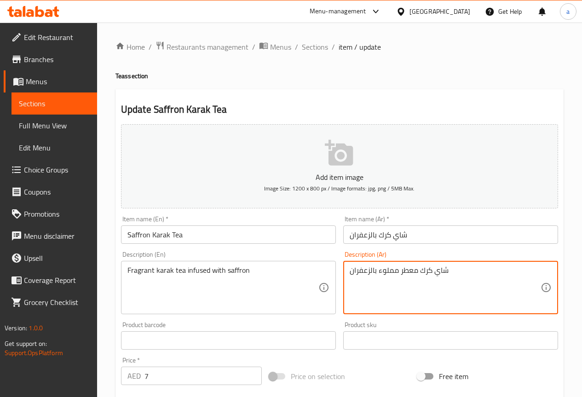
click at [423, 286] on textarea "شاي كرك معطر مملوء بالزعفران" at bounding box center [445, 288] width 191 height 44
click at [380, 283] on textarea "شاي كرك معطر مملوء بالزعفران" at bounding box center [445, 288] width 191 height 44
type textarea "شاي كرك معطر مملوء بالزعفران"
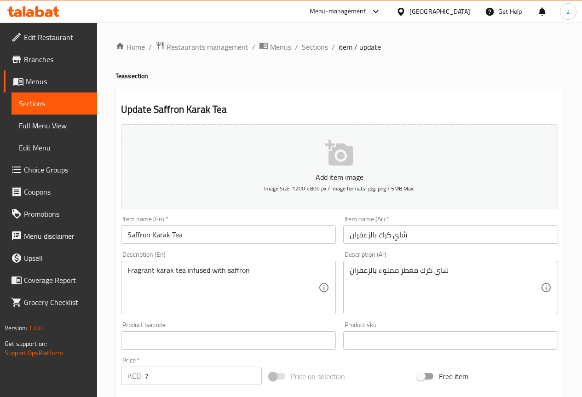
scroll to position [253, 0]
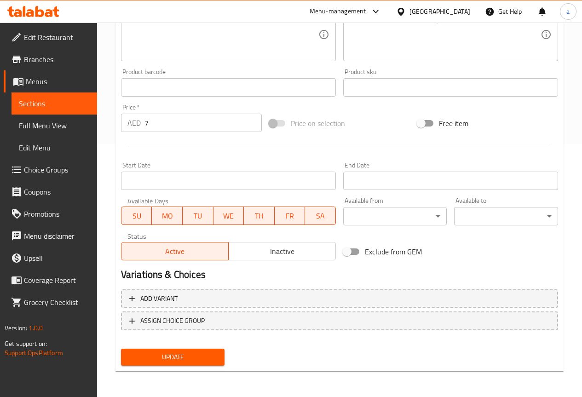
click at [192, 362] on span "Update" at bounding box center [172, 356] width 89 height 11
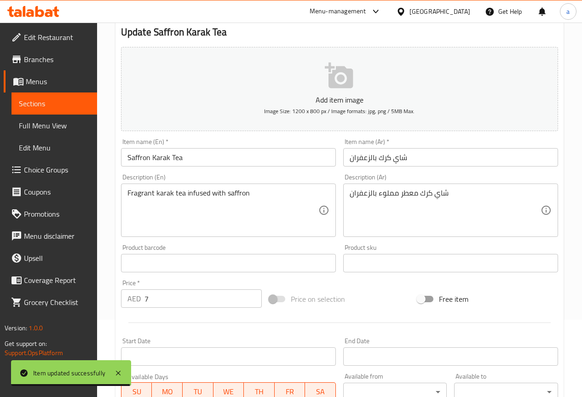
scroll to position [0, 0]
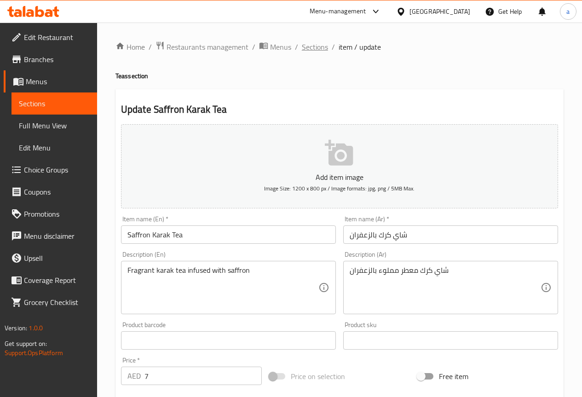
click at [319, 46] on span "Sections" at bounding box center [315, 46] width 26 height 11
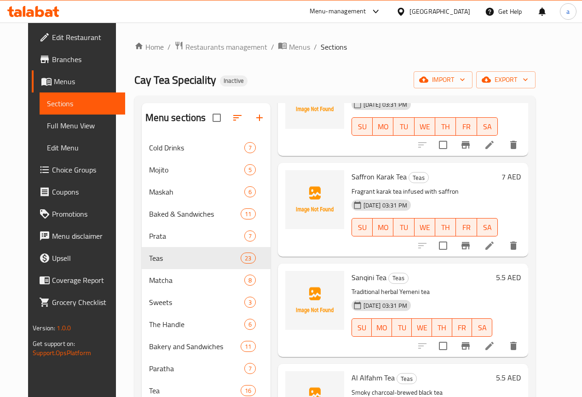
scroll to position [92, 0]
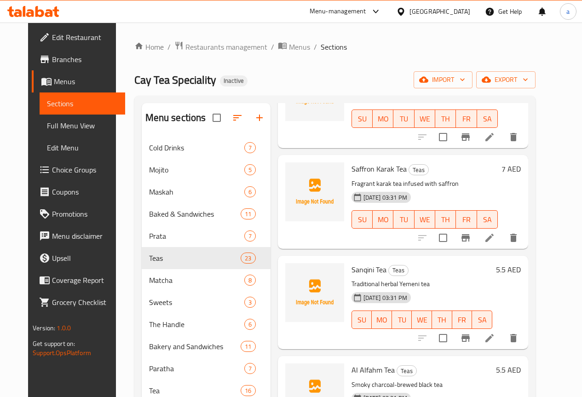
click at [502, 342] on li at bounding box center [490, 338] width 26 height 17
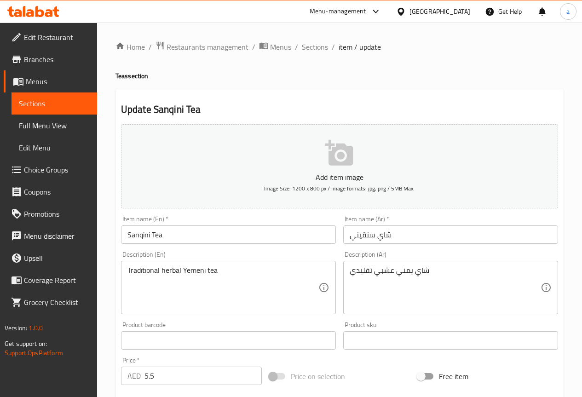
click at [269, 261] on div "Traditional herbal Yemeni tea Description (En)" at bounding box center [228, 287] width 215 height 53
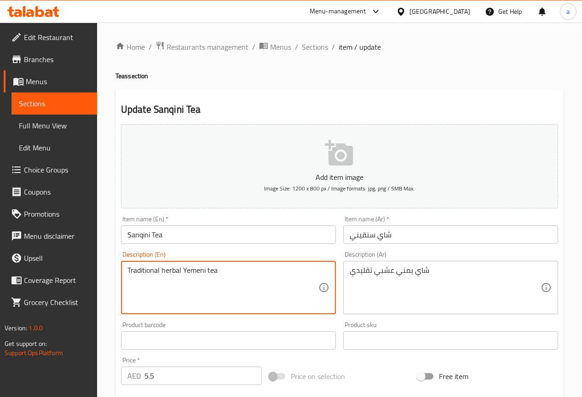
click at [260, 281] on textarea "Traditional herbal Yemeni tea" at bounding box center [222, 288] width 191 height 44
click at [229, 271] on textarea "Traditional herbal Yemeni tea" at bounding box center [222, 288] width 191 height 44
paste textarea "fragrant"
type textarea "Traditional herbal Yemeni tea fragrant"
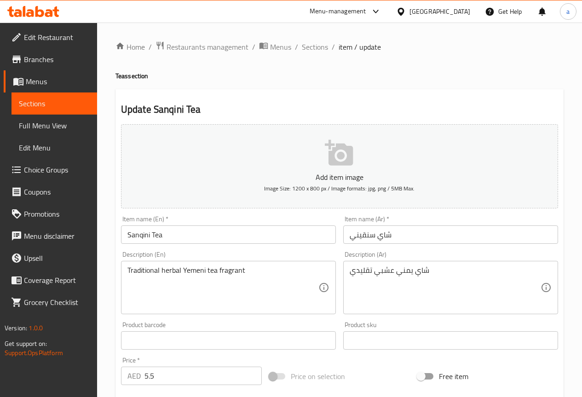
click at [348, 269] on div "شاي يمني عشبي تقليدي Description (Ar)" at bounding box center [450, 287] width 215 height 53
click at [353, 272] on textarea "شاي يمني عشبي تقليدي" at bounding box center [445, 288] width 191 height 44
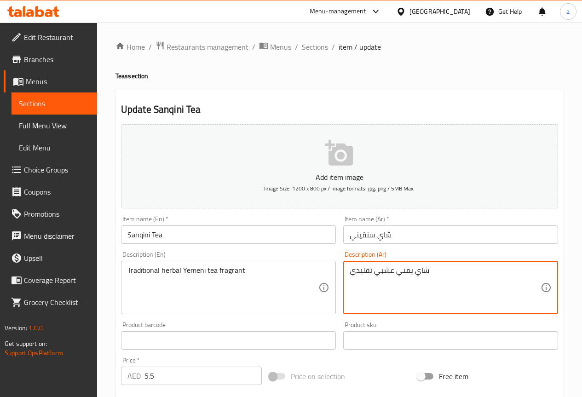
click at [350, 271] on textarea "شاي يمني عشبي تقليدي" at bounding box center [445, 288] width 191 height 44
paste textarea "طِر"
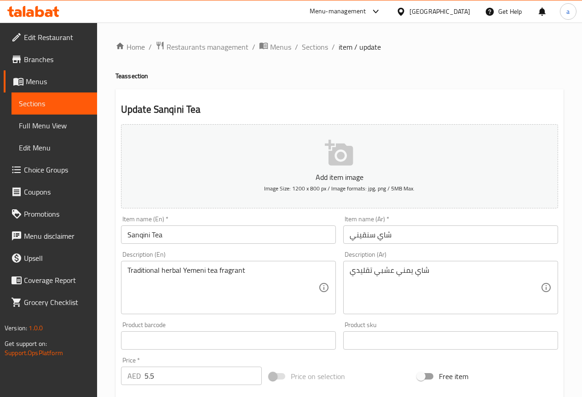
click at [500, 263] on div "شاي يمني عشبي تقليدي Description (Ar)" at bounding box center [450, 287] width 215 height 53
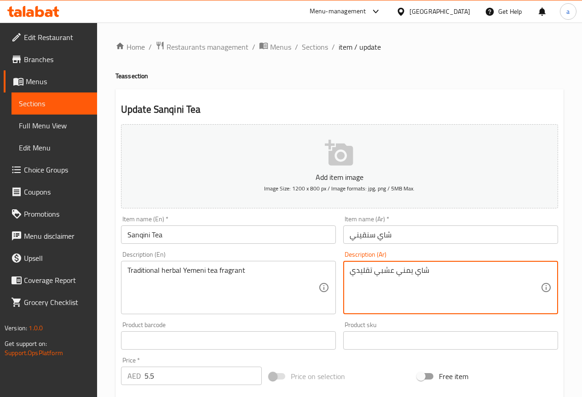
click at [488, 267] on textarea "شاي يمني عشبي تقليدي" at bounding box center [445, 288] width 191 height 44
paste textarea "عطِر"
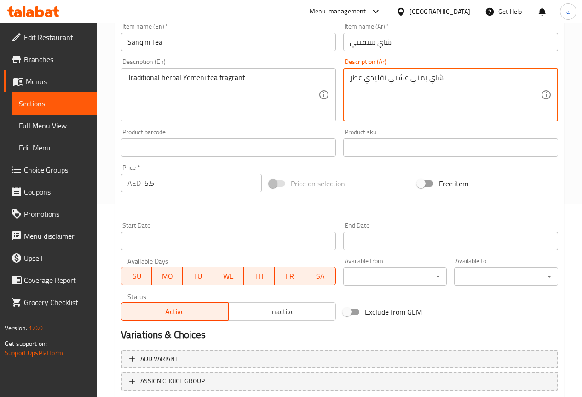
scroll to position [253, 0]
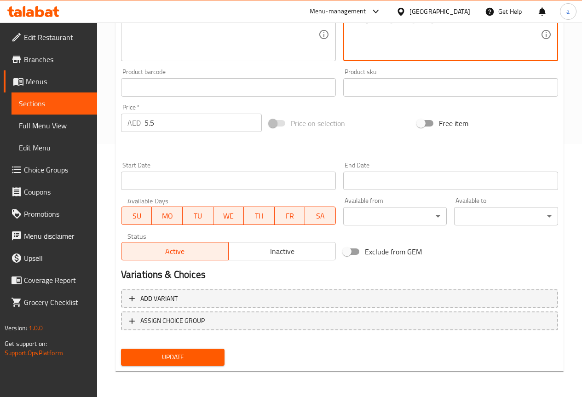
type textarea "شاي يمني عشبي تقليدي عطِر"
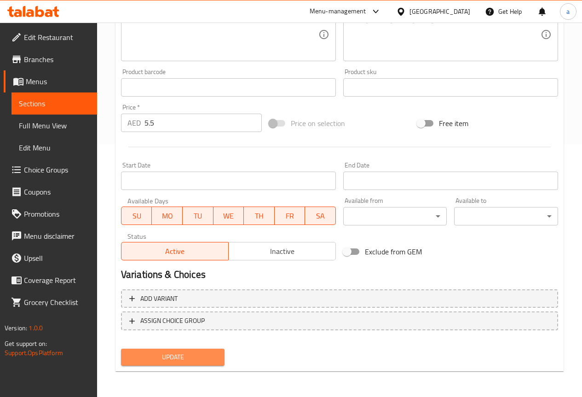
click at [218, 356] on button "Update" at bounding box center [173, 357] width 104 height 17
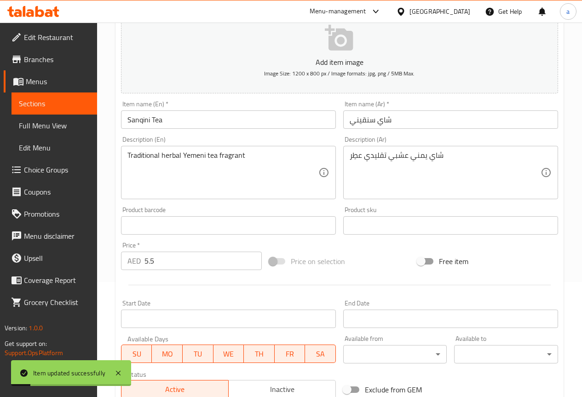
scroll to position [0, 0]
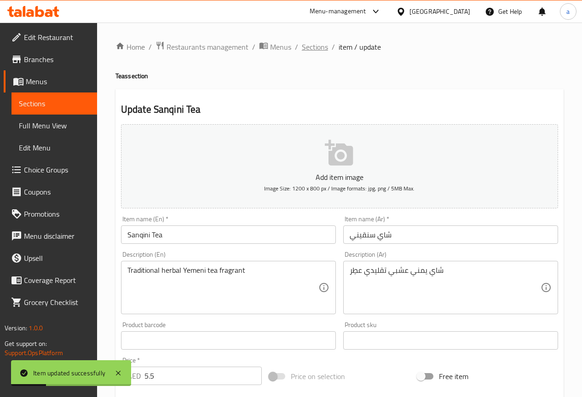
click at [320, 43] on span "Sections" at bounding box center [315, 46] width 26 height 11
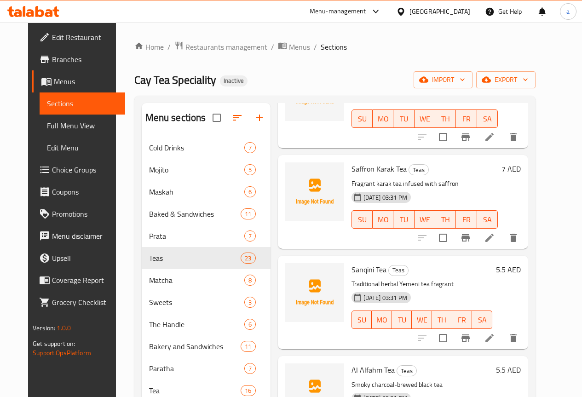
scroll to position [230, 0]
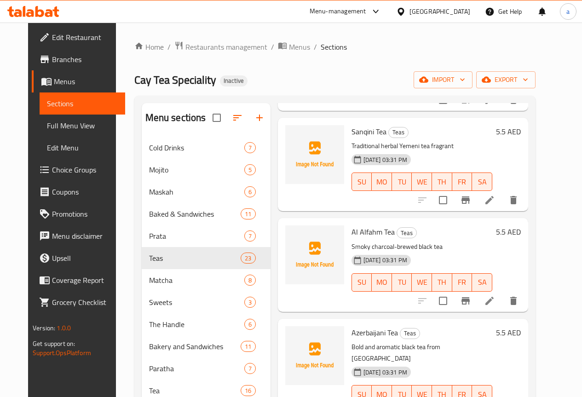
click at [495, 297] on icon at bounding box center [489, 300] width 11 height 11
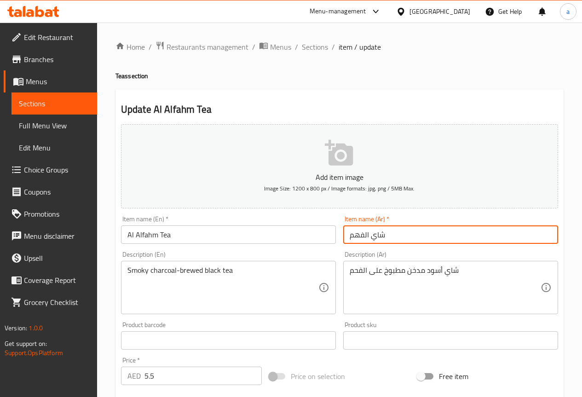
click at [400, 231] on input "شاي الفهم" at bounding box center [450, 234] width 215 height 18
paste input "لى الفح"
type input "شاي على الفحم"
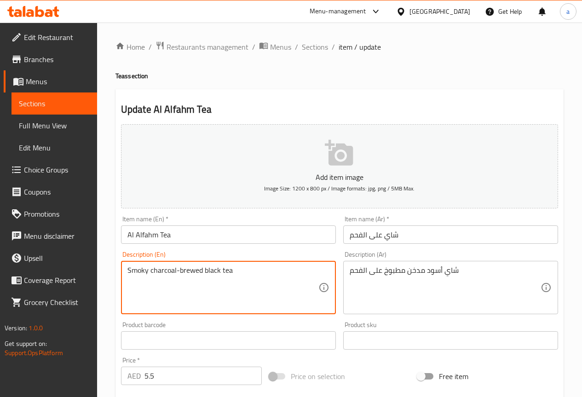
click at [270, 269] on textarea "Smoky charcoal-brewed black tea" at bounding box center [222, 288] width 191 height 44
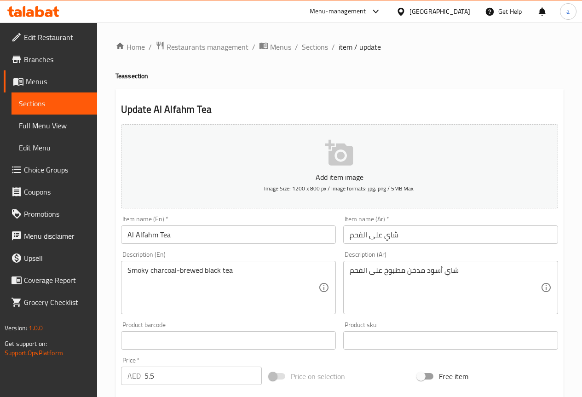
click at [428, 287] on textarea "شاي أسود مدخن مطبوخ على الفحم" at bounding box center [445, 288] width 191 height 44
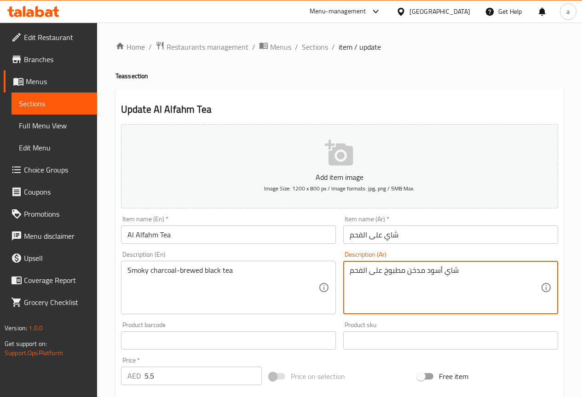
click at [428, 287] on textarea "شاي أسود مدخن مطبوخ على الفحم" at bounding box center [445, 288] width 191 height 44
paste textarea "لي على الفحم ليمنحه نكهة مدخنة مميزة"
type textarea "شاي أسود مغلي على الفحم ليمنحه نكهة مدخنة مميزة"
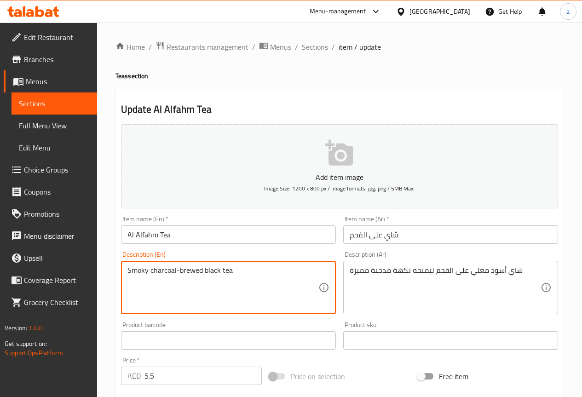
click at [244, 281] on textarea "Smoky charcoal-brewed black tea" at bounding box center [222, 288] width 191 height 44
paste textarea "Black tea boiled over charcoal to give it a distinctive smoky flavor."
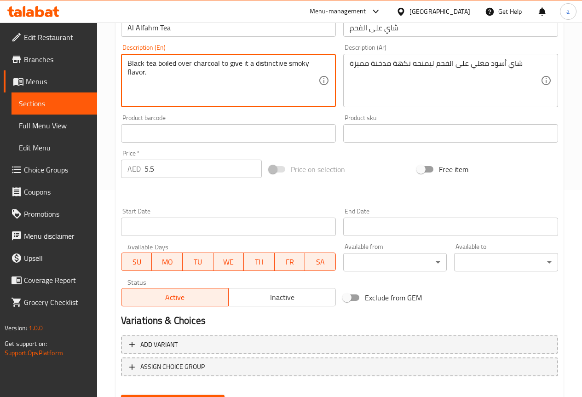
scroll to position [115, 0]
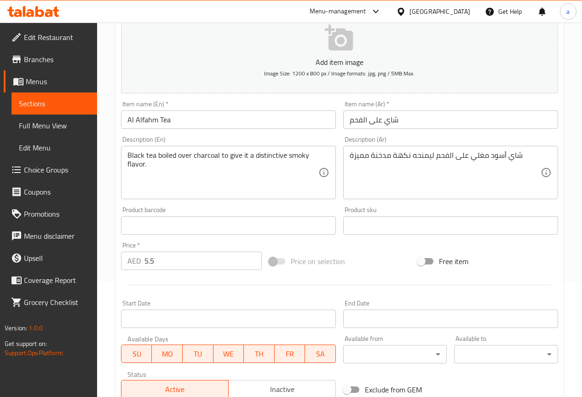
click at [294, 171] on textarea "Black tea boiled over charcoal to give it a distinctive smoky flavor." at bounding box center [222, 173] width 191 height 44
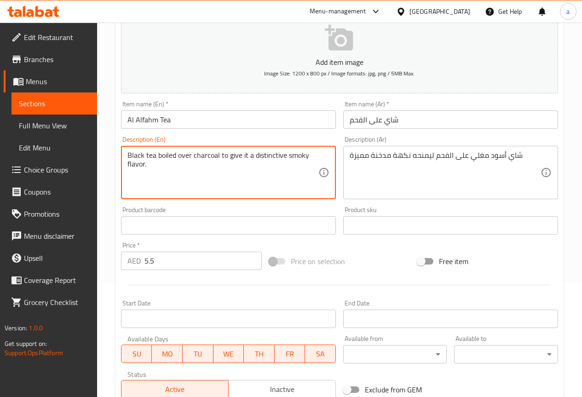
click at [294, 171] on textarea "Black tea boiled over charcoal to give it a distinctive smoky flavor." at bounding box center [222, 173] width 191 height 44
paste textarea "Smoky charcoal-brewed black tea"
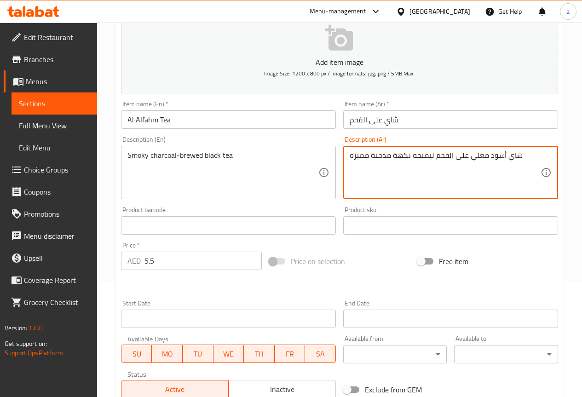
click at [416, 166] on textarea "شاي أسود مغلي على الفحم ليمنحه نكهة مدخنة مميزة" at bounding box center [445, 173] width 191 height 44
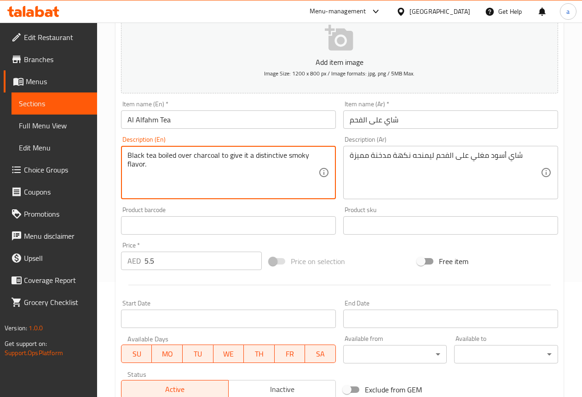
type textarea "Smoky charcoal-brewed black tea"
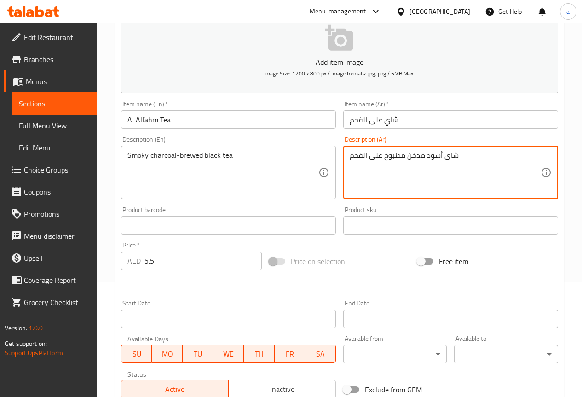
type textarea "شاي أسود مدخن مطبوخ على الفحم"
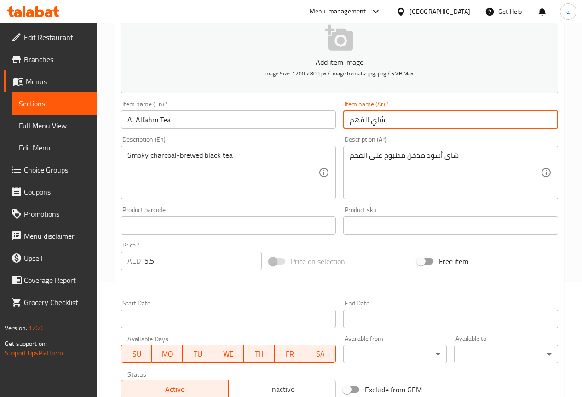
type input "شاي الفهم"
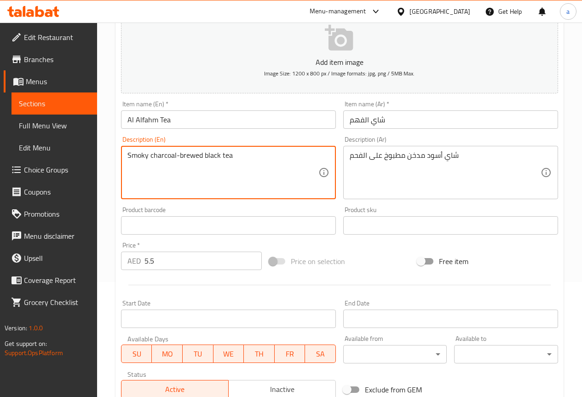
click at [197, 158] on textarea "Smoky charcoal-brewed black tea" at bounding box center [222, 173] width 191 height 44
click at [199, 156] on textarea "Smoky charcoal-brewed black tea" at bounding box center [222, 173] width 191 height 44
click at [157, 158] on textarea "Smoky charcoal-brewed black tea" at bounding box center [222, 173] width 191 height 44
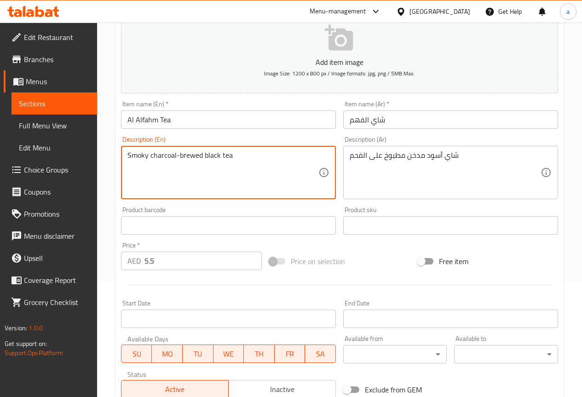
drag, startPoint x: 202, startPoint y: 153, endPoint x: 151, endPoint y: 161, distance: 51.7
click at [151, 161] on textarea "Smoky charcoal-brewed black tea" at bounding box center [222, 173] width 191 height 44
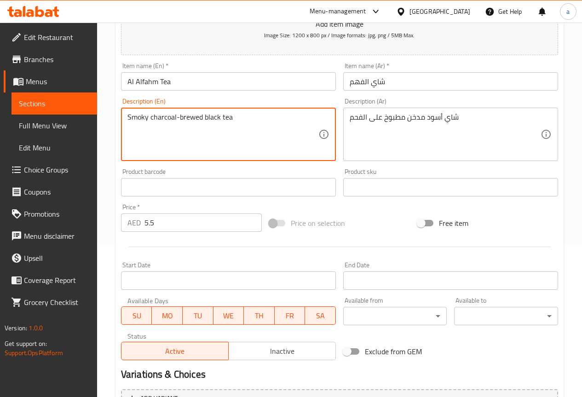
scroll to position [253, 0]
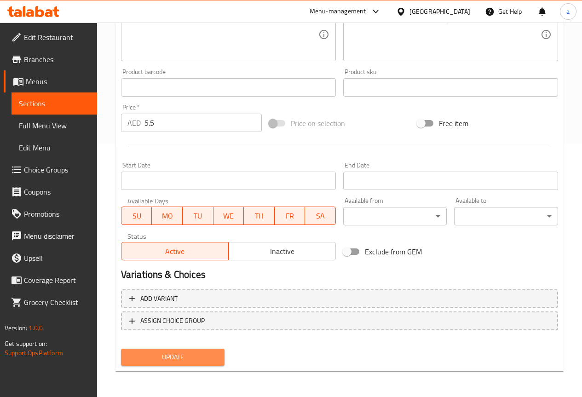
click at [190, 354] on span "Update" at bounding box center [172, 356] width 89 height 11
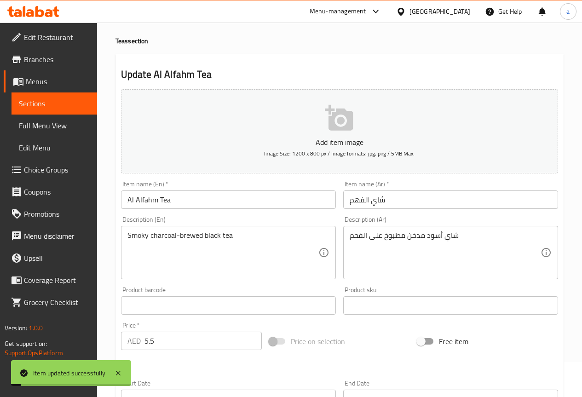
scroll to position [0, 0]
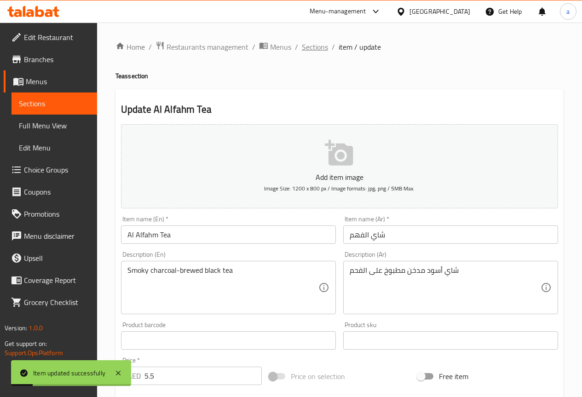
click at [318, 49] on span "Sections" at bounding box center [315, 46] width 26 height 11
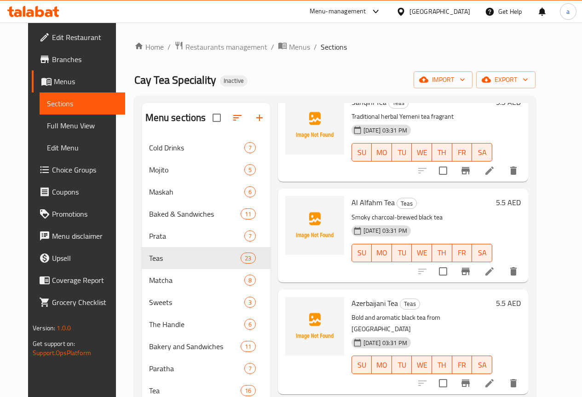
scroll to position [276, 0]
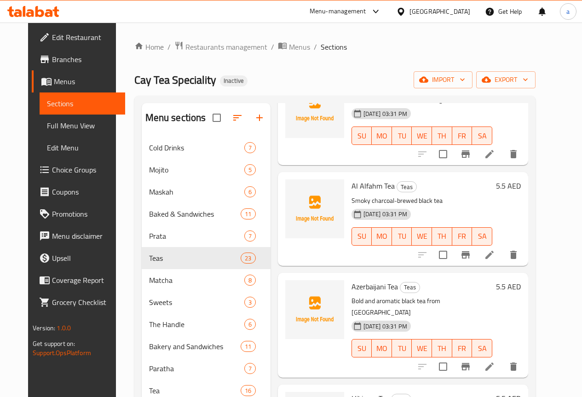
click at [502, 358] on li at bounding box center [490, 366] width 26 height 17
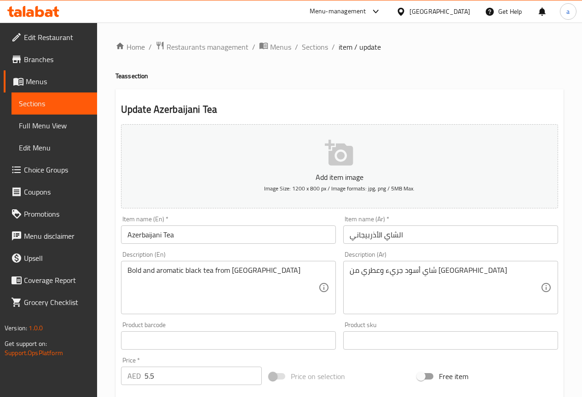
click at [402, 233] on input "الشاي الأذربيجاني" at bounding box center [450, 234] width 215 height 18
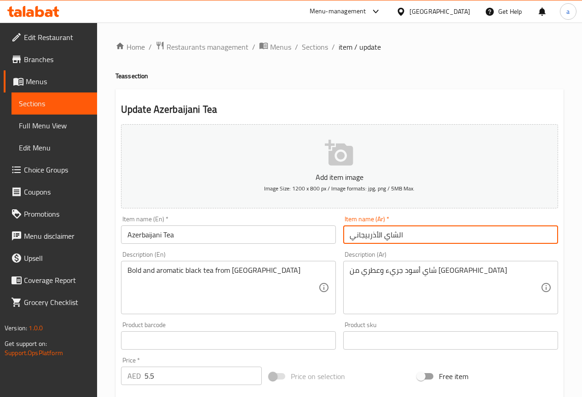
click at [402, 233] on input "الشاي الأذربيجاني" at bounding box center [450, 234] width 215 height 18
paste input "اي"
type input "شاي أذربيجاني"
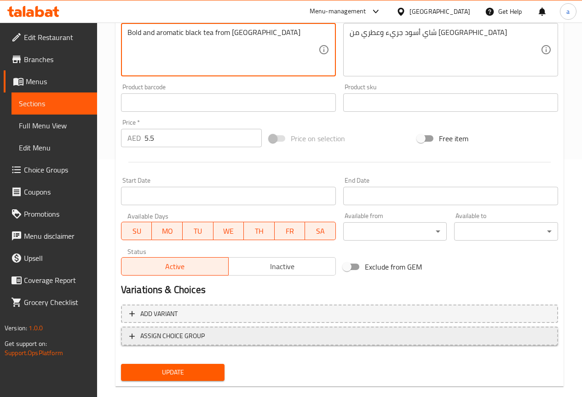
scroll to position [253, 0]
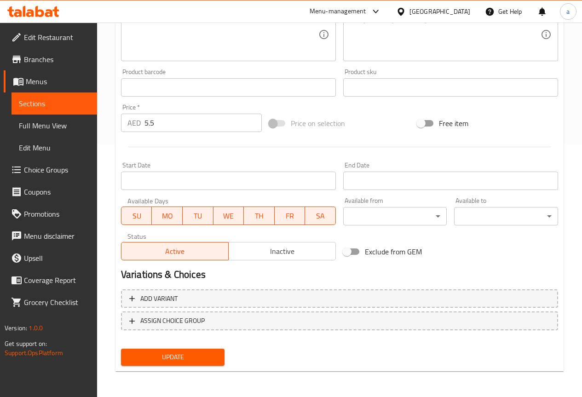
click at [184, 348] on div "Update" at bounding box center [172, 357] width 111 height 24
click at [185, 351] on span "Update" at bounding box center [172, 356] width 89 height 11
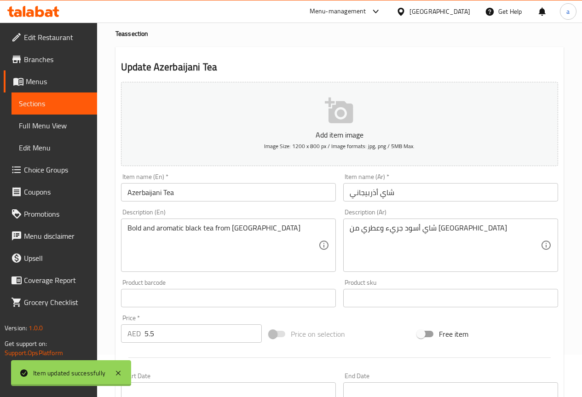
scroll to position [0, 0]
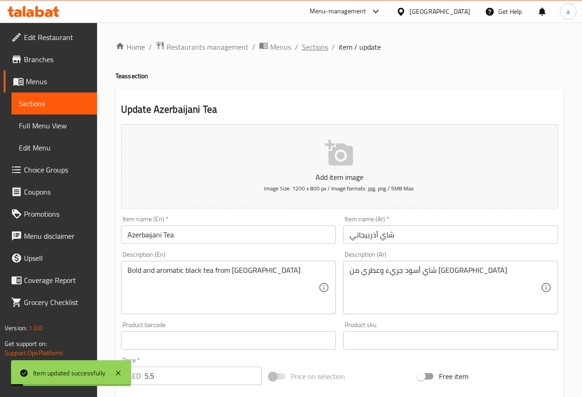
click at [318, 51] on span "Sections" at bounding box center [315, 46] width 26 height 11
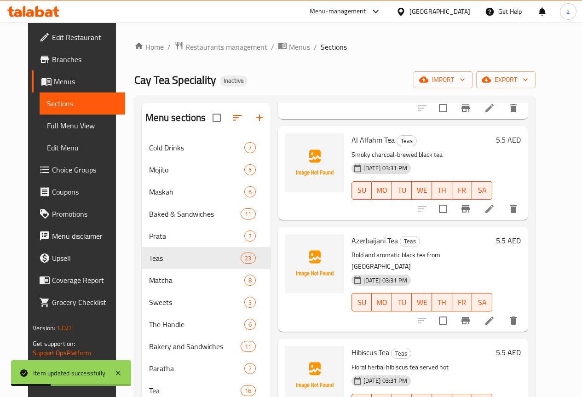
scroll to position [414, 0]
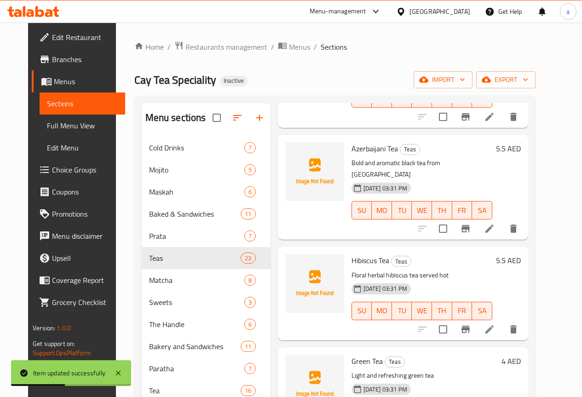
click at [502, 321] on li at bounding box center [490, 329] width 26 height 17
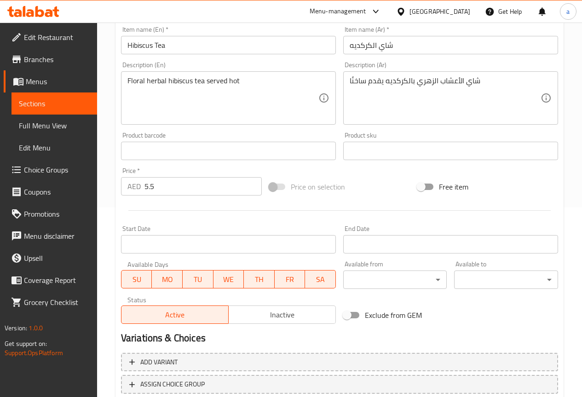
scroll to position [253, 0]
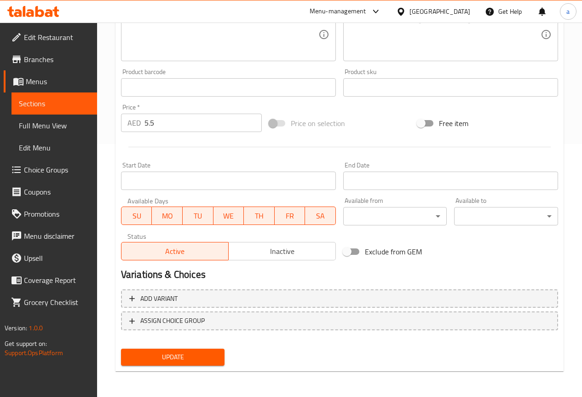
click at [217, 355] on span "Update" at bounding box center [172, 356] width 89 height 11
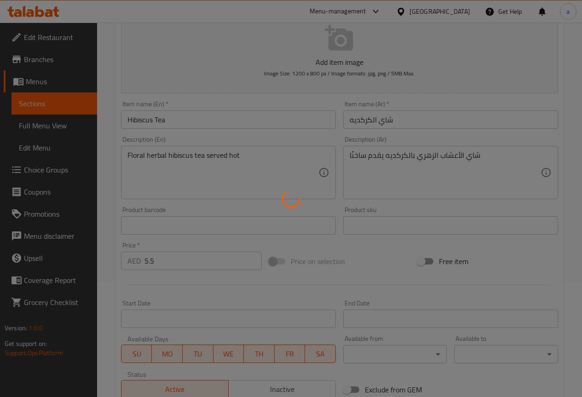
scroll to position [0, 0]
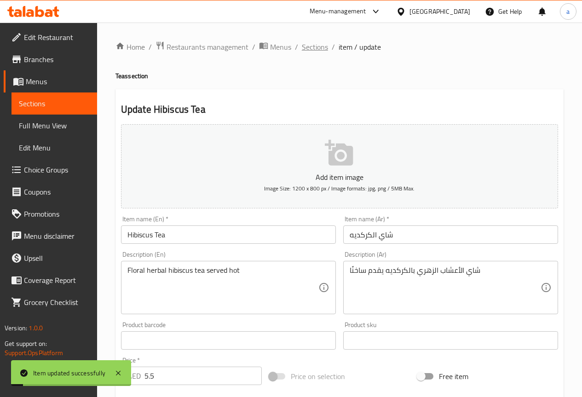
click at [316, 46] on span "Sections" at bounding box center [315, 46] width 26 height 11
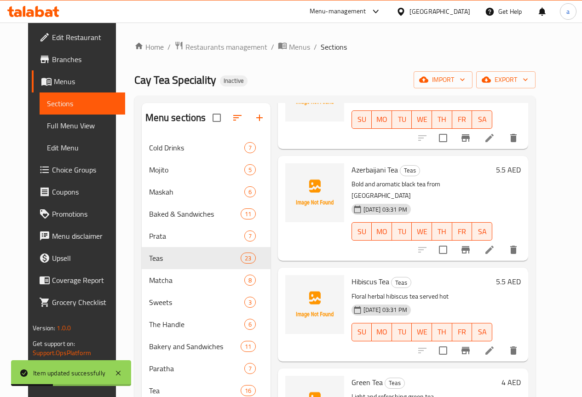
scroll to position [460, 0]
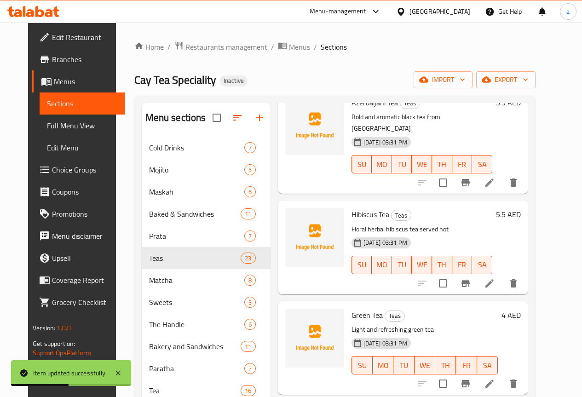
click at [495, 378] on icon at bounding box center [489, 383] width 11 height 11
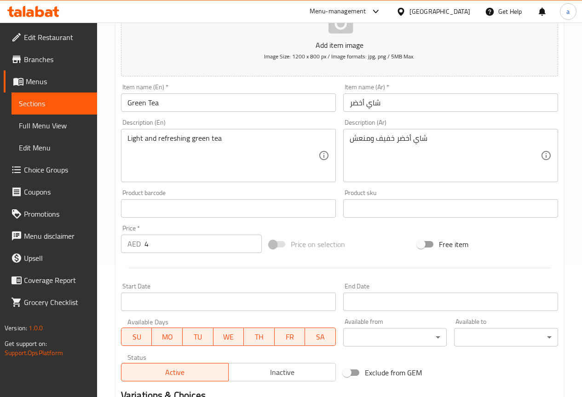
scroll to position [230, 0]
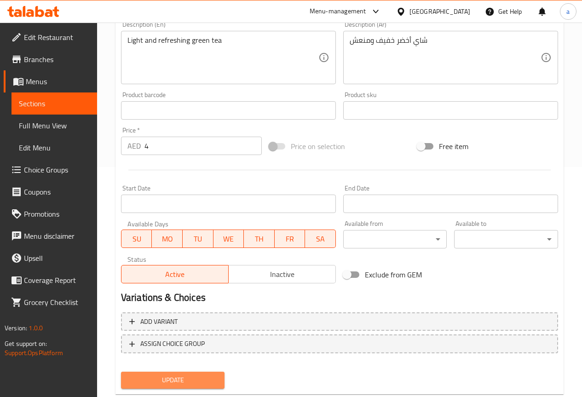
click at [197, 376] on span "Update" at bounding box center [172, 379] width 89 height 11
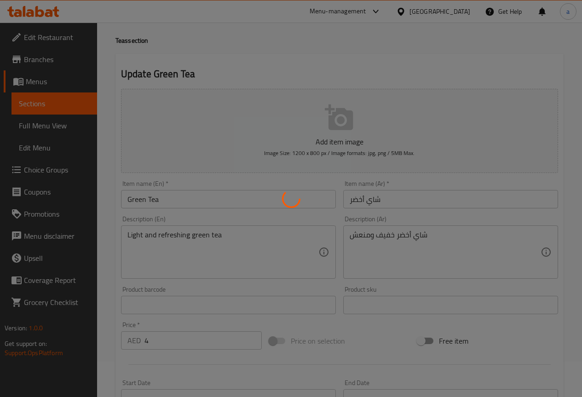
scroll to position [0, 0]
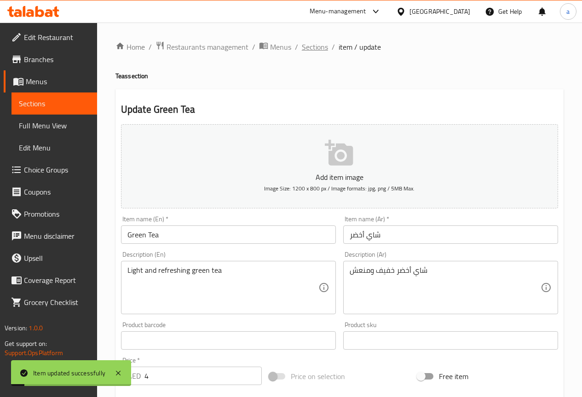
click at [304, 46] on span "Sections" at bounding box center [315, 46] width 26 height 11
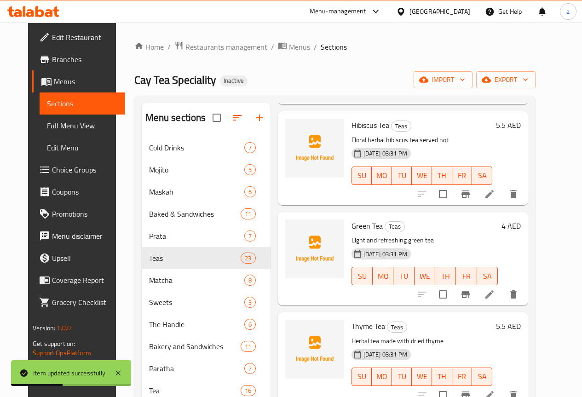
scroll to position [598, 0]
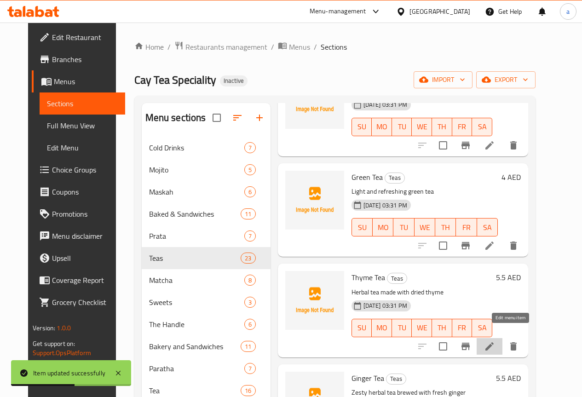
click at [495, 341] on icon at bounding box center [489, 346] width 11 height 11
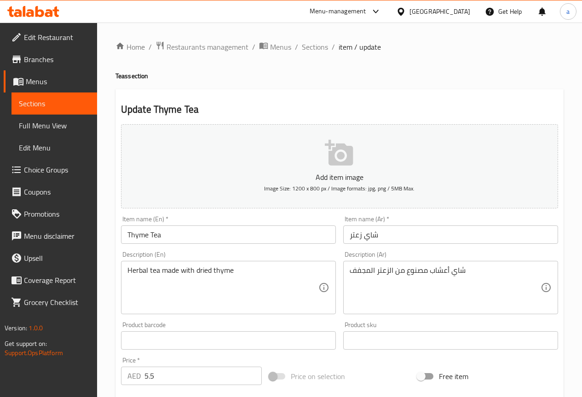
scroll to position [230, 0]
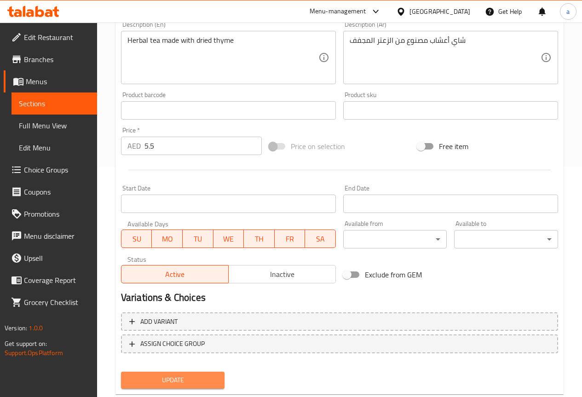
click at [158, 373] on button "Update" at bounding box center [173, 380] width 104 height 17
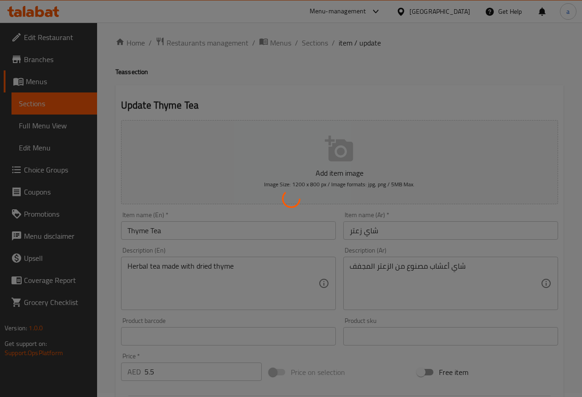
scroll to position [0, 0]
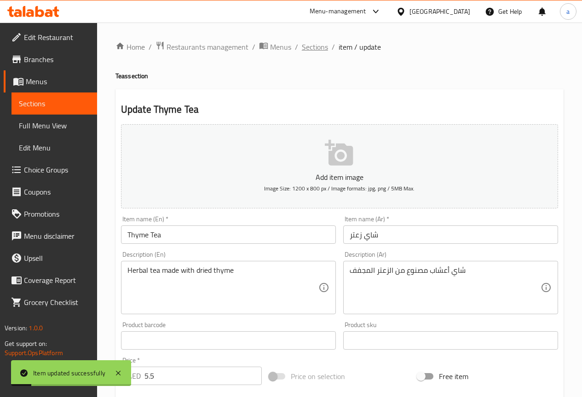
click at [312, 44] on span "Sections" at bounding box center [315, 46] width 26 height 11
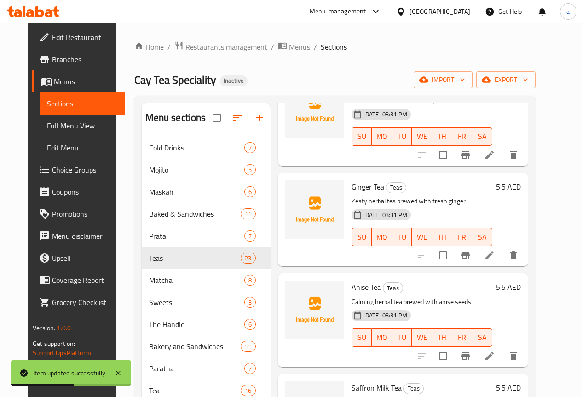
scroll to position [828, 0]
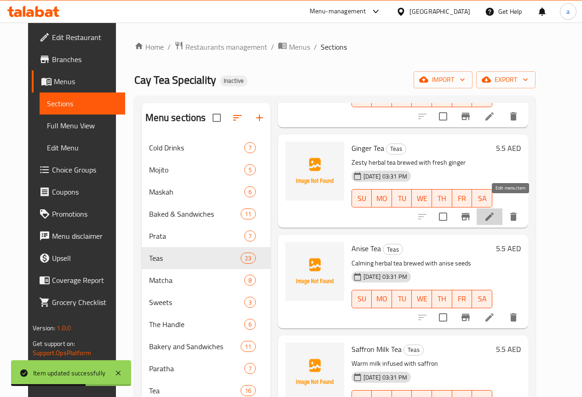
click at [495, 211] on icon at bounding box center [489, 216] width 11 height 11
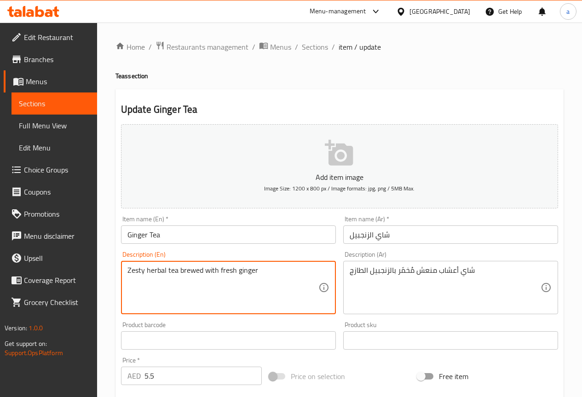
click at [187, 268] on textarea "Zesty herbal tea brewed with fresh ginger" at bounding box center [222, 288] width 191 height 44
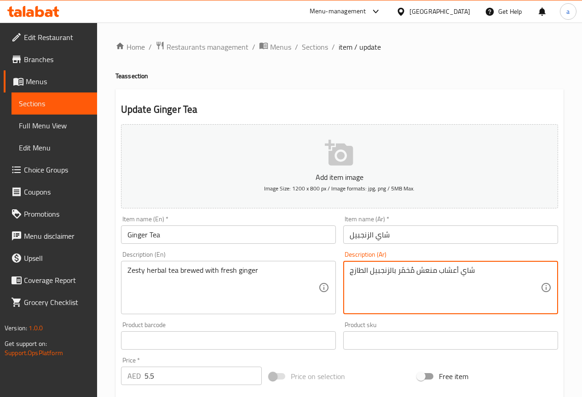
click at [415, 275] on textarea "شاي أعشاب منعش مُخمّر بالزنجبيل الطازج" at bounding box center [445, 288] width 191 height 44
paste textarea "دافئ"
type textarea "شاي أعشاب منعش دافئ مُخمّر بالزنجبيل الطازج"
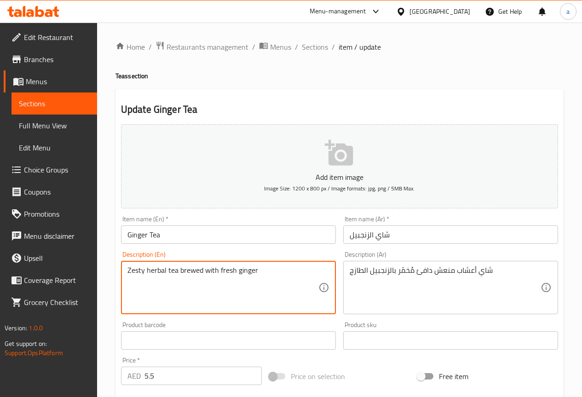
paste textarea "warm"
drag, startPoint x: 198, startPoint y: 287, endPoint x: 196, endPoint y: 282, distance: 5.8
click at [196, 283] on textarea "Zesty herbal tea warm brewed with fresh ginger" at bounding box center [222, 288] width 191 height 44
click at [287, 299] on textarea "Zesty herbal tea warm brewed with fresh ginger" at bounding box center [222, 288] width 191 height 44
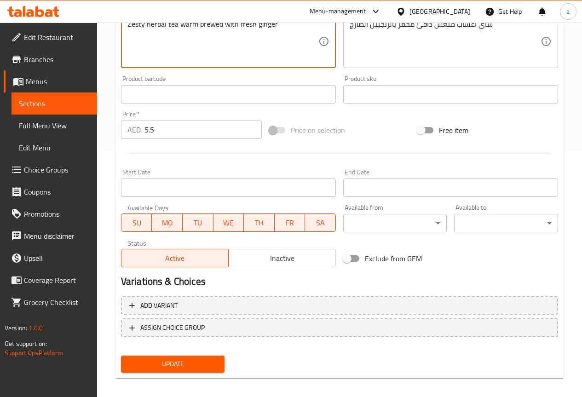
scroll to position [253, 0]
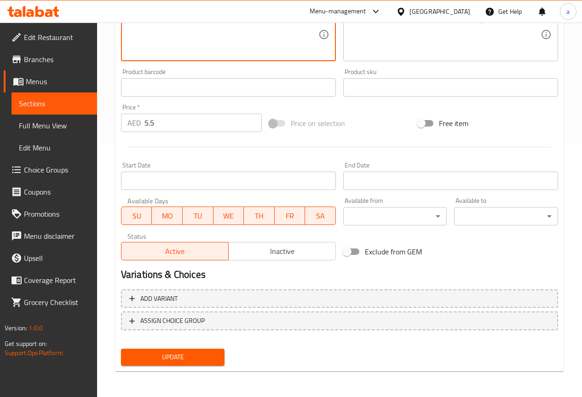
type textarea "Zesty herbal tea warm brewed with fresh ginger"
click at [161, 361] on span "Update" at bounding box center [172, 356] width 89 height 11
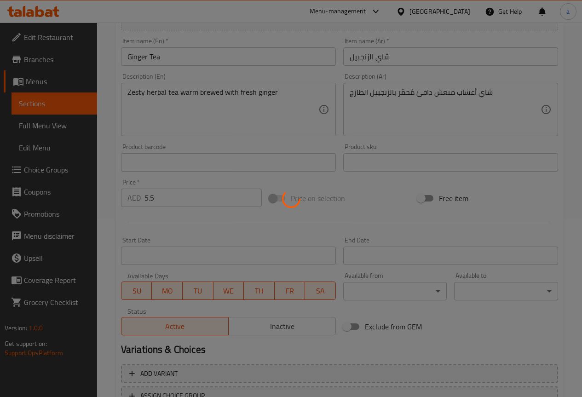
scroll to position [69, 0]
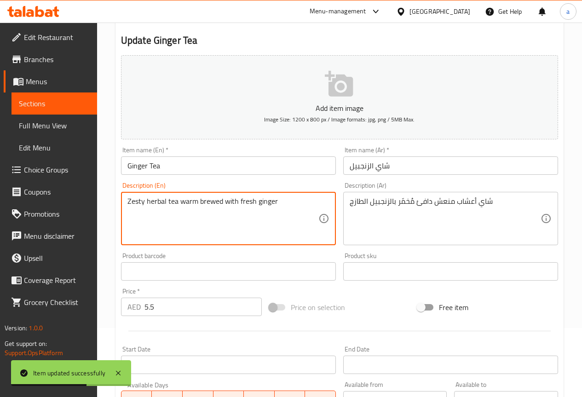
click at [207, 204] on textarea "Zesty herbal tea warm brewed with fresh ginger" at bounding box center [222, 219] width 191 height 44
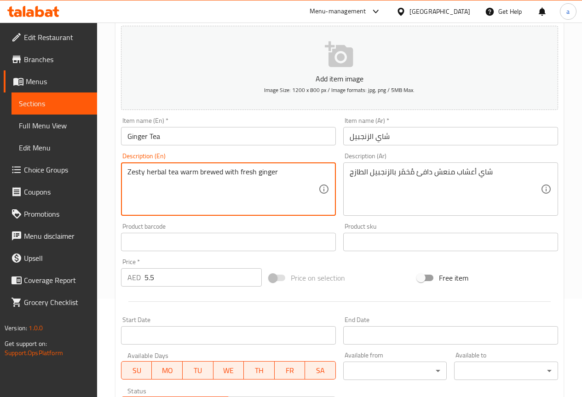
scroll to position [253, 0]
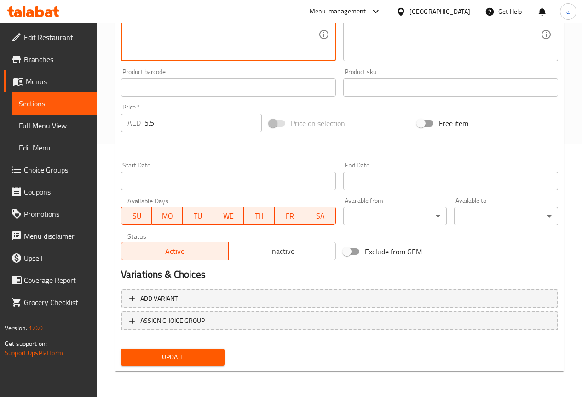
click at [208, 359] on span "Update" at bounding box center [172, 356] width 89 height 11
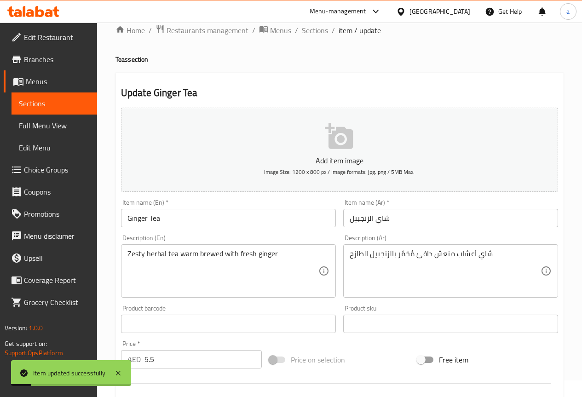
scroll to position [0, 0]
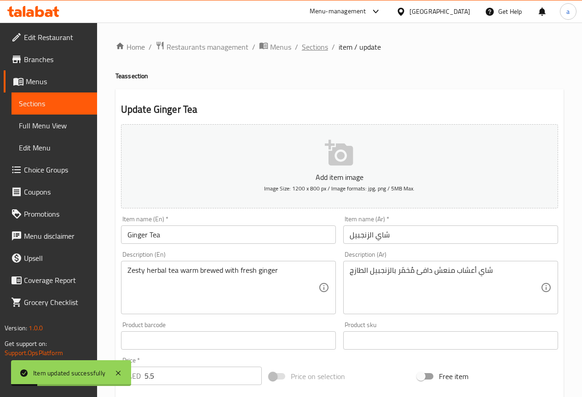
click at [312, 49] on span "Sections" at bounding box center [315, 46] width 26 height 11
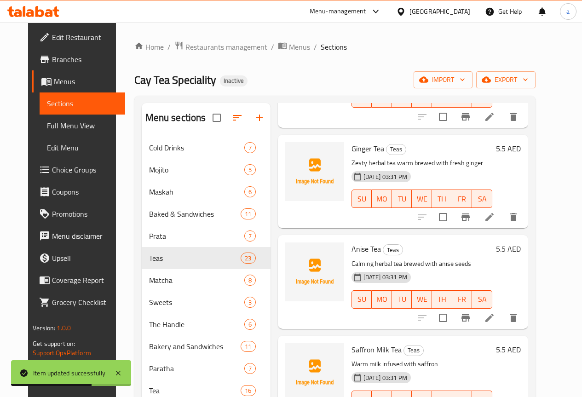
scroll to position [828, 0]
click at [495, 312] on icon at bounding box center [489, 317] width 11 height 11
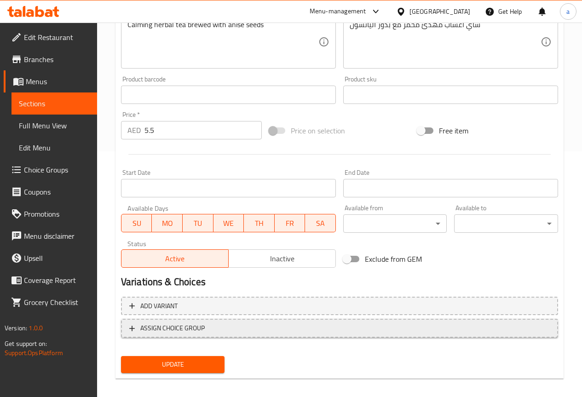
scroll to position [253, 0]
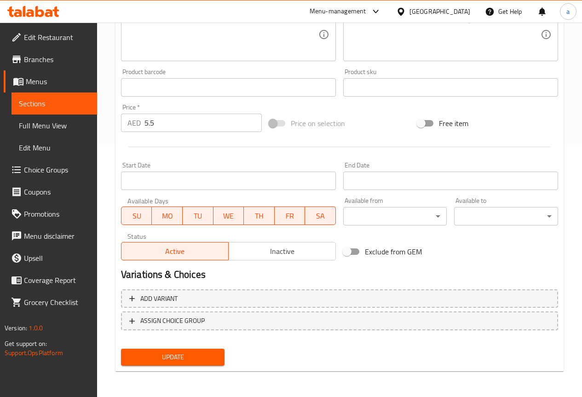
click at [198, 350] on button "Update" at bounding box center [173, 357] width 104 height 17
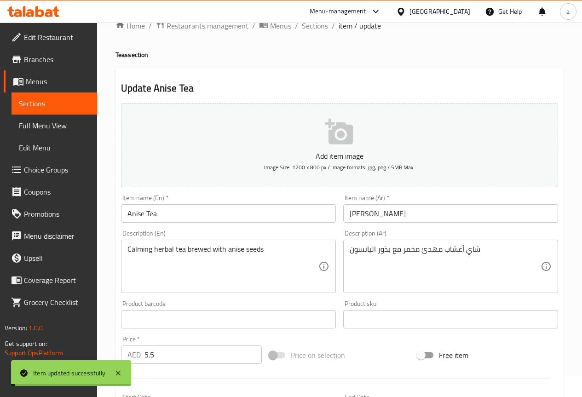
scroll to position [0, 0]
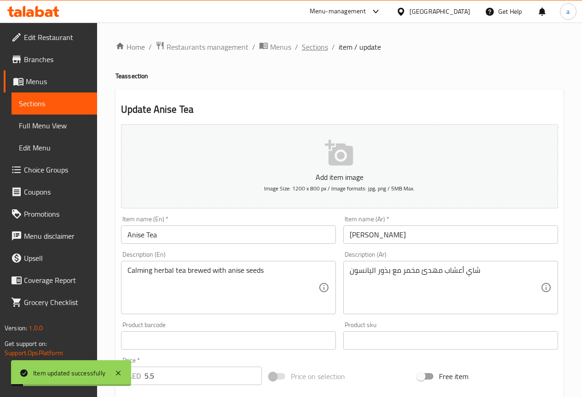
click at [306, 50] on span "Sections" at bounding box center [315, 46] width 26 height 11
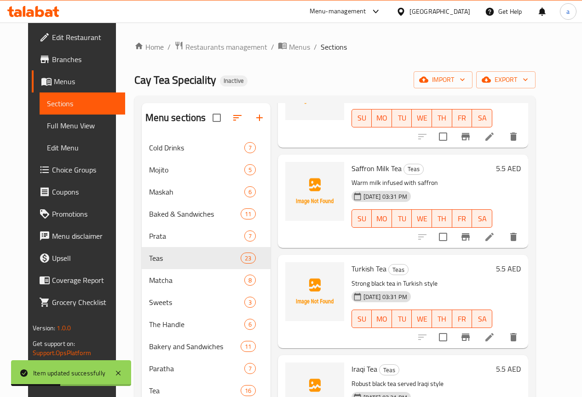
scroll to position [1012, 0]
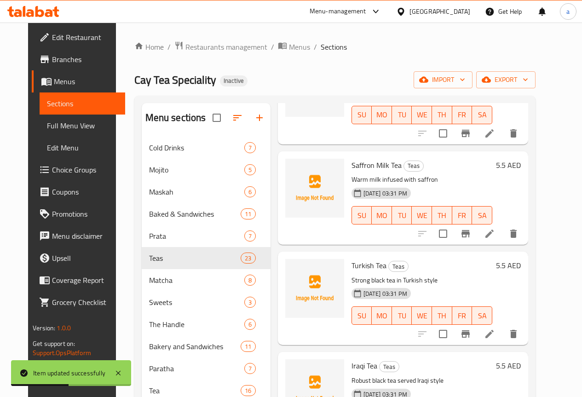
click at [495, 228] on icon at bounding box center [489, 233] width 11 height 11
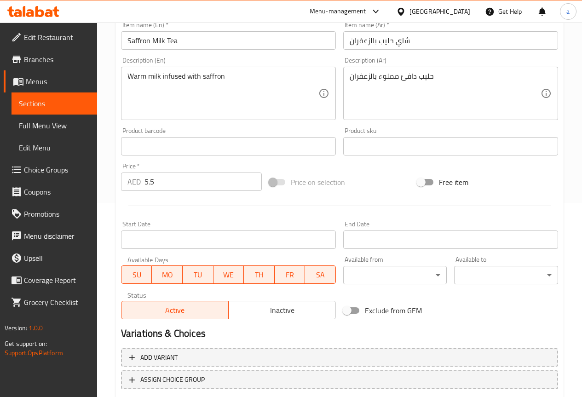
scroll to position [253, 0]
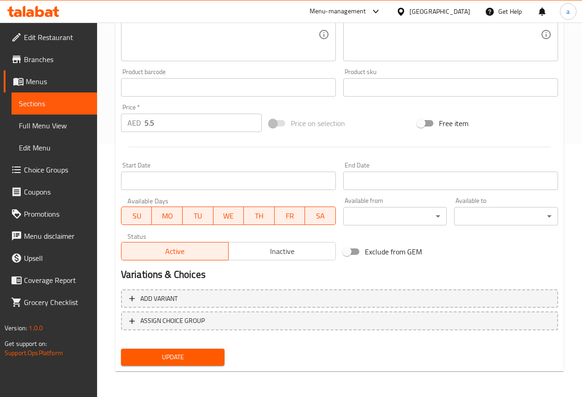
click at [187, 355] on span "Update" at bounding box center [172, 356] width 89 height 11
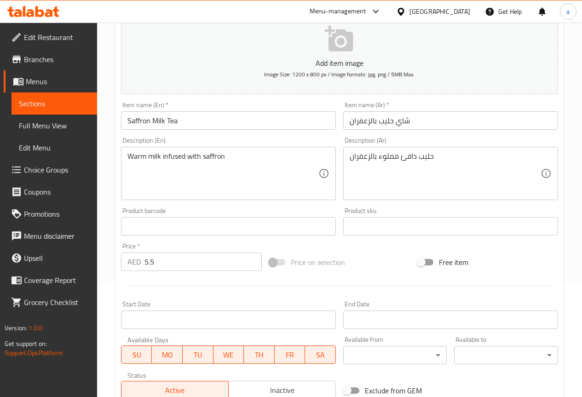
scroll to position [0, 0]
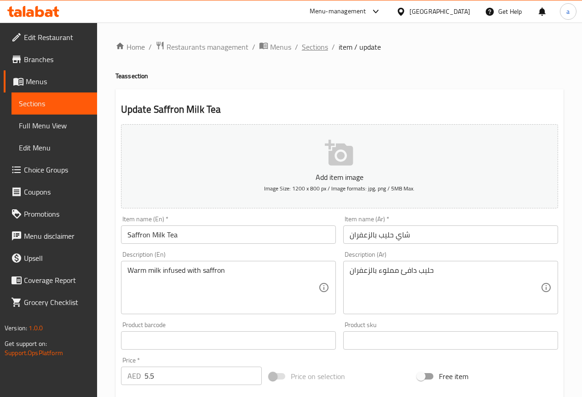
click at [305, 46] on span "Sections" at bounding box center [315, 46] width 26 height 11
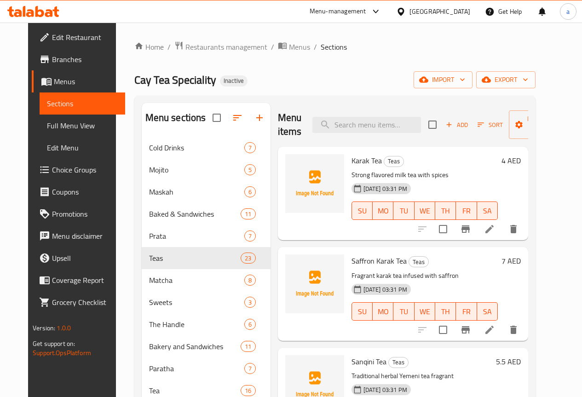
click at [386, 72] on div "Cay Tea Speciality Inactive import export" at bounding box center [334, 79] width 401 height 17
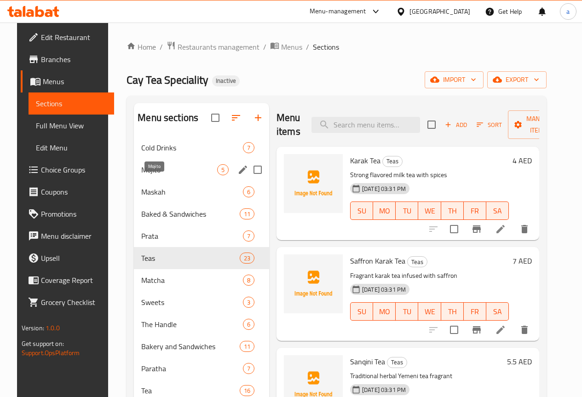
click at [155, 175] on span "Mojito" at bounding box center [179, 169] width 76 height 11
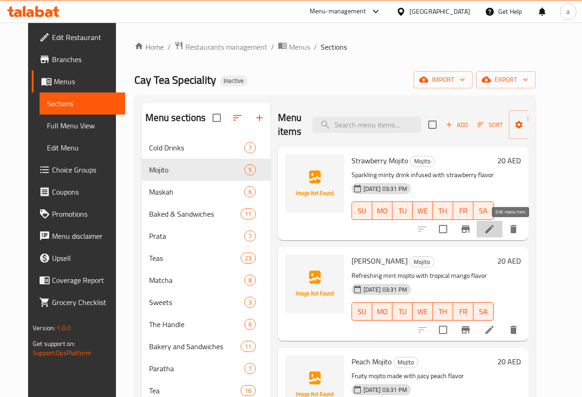
click at [495, 230] on icon at bounding box center [489, 229] width 11 height 11
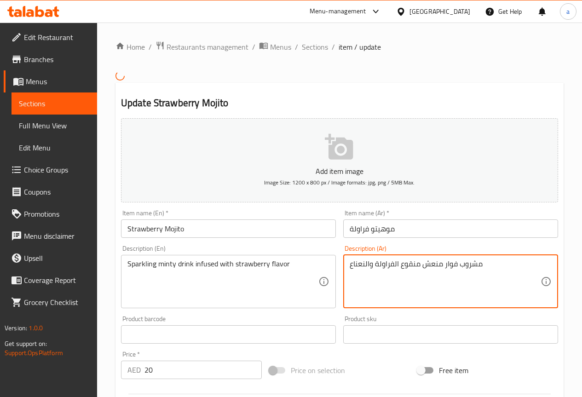
click at [412, 269] on textarea "مشروب فوار منعش منقوع الفراولة والنعناع" at bounding box center [445, 281] width 191 height 44
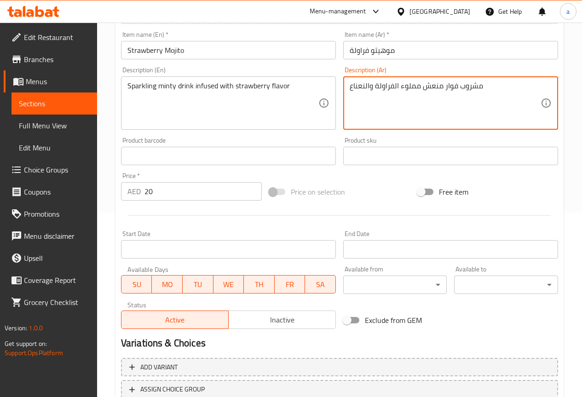
scroll to position [253, 0]
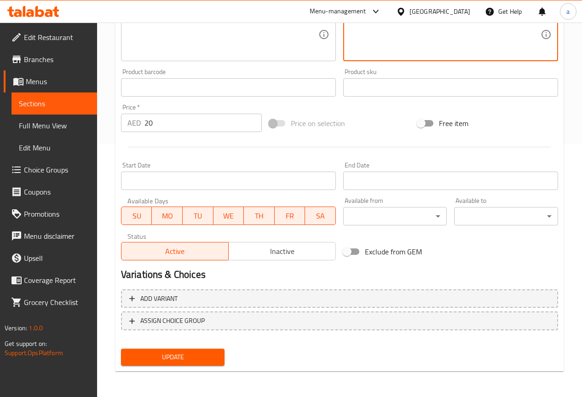
type textarea "مشروب فوار منعش مملوء الفراولة والنعناع"
click at [191, 351] on button "Update" at bounding box center [173, 357] width 104 height 17
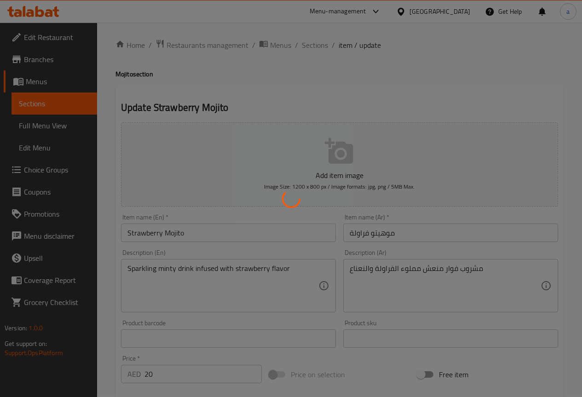
scroll to position [0, 0]
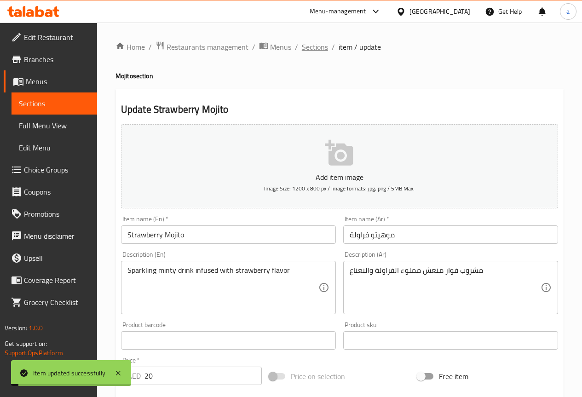
click at [314, 48] on span "Sections" at bounding box center [315, 46] width 26 height 11
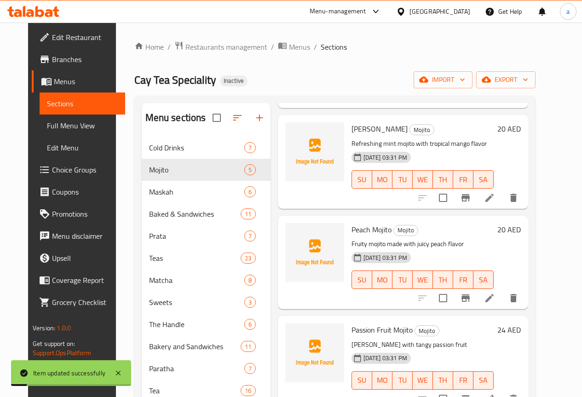
scroll to position [138, 0]
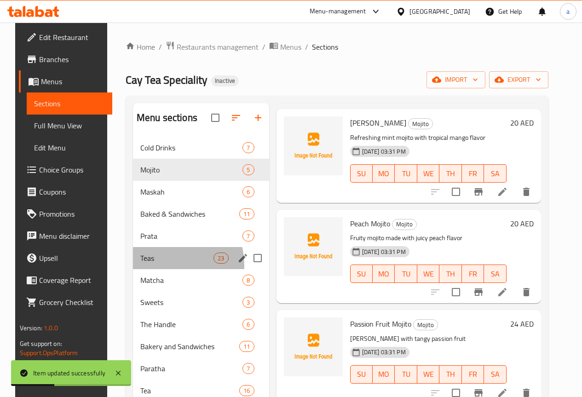
click at [155, 269] on div "Teas 23" at bounding box center [201, 258] width 136 height 22
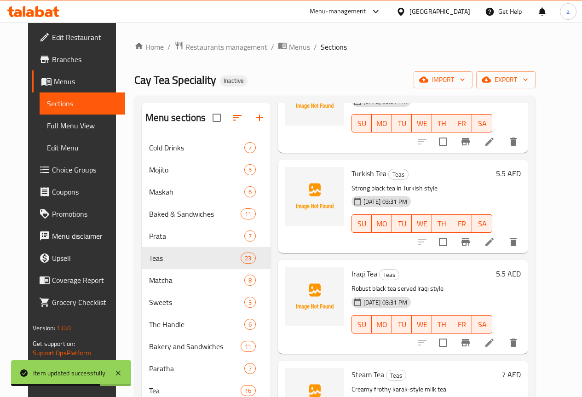
scroll to position [1012, 0]
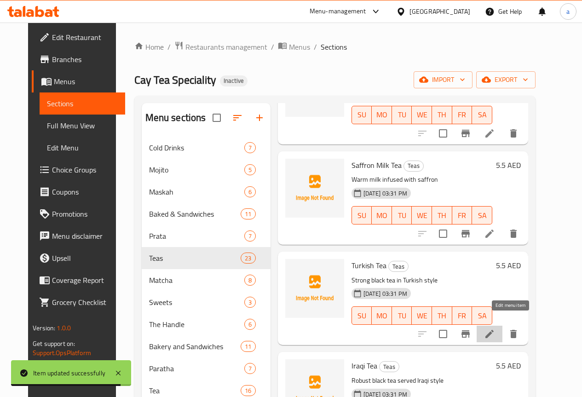
click at [495, 328] on icon at bounding box center [489, 333] width 11 height 11
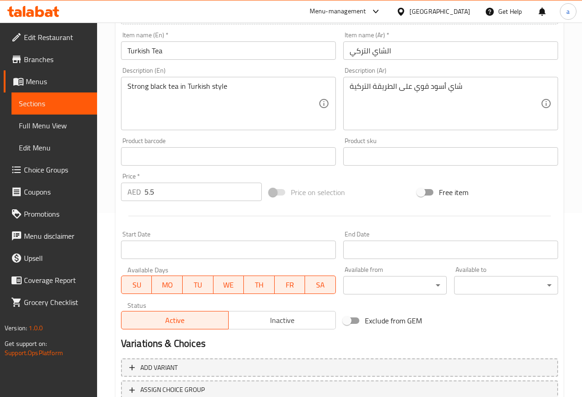
scroll to position [253, 0]
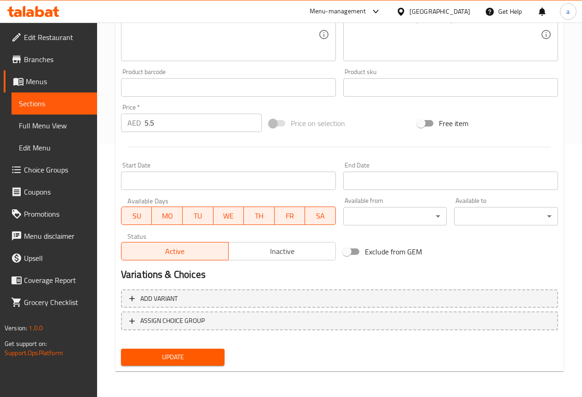
click at [200, 351] on button "Update" at bounding box center [173, 357] width 104 height 17
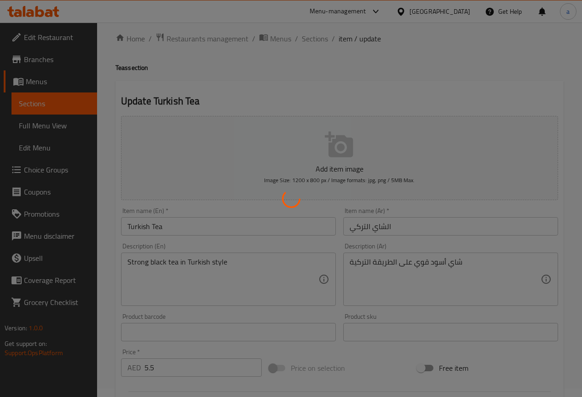
scroll to position [0, 0]
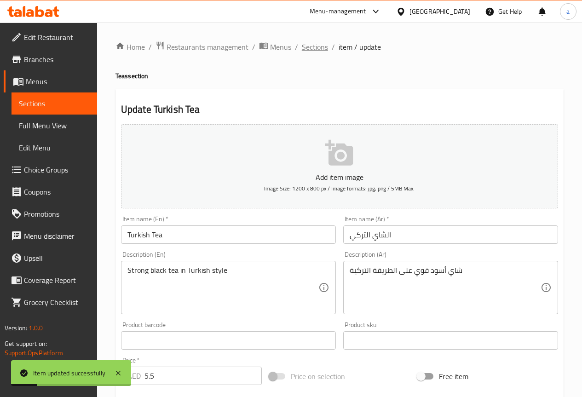
click at [323, 49] on span "Sections" at bounding box center [315, 46] width 26 height 11
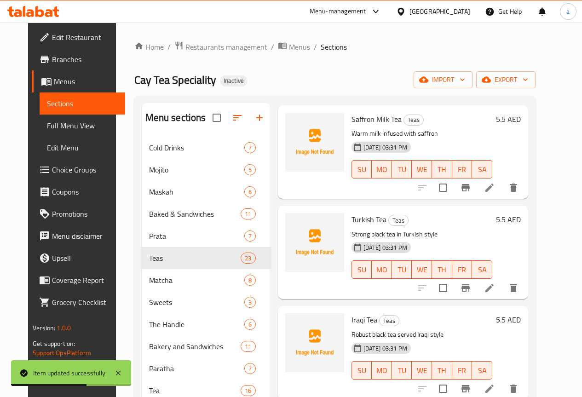
scroll to position [1150, 0]
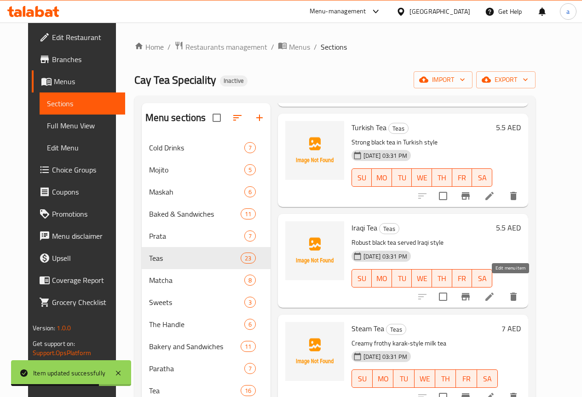
click at [495, 291] on icon at bounding box center [489, 296] width 11 height 11
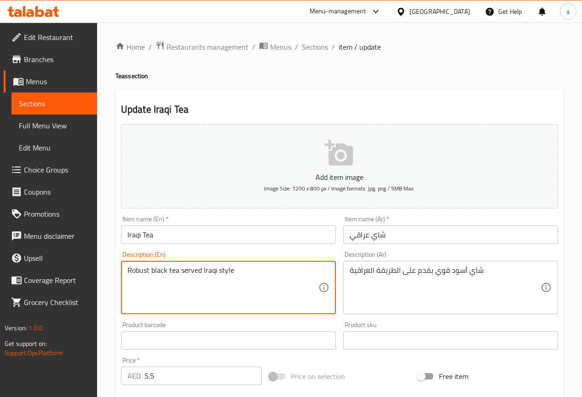
click at [138, 267] on textarea "Robust black tea served Iraqi style" at bounding box center [222, 288] width 191 height 44
click at [301, 270] on textarea "Robust black tea served Iraqi style" at bounding box center [222, 288] width 191 height 44
paste textarea "traditional"
type textarea "Robust black tea served Iraqi style traditional"
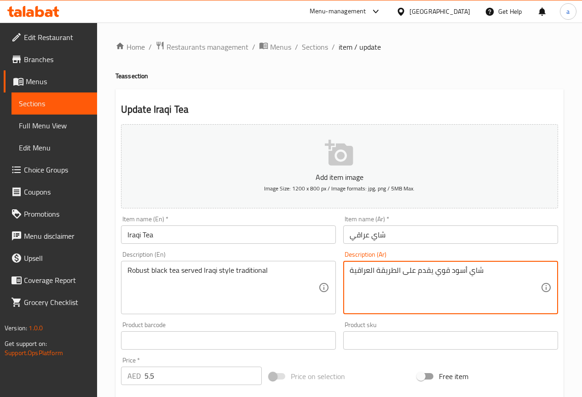
click at [347, 269] on div "شاي أسود قوي يقدم على الطريقة العراقية Description (Ar)" at bounding box center [450, 287] width 215 height 53
paste textarea "تقليدي"
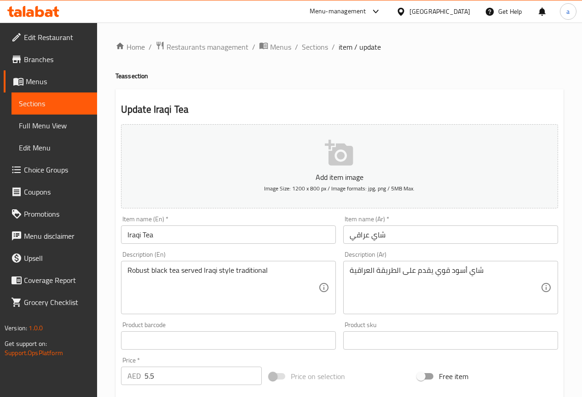
click at [368, 271] on textarea "شاي أسود قوي يقدم على الطريقة العراقية" at bounding box center [445, 288] width 191 height 44
click at [489, 264] on div "شاي أسود قوي يقدم على الطريقة العراقية Description (Ar)" at bounding box center [450, 287] width 215 height 53
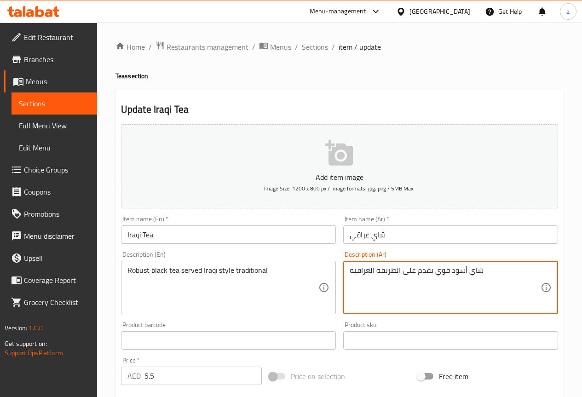
click at [451, 279] on textarea "شاي أسود قوي يقدم على الطريقة العراقية" at bounding box center [445, 288] width 191 height 44
click at [488, 274] on textarea "شاي أسود قوي يقدم على الطريقة العراقية" at bounding box center [445, 288] width 191 height 44
paste textarea "تقليدي"
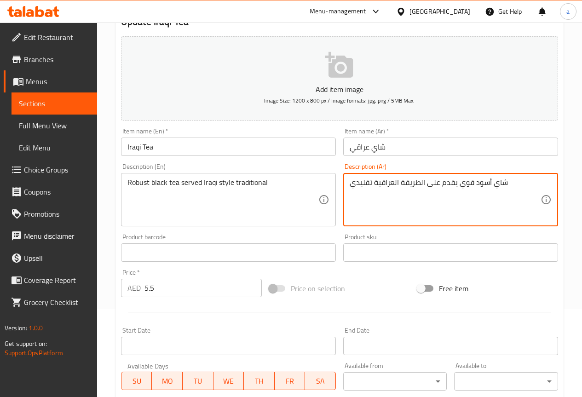
scroll to position [253, 0]
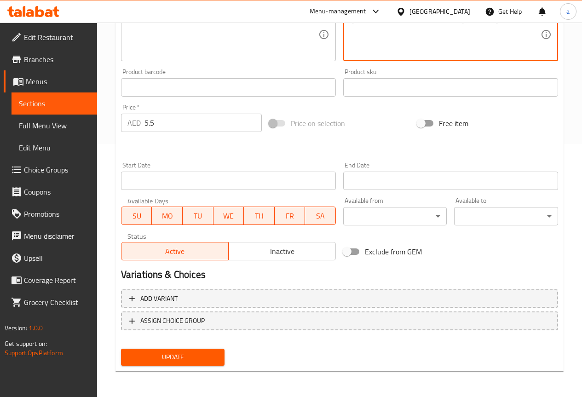
type textarea "شاي أسود قوي يقدم على الطريقة العراقية تقليدي"
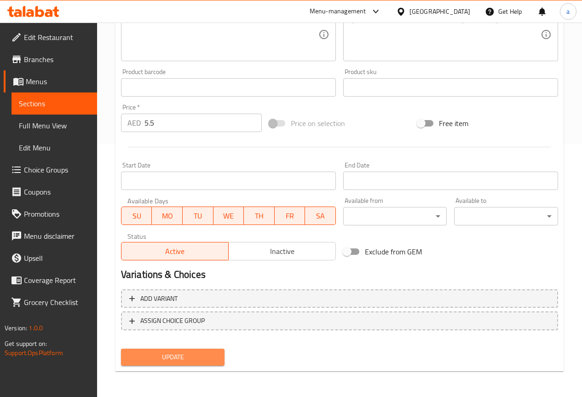
click at [198, 362] on span "Update" at bounding box center [172, 356] width 89 height 11
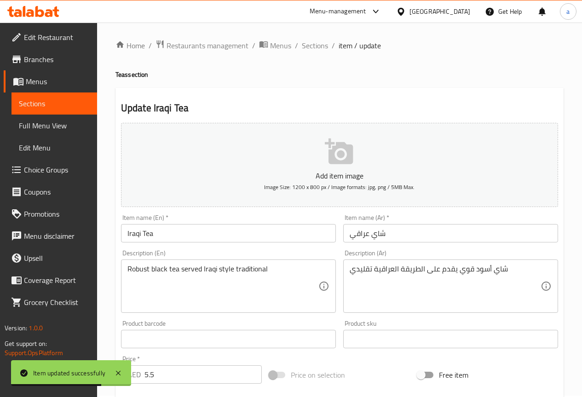
scroll to position [0, 0]
click at [325, 50] on span "Sections" at bounding box center [315, 46] width 26 height 11
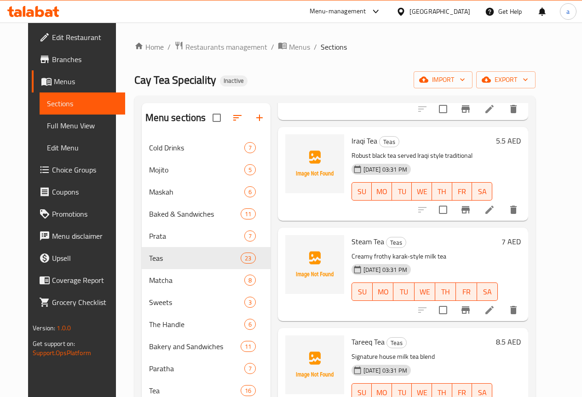
scroll to position [1242, 0]
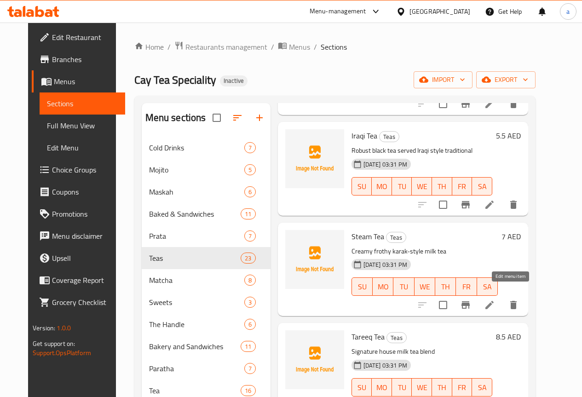
click at [495, 299] on icon at bounding box center [489, 304] width 11 height 11
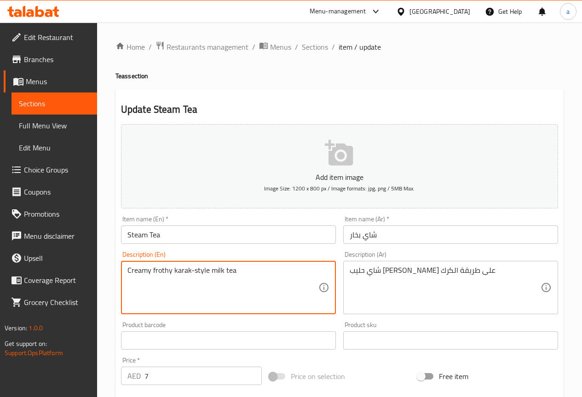
click at [169, 271] on textarea "Creamy frothy karak-style milk tea" at bounding box center [222, 288] width 191 height 44
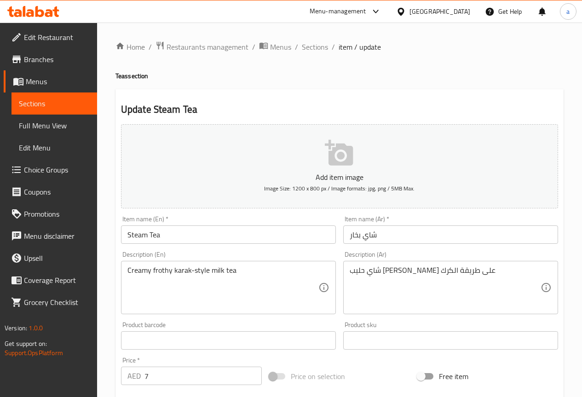
click at [411, 276] on textarea "شاي حليب [PERSON_NAME] على طريقة الكرك" at bounding box center [445, 288] width 191 height 44
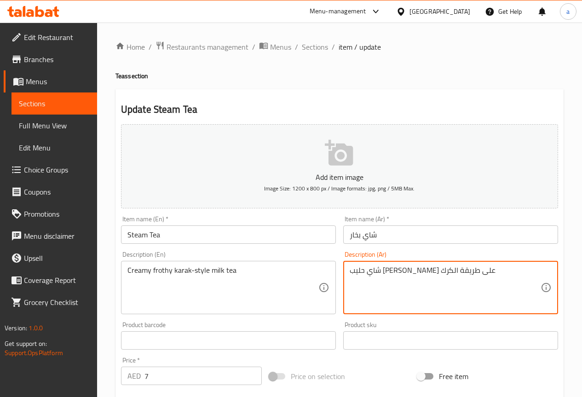
click at [411, 276] on textarea "شاي حليب [PERSON_NAME] على طريقة الكرك" at bounding box center [445, 288] width 191 height 44
type textarea "شاي حليب [PERSON_NAME] على طريقة الكرك"
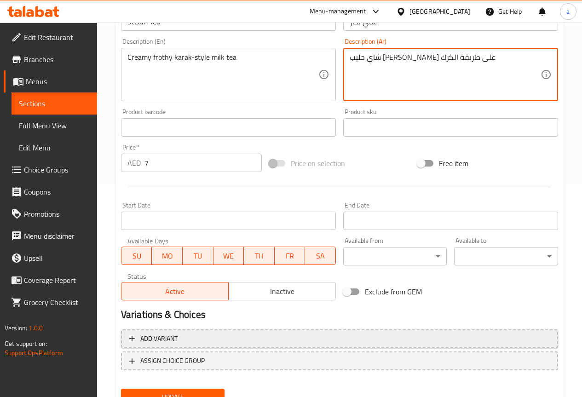
scroll to position [161, 0]
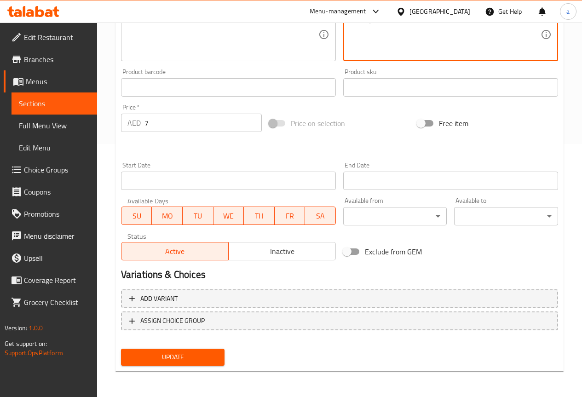
click at [197, 354] on span "Update" at bounding box center [172, 356] width 89 height 11
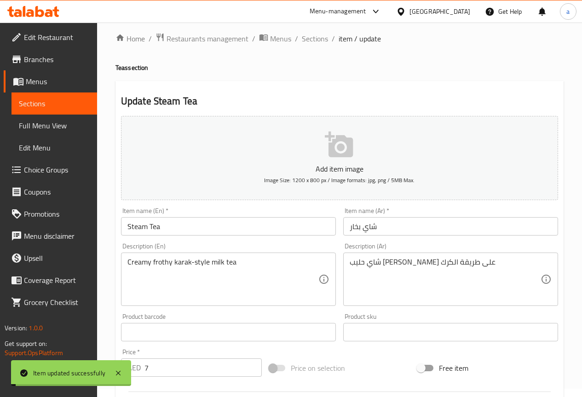
scroll to position [0, 0]
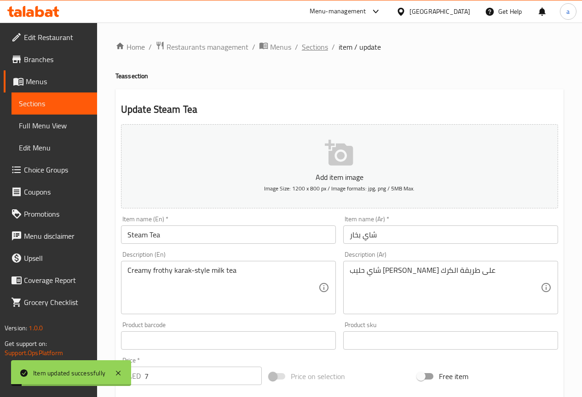
click at [321, 52] on span "Sections" at bounding box center [315, 46] width 26 height 11
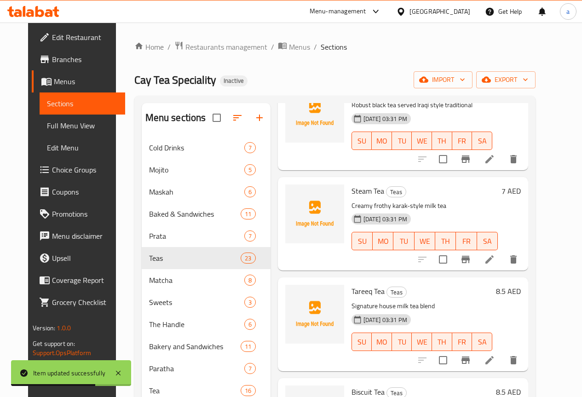
scroll to position [1288, 0]
click at [502, 351] on li at bounding box center [490, 359] width 26 height 17
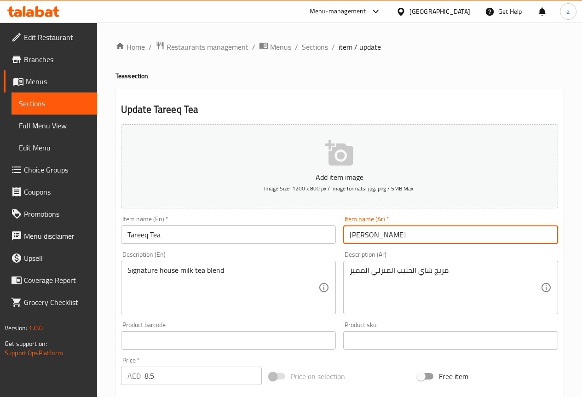
click at [412, 243] on input "[PERSON_NAME]" at bounding box center [450, 234] width 215 height 18
paste input "frothy"
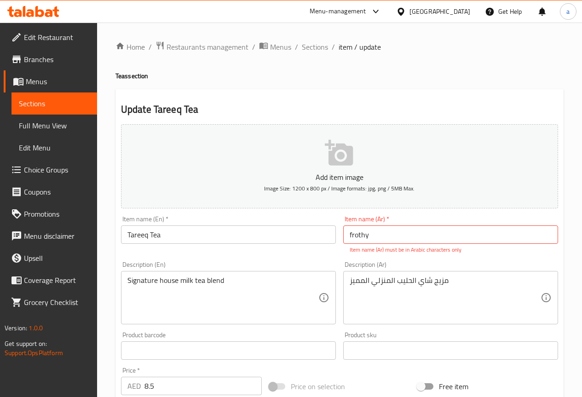
click at [450, 243] on input "frothy" at bounding box center [450, 234] width 215 height 18
paste input "شاي طريق"
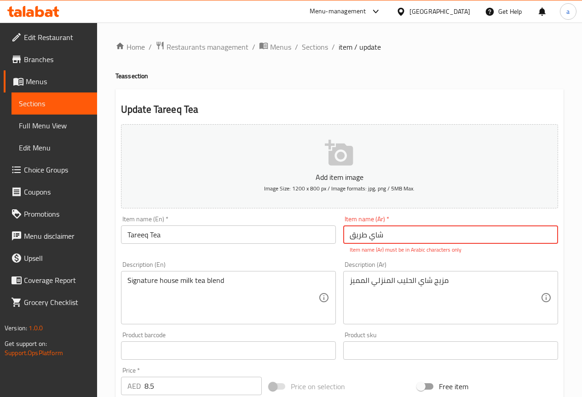
type input "شاي طريق"
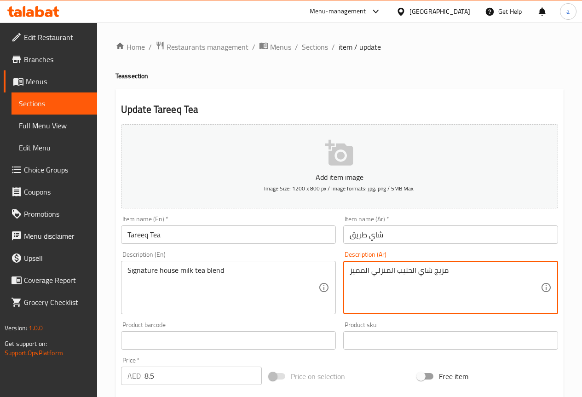
click at [364, 277] on textarea "مزيج شاي الحليب المنزلي المميز" at bounding box center [445, 288] width 191 height 44
type textarea "مزيج شاي الحليب المنزلي سجنتشر"
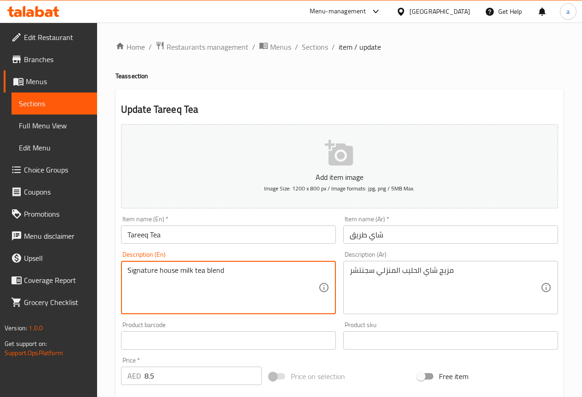
click at [218, 270] on textarea "Signature house milk tea blend" at bounding box center [222, 288] width 191 height 44
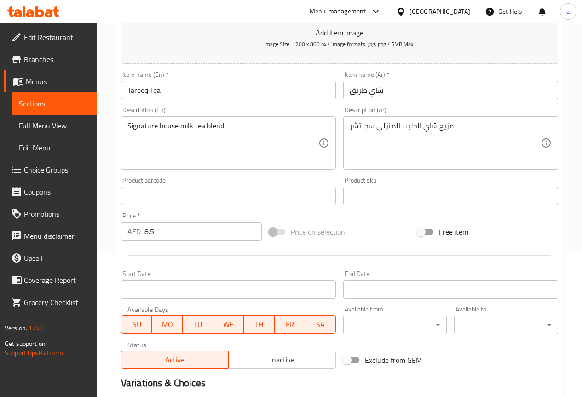
scroll to position [253, 0]
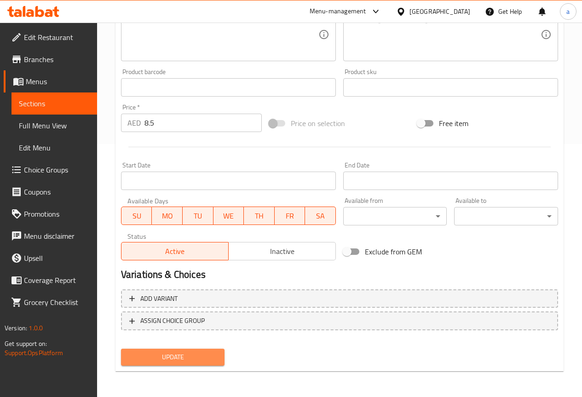
click at [189, 354] on span "Update" at bounding box center [172, 356] width 89 height 11
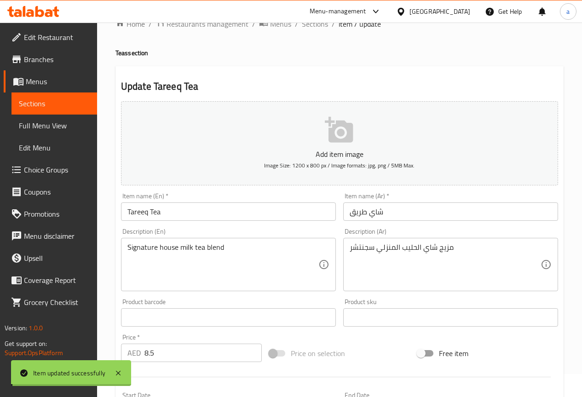
scroll to position [0, 0]
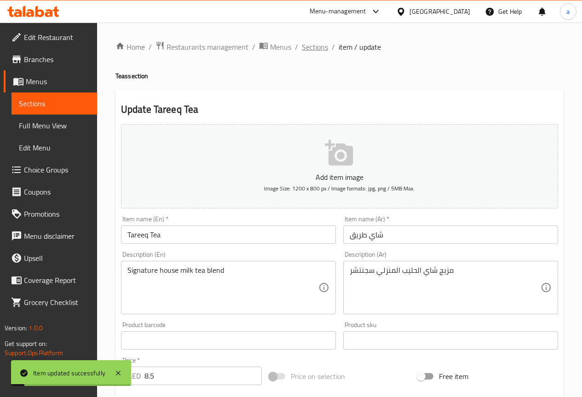
click at [320, 47] on span "Sections" at bounding box center [315, 46] width 26 height 11
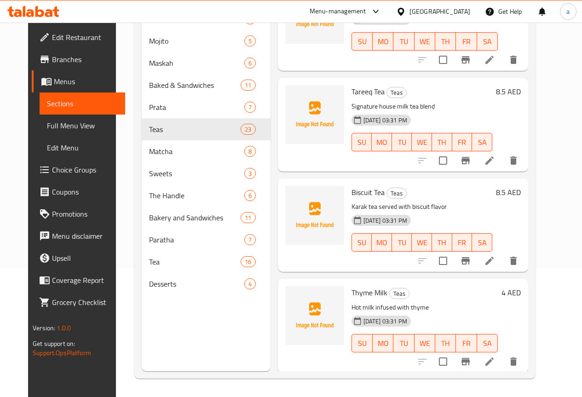
scroll to position [1339, 0]
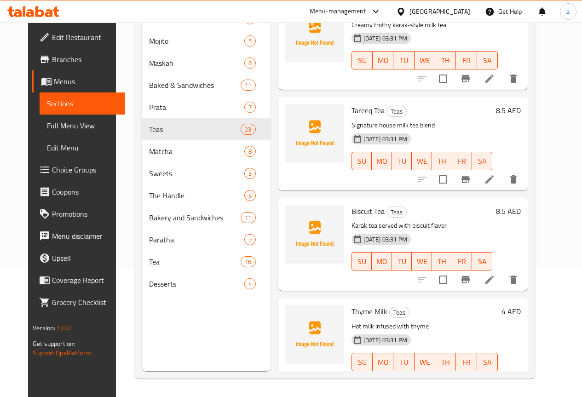
click at [502, 271] on li at bounding box center [490, 279] width 26 height 17
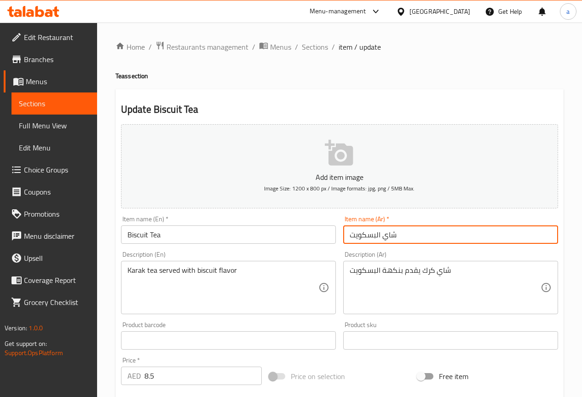
click at [436, 232] on input "شاي البسكويت" at bounding box center [450, 234] width 215 height 18
paste input "سكو"
type input "[PERSON_NAME]"
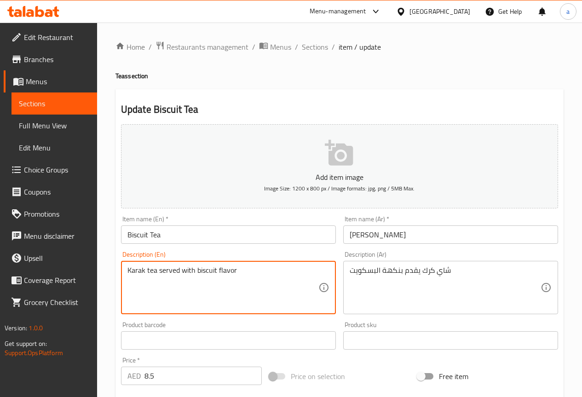
click at [301, 294] on textarea "Karak tea served with biscuit flavor" at bounding box center [222, 288] width 191 height 44
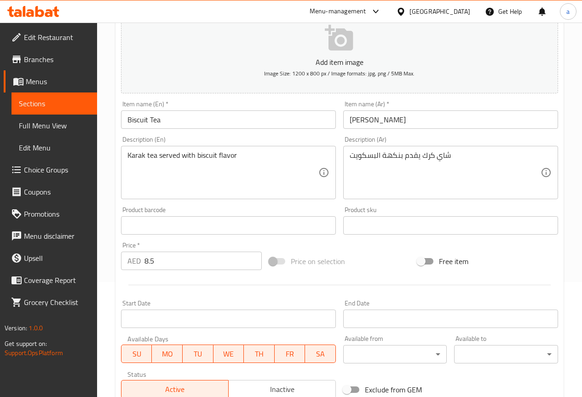
scroll to position [253, 0]
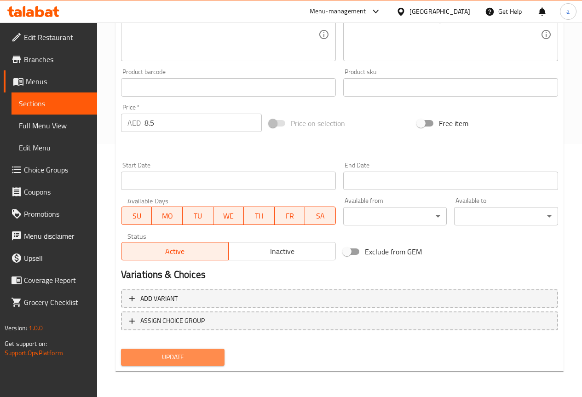
click at [170, 356] on span "Update" at bounding box center [172, 356] width 89 height 11
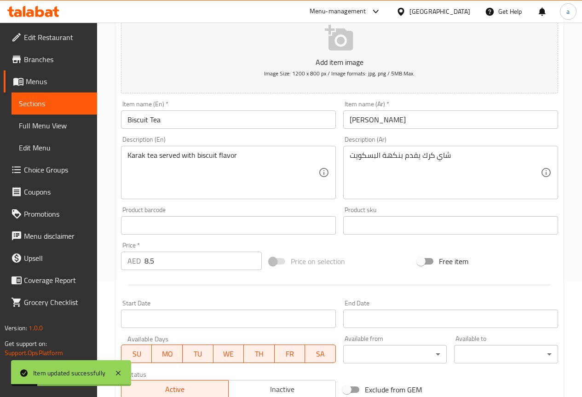
scroll to position [0, 0]
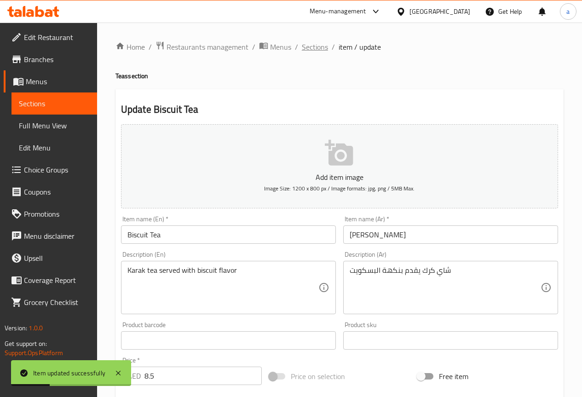
click at [318, 52] on span "Sections" at bounding box center [315, 46] width 26 height 11
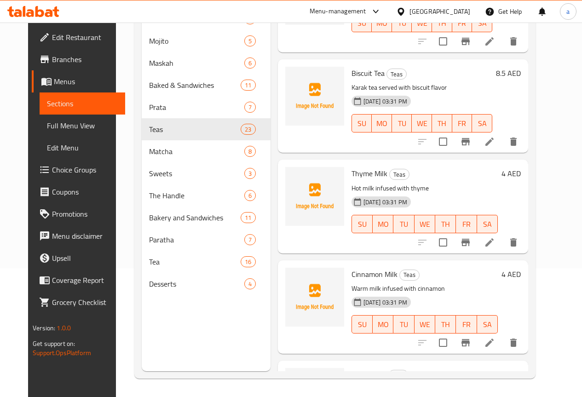
scroll to position [1385, 0]
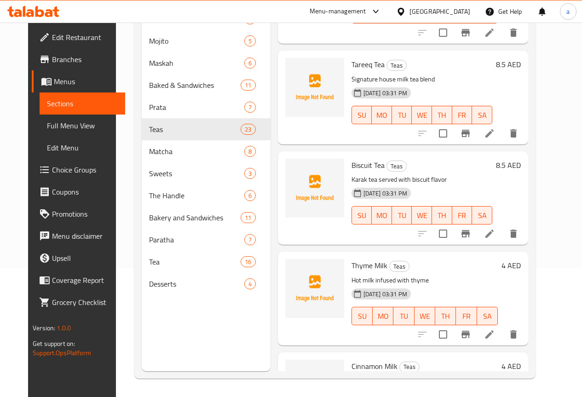
click at [494, 330] on icon at bounding box center [489, 334] width 8 height 8
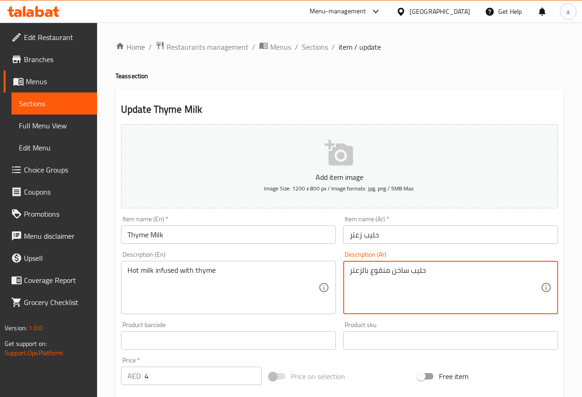
click at [379, 274] on textarea "حليب ساخن منقوع بالزعتر" at bounding box center [445, 288] width 191 height 44
type textarea "حليب ساخن مملوء بالزعتر"
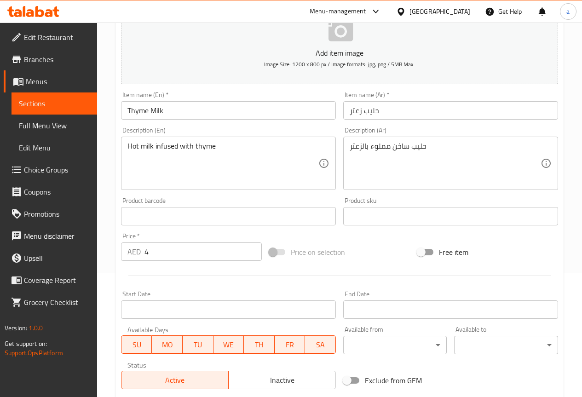
scroll to position [253, 0]
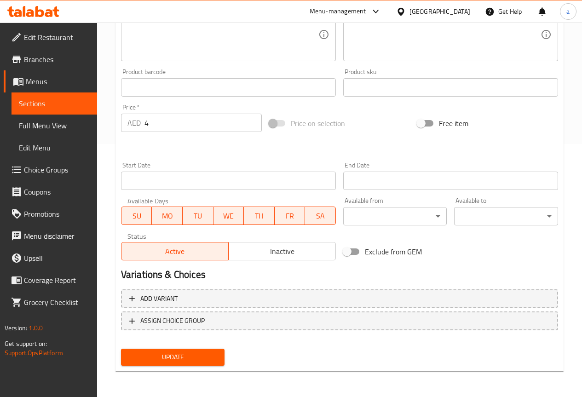
drag, startPoint x: 199, startPoint y: 355, endPoint x: 207, endPoint y: 344, distance: 14.4
click at [199, 355] on span "Update" at bounding box center [172, 356] width 89 height 11
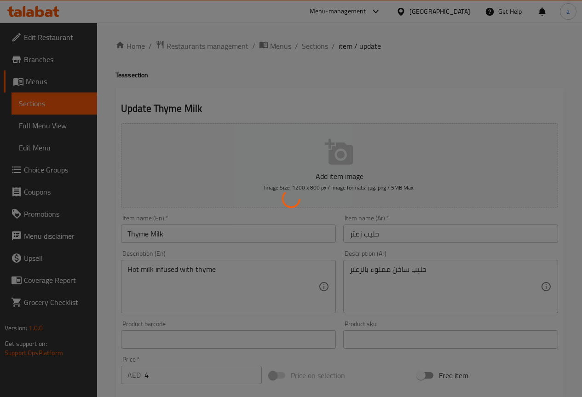
scroll to position [0, 0]
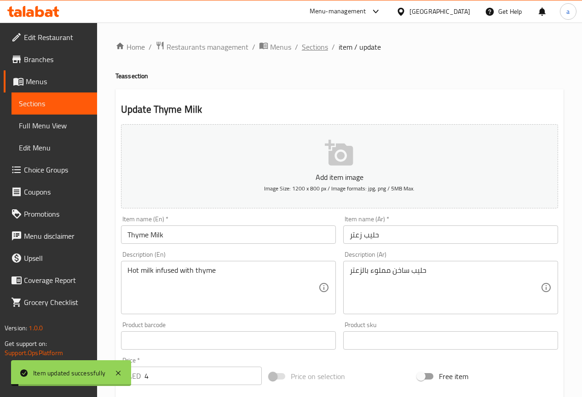
click at [315, 46] on span "Sections" at bounding box center [315, 46] width 26 height 11
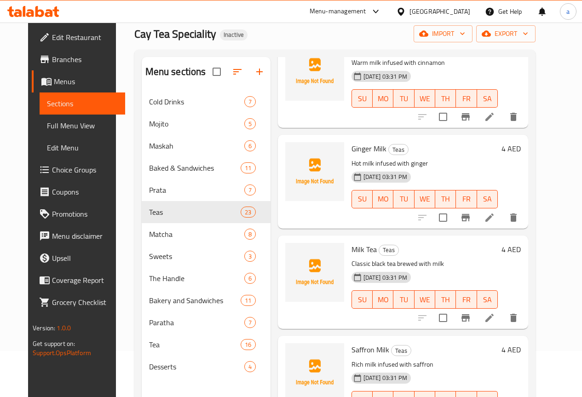
scroll to position [1794, 0]
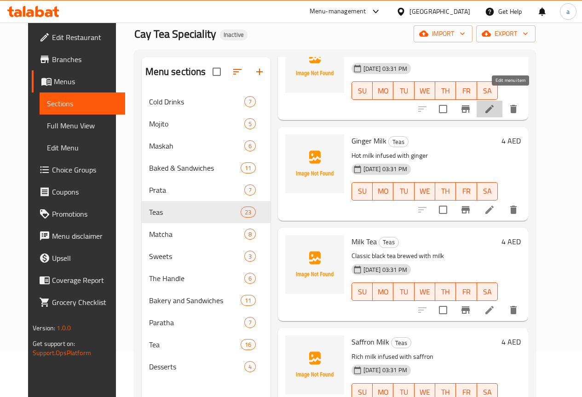
click at [495, 103] on icon at bounding box center [489, 108] width 11 height 11
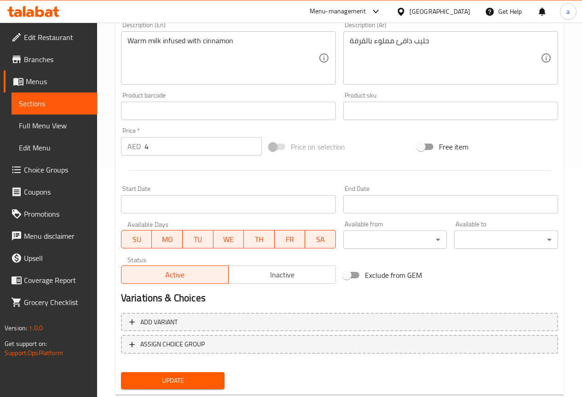
scroll to position [230, 0]
click at [202, 374] on span "Update" at bounding box center [172, 379] width 89 height 11
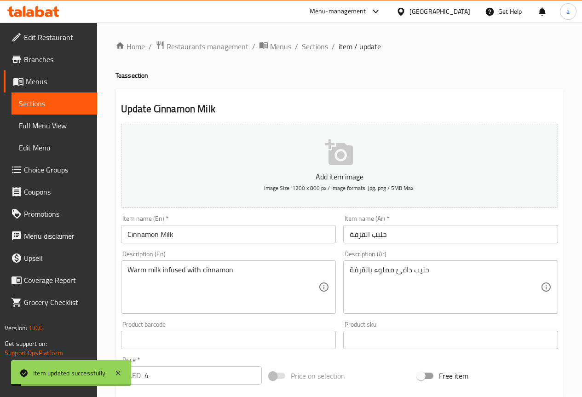
scroll to position [0, 0]
click at [319, 46] on span "Sections" at bounding box center [315, 46] width 26 height 11
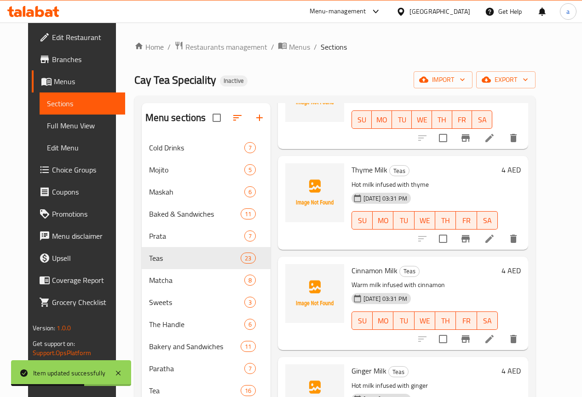
scroll to position [1840, 0]
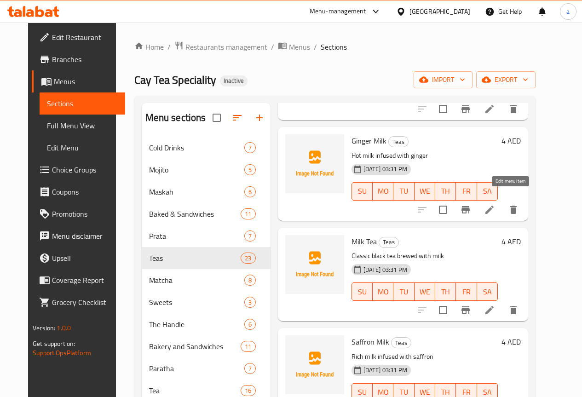
click at [495, 204] on icon at bounding box center [489, 209] width 11 height 11
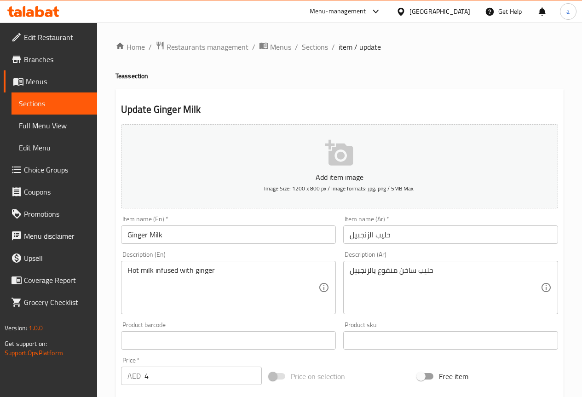
click at [389, 270] on textarea "حليب ساخن منقوع بالزنجبيل" at bounding box center [445, 288] width 191 height 44
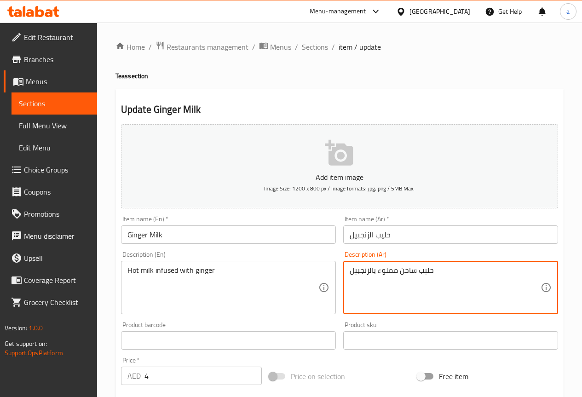
click at [394, 291] on textarea "حليب ساخن مملوء بالزنجبيل" at bounding box center [445, 288] width 191 height 44
type textarea "حليب ساخن مملوء بالزنجبيل"
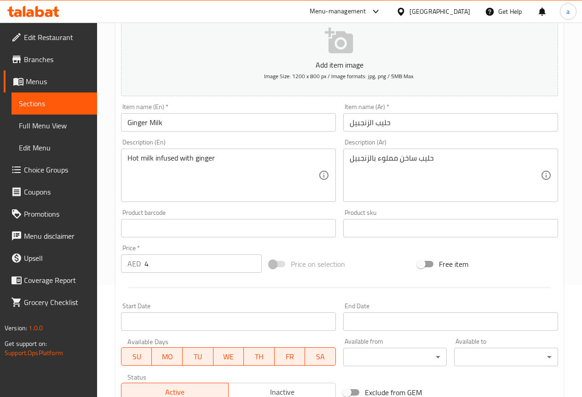
scroll to position [230, 0]
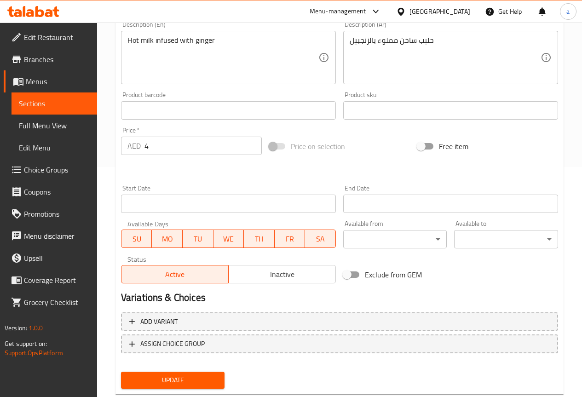
click at [212, 370] on div "Update" at bounding box center [172, 380] width 111 height 24
click at [214, 378] on span "Update" at bounding box center [172, 379] width 89 height 11
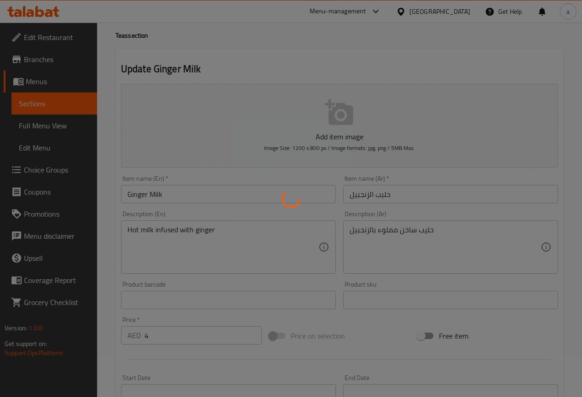
scroll to position [0, 0]
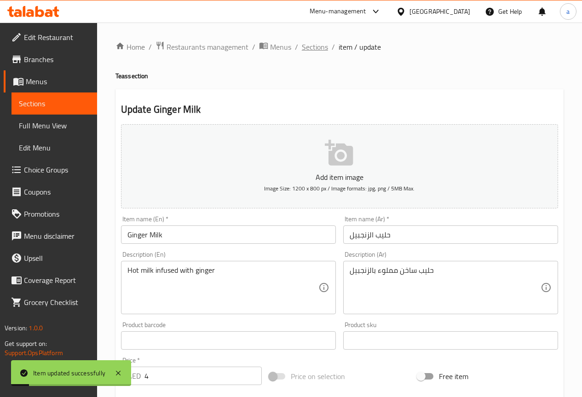
click at [315, 50] on span "Sections" at bounding box center [315, 46] width 26 height 11
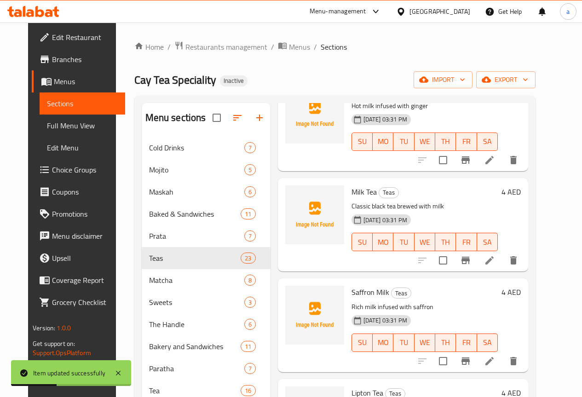
scroll to position [1937, 0]
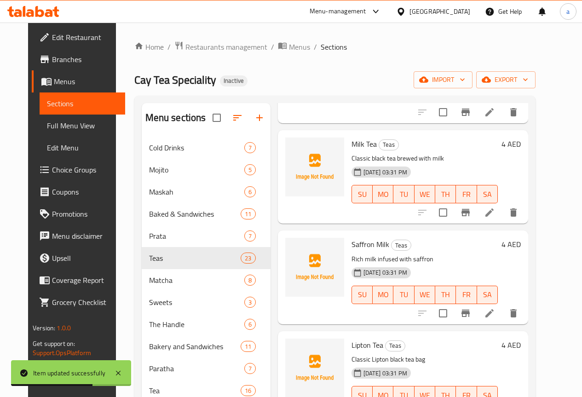
click at [495, 207] on icon at bounding box center [489, 212] width 11 height 11
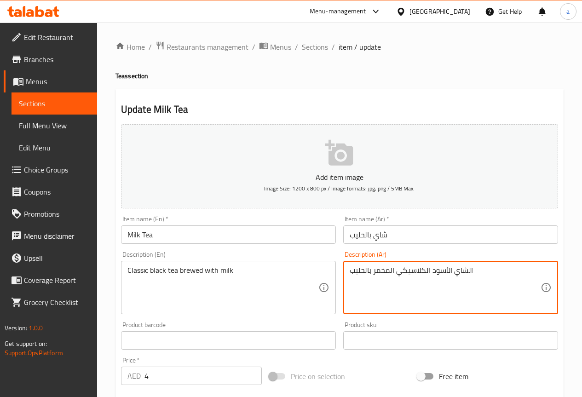
click at [405, 270] on textarea "الشاي الأسود الكلاسيكي المخمر بالحليب" at bounding box center [445, 288] width 191 height 44
click at [392, 270] on textarea "الشاي الأسود كلاسيك المخمر بالحليب" at bounding box center [445, 288] width 191 height 44
click at [391, 269] on textarea "الشاي الأسود كلاسيك المخمر بالحليب" at bounding box center [445, 288] width 191 height 44
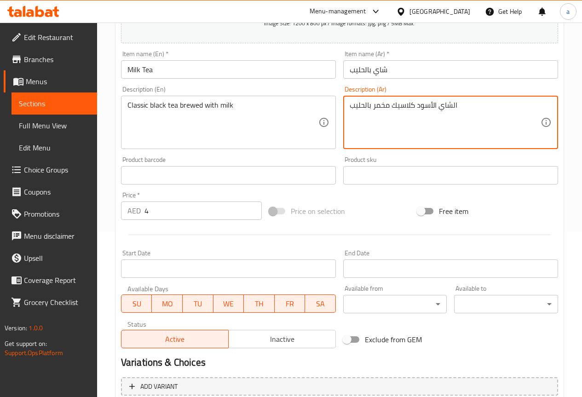
scroll to position [230, 0]
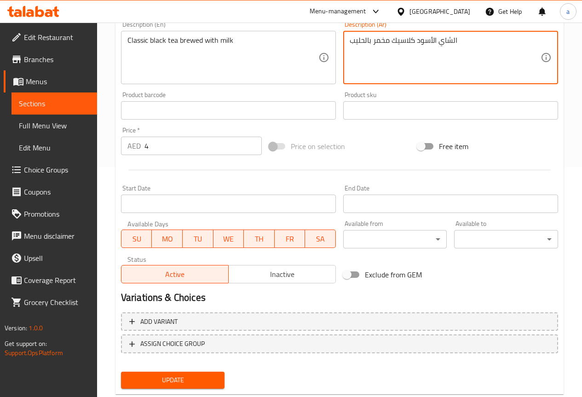
type textarea "الشاي الأسود كلاسيك مخمر بالحليب"
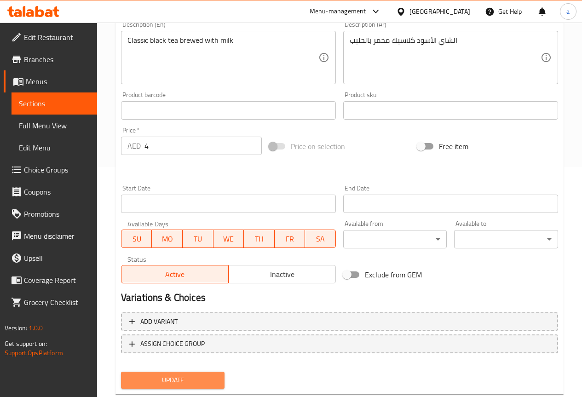
click at [205, 373] on button "Update" at bounding box center [173, 380] width 104 height 17
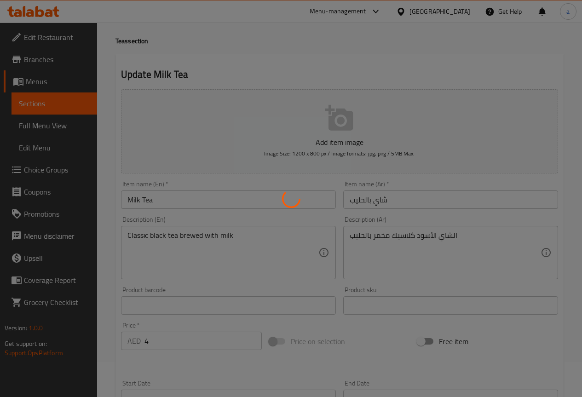
scroll to position [0, 0]
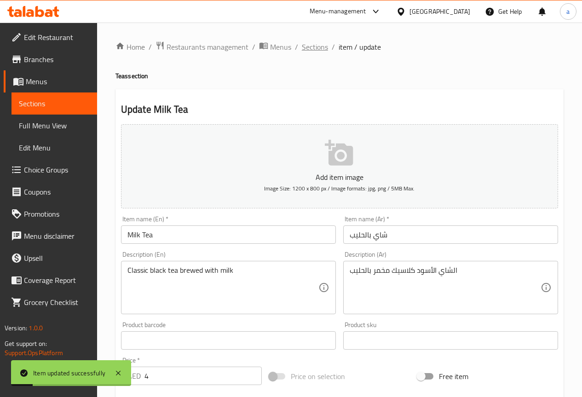
click at [304, 45] on span "Sections" at bounding box center [315, 46] width 26 height 11
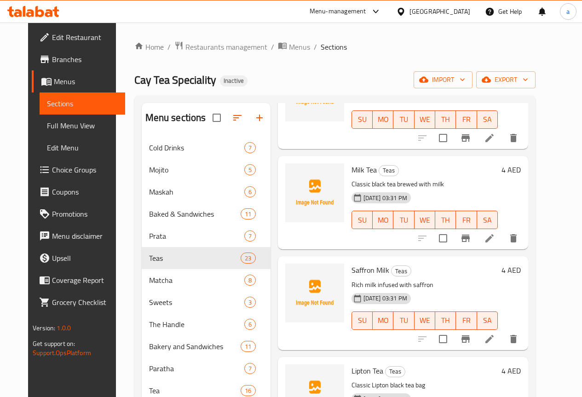
scroll to position [1937, 0]
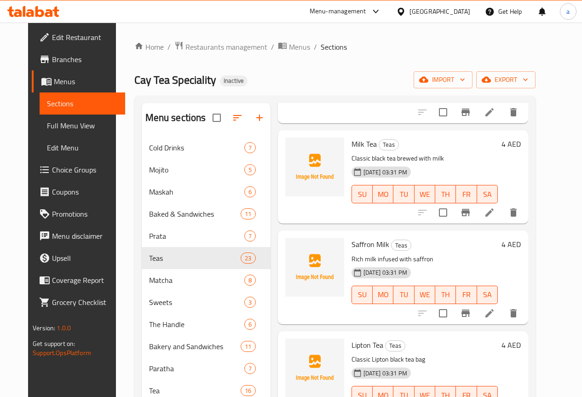
click at [502, 305] on li at bounding box center [490, 313] width 26 height 17
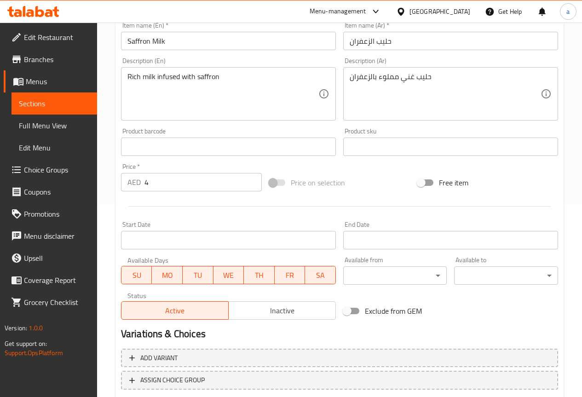
scroll to position [253, 0]
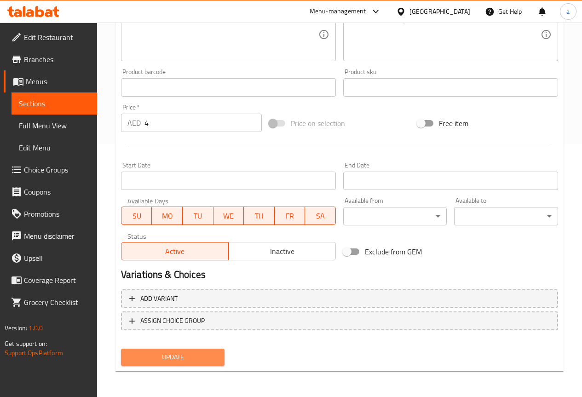
click at [189, 350] on button "Update" at bounding box center [173, 357] width 104 height 17
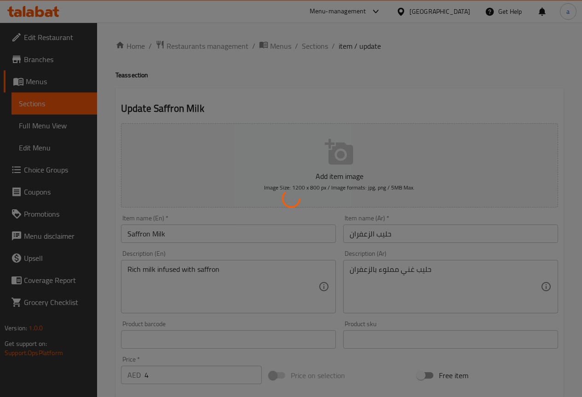
scroll to position [0, 0]
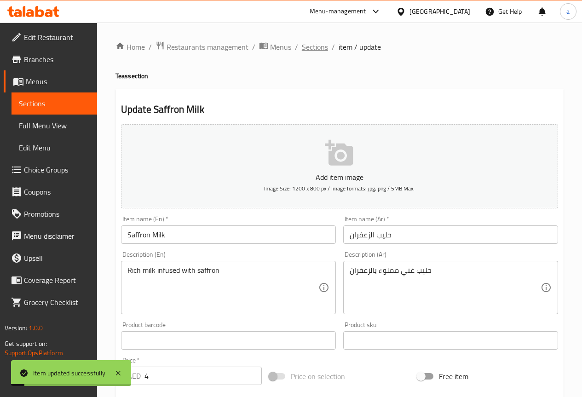
click at [310, 48] on span "Sections" at bounding box center [315, 46] width 26 height 11
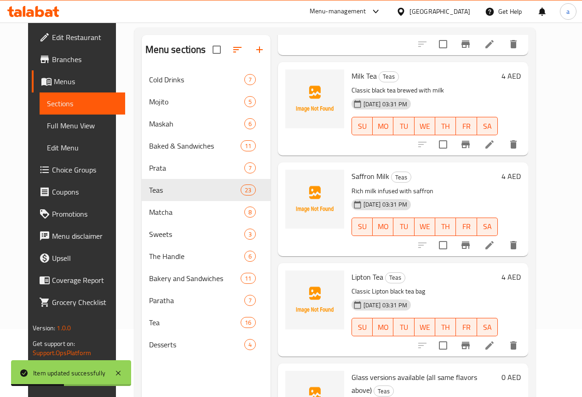
scroll to position [129, 0]
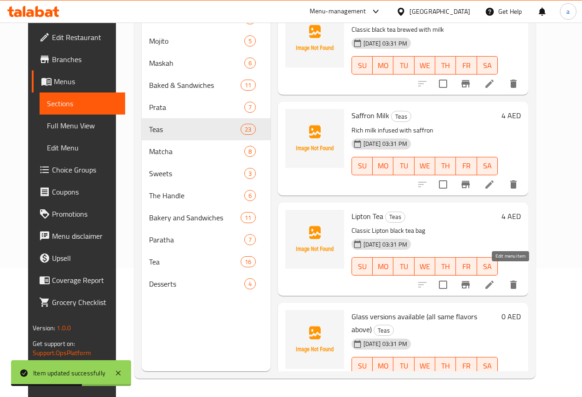
click at [495, 279] on icon at bounding box center [489, 284] width 11 height 11
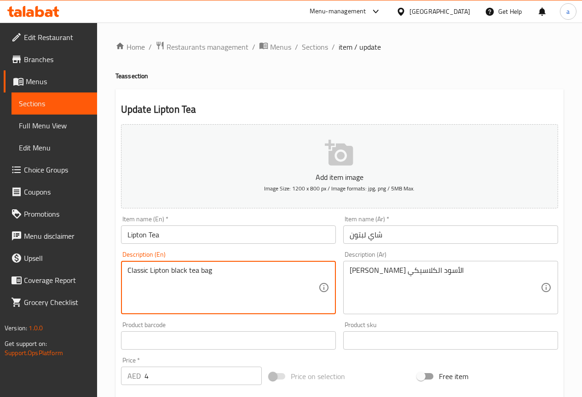
click at [201, 270] on textarea "Classic Lipton black tea bag" at bounding box center [222, 288] width 191 height 44
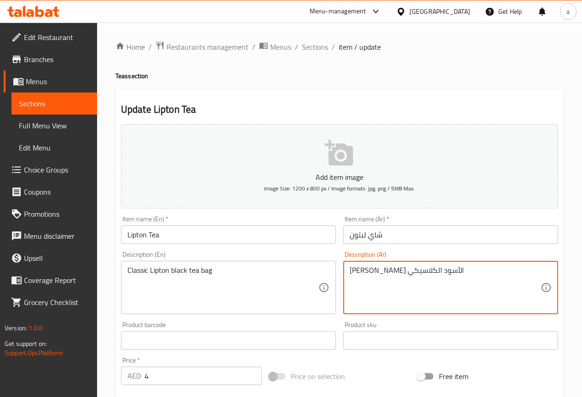
click at [459, 268] on textarea "[PERSON_NAME] الأسود الكلاسيكي" at bounding box center [445, 288] width 191 height 44
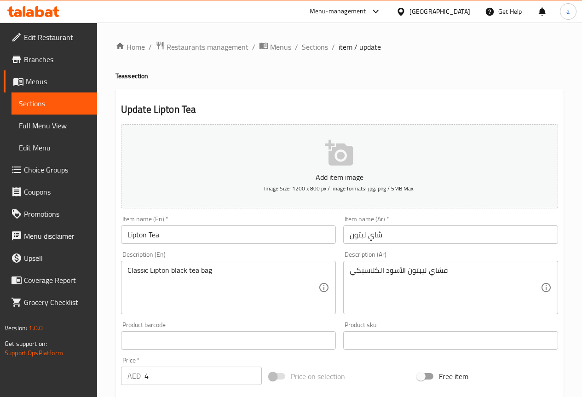
click at [437, 263] on div "فشاي ليبتون الأسود الكلاسيكي Description (Ar)" at bounding box center [450, 287] width 215 height 53
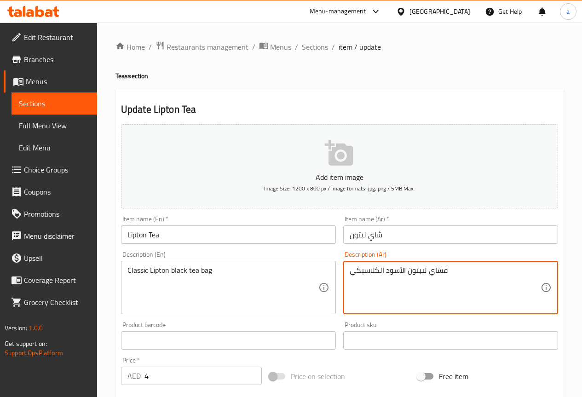
click at [443, 270] on textarea "فشاي ليبتون الأسود الكلاسيكي" at bounding box center [445, 288] width 191 height 44
click at [401, 270] on textarea "شاي فتلة ليبتون الأسود الكلاسيكي" at bounding box center [445, 288] width 191 height 44
click at [362, 271] on textarea "شاي فتلة ليبتون أسود الكلاسيكي" at bounding box center [445, 288] width 191 height 44
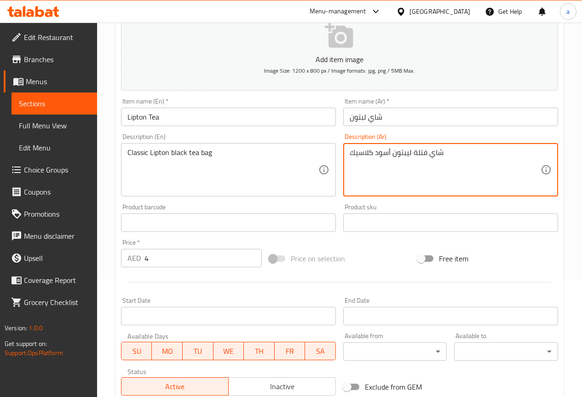
scroll to position [253, 0]
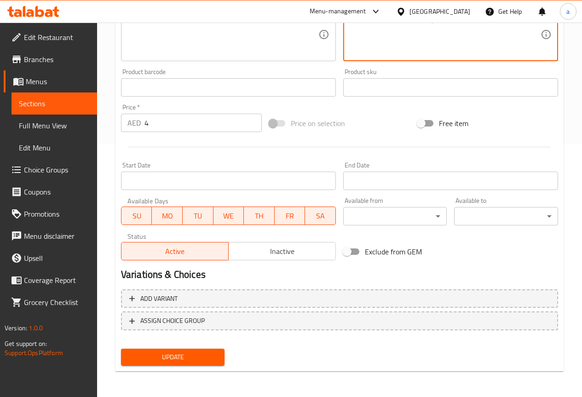
type textarea "شاي فتلة ليبتون أسود كلاسيك"
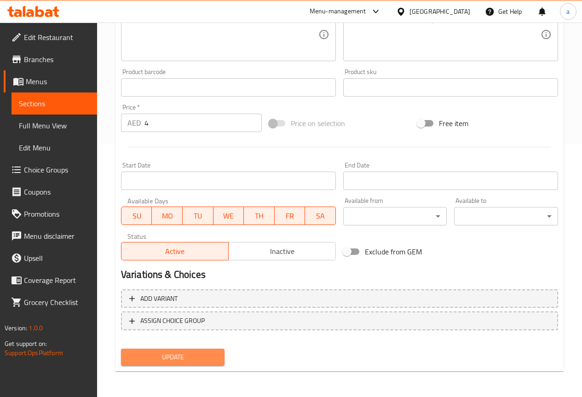
click at [178, 356] on span "Update" at bounding box center [172, 356] width 89 height 11
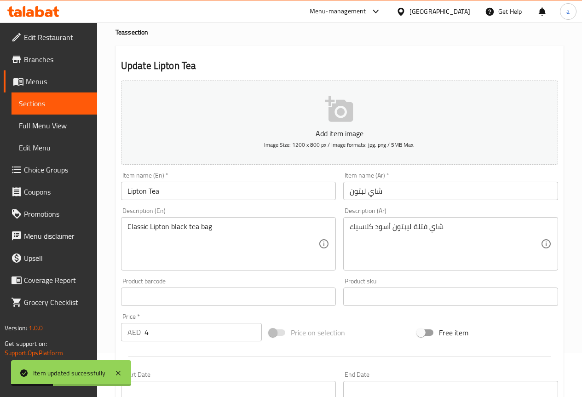
scroll to position [0, 0]
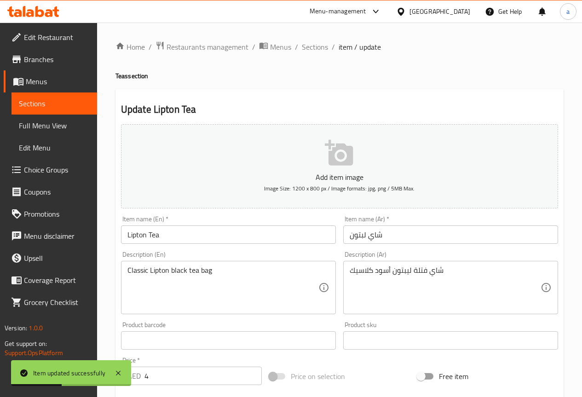
click at [308, 54] on div "Home / Restaurants management / Menus / Sections / item / update Teas section U…" at bounding box center [339, 336] width 448 height 591
click at [308, 46] on span "Sections" at bounding box center [315, 46] width 26 height 11
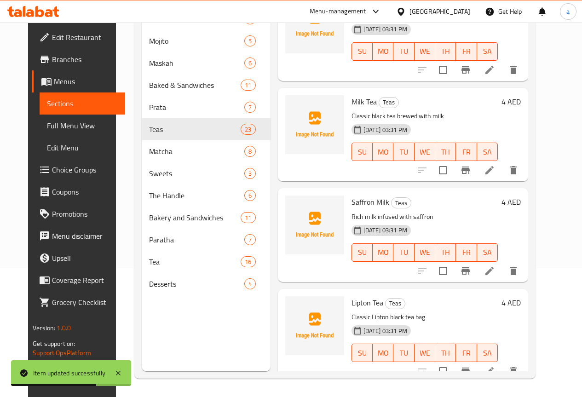
scroll to position [1937, 0]
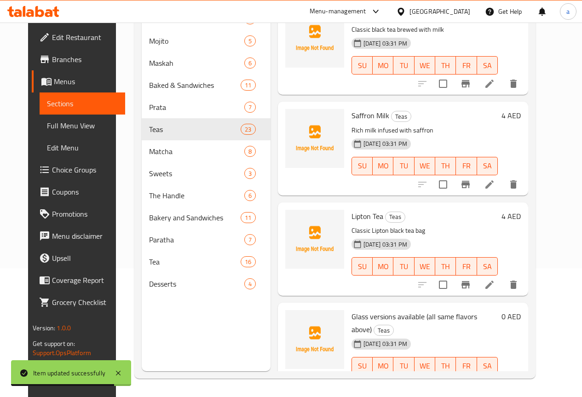
click at [480, 376] on li at bounding box center [467, 384] width 26 height 17
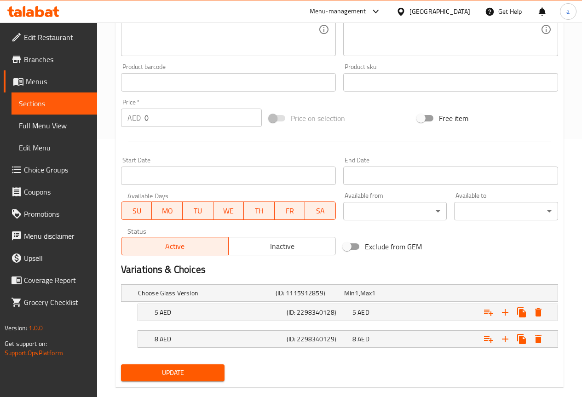
scroll to position [274, 0]
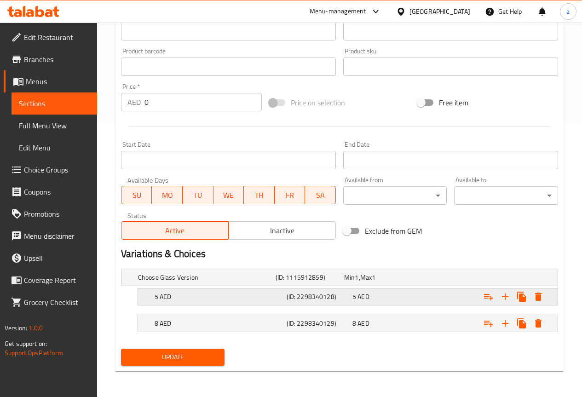
click at [285, 292] on div "(ID: 2298340128)" at bounding box center [318, 296] width 66 height 13
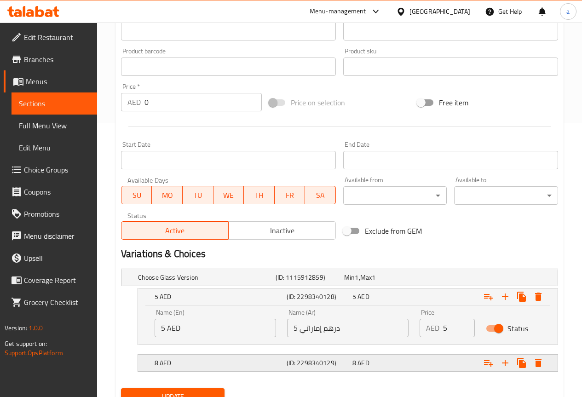
click at [336, 367] on h5 "(ID: 2298340129)" at bounding box center [318, 362] width 62 height 9
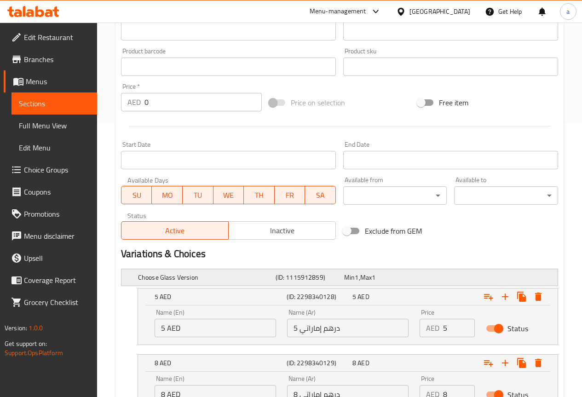
click at [247, 269] on div "Choose Glass Version (ID: 1115912859) Min 1 , Max 1" at bounding box center [342, 277] width 412 height 20
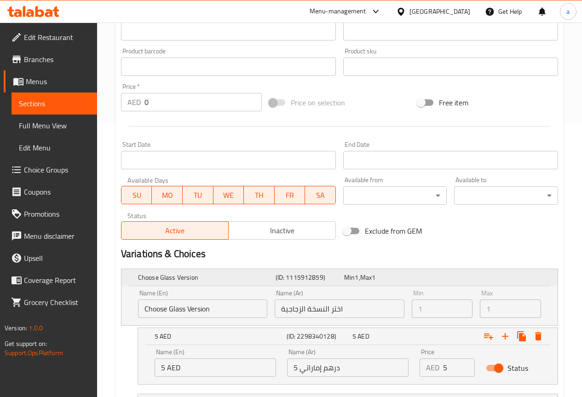
click at [247, 269] on div "Choose Glass Version (ID: 1115912859) Min 1 , Max 1" at bounding box center [342, 277] width 412 height 20
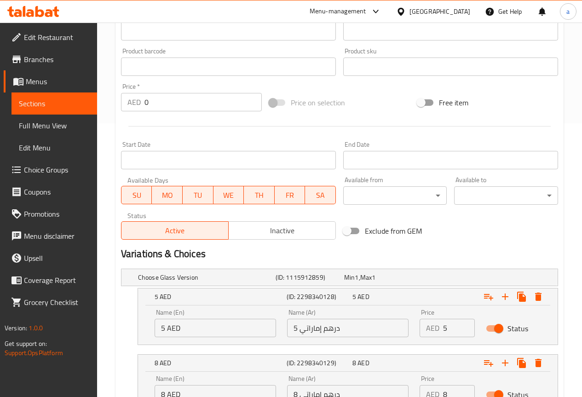
click at [379, 103] on div "Price on selection" at bounding box center [339, 102] width 148 height 25
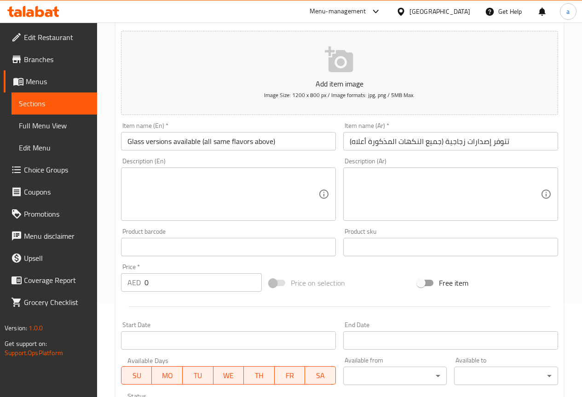
scroll to position [0, 0]
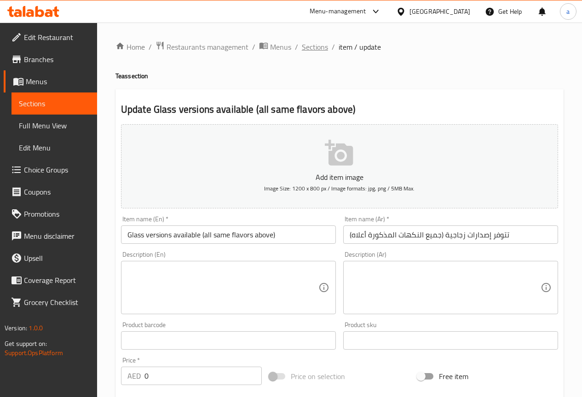
click at [306, 51] on span "Sections" at bounding box center [315, 46] width 26 height 11
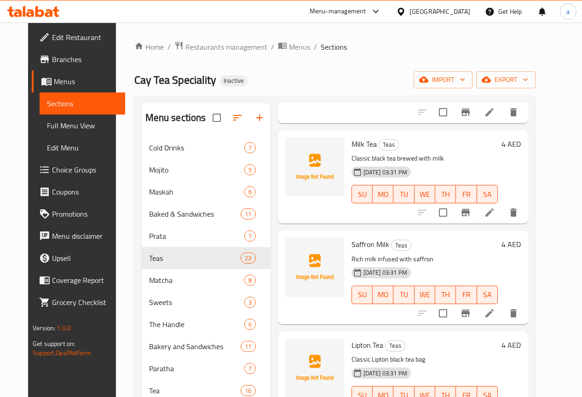
scroll to position [129, 0]
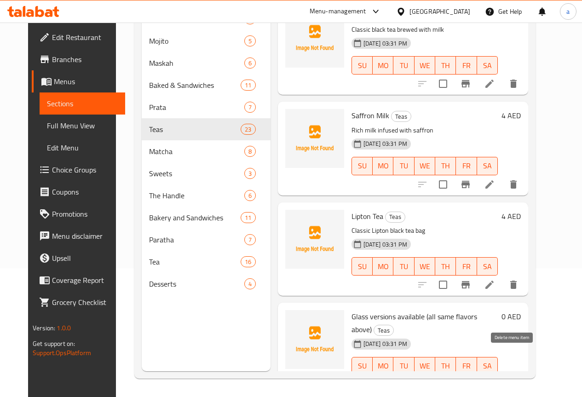
click at [494, 380] on icon "delete" at bounding box center [491, 384] width 6 height 8
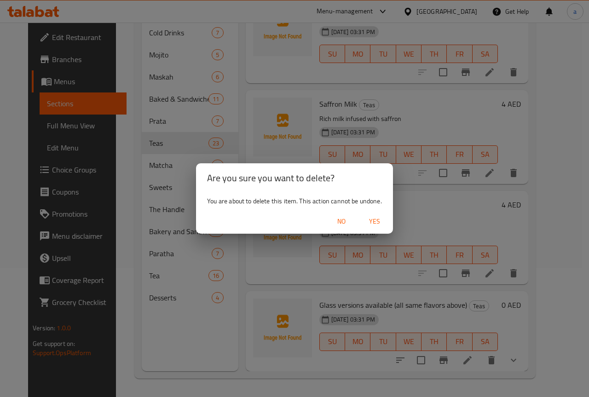
click at [374, 218] on span "Yes" at bounding box center [374, 221] width 22 height 11
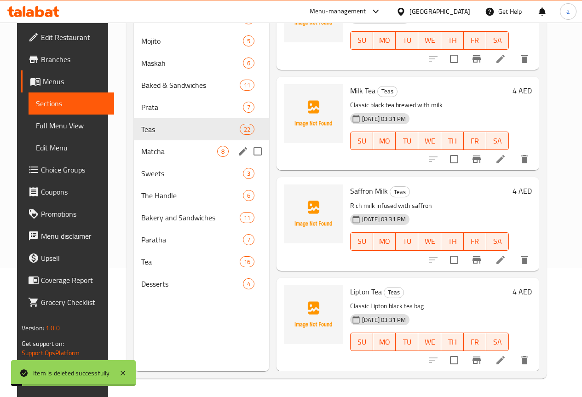
scroll to position [1850, 0]
click at [141, 157] on span "Matcha" at bounding box center [179, 151] width 76 height 11
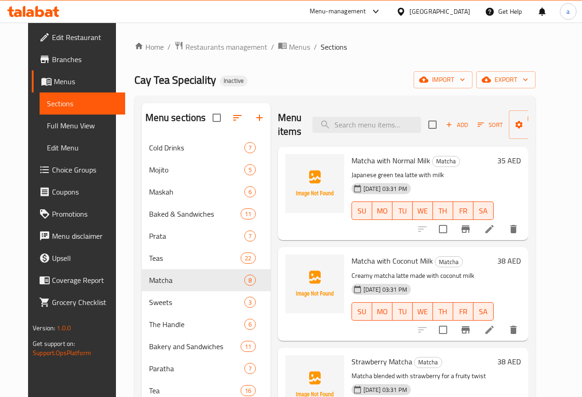
click at [501, 230] on li at bounding box center [490, 229] width 26 height 17
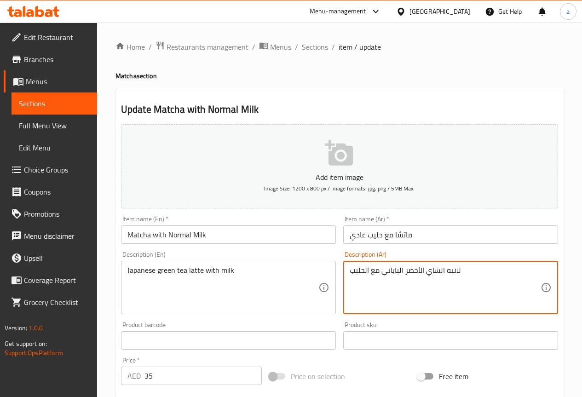
click at [433, 273] on textarea "لاتيه الشاي الأخضر الياباني مع الحليب" at bounding box center [445, 288] width 191 height 44
paste textarea "اي ماتشا ياباني مع"
click at [434, 297] on textarea "لاتيه شاي ماتشا ياباني مع حليب" at bounding box center [445, 288] width 191 height 44
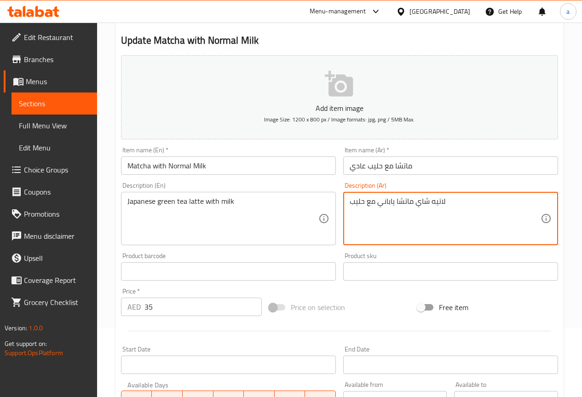
scroll to position [253, 0]
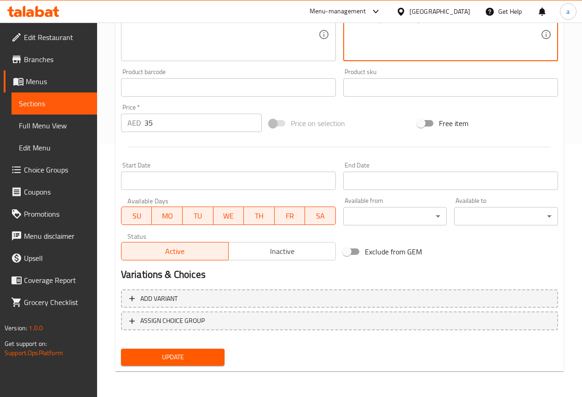
type textarea "لاتيه شاي ماتشا ياباني مع حليب"
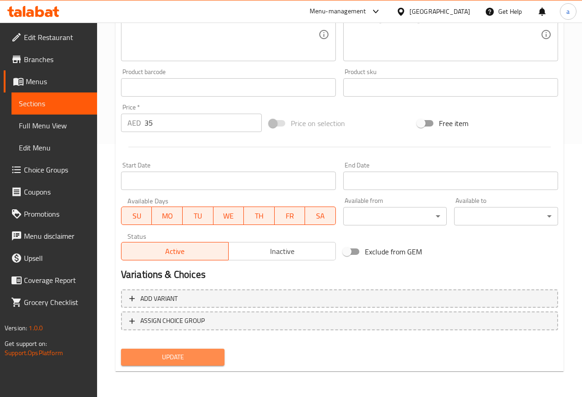
click at [207, 351] on button "Update" at bounding box center [173, 357] width 104 height 17
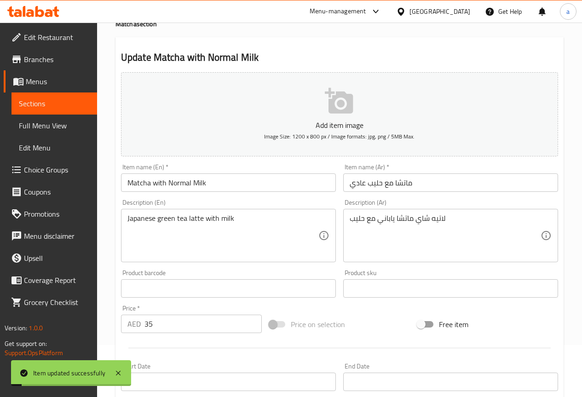
scroll to position [0, 0]
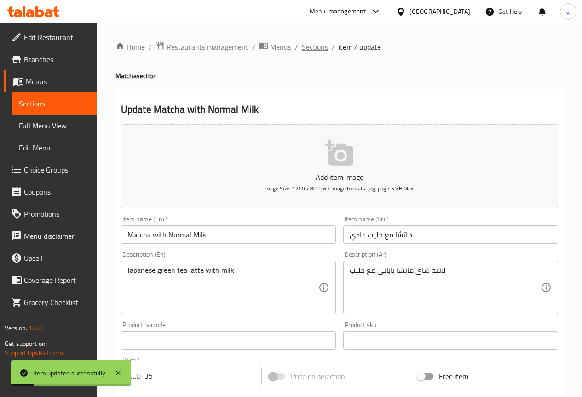
click at [313, 50] on span "Sections" at bounding box center [315, 46] width 26 height 11
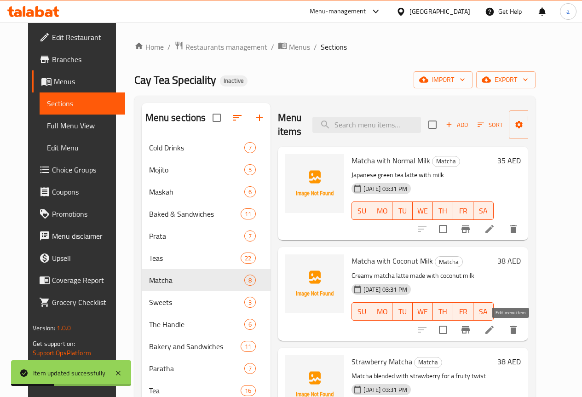
click at [495, 328] on icon at bounding box center [489, 329] width 11 height 11
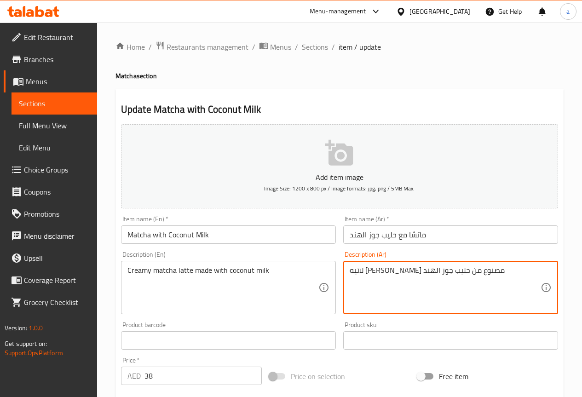
click at [485, 297] on textarea "لاتيه [PERSON_NAME] مصنوع من حليب جوز الهند" at bounding box center [445, 288] width 191 height 44
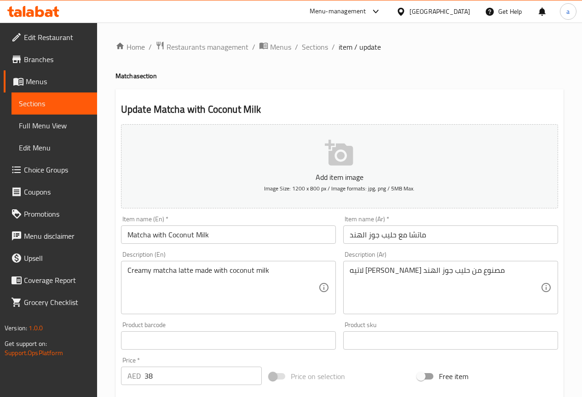
click at [439, 297] on textarea "لاتيه [PERSON_NAME] مصنوع من حليب جوز الهند" at bounding box center [445, 288] width 191 height 44
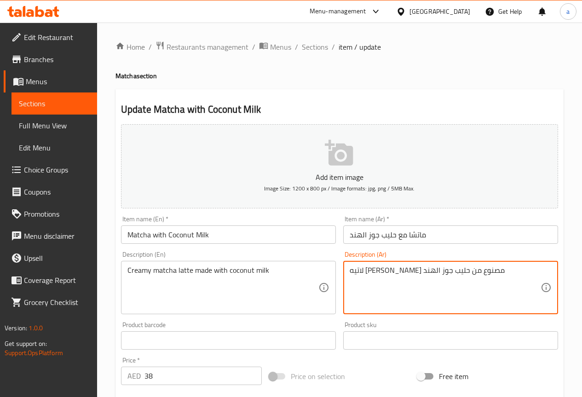
click at [439, 297] on textarea "لاتيه [PERSON_NAME] مصنوع من حليب جوز الهند" at bounding box center [445, 288] width 191 height 44
paste textarea "ضّر ب"
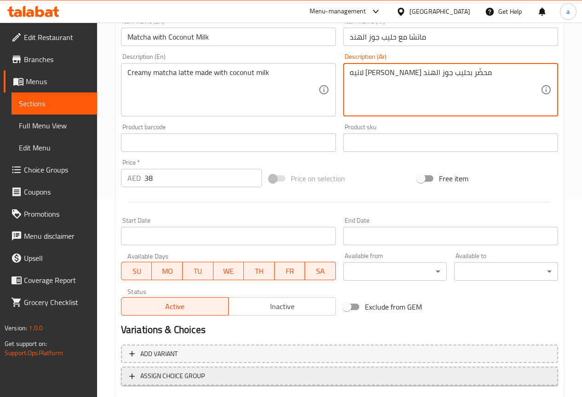
scroll to position [253, 0]
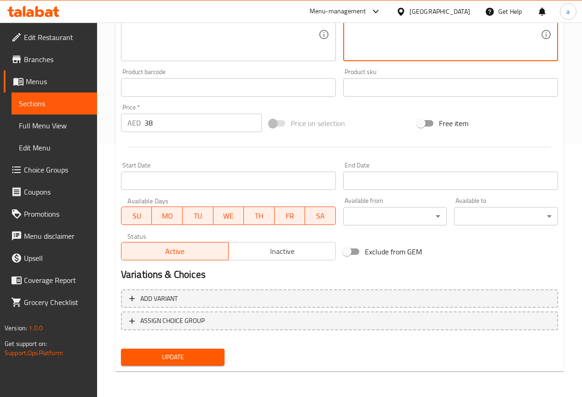
type textarea "لاتيه [PERSON_NAME] محضّر بحليب جوز الهند"
click at [177, 358] on span "Update" at bounding box center [172, 356] width 89 height 11
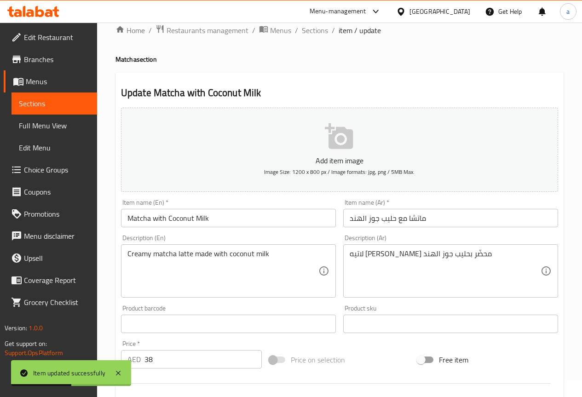
scroll to position [0, 0]
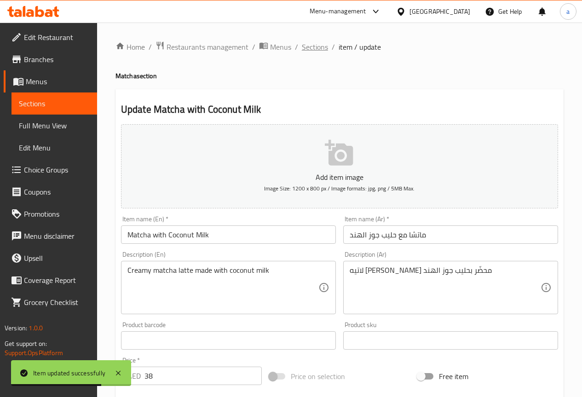
click at [316, 49] on span "Sections" at bounding box center [315, 46] width 26 height 11
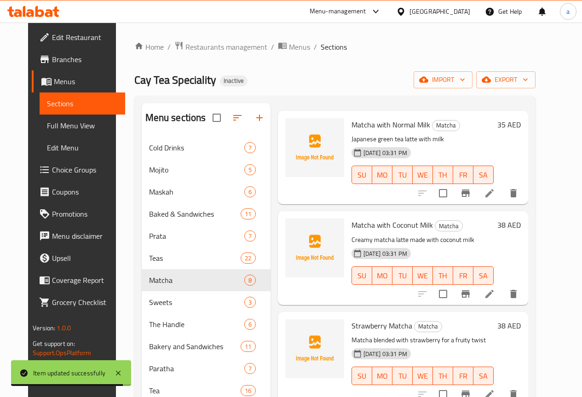
scroll to position [92, 0]
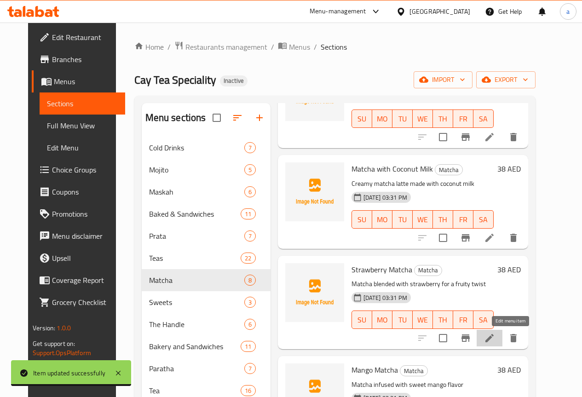
click at [495, 343] on icon at bounding box center [489, 338] width 11 height 11
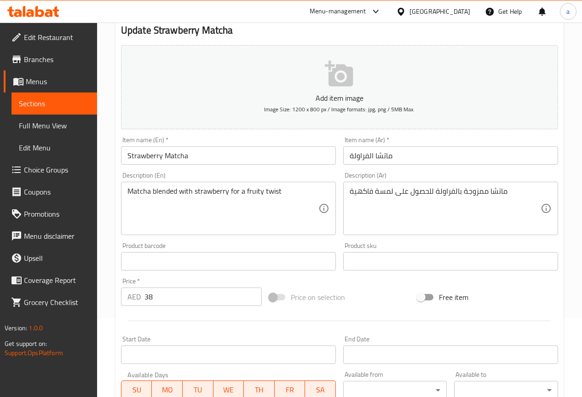
scroll to position [253, 0]
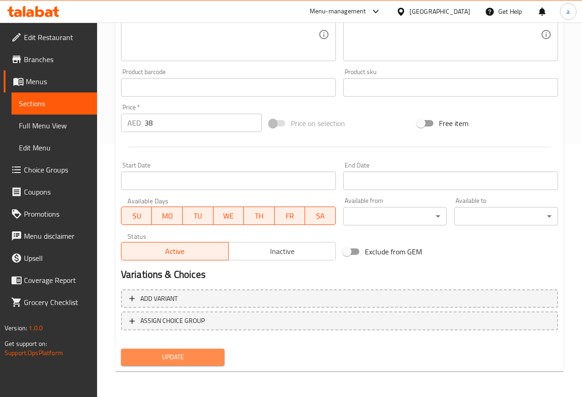
click at [205, 363] on span "Update" at bounding box center [172, 356] width 89 height 11
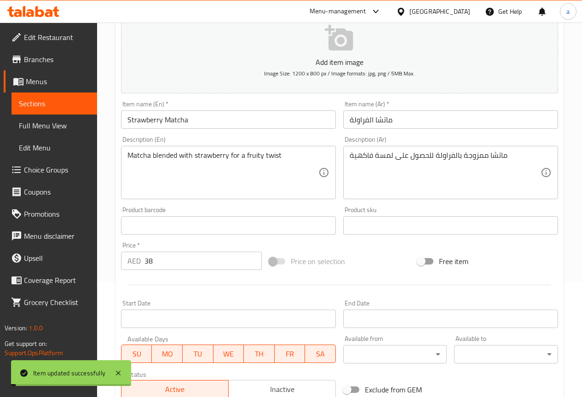
scroll to position [0, 0]
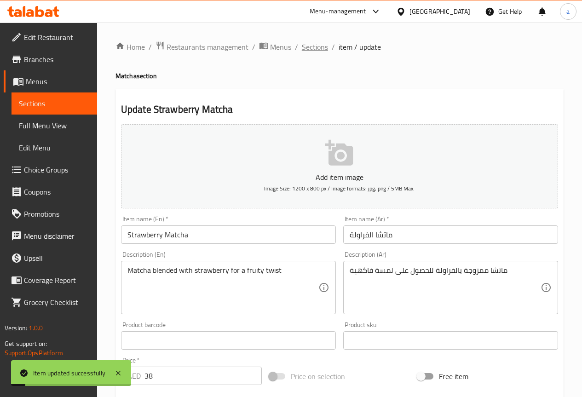
click at [315, 48] on span "Sections" at bounding box center [315, 46] width 26 height 11
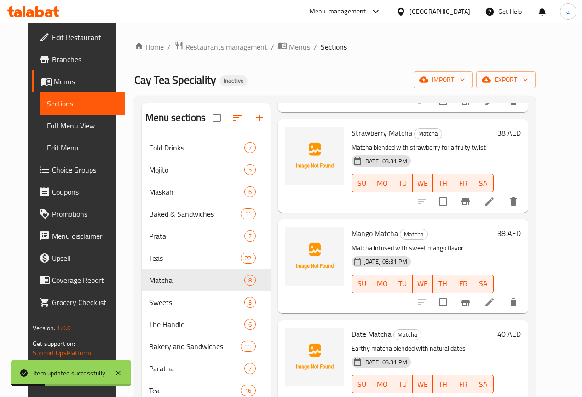
scroll to position [322, 0]
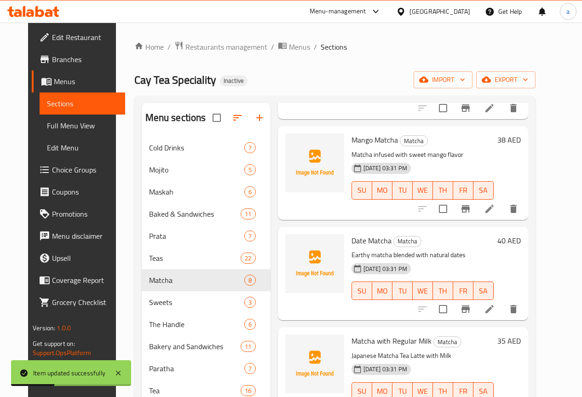
click at [495, 213] on icon at bounding box center [489, 208] width 11 height 11
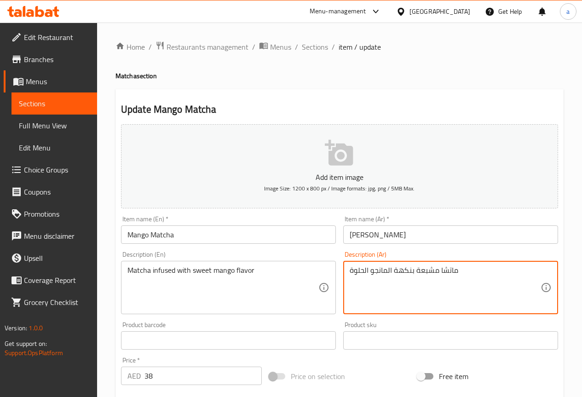
click at [424, 270] on textarea "ماتشا مشبعة بنكهة المانجو الحلوة" at bounding box center [445, 288] width 191 height 44
click at [350, 270] on textarea "ماتشا مملوء بنكهة المانجو الحلوة" at bounding box center [445, 288] width 191 height 44
paste textarea "استوائية"
click at [470, 273] on textarea "ماتشا مملوء بنكهة المانجو الحلوة" at bounding box center [445, 288] width 191 height 44
paste textarea "استوائية"
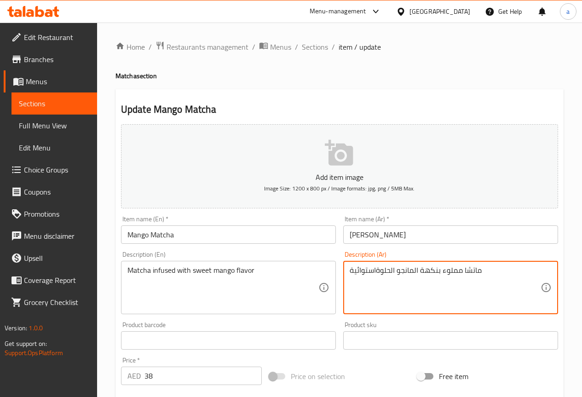
click at [376, 268] on textarea "ماتشا مملوء بنكهة المانجو الحلوةاستوائية" at bounding box center [445, 288] width 191 height 44
type textarea "ماتشا مملوء بنكهة المانجو الحلوة استوائية"
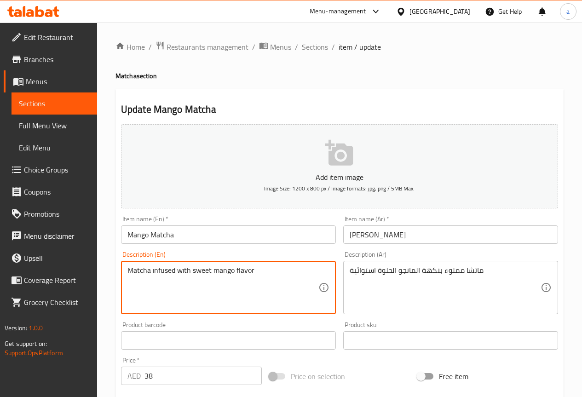
paste textarea "tropical"
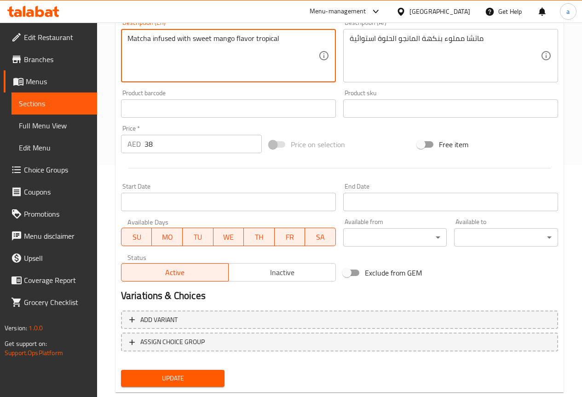
scroll to position [253, 0]
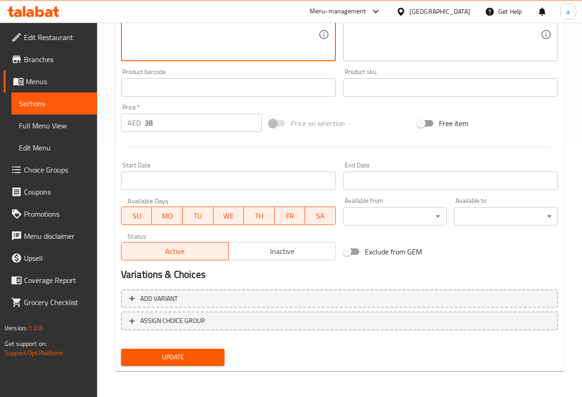
type textarea "Matcha infused with sweet mango flavor tropical"
click at [207, 358] on span "Update" at bounding box center [172, 356] width 89 height 11
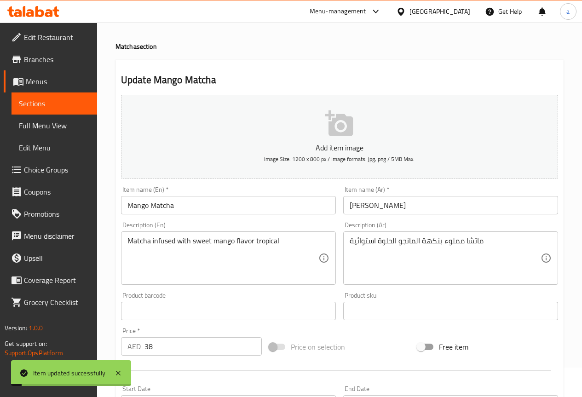
scroll to position [0, 0]
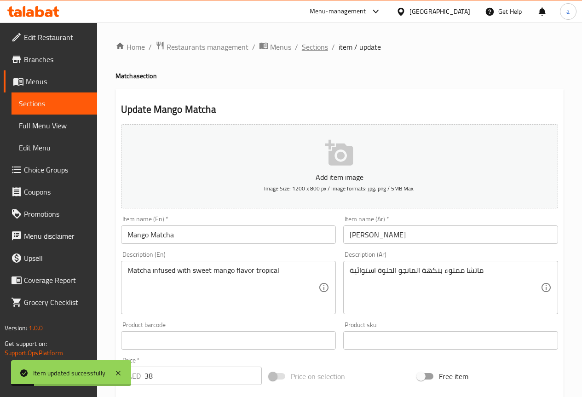
click at [316, 52] on span "Sections" at bounding box center [315, 46] width 26 height 11
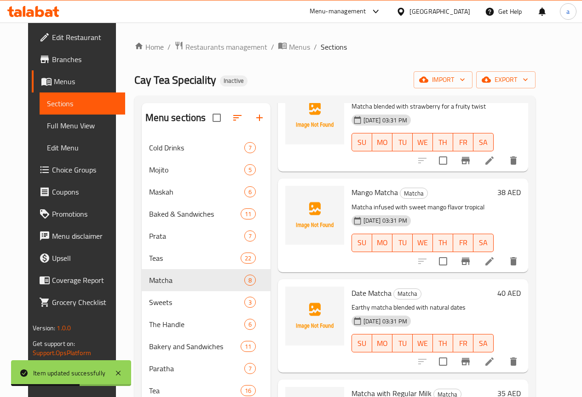
scroll to position [276, 0]
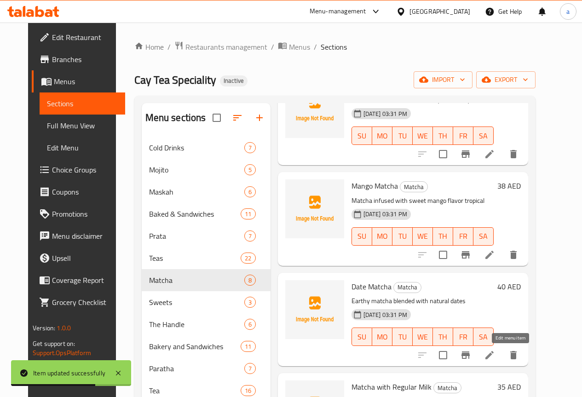
click at [494, 358] on icon at bounding box center [489, 355] width 8 height 8
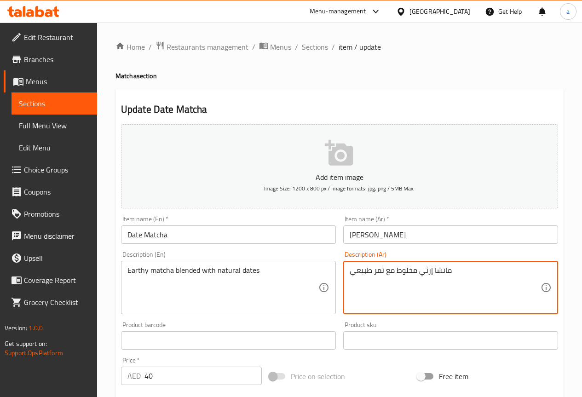
type textarea "ماتشا إرثي مخلوط مع تمر طبيعي"
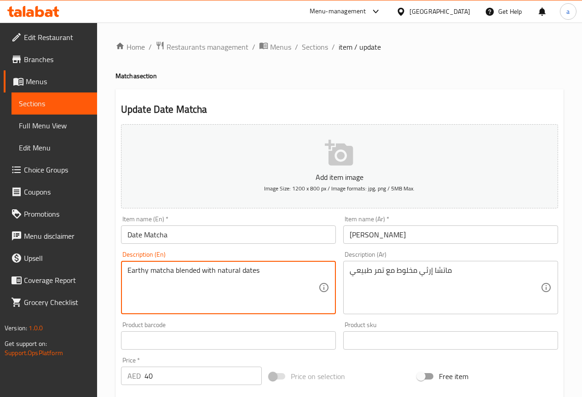
paste textarea "Sweet"
type textarea "Earthy matcha blended with natural dates Sweet"
click at [344, 271] on div "ماتشا إرثي مخلوط مع تمر طبيعي Description (Ar)" at bounding box center [450, 287] width 215 height 53
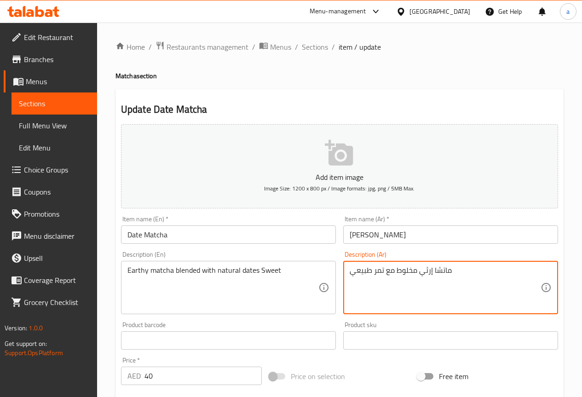
click at [471, 270] on textarea "ماتشا إرثي مخلوط مع تمر طبيعي" at bounding box center [445, 288] width 191 height 44
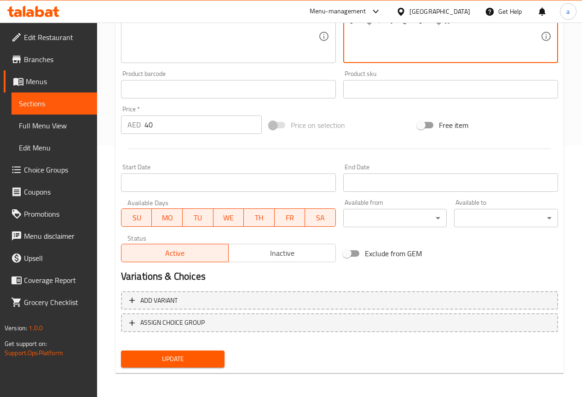
scroll to position [253, 0]
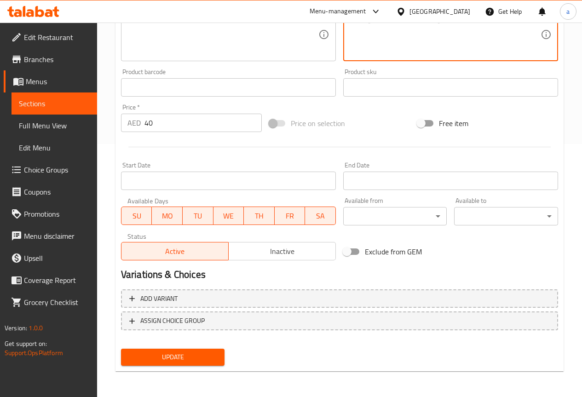
type textarea "ماتشا إرثي مخلوط مع تمر طبيعي الحلو"
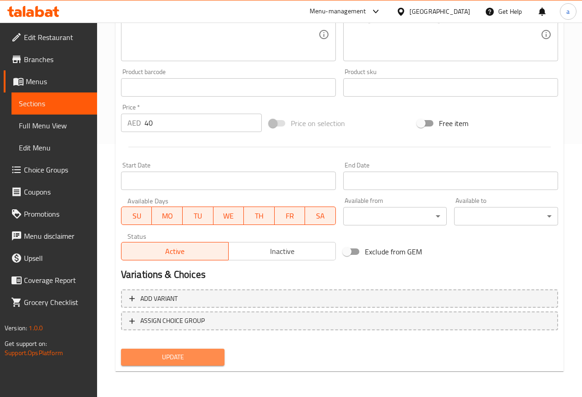
click at [216, 350] on button "Update" at bounding box center [173, 357] width 104 height 17
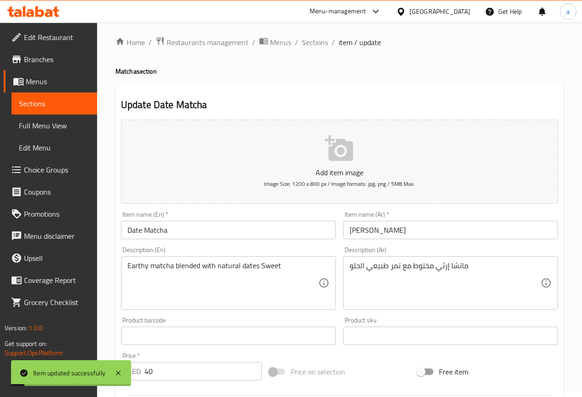
scroll to position [0, 0]
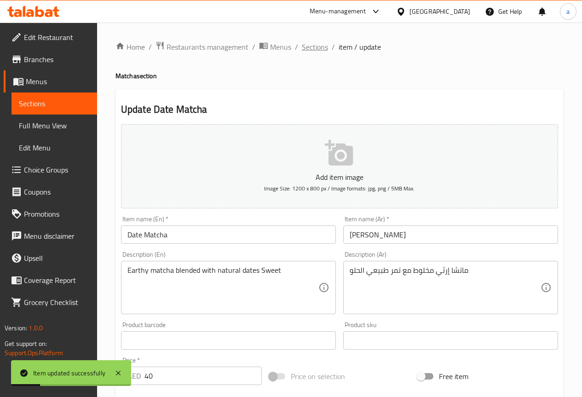
click at [316, 50] on span "Sections" at bounding box center [315, 46] width 26 height 11
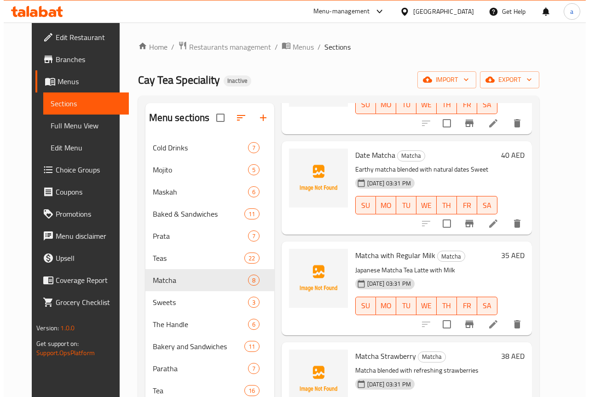
scroll to position [444, 0]
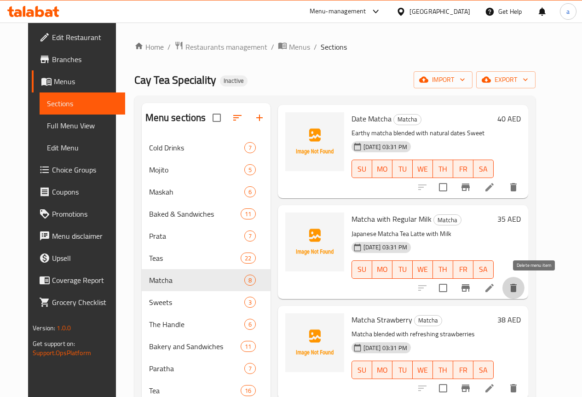
click at [519, 282] on icon "delete" at bounding box center [513, 287] width 11 height 11
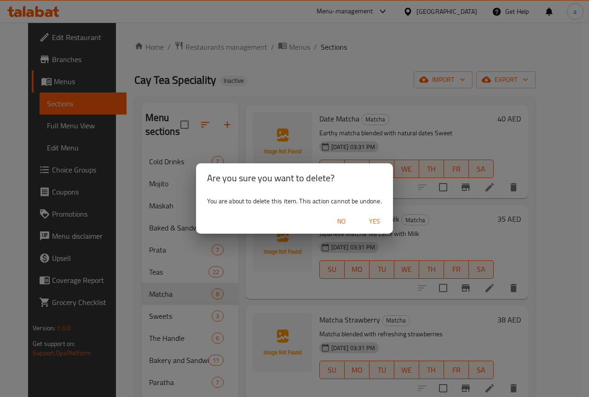
click at [376, 225] on span "Yes" at bounding box center [374, 221] width 22 height 11
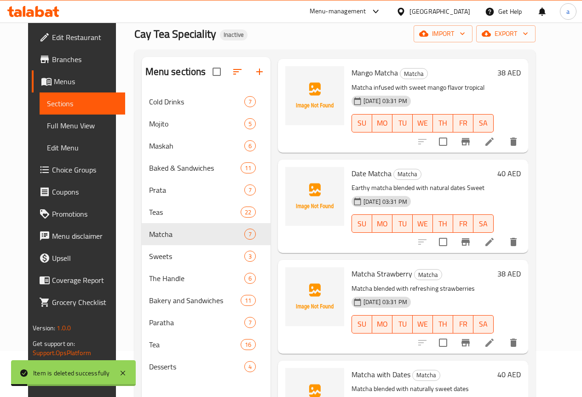
scroll to position [129, 0]
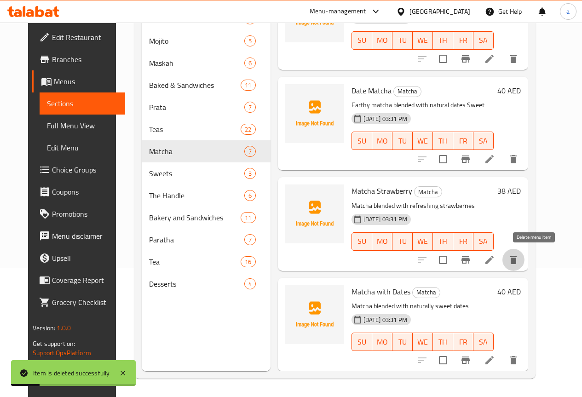
click at [517, 261] on icon "delete" at bounding box center [513, 260] width 6 height 8
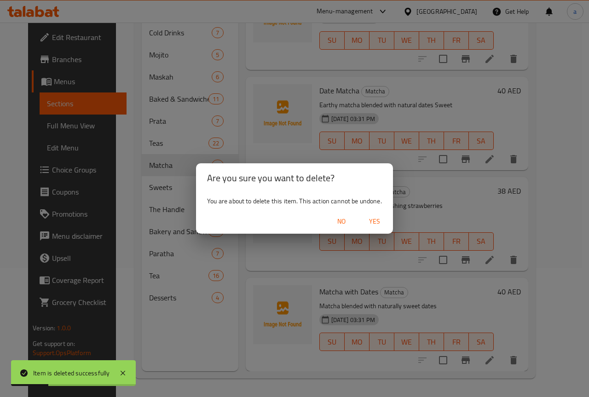
click at [380, 218] on span "Yes" at bounding box center [374, 221] width 22 height 11
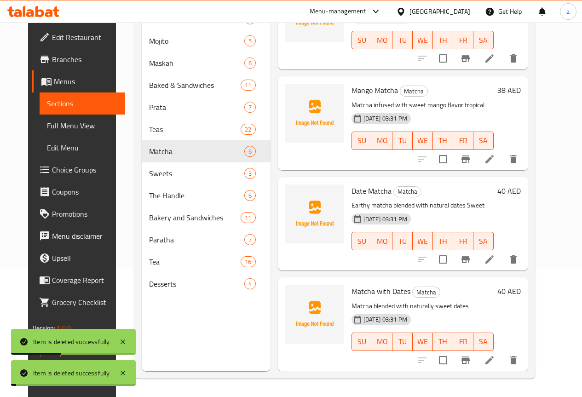
scroll to position [243, 0]
click at [524, 353] on button "delete" at bounding box center [513, 360] width 22 height 22
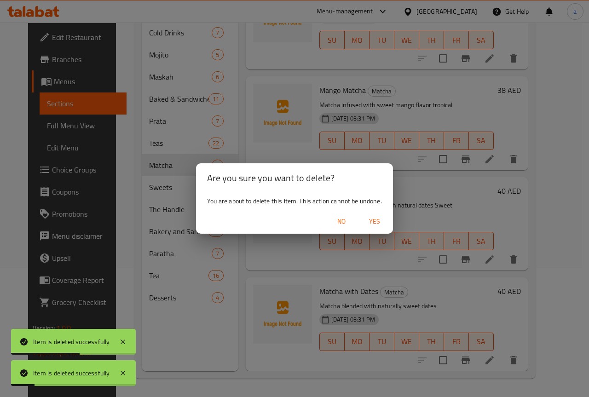
click at [381, 221] on span "Yes" at bounding box center [374, 221] width 22 height 11
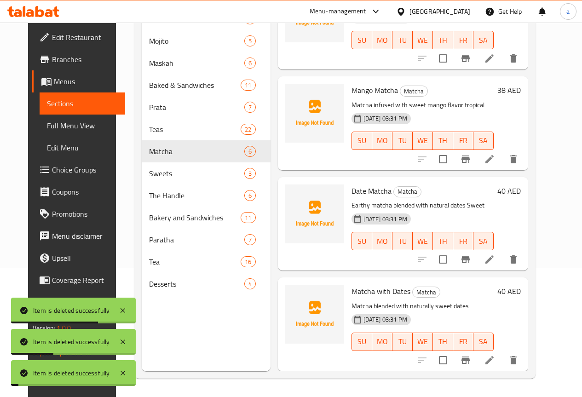
scroll to position [142, 0]
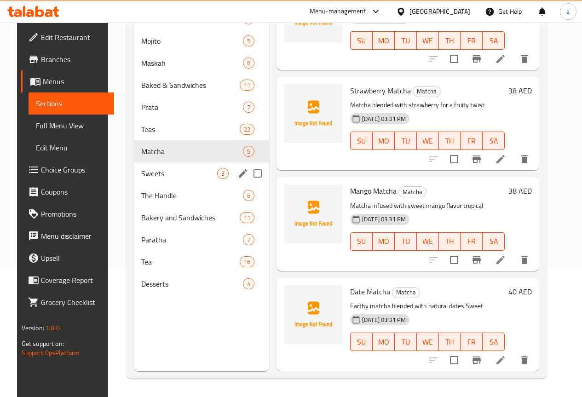
click at [161, 184] on div "Sweets 3" at bounding box center [201, 173] width 135 height 22
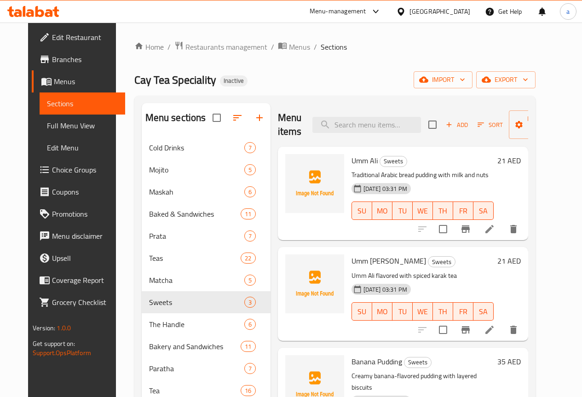
click at [495, 224] on icon at bounding box center [489, 229] width 11 height 11
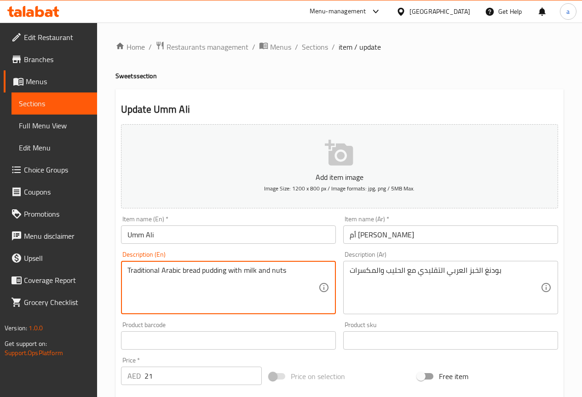
drag, startPoint x: 227, startPoint y: 272, endPoint x: 203, endPoint y: 276, distance: 24.3
click at [280, 284] on textarea "Traditional Arabic bread pudding with milk and nuts" at bounding box center [222, 288] width 191 height 44
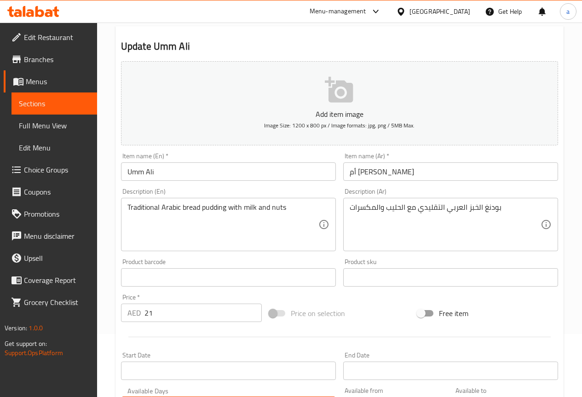
scroll to position [230, 0]
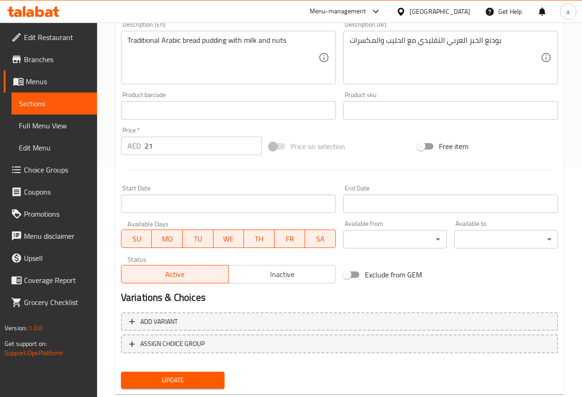
click at [169, 382] on span "Update" at bounding box center [172, 379] width 89 height 11
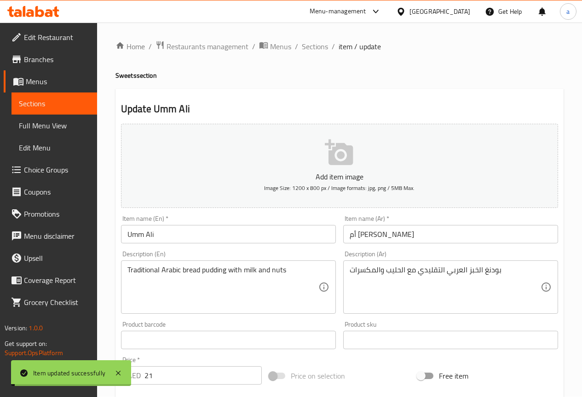
scroll to position [0, 0]
click at [324, 50] on span "Sections" at bounding box center [315, 46] width 26 height 11
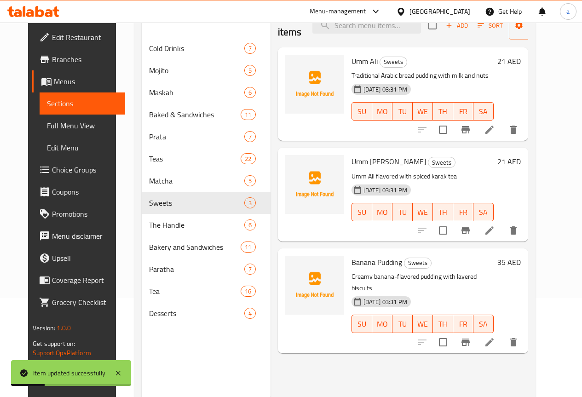
scroll to position [83, 0]
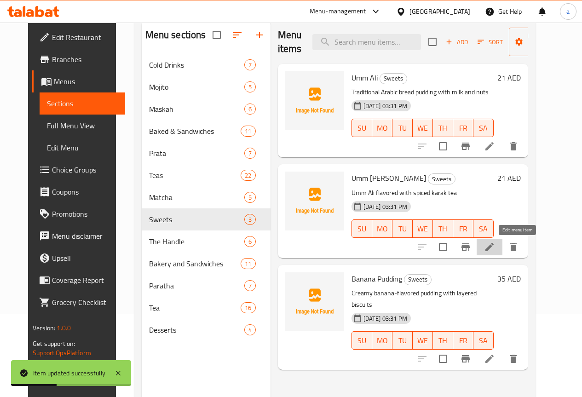
click at [494, 248] on icon at bounding box center [489, 247] width 8 height 8
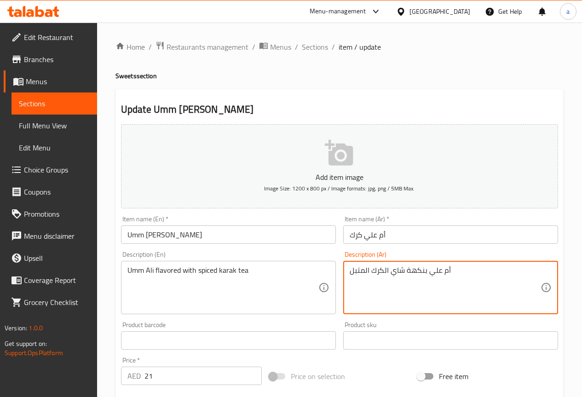
click at [350, 271] on textarea "أم علي بنكهة شاي الكرك المتبل" at bounding box center [445, 288] width 191 height 44
click at [459, 274] on textarea "أم علي بنكهة شاي الكرك المتبل" at bounding box center [445, 288] width 191 height 44
paste textarea "الغني"
type textarea "أم علي بنكهة شاي الكرك المتبل الغني"
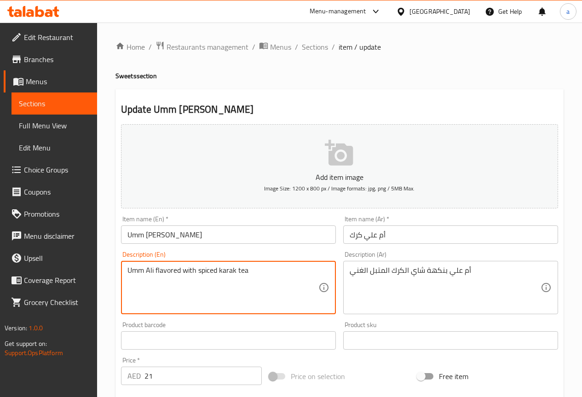
paste textarea "rich"
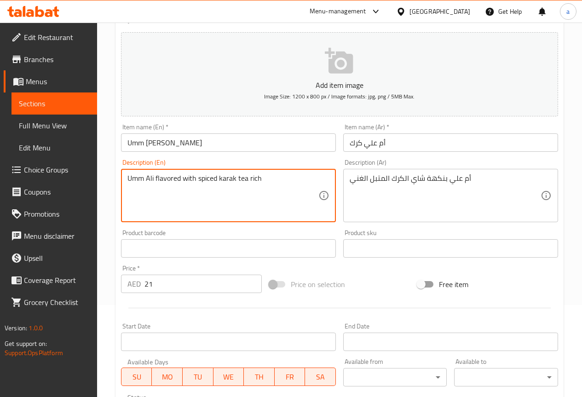
scroll to position [253, 0]
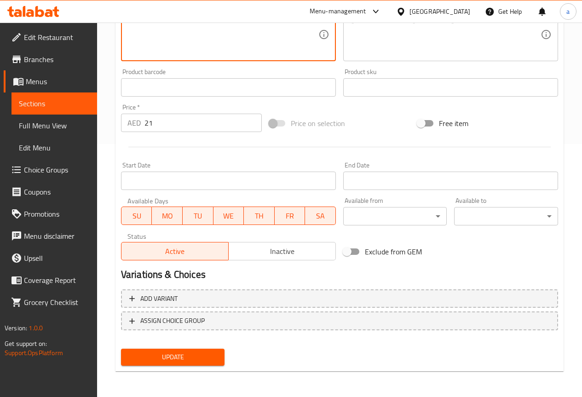
type textarea "Umm Ali flavored with spiced karak tea rich"
click at [201, 362] on span "Update" at bounding box center [172, 356] width 89 height 11
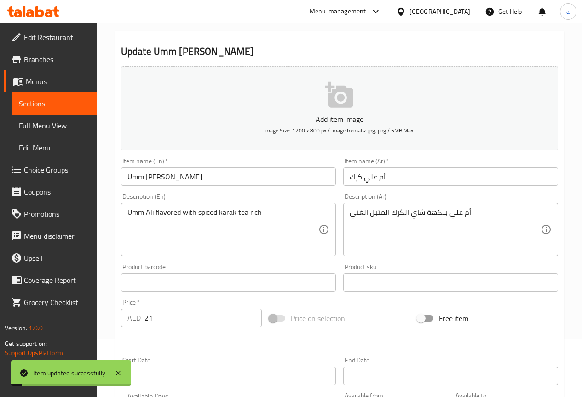
scroll to position [0, 0]
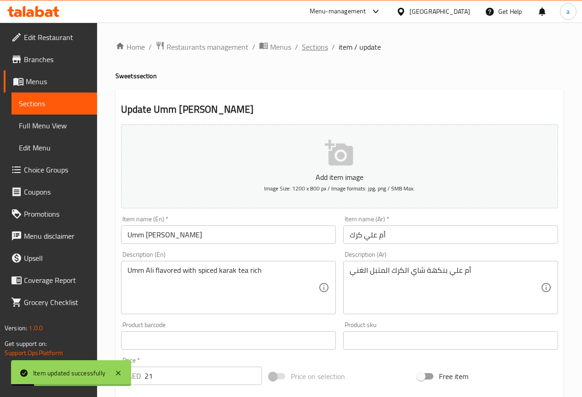
click at [325, 49] on span "Sections" at bounding box center [315, 46] width 26 height 11
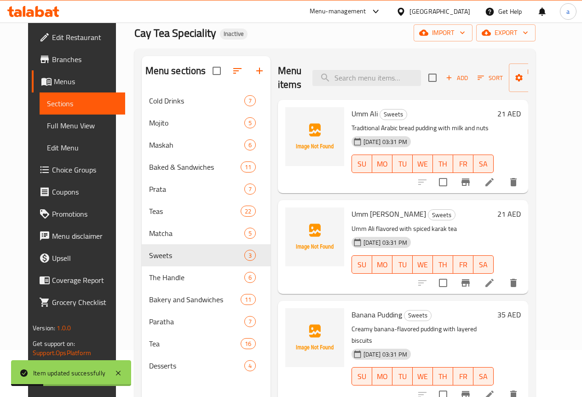
scroll to position [129, 0]
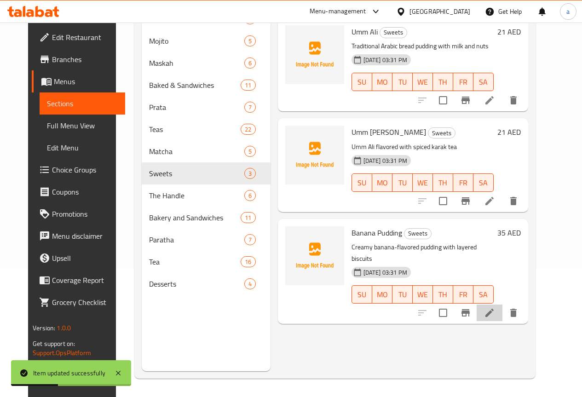
click at [502, 305] on li at bounding box center [490, 312] width 26 height 17
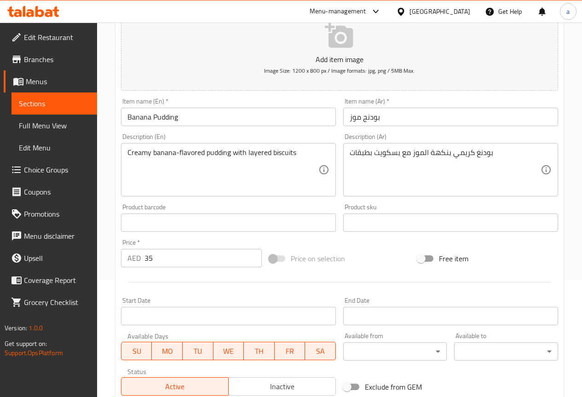
scroll to position [230, 0]
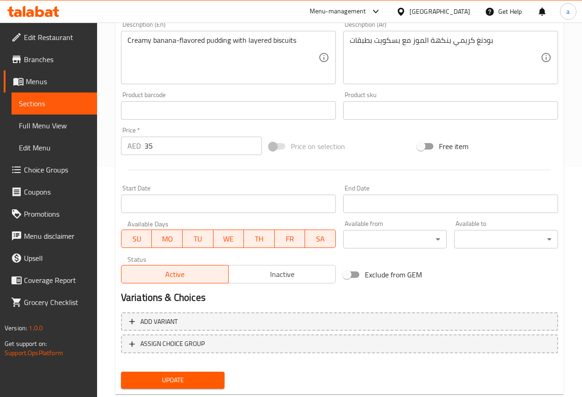
click at [192, 375] on span "Update" at bounding box center [172, 379] width 89 height 11
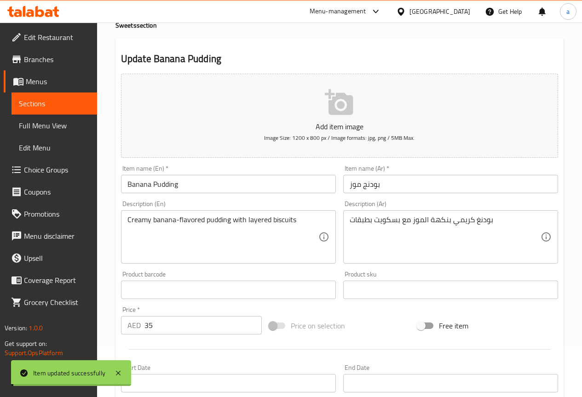
scroll to position [0, 0]
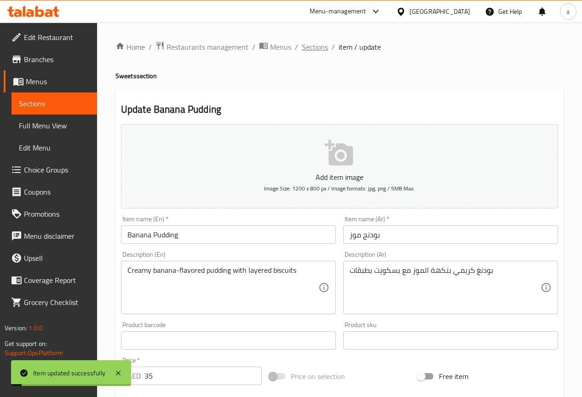
click at [323, 49] on span "Sections" at bounding box center [315, 46] width 26 height 11
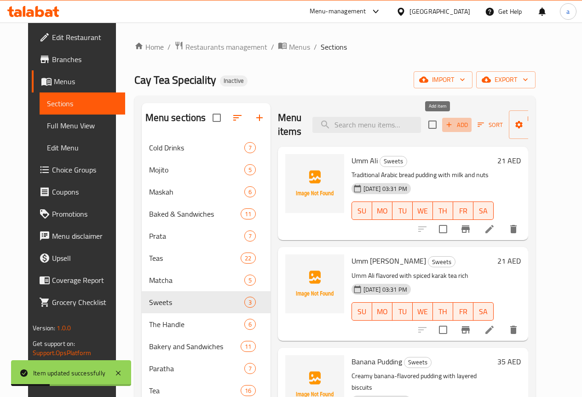
click at [449, 132] on button "Add" at bounding box center [456, 125] width 29 height 14
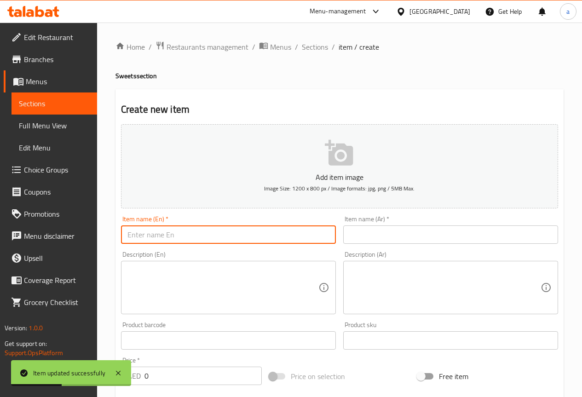
click at [309, 234] on input "text" at bounding box center [228, 234] width 215 height 18
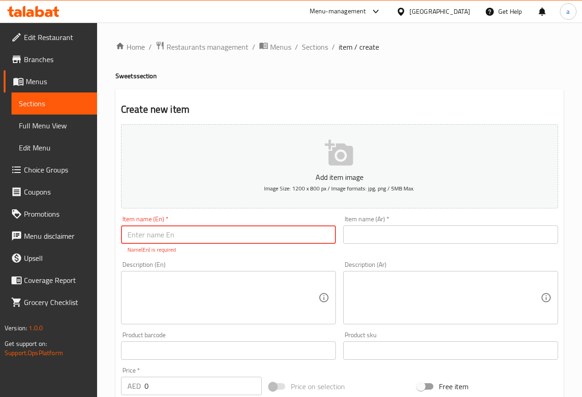
click at [321, 241] on input "text" at bounding box center [228, 234] width 215 height 18
paste input "Crème Caramel"
click at [137, 234] on input "Crème Caramel" at bounding box center [228, 234] width 215 height 18
type input "Creme Caramel"
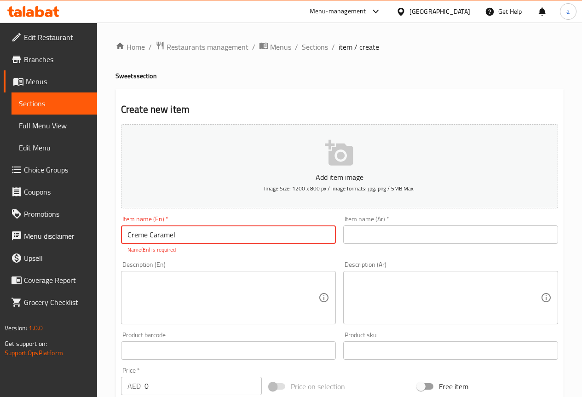
click at [364, 228] on input "text" at bounding box center [450, 234] width 215 height 18
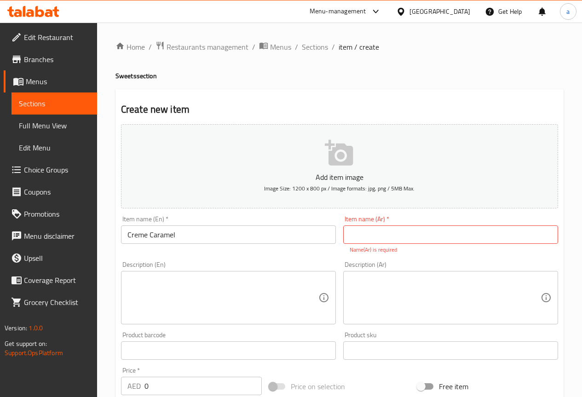
click at [440, 230] on input "text" at bounding box center [450, 234] width 215 height 18
paste input "كريم كراميل"
type input "كريم كراميل"
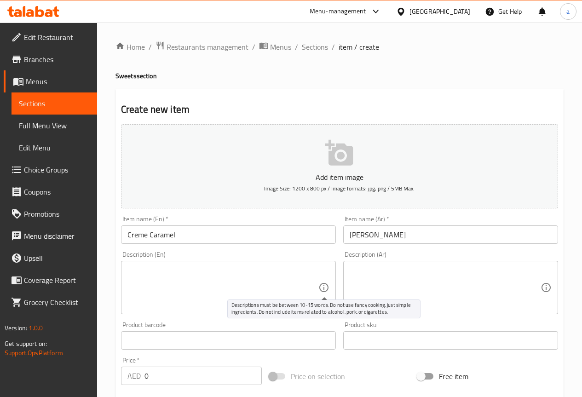
click at [279, 287] on textarea at bounding box center [222, 288] width 191 height 44
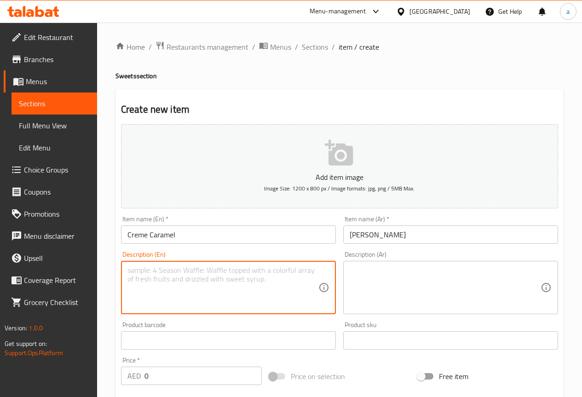
paste textarea "Silky smooth baked caramel custard"
type textarea "Silky smooth baked caramel custard"
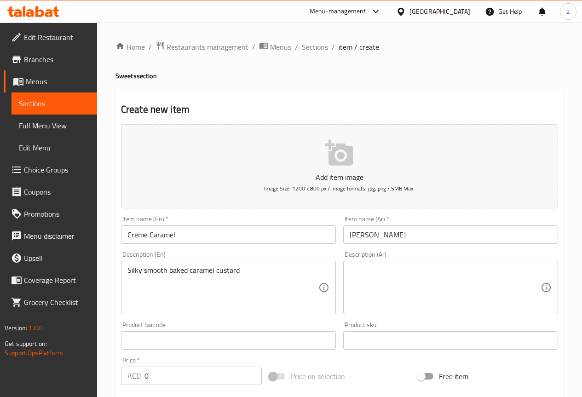
click at [167, 272] on textarea "Silky smooth baked caramel custard" at bounding box center [222, 288] width 191 height 44
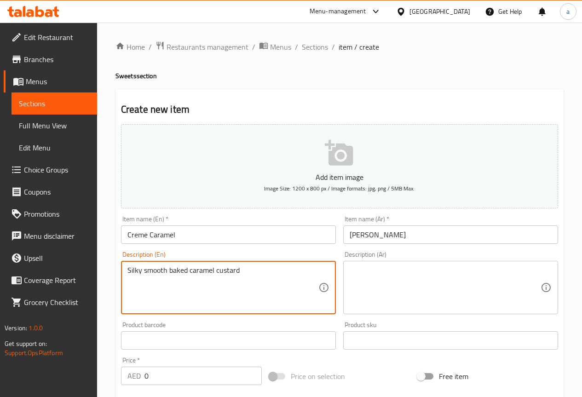
click at [167, 272] on textarea "Silky smooth baked caramel custard" at bounding box center [222, 288] width 191 height 44
click at [134, 269] on textarea "Silky smooth baked caramel custard" at bounding box center [222, 288] width 191 height 44
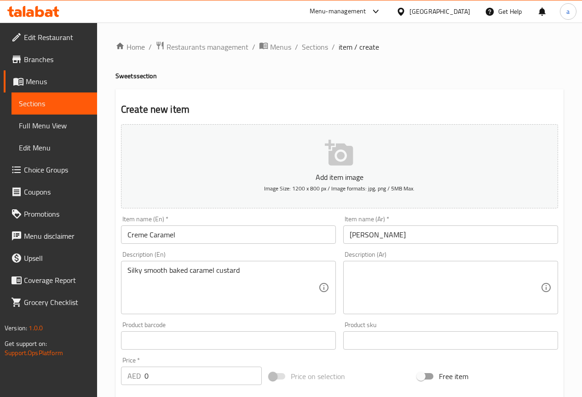
click at [445, 299] on textarea at bounding box center [445, 288] width 191 height 44
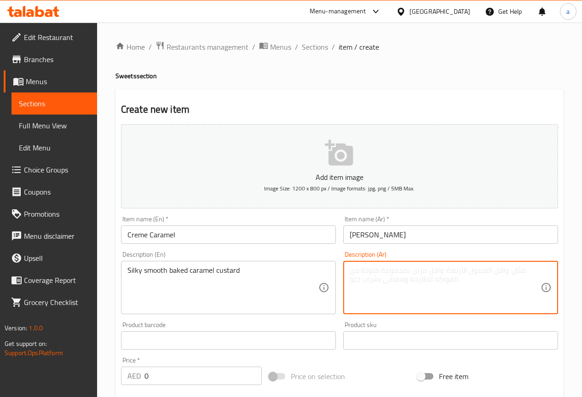
paste textarea "كاسترد مخبوز ناعم مغطى بطبقة كراميل لامعة"
type textarea "كاسترد مخبوز ناعم مغطى بطبقة كراميل لامعة"
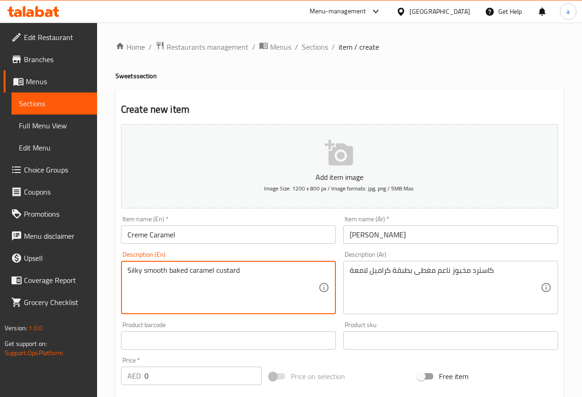
click at [265, 287] on textarea "Silky smooth baked caramel custard" at bounding box center [222, 288] width 191 height 44
click at [306, 299] on textarea "Silky smooth baked caramel custard" at bounding box center [222, 288] width 191 height 44
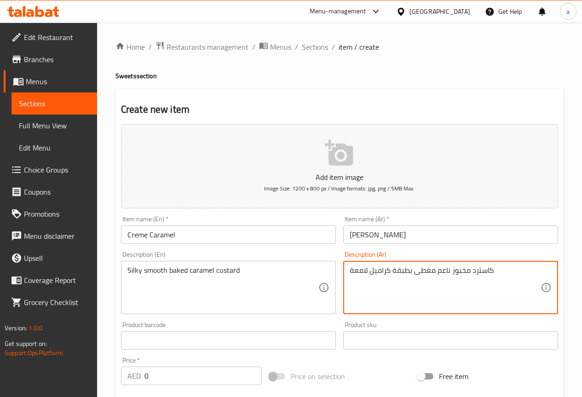
click at [454, 266] on textarea "كاسترد مخبوز ناعم مغطى بطبقة كراميل لامعة" at bounding box center [445, 288] width 191 height 44
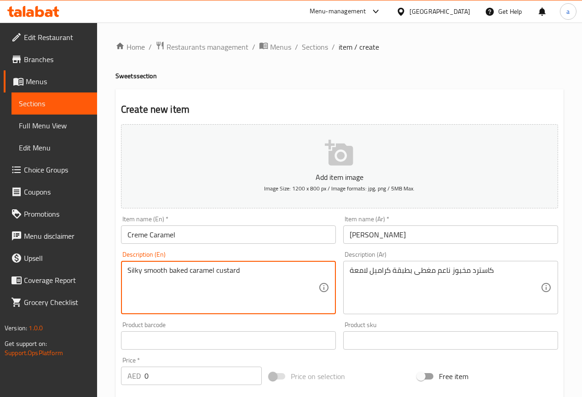
paste textarea "Topped with a glossy caramel layer"
click at [134, 268] on textarea "Silky smooth baked caramel custard Topped with a glossy caramel layer" at bounding box center [222, 288] width 191 height 44
click at [309, 270] on textarea "Silky smooth baked caramel custard Topped with a glossy caramel layer" at bounding box center [222, 288] width 191 height 44
click at [133, 272] on textarea "Silky smooth baked caramel custard Topped with a caramel layer" at bounding box center [222, 288] width 191 height 44
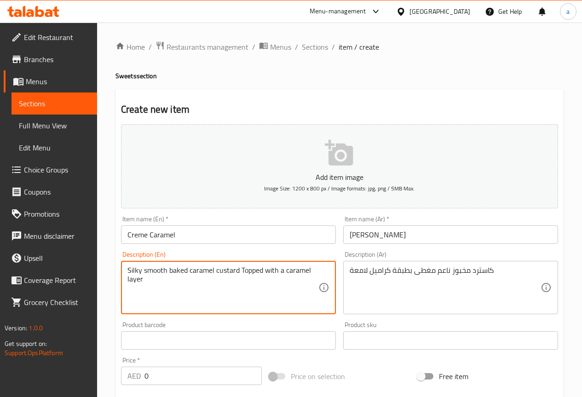
click at [133, 272] on textarea "Silky smooth baked caramel custard Topped with a caramel layer" at bounding box center [222, 288] width 191 height 44
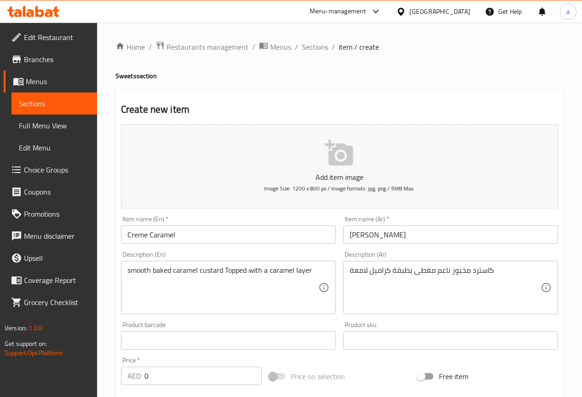
click at [264, 264] on div "smooth baked caramel custard Topped with a caramel layer Description (En)" at bounding box center [228, 287] width 215 height 53
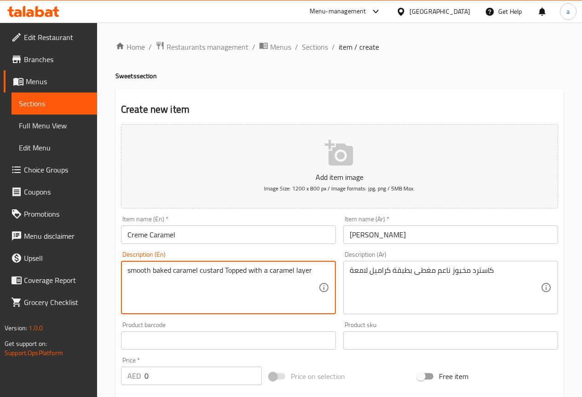
click at [262, 271] on textarea "smooth baked caramel custard Topped with a caramel layer" at bounding box center [222, 288] width 191 height 44
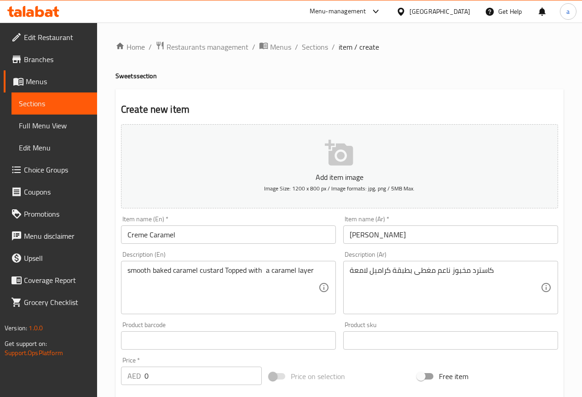
click at [223, 270] on textarea "smooth baked caramel custard Topped with a caramel layer" at bounding box center [222, 288] width 191 height 44
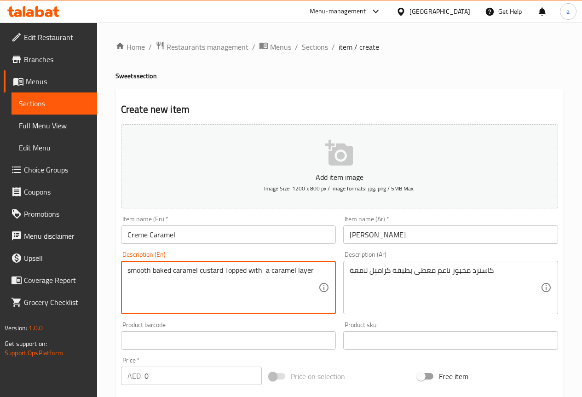
click at [262, 270] on textarea "smooth baked caramel custard Topped with a caramel layer" at bounding box center [222, 288] width 191 height 44
click at [271, 269] on textarea "smooth baked caramel custard Topped with a caramel layer" at bounding box center [222, 288] width 191 height 44
click at [264, 268] on textarea "smooth baked caramel custard Topped with a caramel layer" at bounding box center [222, 288] width 191 height 44
click at [266, 274] on textarea "smooth baked caramel custard Topped with a caramel layer" at bounding box center [222, 288] width 191 height 44
click at [267, 272] on textarea "smooth baked caramel custard Topped with a caramel layer" at bounding box center [222, 288] width 191 height 44
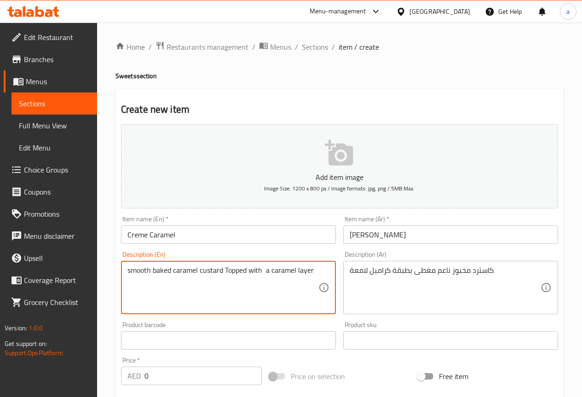
click at [264, 270] on textarea "smooth baked caramel custard Topped with a caramel layer" at bounding box center [222, 288] width 191 height 44
click at [268, 273] on textarea "smooth baked caramel custard Topped with a caramel layer" at bounding box center [222, 288] width 191 height 44
paste textarea "Silky"
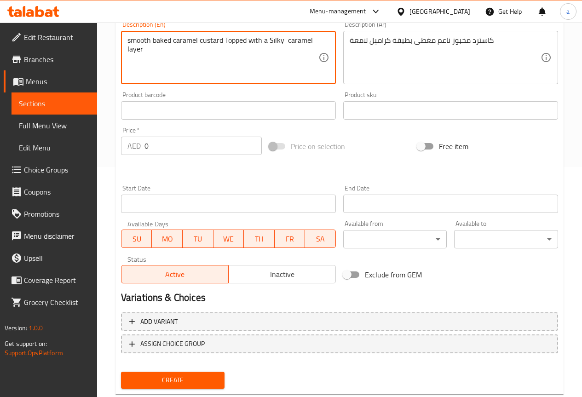
type textarea "smooth baked caramel custard Topped with a Silky caramel layer"
click at [198, 378] on span "Create" at bounding box center [172, 379] width 89 height 11
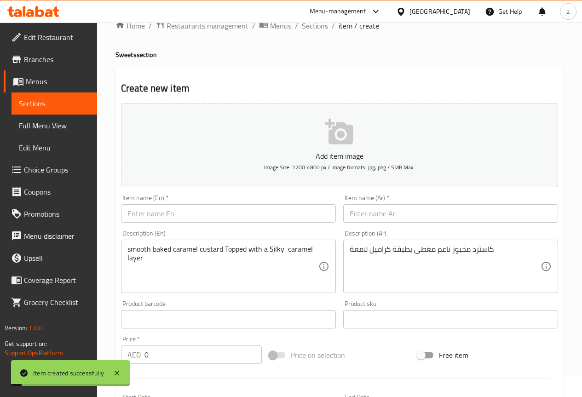
scroll to position [0, 0]
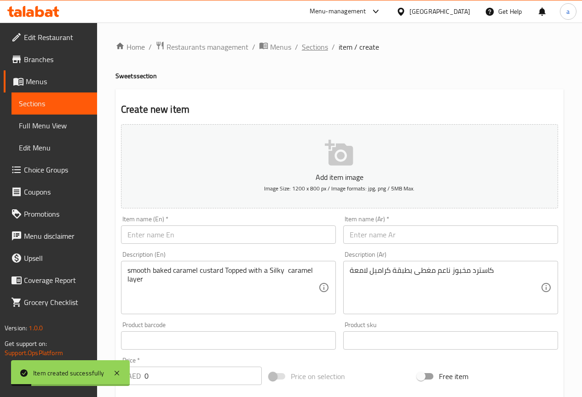
click at [316, 47] on span "Sections" at bounding box center [315, 46] width 26 height 11
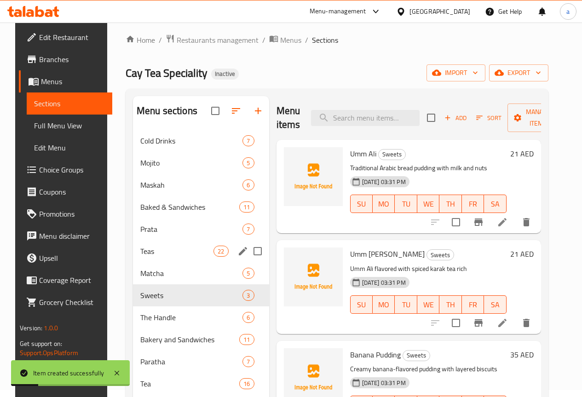
scroll to position [129, 0]
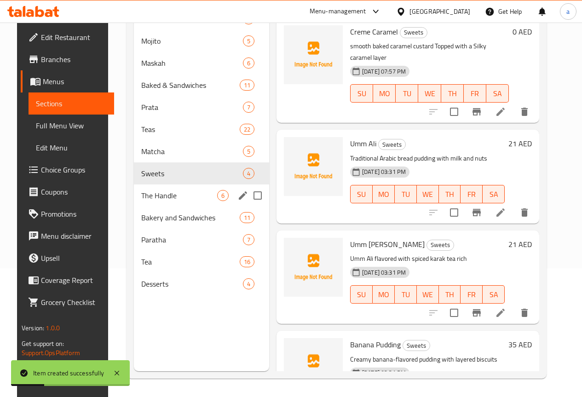
click at [157, 207] on div "The Handle 6" at bounding box center [201, 195] width 135 height 22
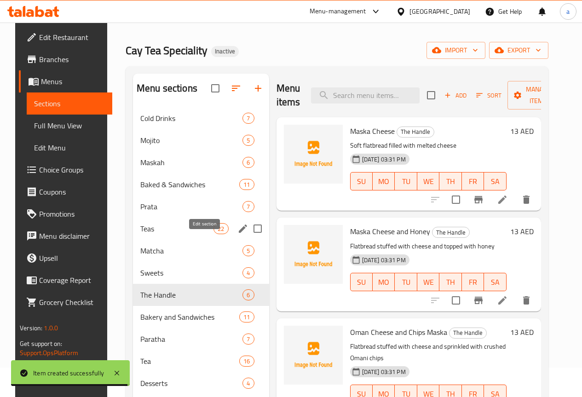
scroll to position [46, 0]
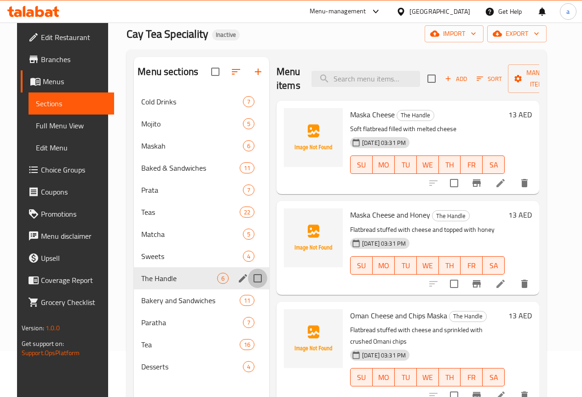
click at [248, 288] on input "Menu sections" at bounding box center [257, 278] width 19 height 19
checkbox input "true"
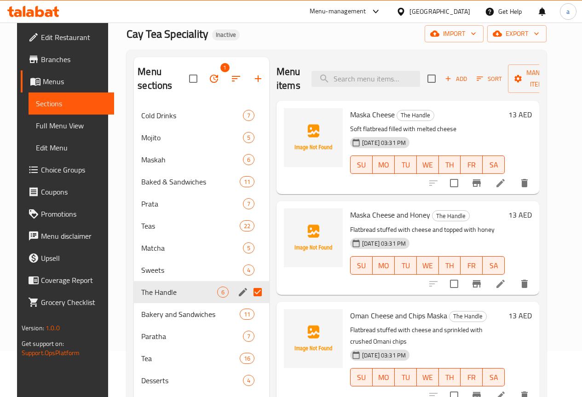
scroll to position [129, 0]
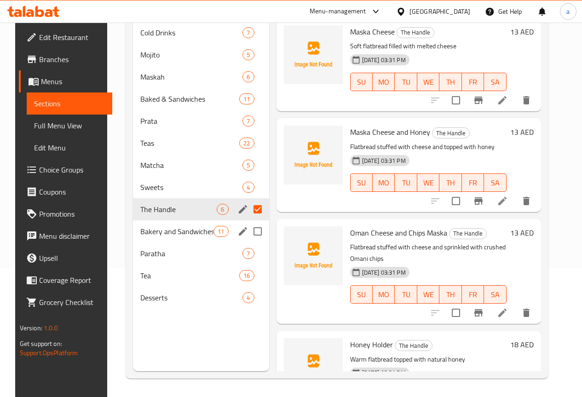
click at [248, 233] on input "Menu sections" at bounding box center [257, 231] width 19 height 19
checkbox input "true"
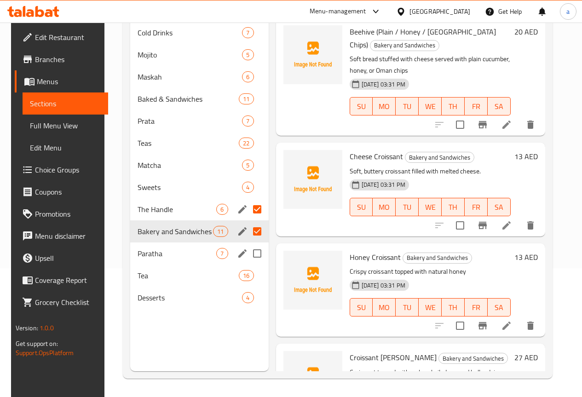
click at [247, 252] on input "Menu sections" at bounding box center [256, 253] width 19 height 19
checkbox input "true"
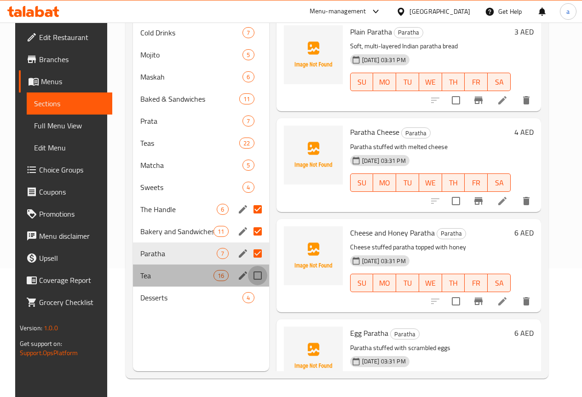
click at [248, 273] on input "Menu sections" at bounding box center [257, 275] width 19 height 19
checkbox input "true"
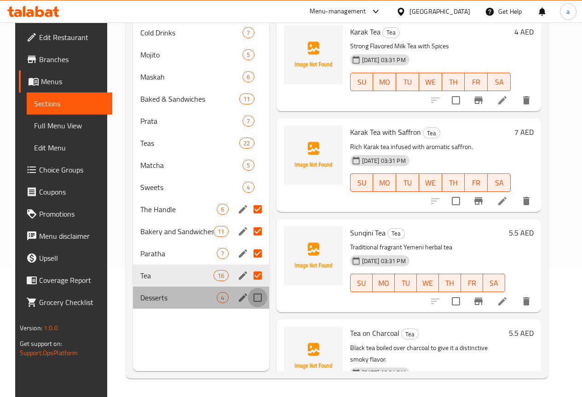
click at [248, 298] on input "Menu sections" at bounding box center [257, 297] width 19 height 19
checkbox input "true"
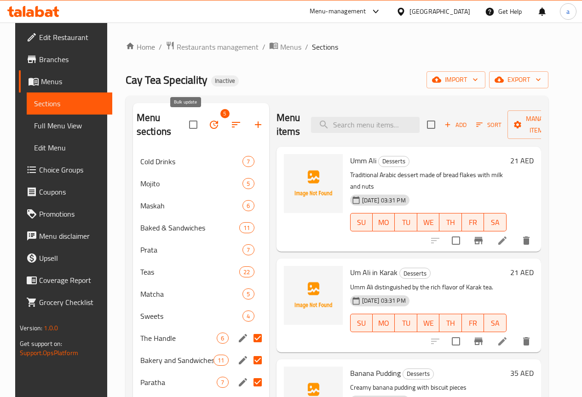
click at [208, 121] on icon "button" at bounding box center [213, 124] width 11 height 11
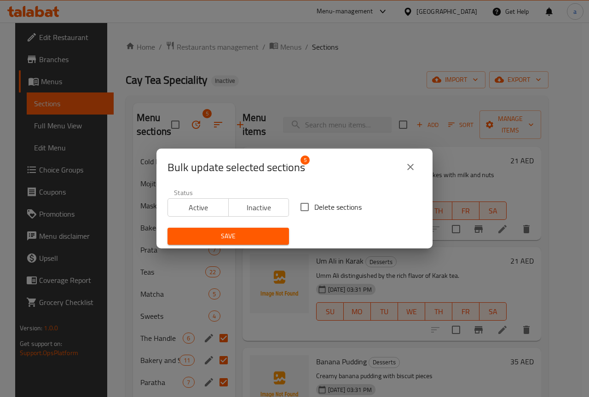
click at [302, 208] on input "Delete sections" at bounding box center [304, 206] width 19 height 19
checkbox input "true"
click at [266, 233] on span "Save" at bounding box center [228, 235] width 107 height 11
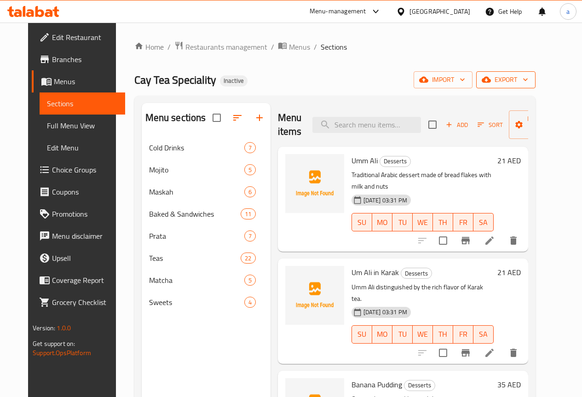
click at [528, 83] on span "export" at bounding box center [505, 79] width 45 height 11
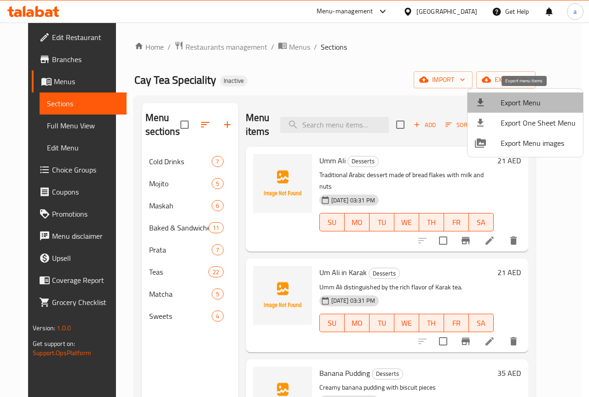
click at [528, 108] on span "Export Menu" at bounding box center [537, 102] width 75 height 11
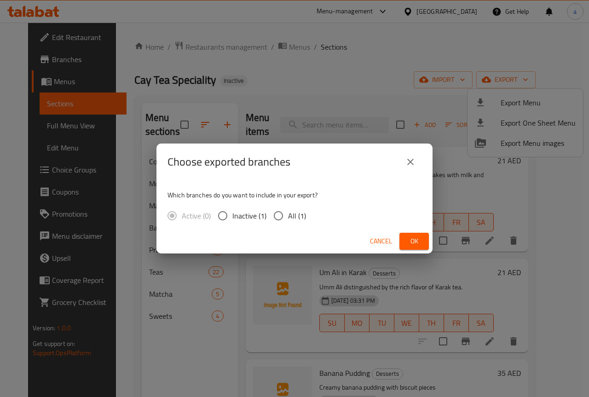
click at [287, 210] on input "All (1)" at bounding box center [278, 215] width 19 height 19
radio input "true"
click at [417, 238] on span "Ok" at bounding box center [414, 240] width 15 height 11
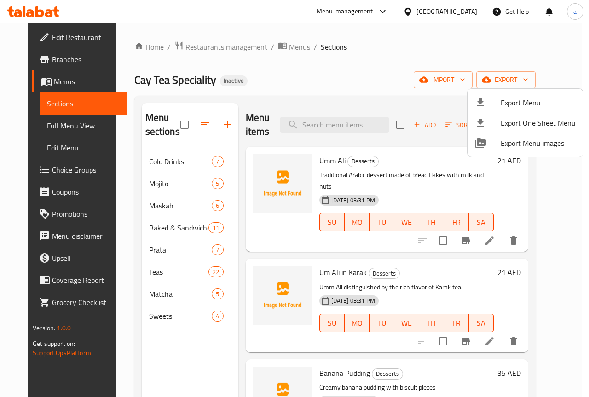
click at [326, 83] on div at bounding box center [294, 198] width 589 height 397
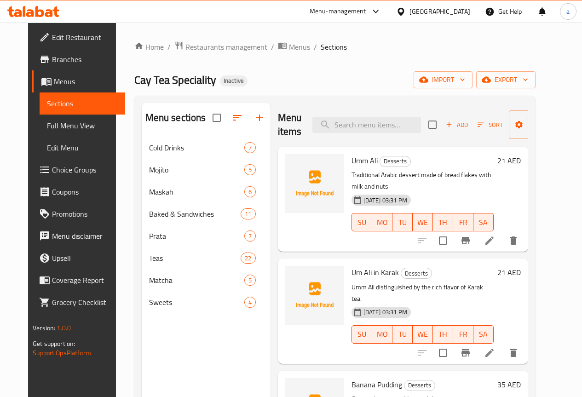
click at [47, 131] on span "Full Menu View" at bounding box center [82, 125] width 71 height 11
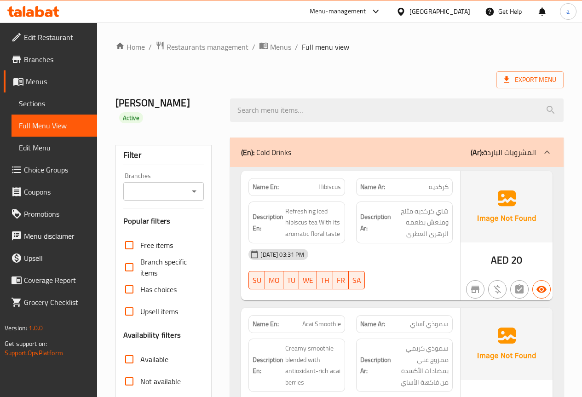
scroll to position [184, 0]
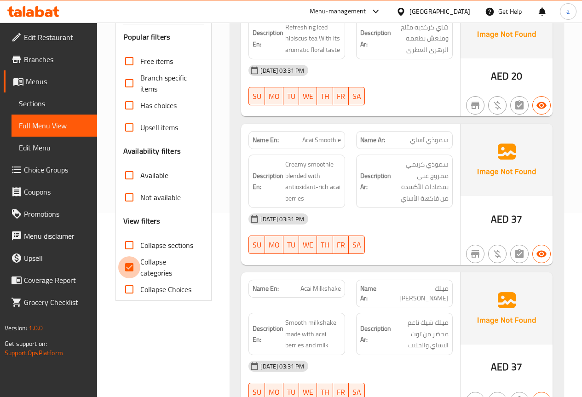
click at [137, 256] on input "Collapse categories" at bounding box center [129, 267] width 22 height 22
checkbox input "false"
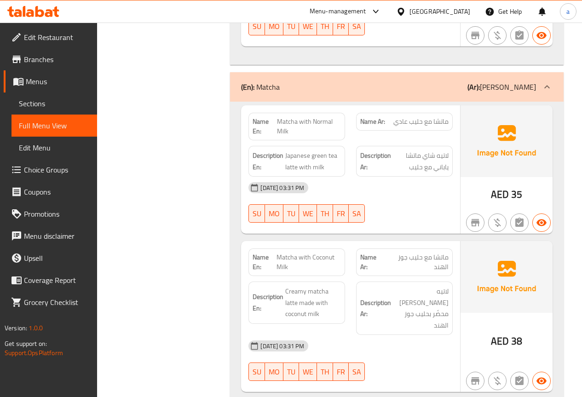
scroll to position [8494, 0]
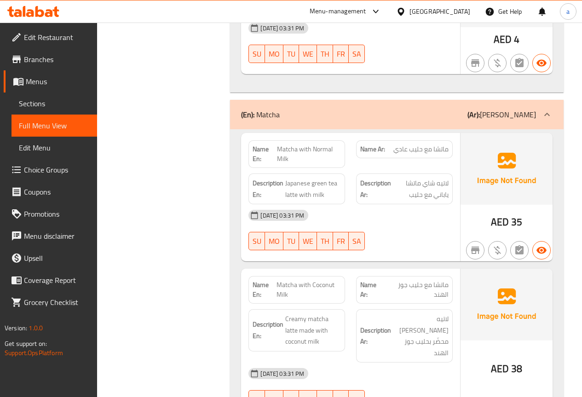
click at [56, 42] on span "Edit Restaurant" at bounding box center [57, 37] width 66 height 11
